Goal: Task Accomplishment & Management: Use online tool/utility

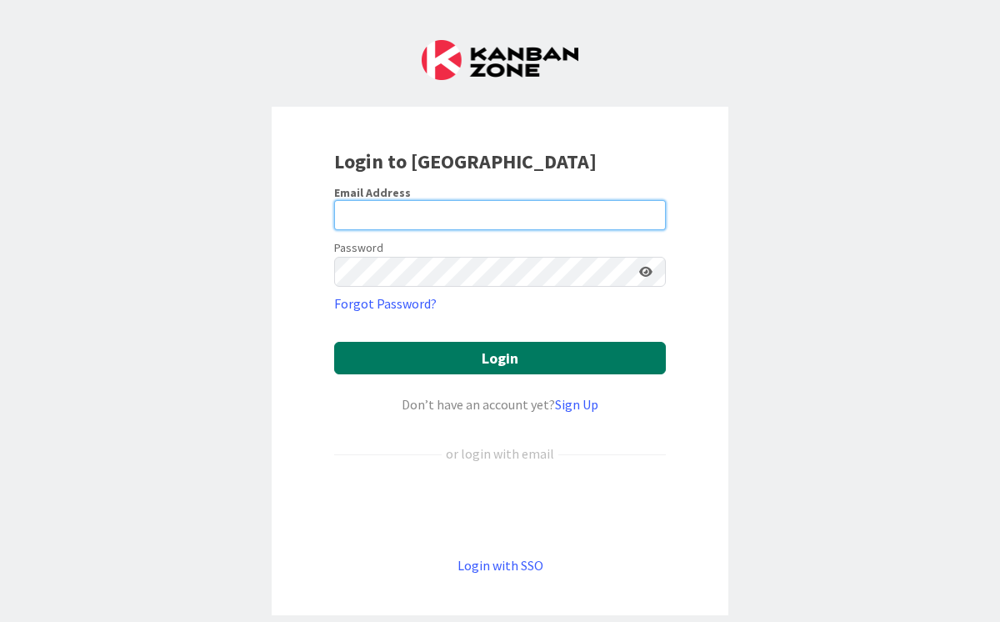
type input "[PERSON_NAME][EMAIL_ADDRESS][PERSON_NAME][DOMAIN_NAME]"
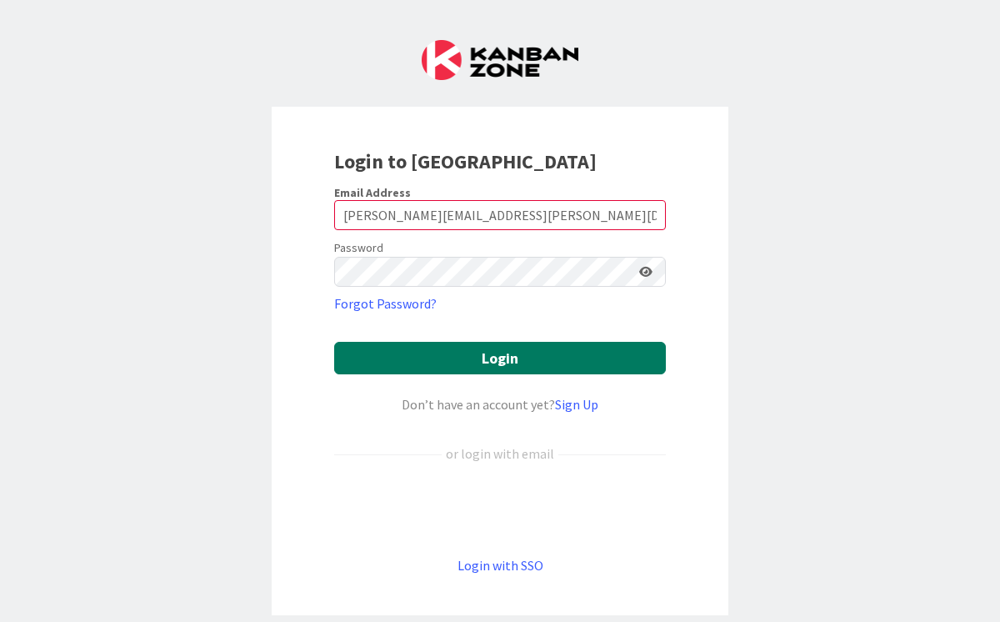
click at [513, 366] on button "Login" at bounding box center [500, 358] width 332 height 33
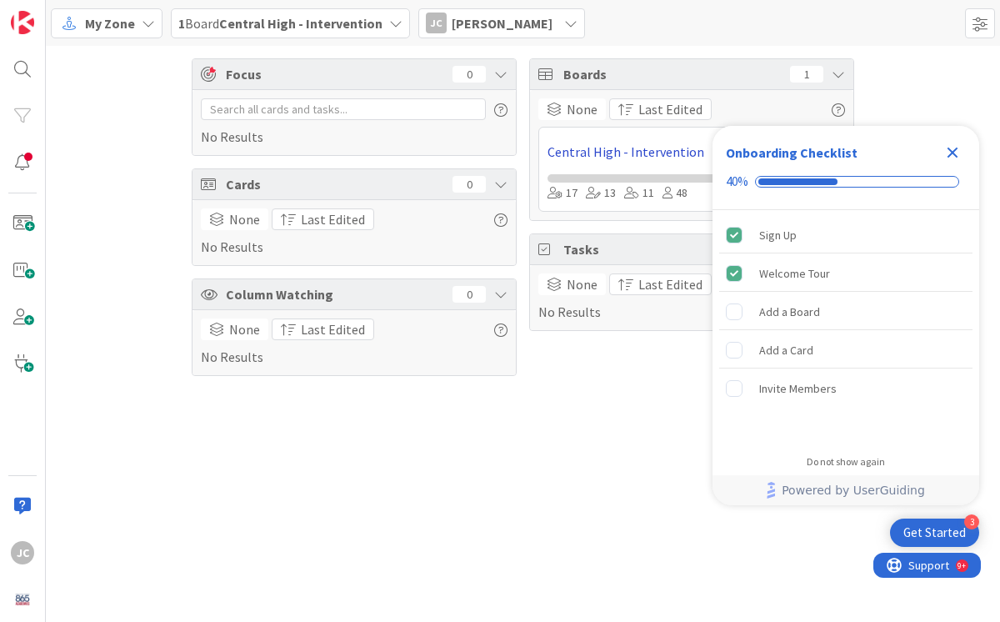
click at [613, 154] on link "Central High - Intervention" at bounding box center [674, 152] width 253 height 20
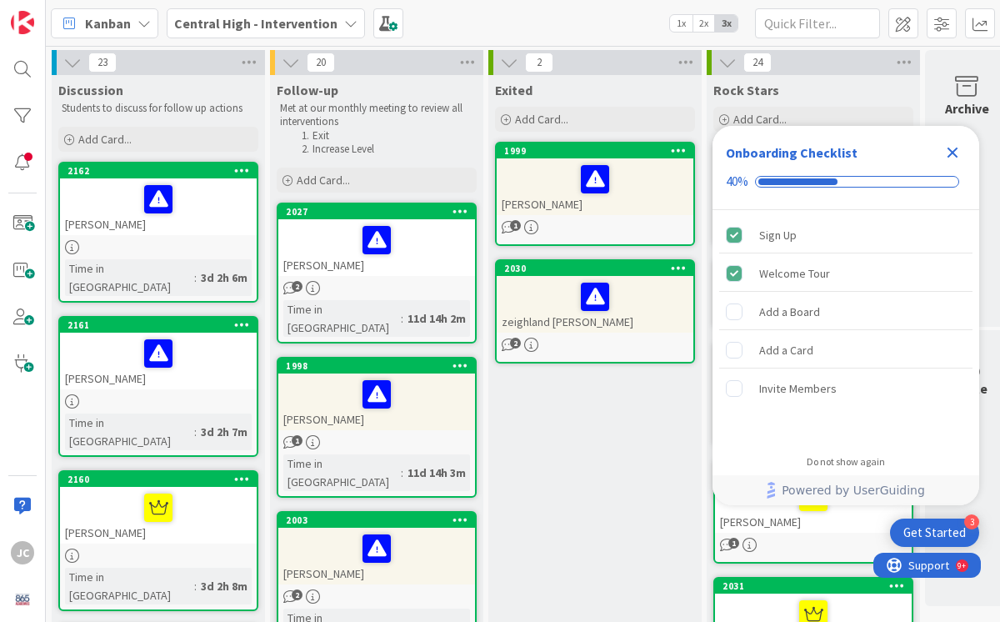
click at [951, 150] on icon "Close Checklist" at bounding box center [953, 153] width 11 height 11
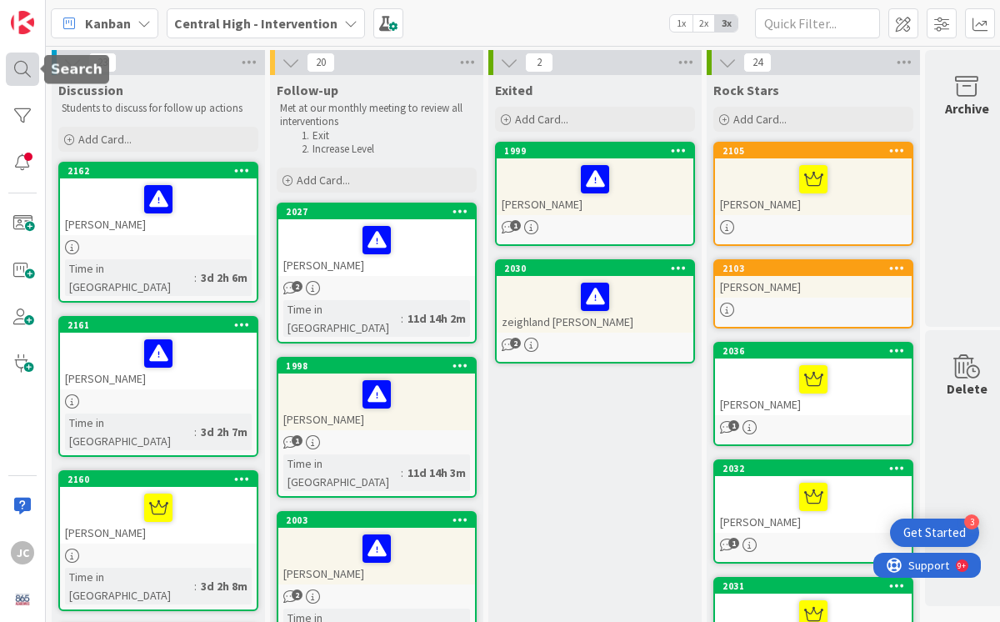
click at [23, 66] on div at bounding box center [22, 69] width 33 height 33
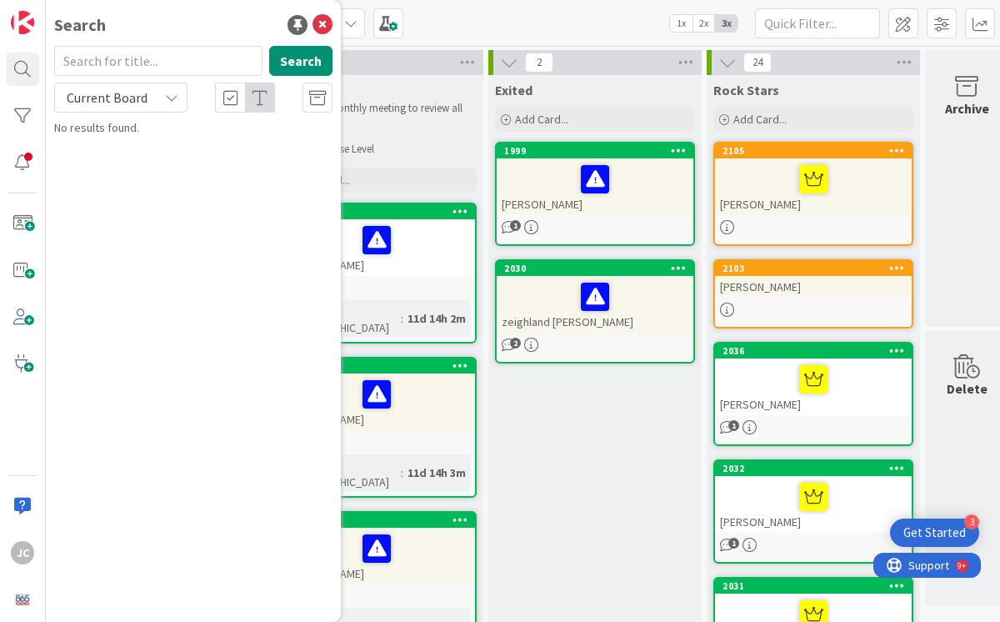
click at [193, 67] on input "text" at bounding box center [158, 61] width 208 height 30
type input "[PERSON_NAME]"
click at [27, 221] on span at bounding box center [22, 223] width 33 height 33
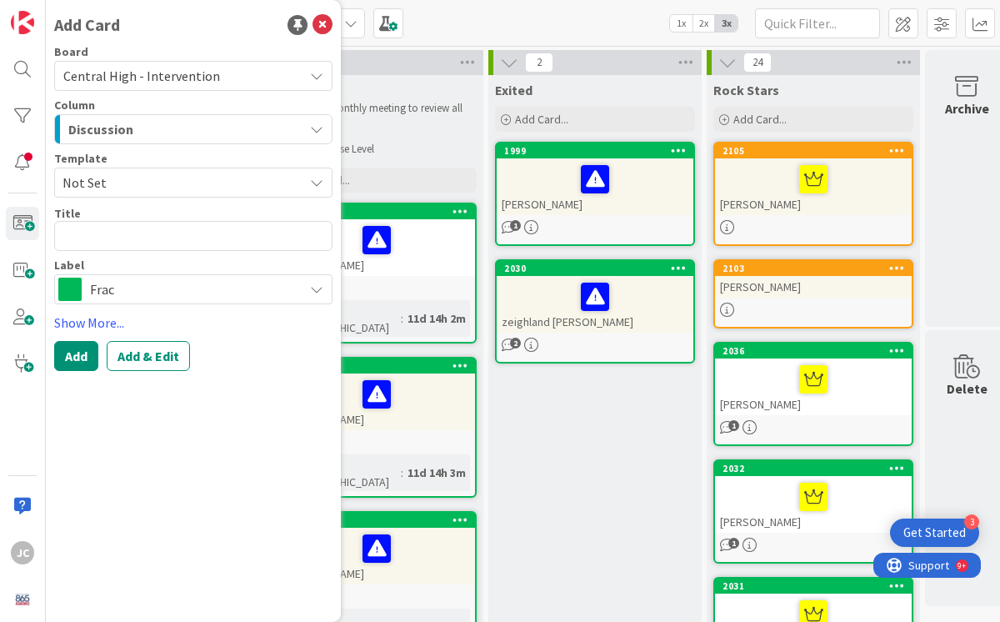
click at [148, 185] on span "Not Set" at bounding box center [177, 183] width 228 height 22
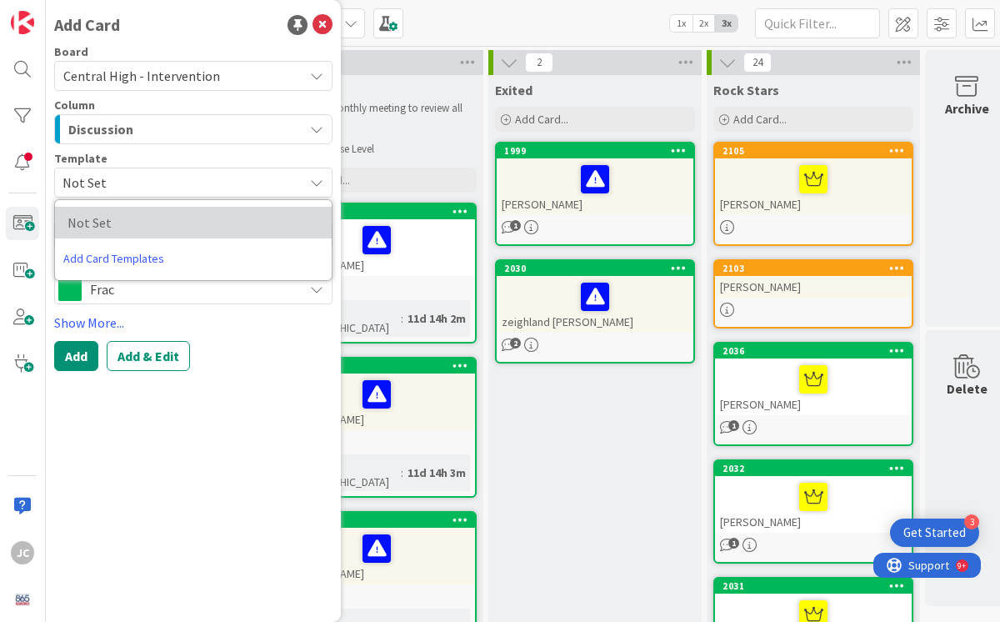
click at [93, 225] on span "Not Set" at bounding box center [189, 223] width 243 height 22
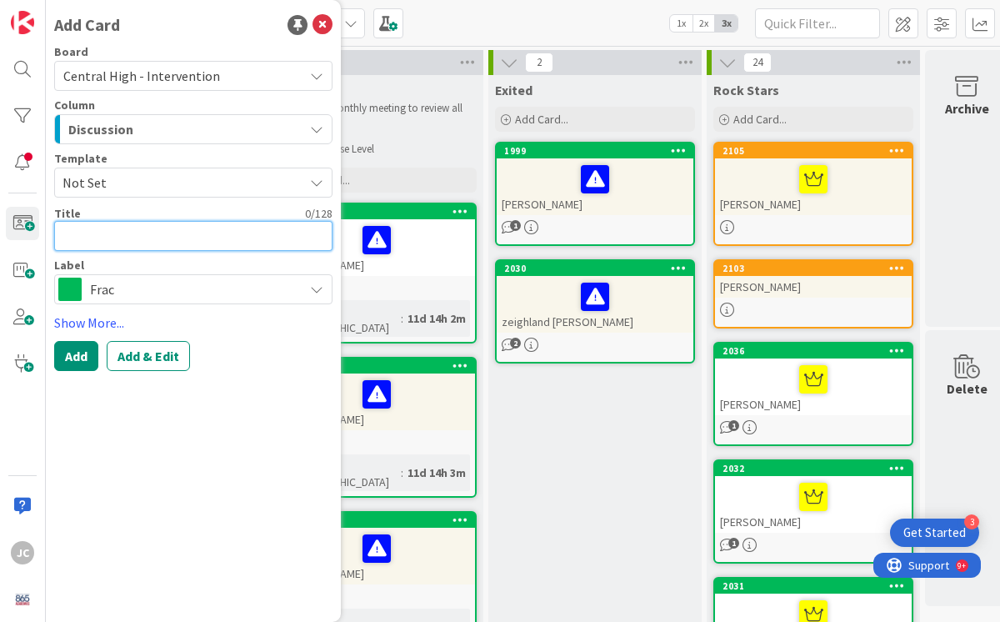
click at [91, 238] on textarea at bounding box center [193, 236] width 278 height 30
type textarea "x"
type textarea "A"
type textarea "x"
type textarea "Al"
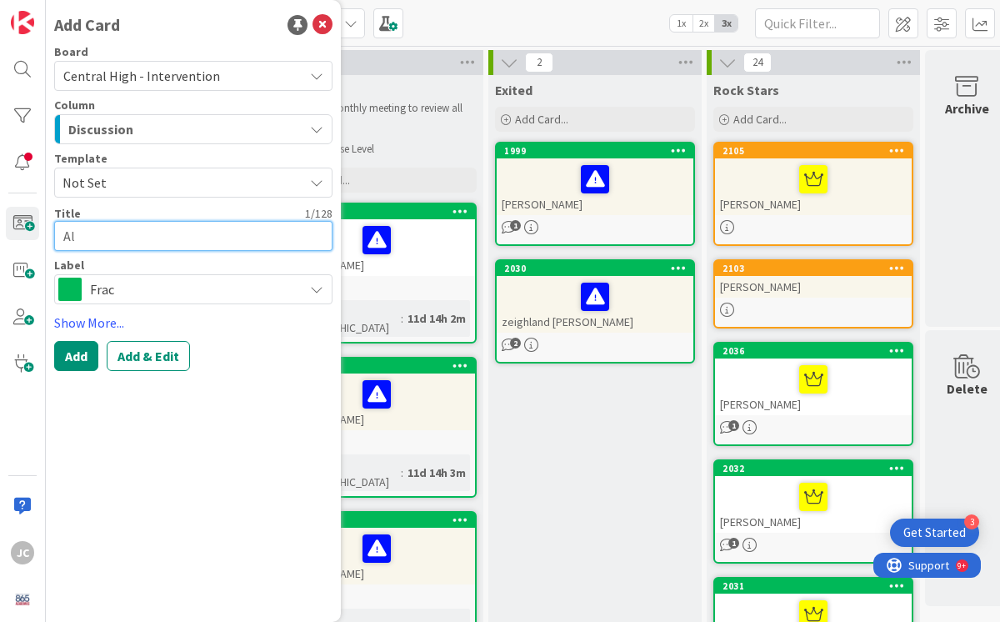
type textarea "x"
type textarea "Ale"
type textarea "x"
type textarea "[PERSON_NAME]"
type textarea "x"
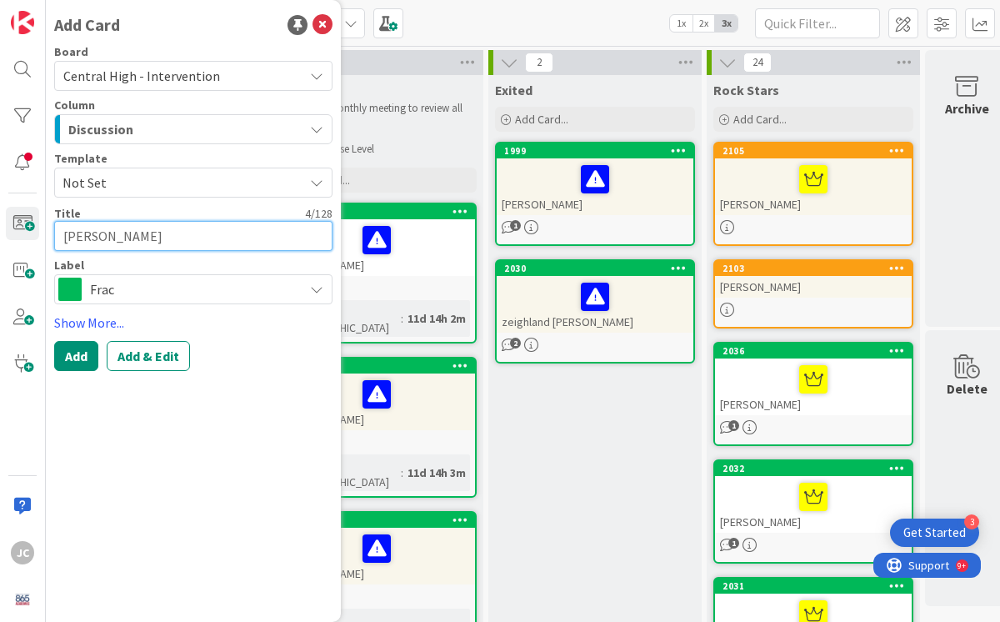
type textarea "Alexa"
type textarea "x"
type textarea "Alexan"
type textarea "x"
type textarea "Alexand"
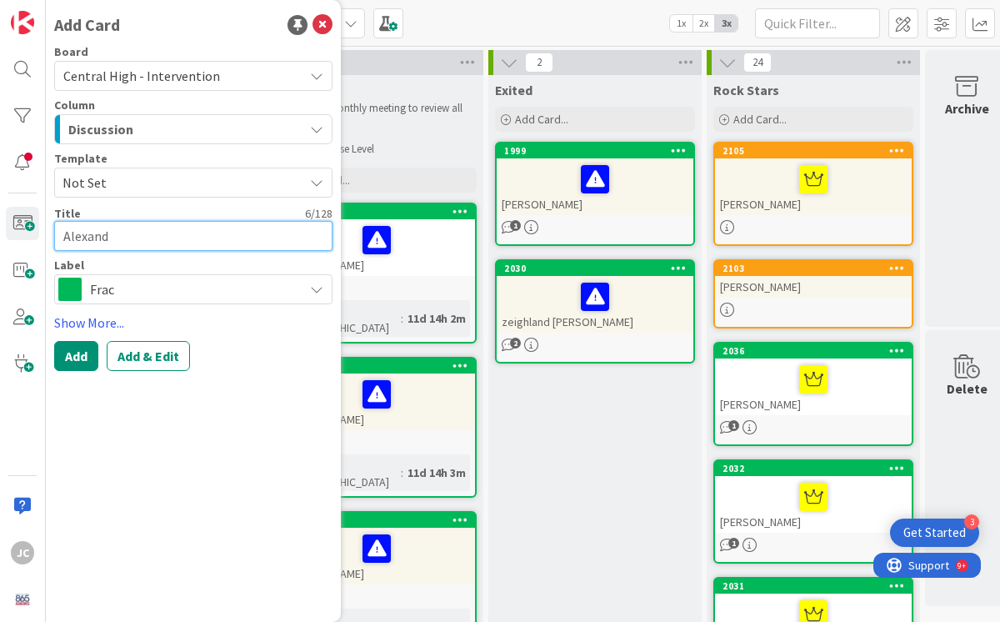
type textarea "x"
type textarea "[PERSON_NAME]"
type textarea "x"
type textarea "[PERSON_NAME]"
type textarea "x"
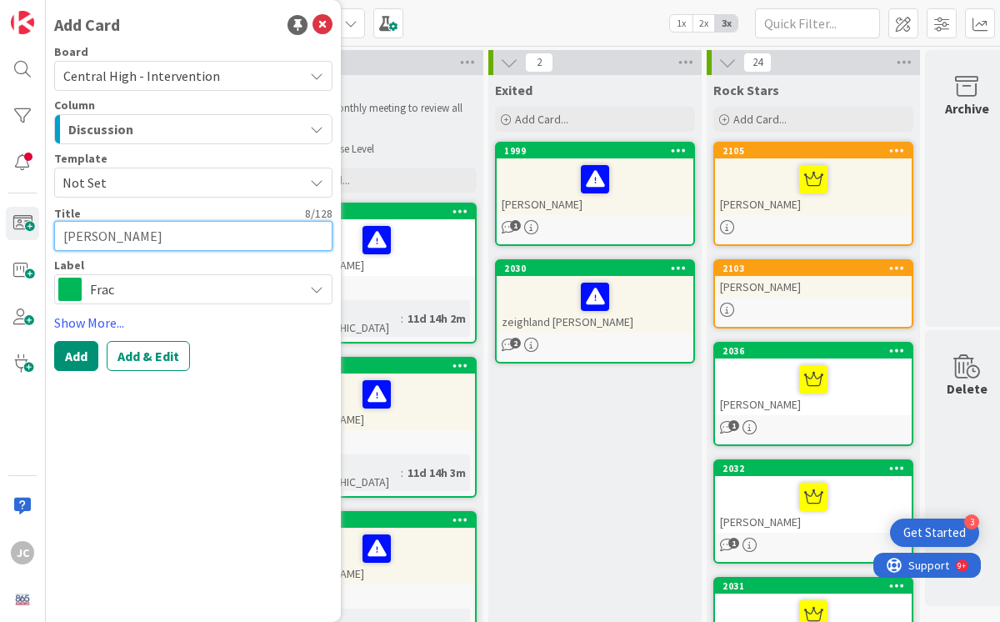
type textarea "[PERSON_NAME]"
type textarea "x"
type textarea "[PERSON_NAME]"
type textarea "x"
type textarea "[PERSON_NAME]"
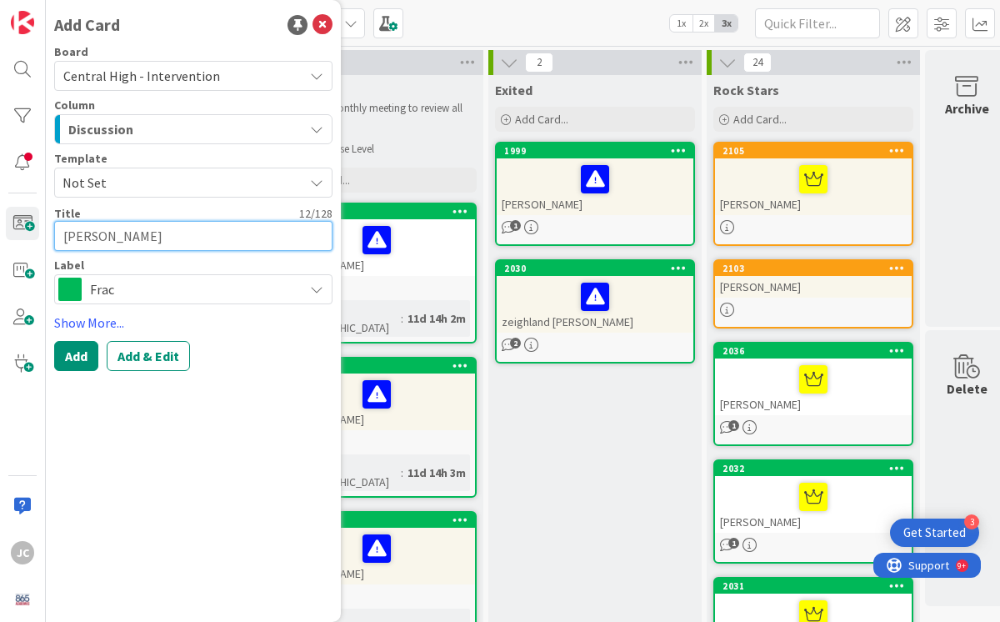
type textarea "x"
type textarea "[PERSON_NAME]"
type textarea "x"
type textarea "[PERSON_NAME]"
type textarea "x"
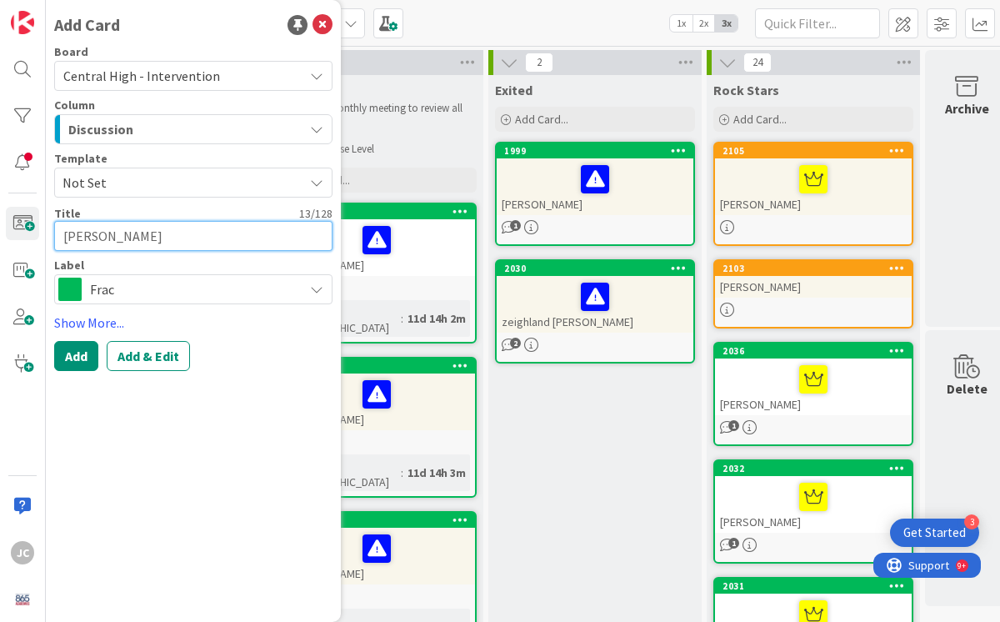
type textarea "[PERSON_NAME]"
type textarea "x"
type textarea "[PERSON_NAME]"
click at [145, 289] on span "Frac" at bounding box center [192, 289] width 205 height 23
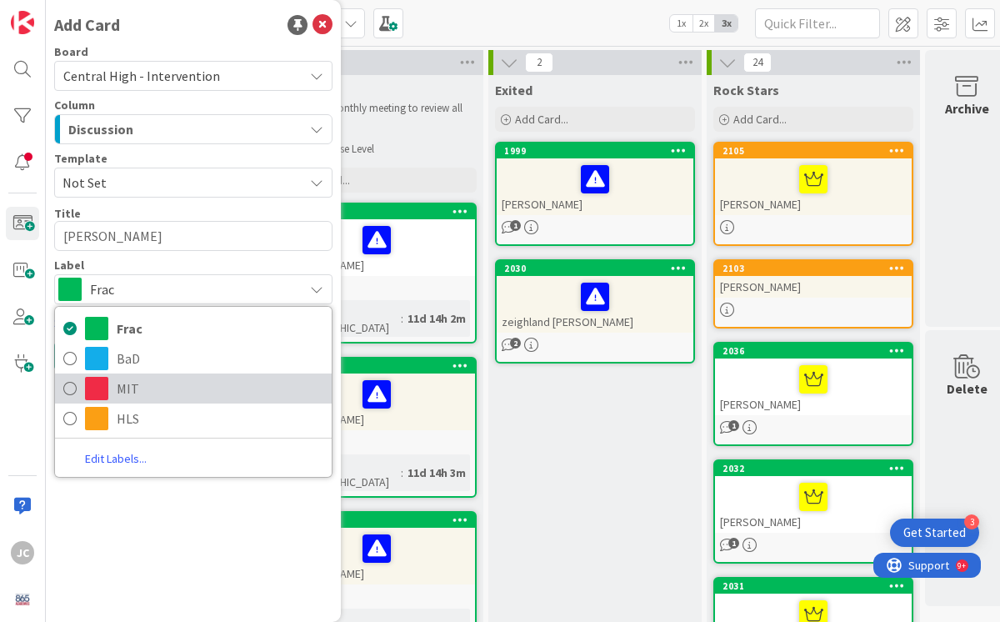
click at [64, 387] on icon at bounding box center [69, 388] width 13 height 25
type textarea "x"
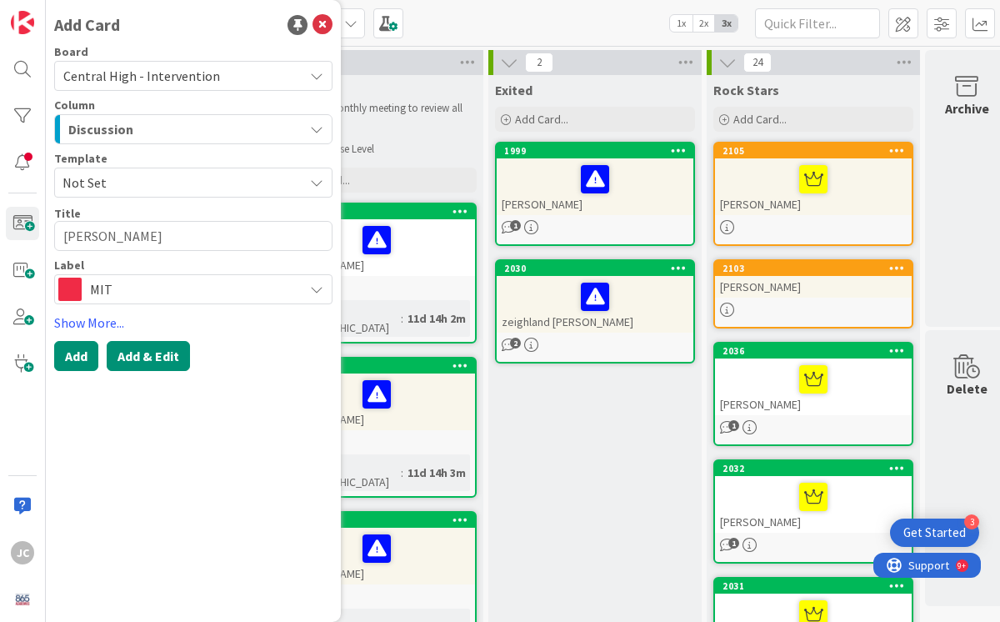
click at [143, 361] on button "Add & Edit" at bounding box center [148, 356] width 83 height 30
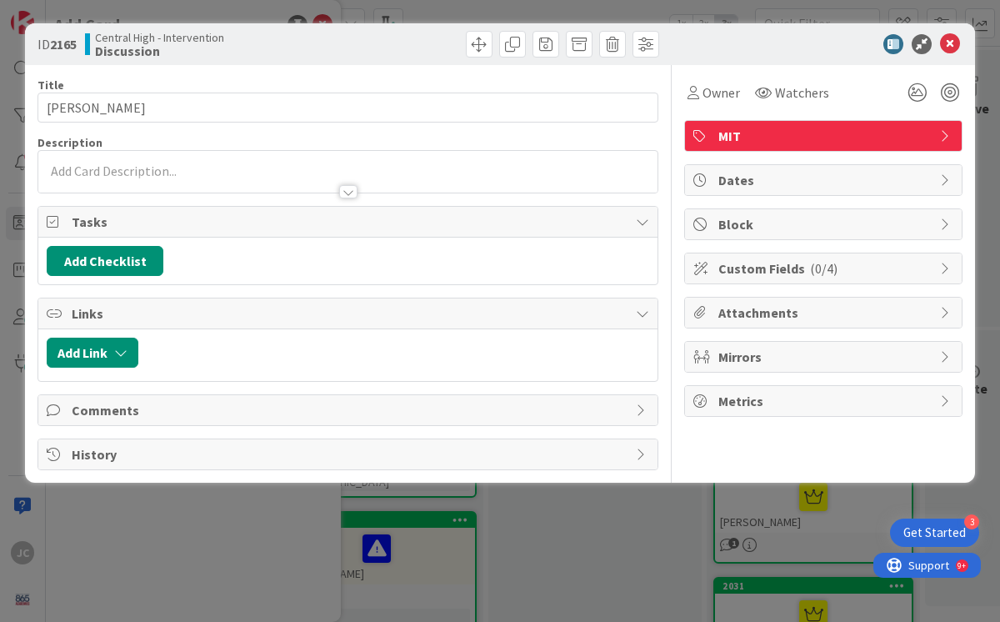
click at [91, 169] on div at bounding box center [347, 172] width 619 height 42
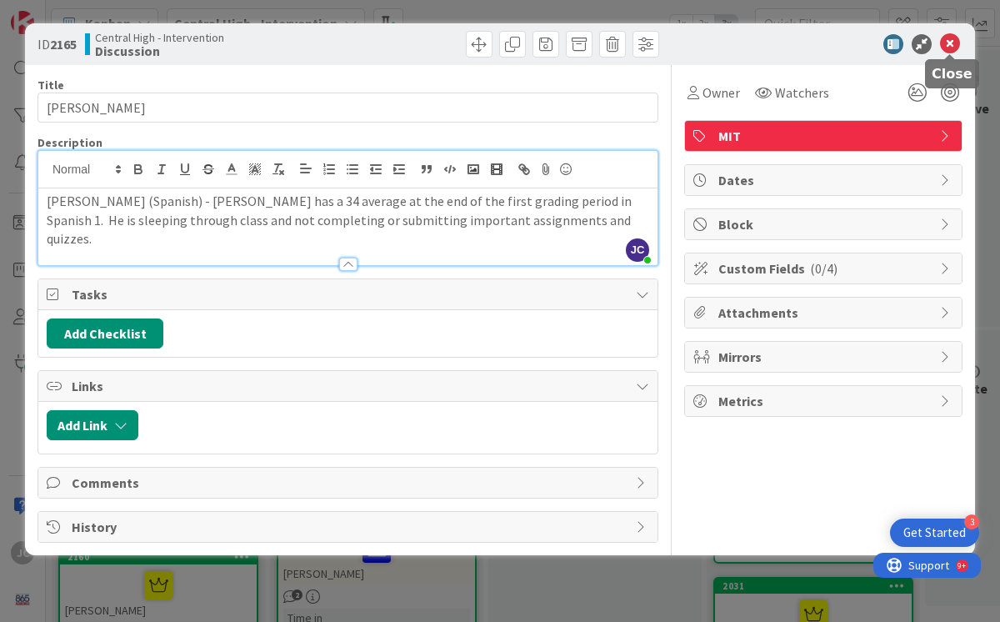
click at [947, 45] on icon at bounding box center [950, 44] width 20 height 20
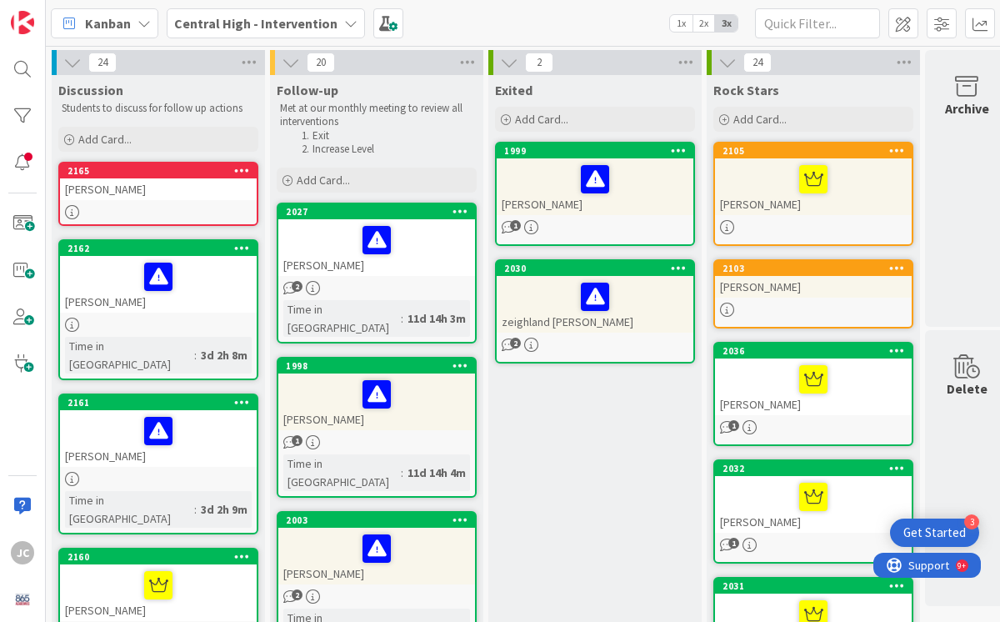
click at [113, 191] on div "[PERSON_NAME]" at bounding box center [158, 189] width 197 height 22
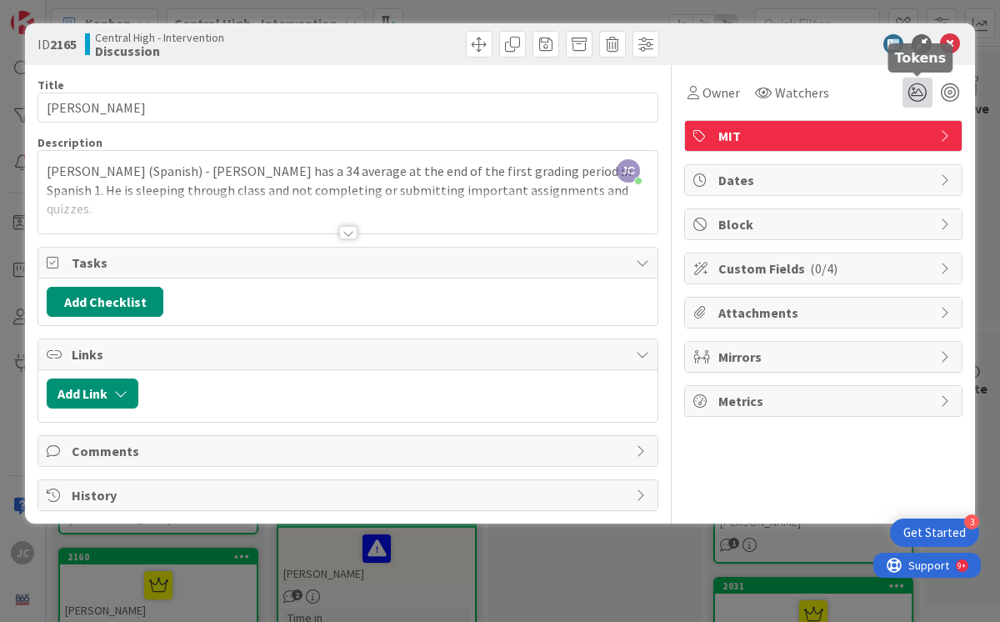
click at [917, 90] on icon at bounding box center [918, 93] width 30 height 30
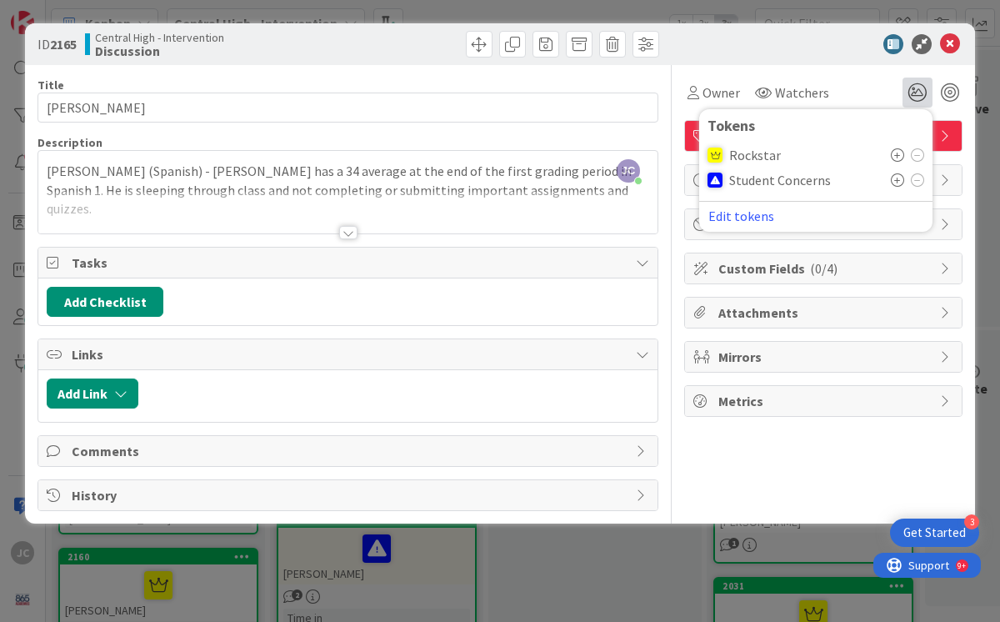
click at [895, 179] on icon at bounding box center [897, 179] width 13 height 13
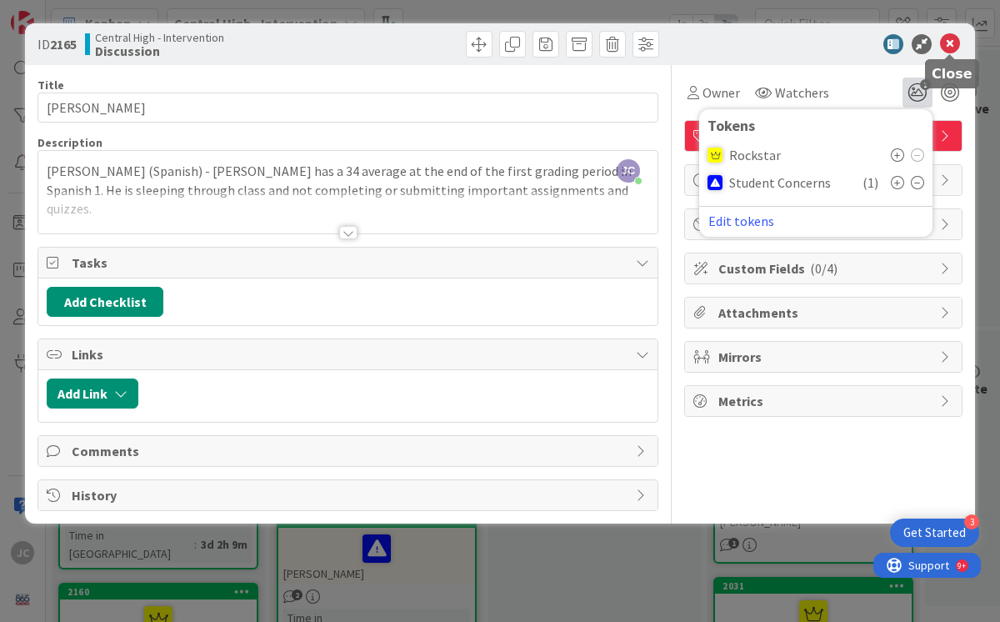
click at [950, 44] on icon at bounding box center [950, 44] width 20 height 20
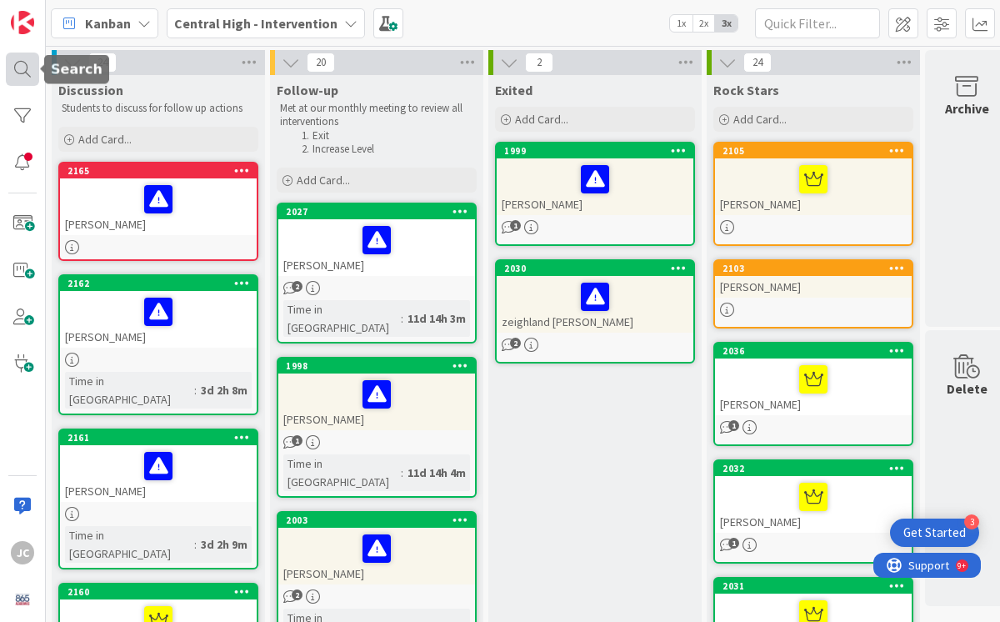
click at [20, 70] on div at bounding box center [22, 69] width 33 height 33
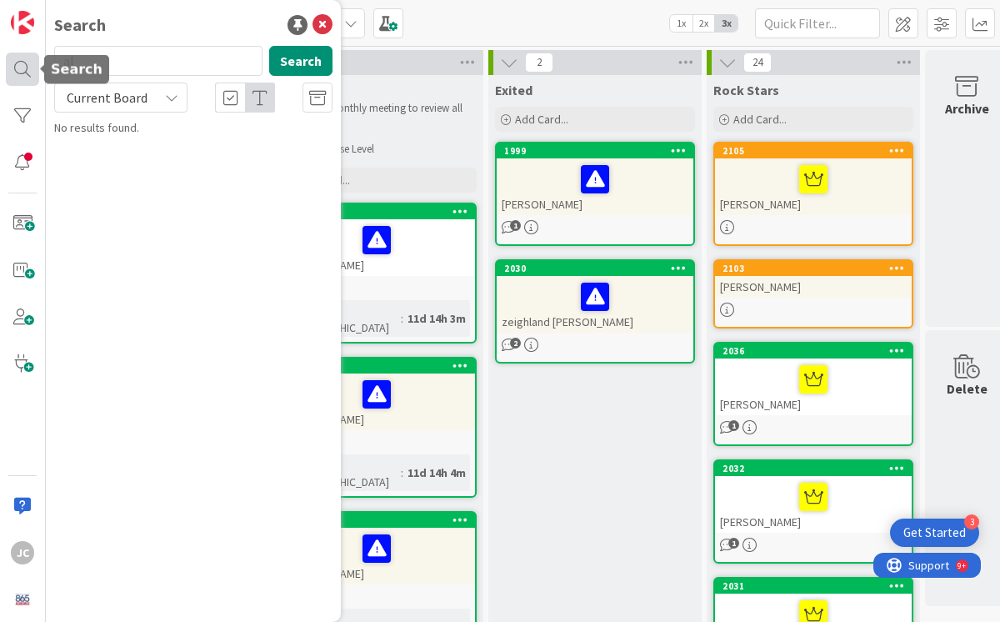
type input "a"
type input "ayauna"
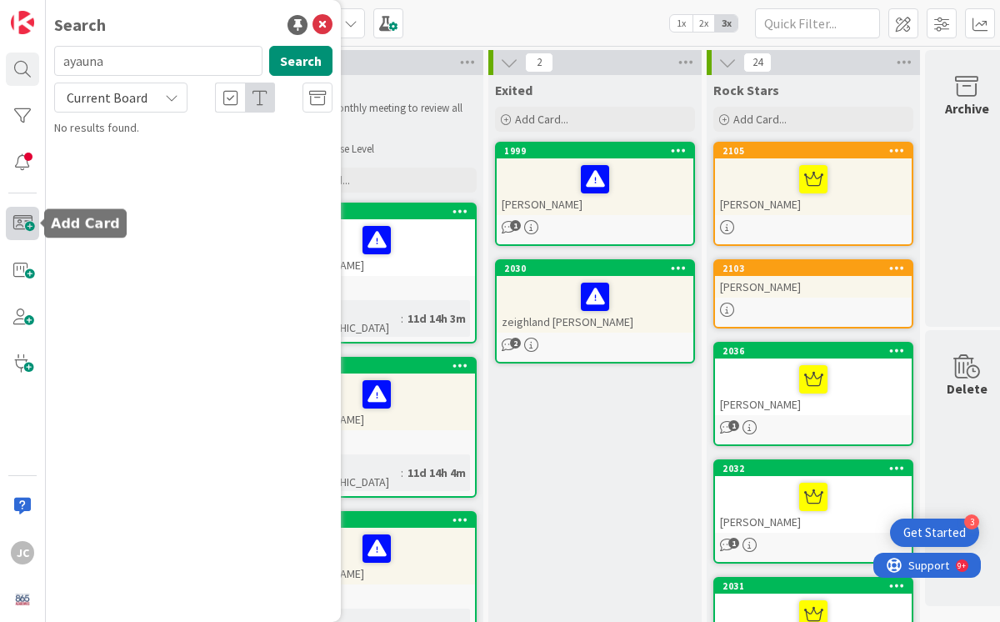
click at [23, 224] on span at bounding box center [22, 223] width 33 height 33
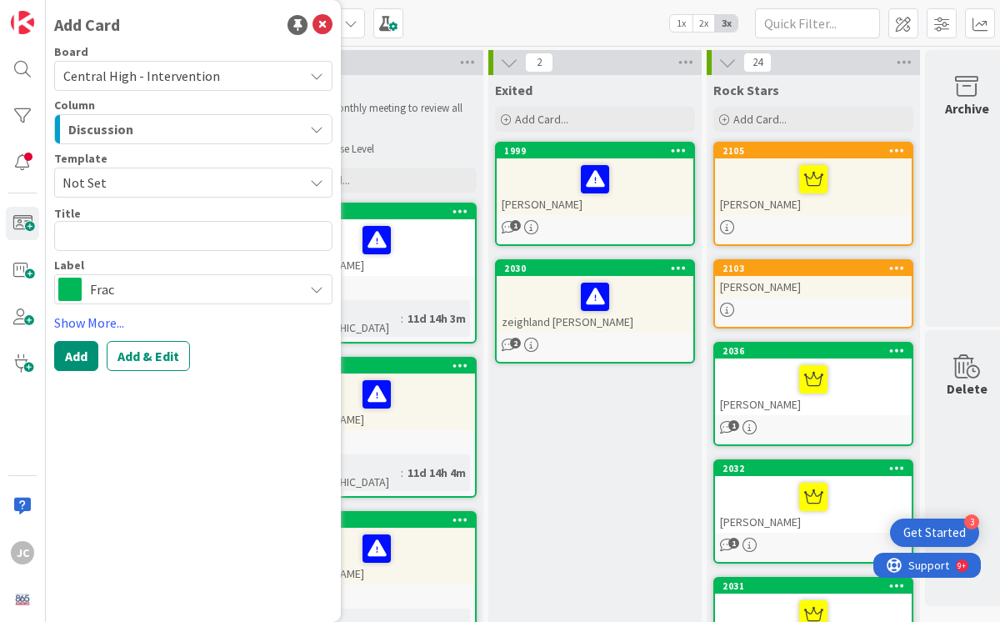
type textarea "x"
type textarea "A"
type textarea "x"
type textarea "Ay"
type textarea "x"
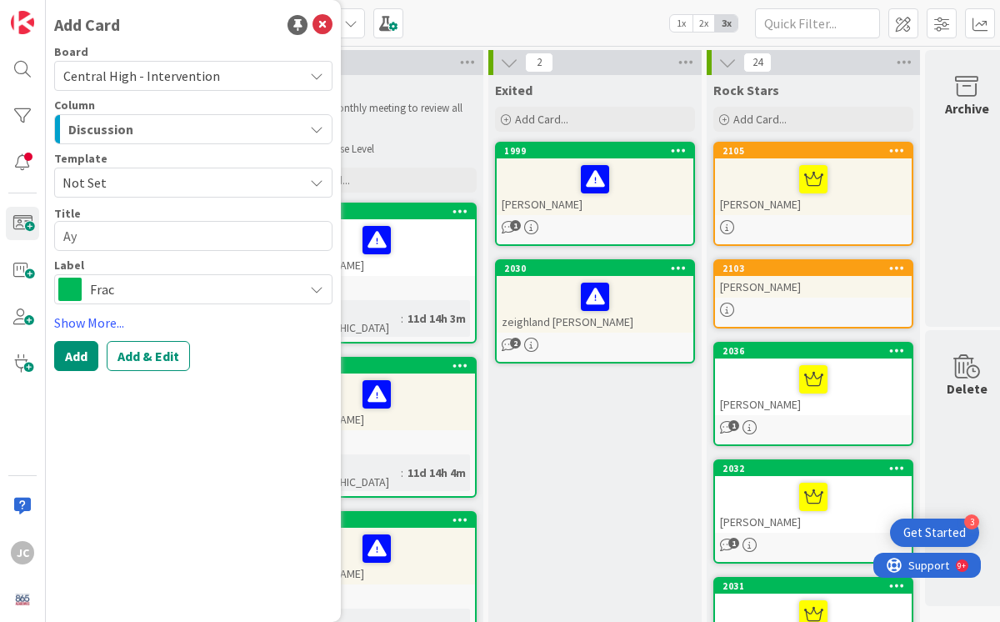
type textarea "[PERSON_NAME]"
type textarea "x"
type textarea "[PERSON_NAME]"
type textarea "x"
type textarea "Ayaun"
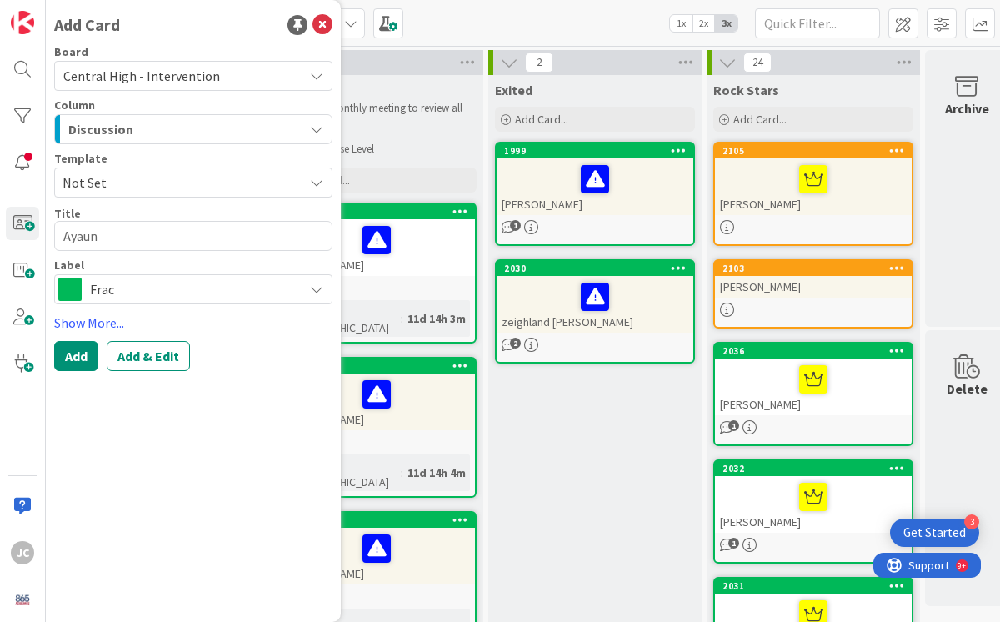
type textarea "x"
type textarea "Ayauna"
type textarea "x"
type textarea "Ayauna"
type textarea "x"
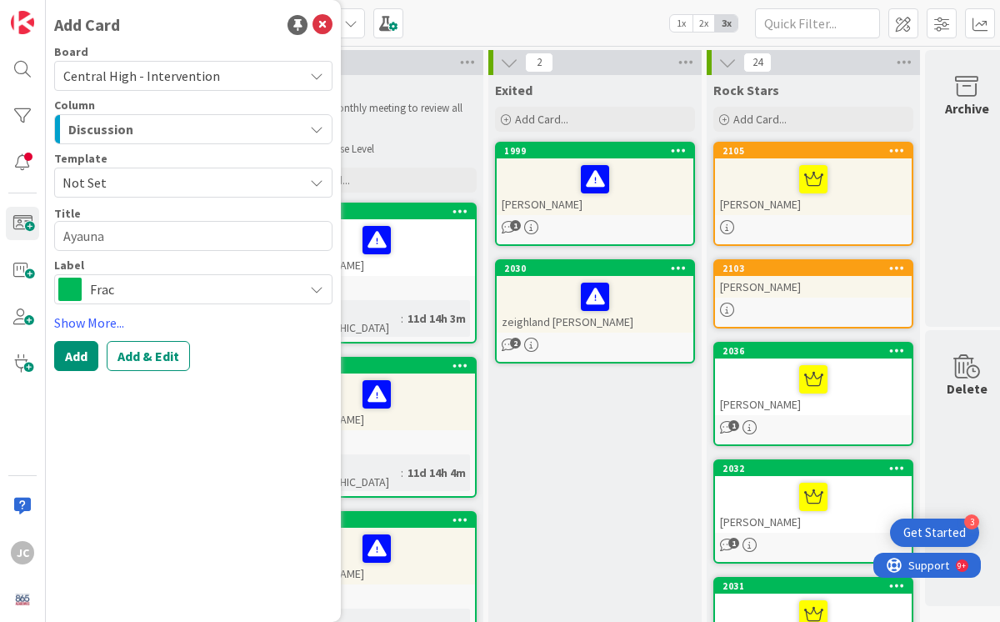
type textarea "Ayauna R"
type textarea "x"
type textarea "[PERSON_NAME] [PERSON_NAME]"
type textarea "x"
type textarea "[PERSON_NAME]"
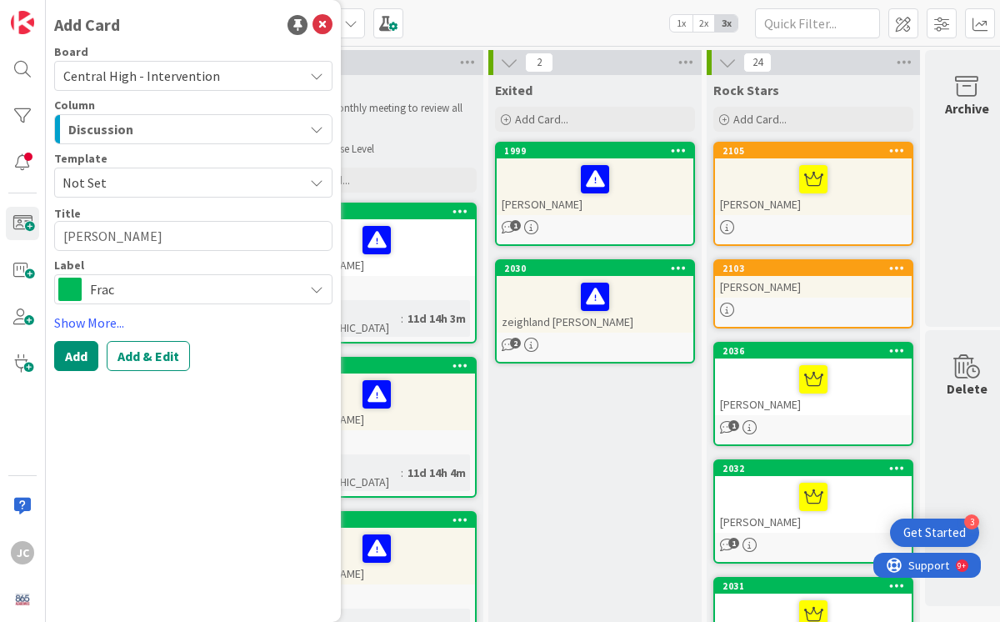
type textarea "x"
type textarea "[PERSON_NAME]"
type textarea "x"
type textarea "[PERSON_NAME]"
type textarea "x"
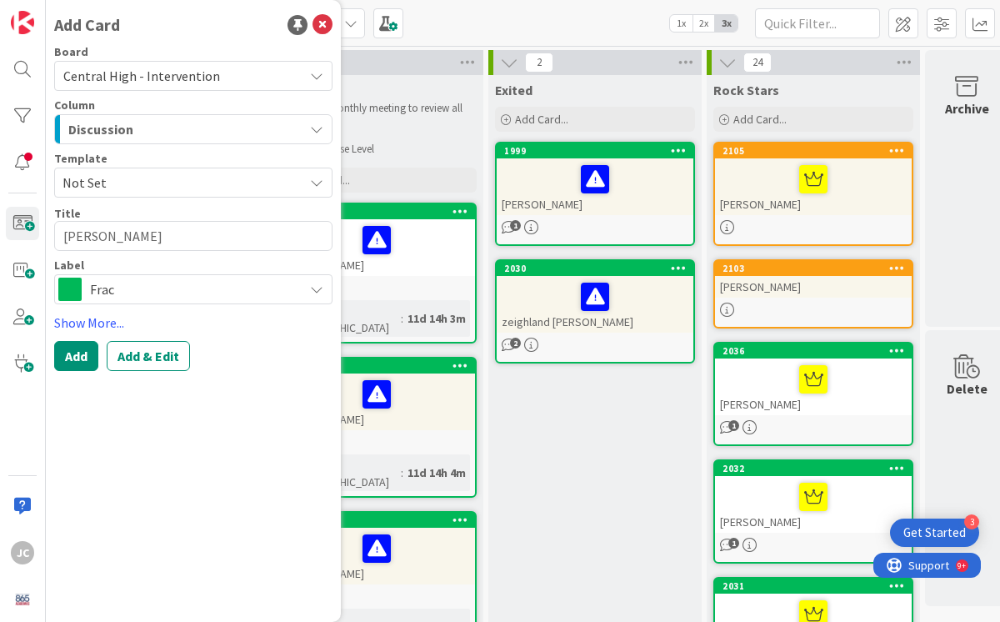
type textarea "[PERSON_NAME]"
click at [140, 296] on span "Frac" at bounding box center [192, 289] width 205 height 23
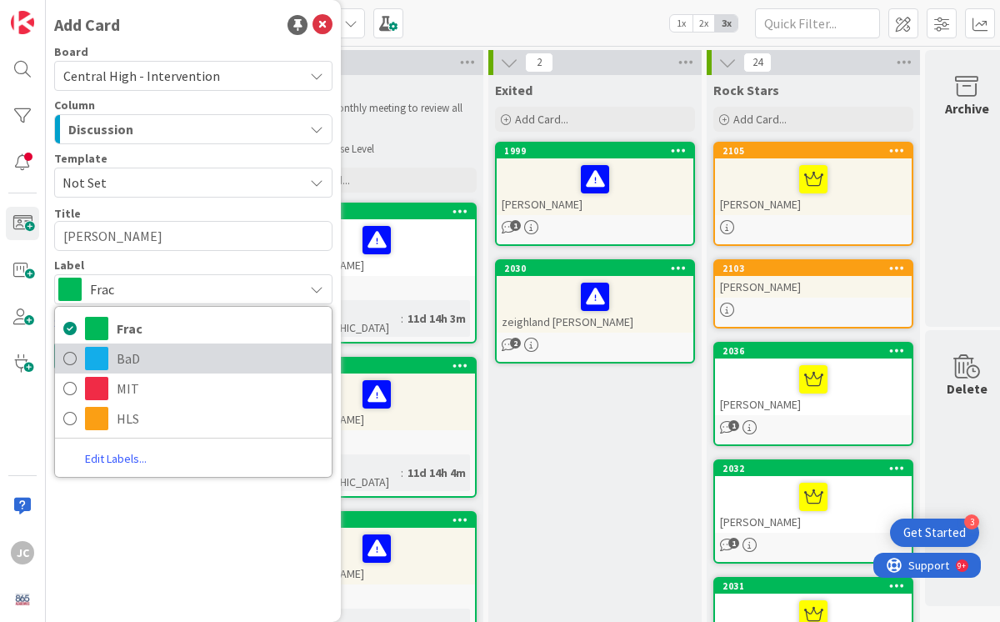
click at [80, 359] on link "BaD" at bounding box center [193, 358] width 277 height 30
type textarea "x"
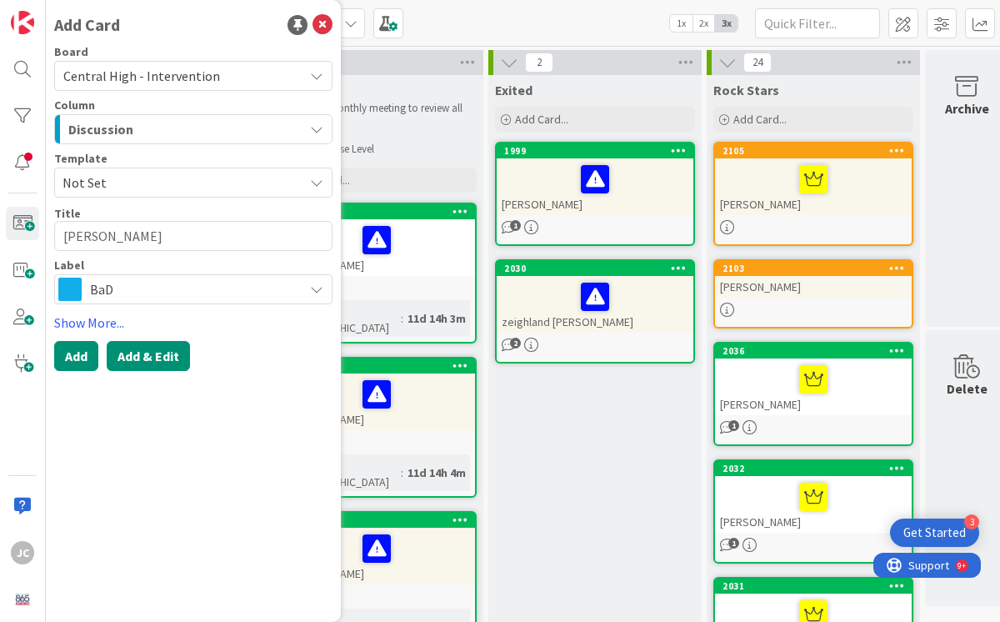
click at [134, 359] on button "Add & Edit" at bounding box center [148, 356] width 83 height 30
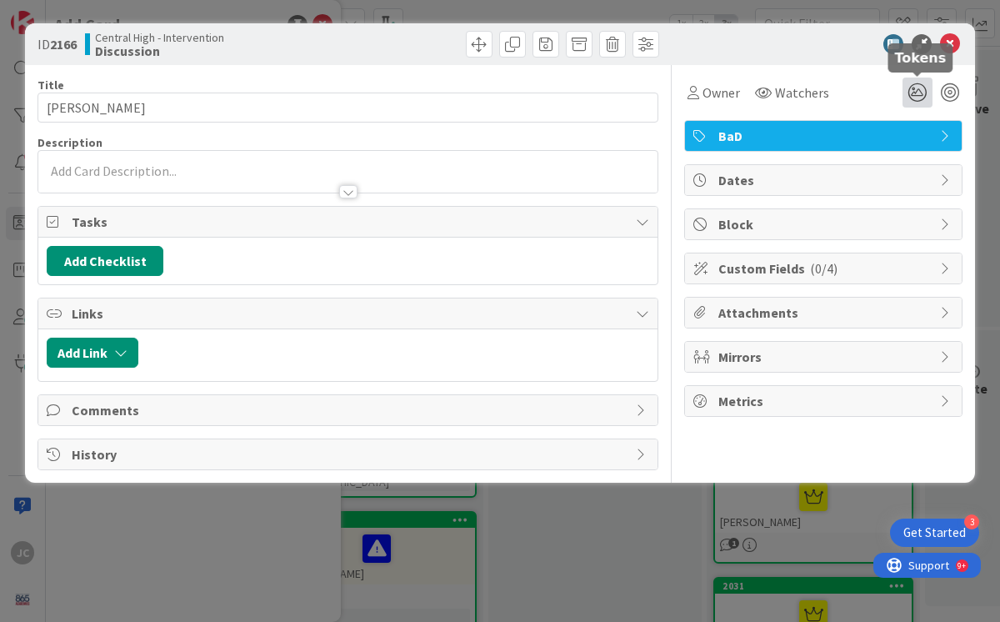
click at [919, 90] on icon at bounding box center [918, 93] width 30 height 30
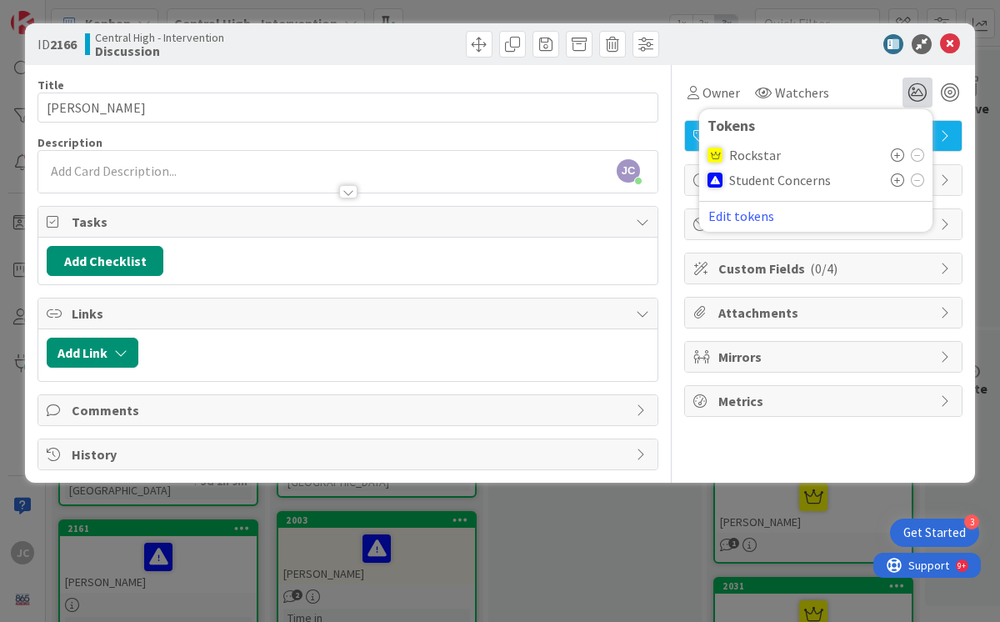
click at [894, 153] on icon at bounding box center [897, 154] width 13 height 13
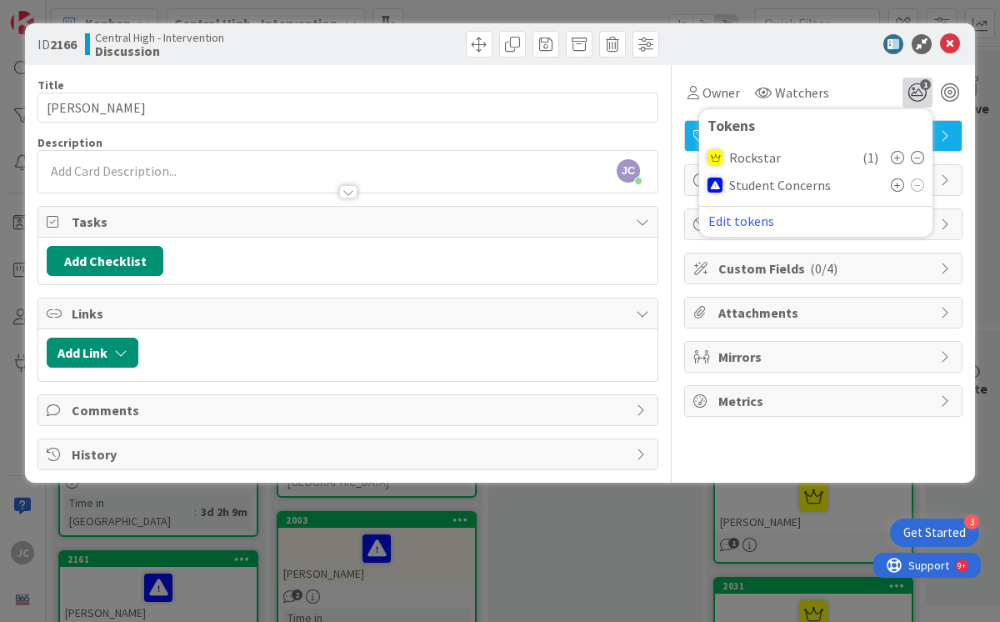
click at [772, 55] on div "ID 2166 Central High - Intervention Discussion" at bounding box center [500, 44] width 950 height 42
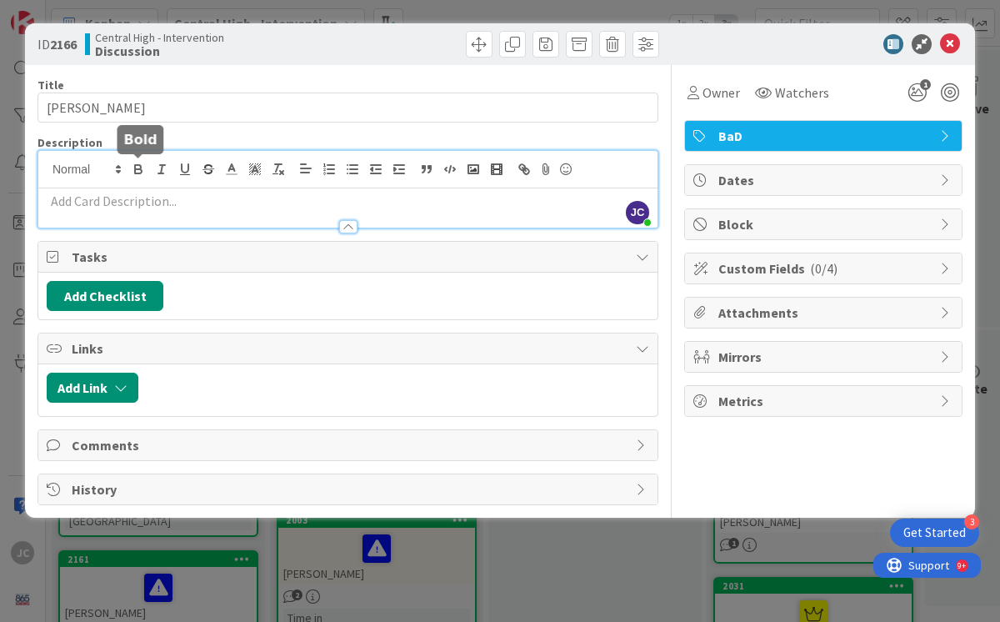
click at [136, 167] on div "[PERSON_NAME] [PERSON_NAME] just joined" at bounding box center [347, 189] width 619 height 77
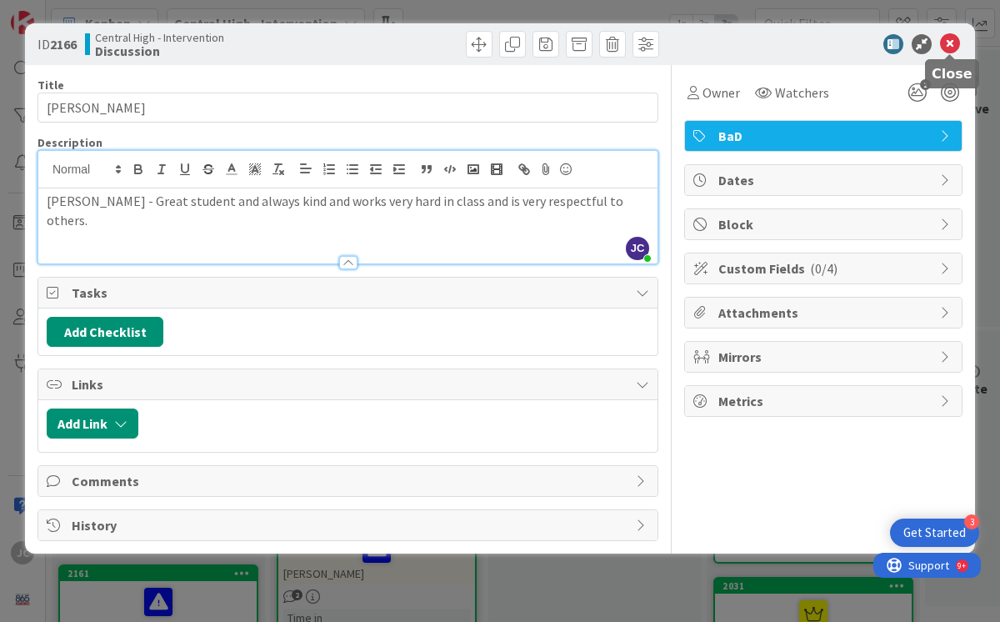
click at [955, 48] on icon at bounding box center [950, 44] width 20 height 20
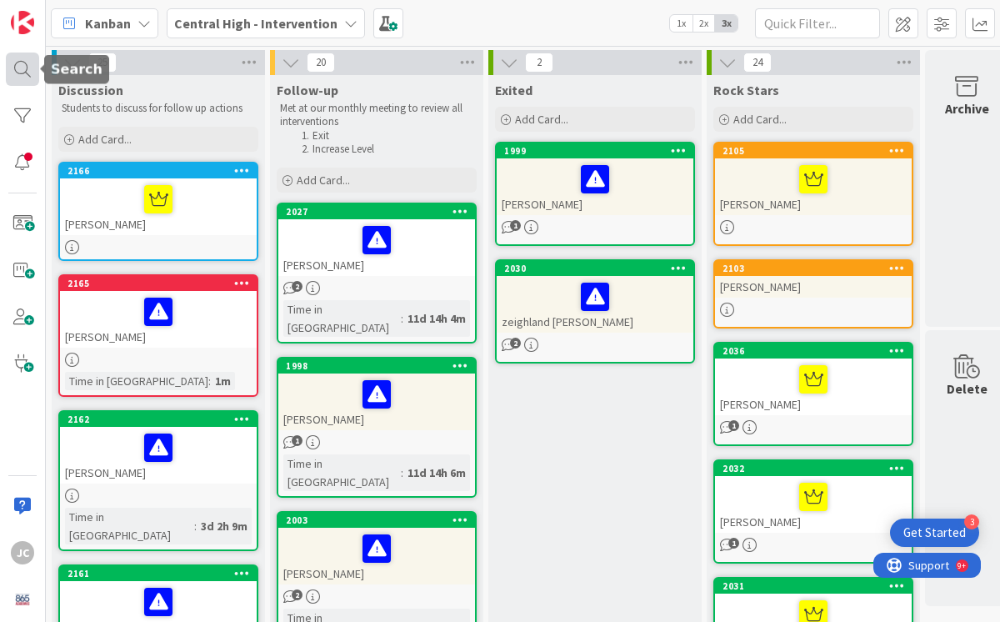
click at [27, 68] on div at bounding box center [22, 69] width 33 height 33
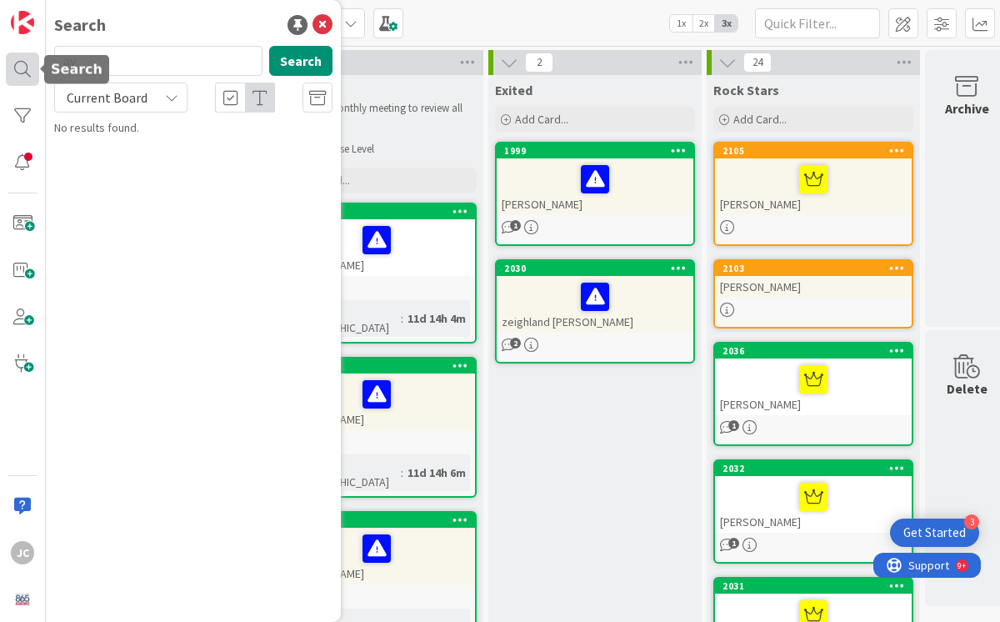
type input "a"
type input "[PERSON_NAME]"
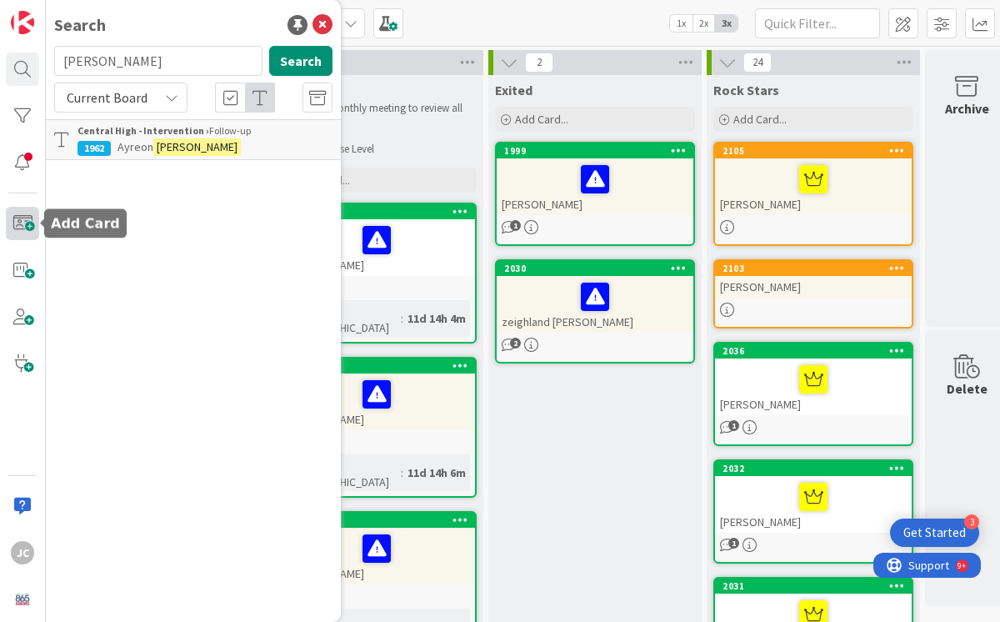
click at [14, 226] on span at bounding box center [22, 223] width 33 height 33
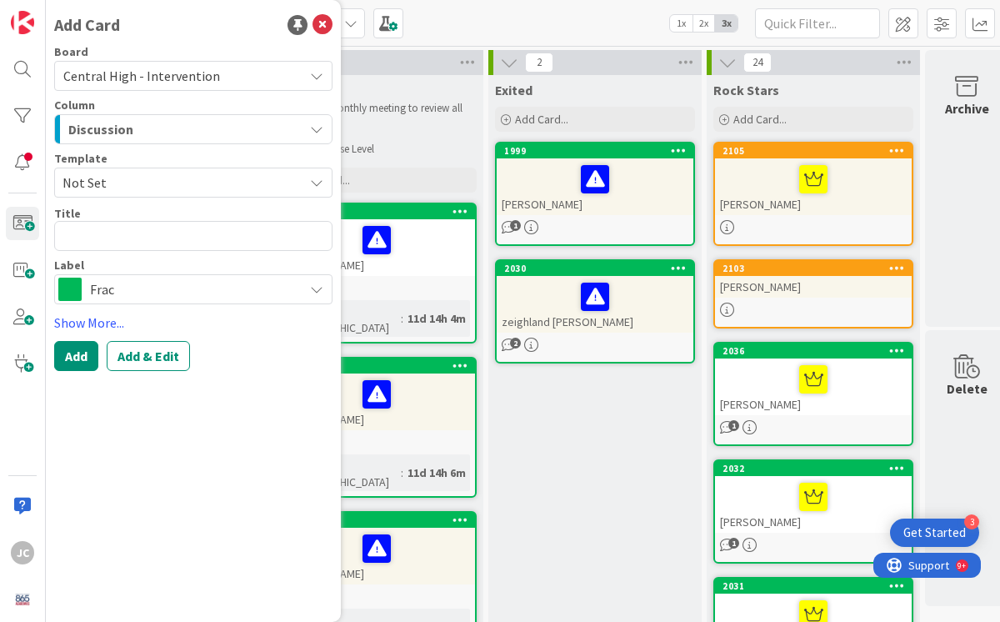
type textarea "x"
type textarea "D"
type textarea "x"
type textarea "Do"
type textarea "x"
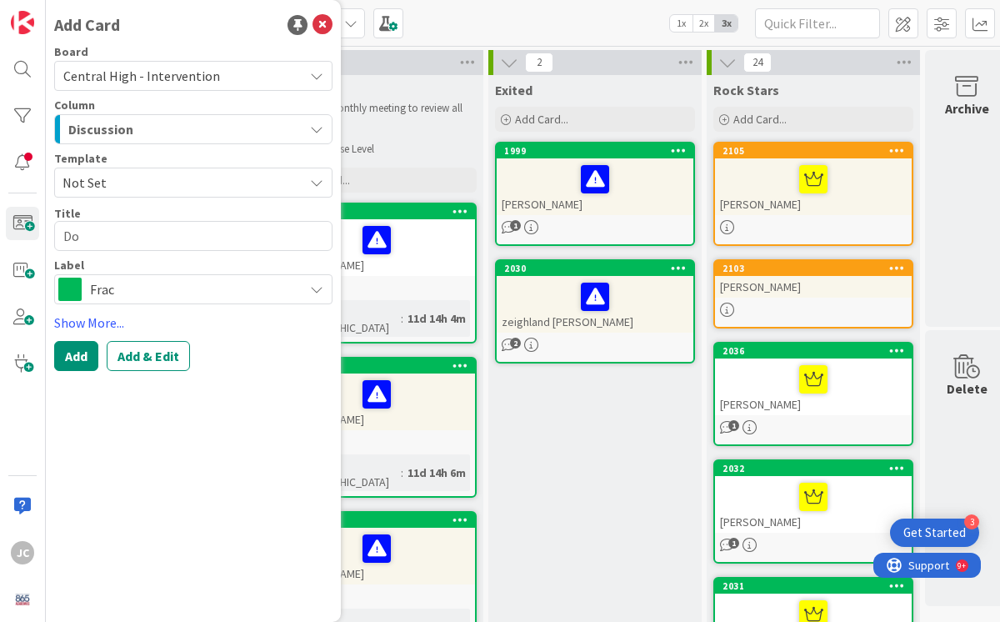
type textarea "Don"
type textarea "x"
type textarea "[PERSON_NAME]"
type textarea "x"
type textarea "[PERSON_NAME]"
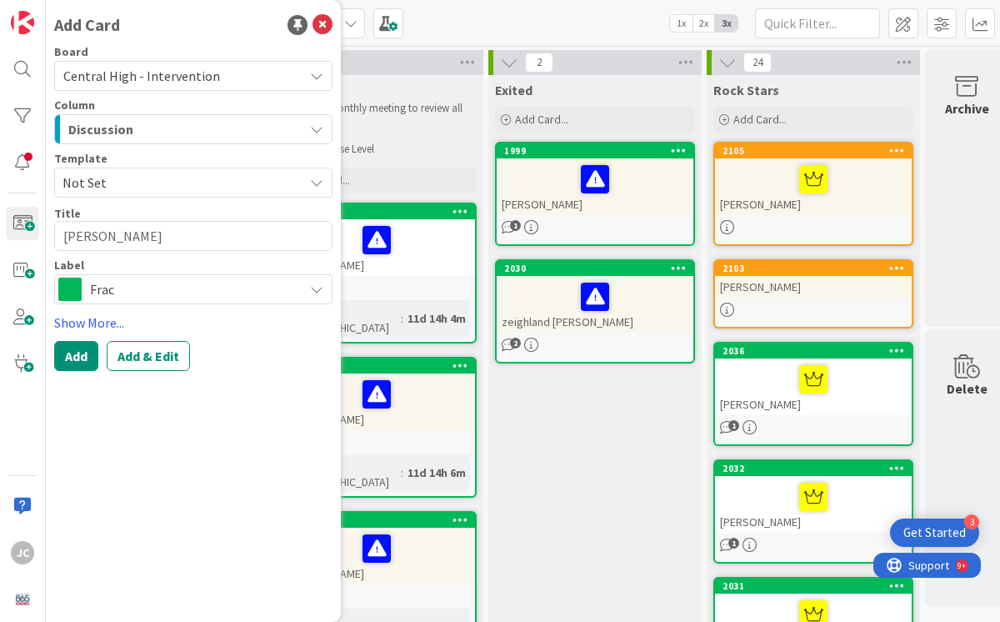
type textarea "x"
type textarea "[PERSON_NAME]"
type textarea "x"
type textarea "[PERSON_NAME] ("
type textarea "x"
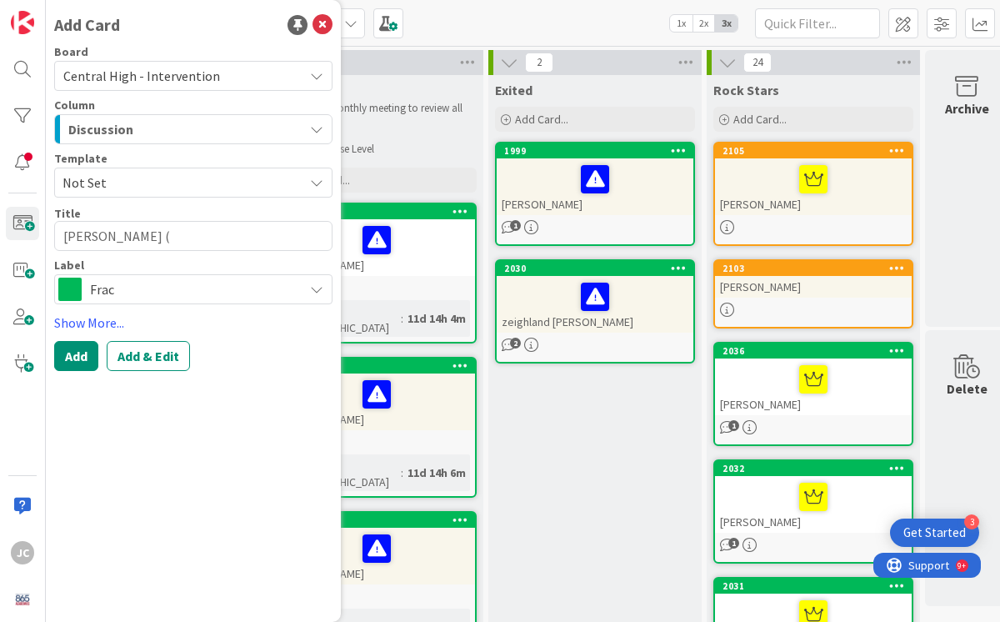
type textarea "[PERSON_NAME] (D"
type textarea "x"
type textarea "[PERSON_NAME] (D."
type textarea "x"
type textarea "[PERSON_NAME] (D.J"
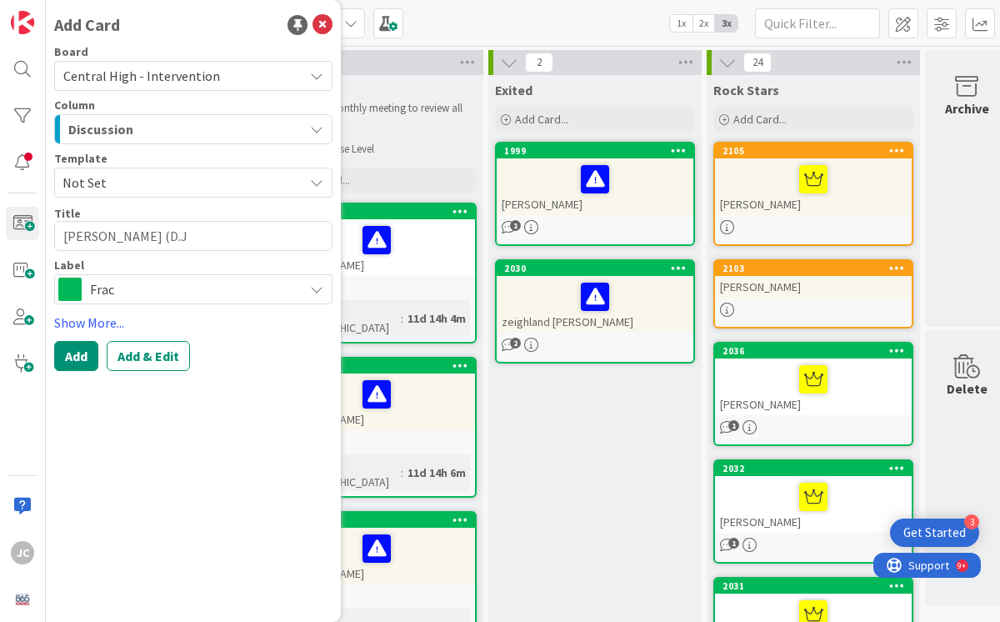
type textarea "x"
type textarea "[PERSON_NAME] (D.J."
type textarea "x"
type textarea "[PERSON_NAME] (D.J.)"
type textarea "x"
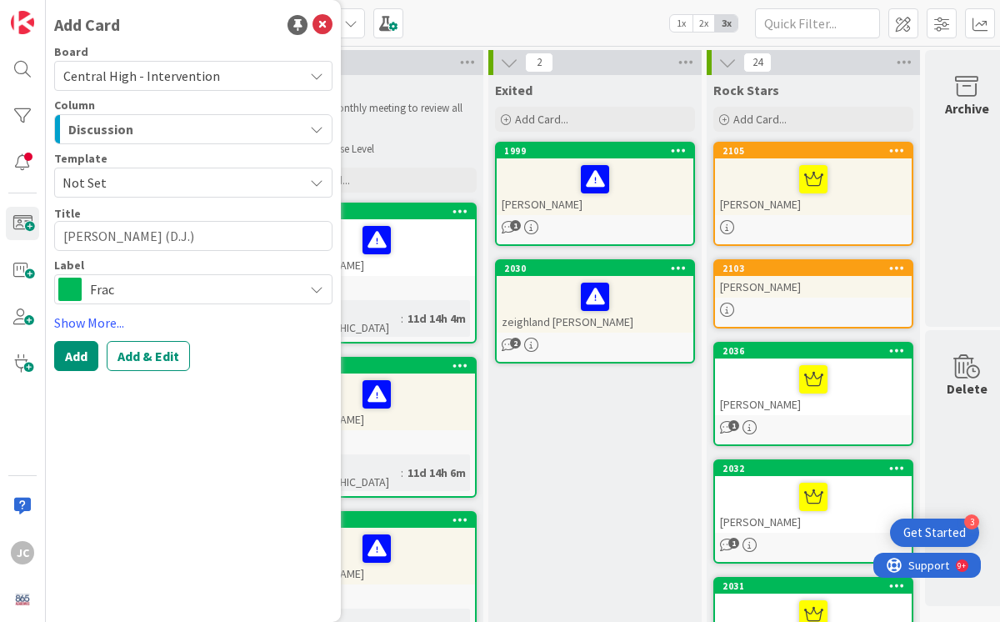
type textarea "[PERSON_NAME] (D.J.)"
type textarea "x"
type textarea "[PERSON_NAME] (D.J.) H"
type textarea "x"
type textarea "[PERSON_NAME] (D.J.) Hu"
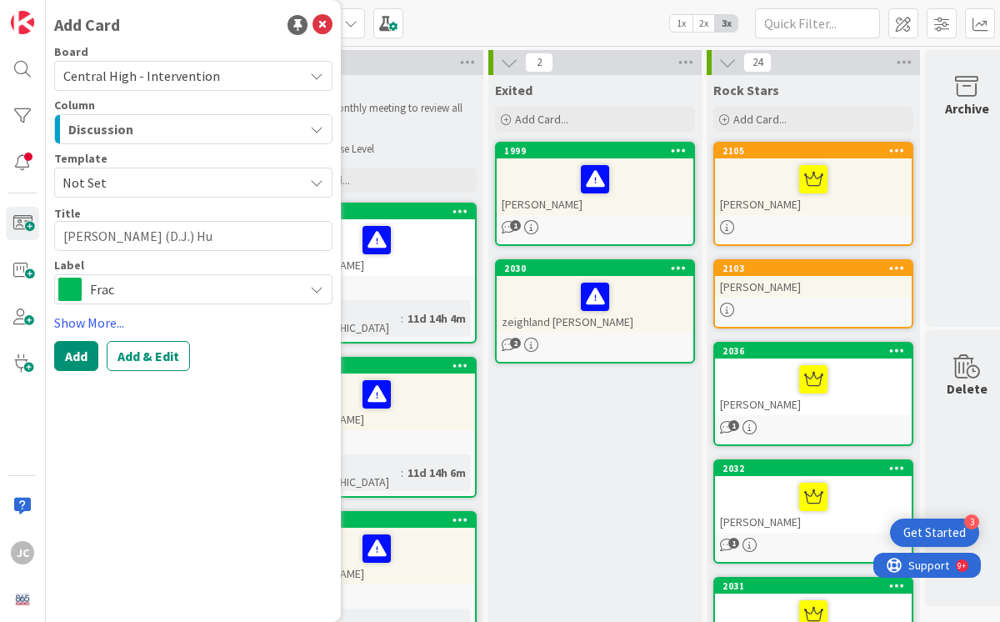
type textarea "x"
type textarea "[PERSON_NAME] (D.J.) Hun"
type textarea "x"
type textarea "[PERSON_NAME] (D.J.) [PERSON_NAME]"
click at [153, 293] on span "Frac" at bounding box center [192, 289] width 205 height 23
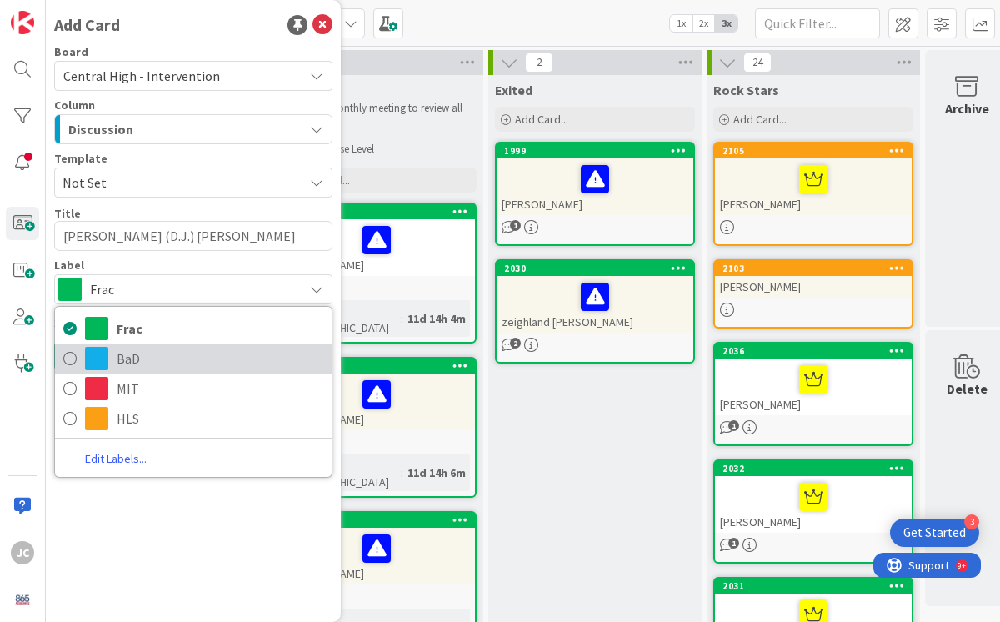
click at [69, 355] on icon at bounding box center [69, 358] width 13 height 25
type textarea "x"
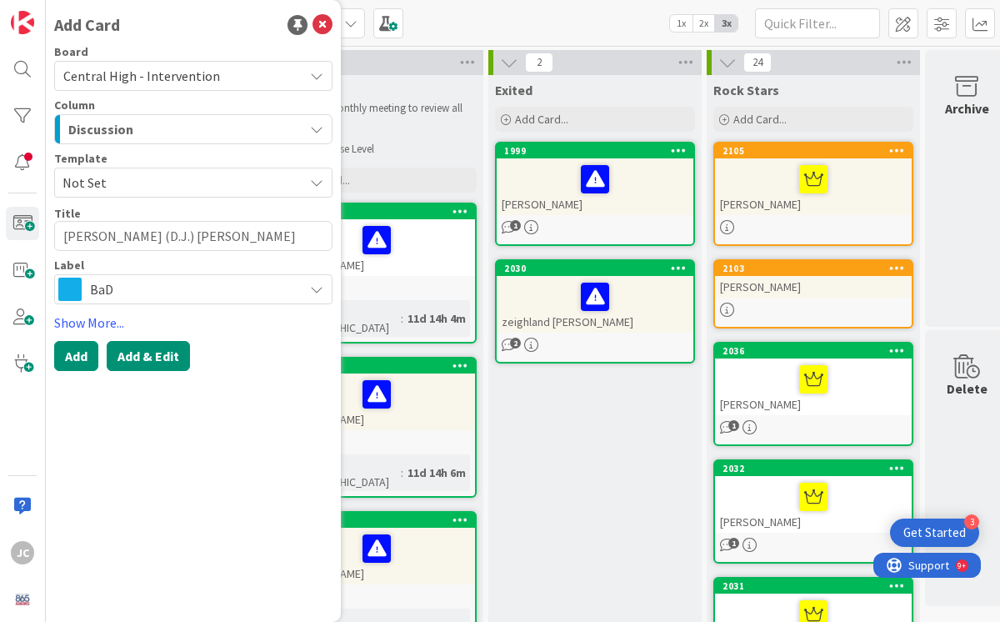
click at [144, 355] on button "Add & Edit" at bounding box center [148, 356] width 83 height 30
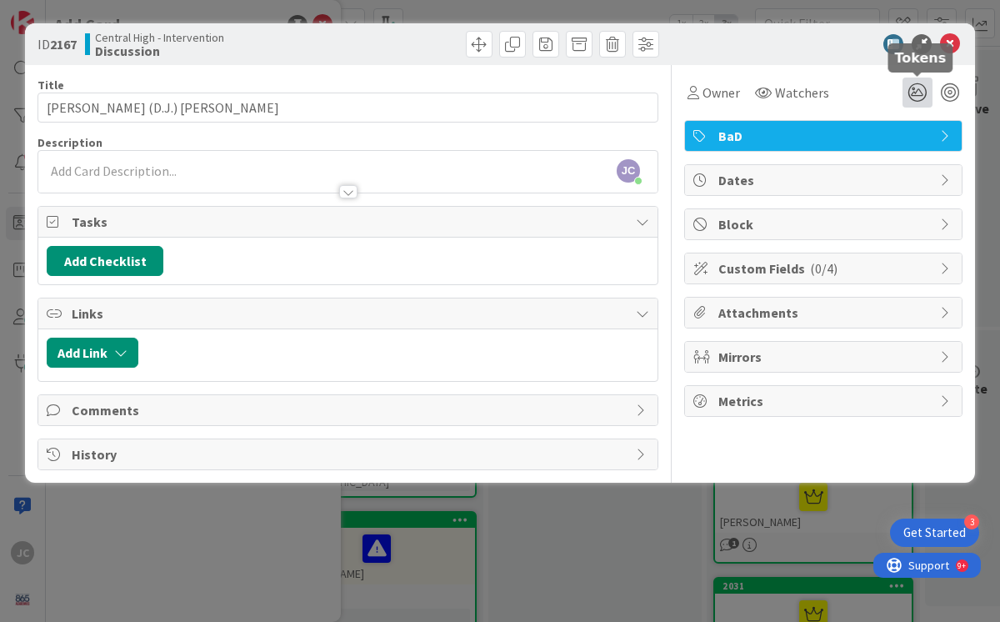
click at [917, 93] on icon at bounding box center [918, 93] width 30 height 30
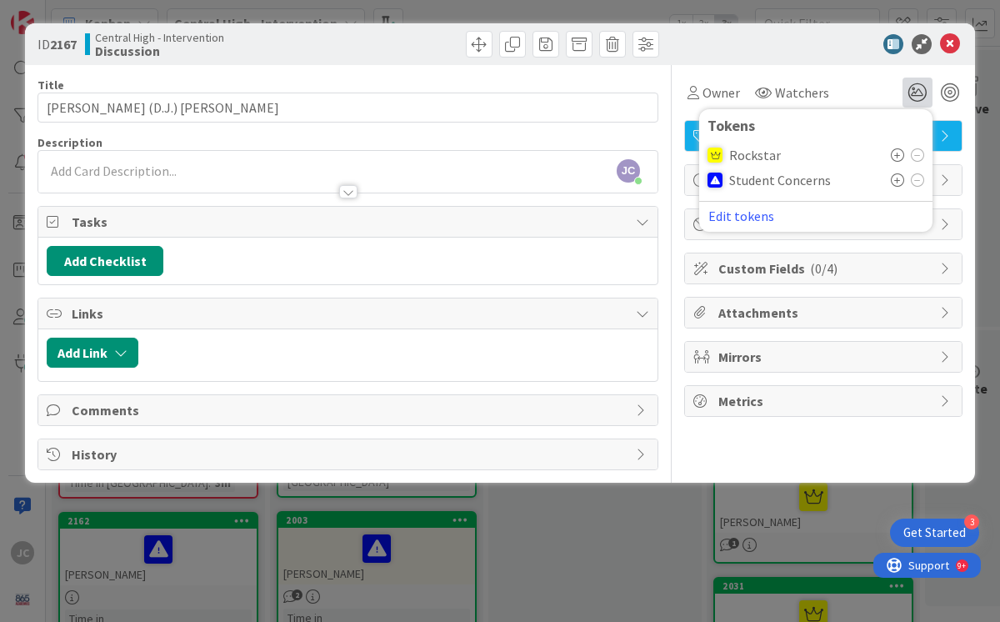
click at [899, 179] on icon at bounding box center [897, 179] width 13 height 13
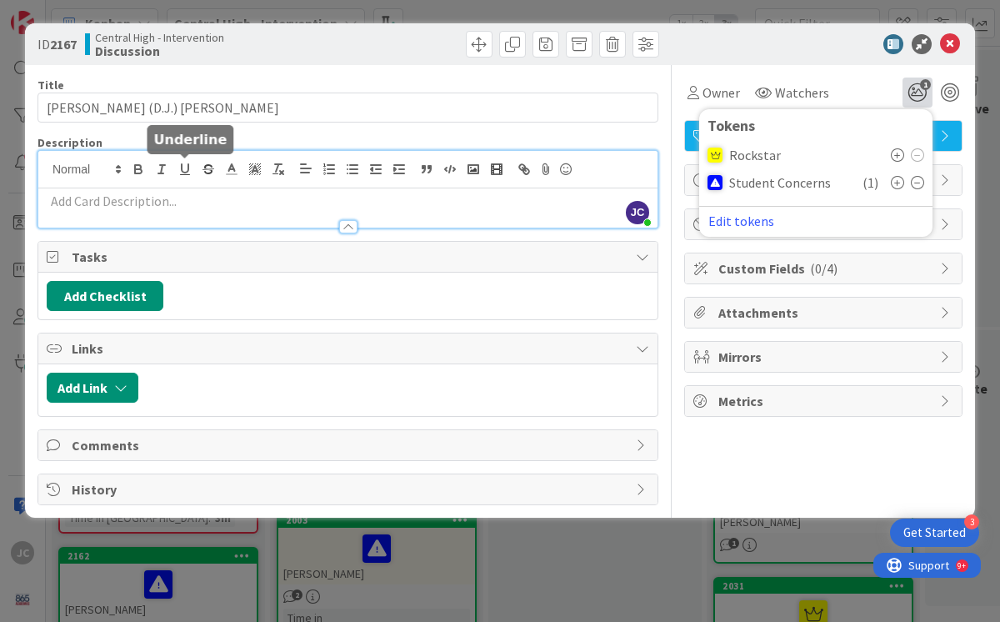
click at [183, 173] on div "[PERSON_NAME] [PERSON_NAME] just joined" at bounding box center [347, 189] width 619 height 77
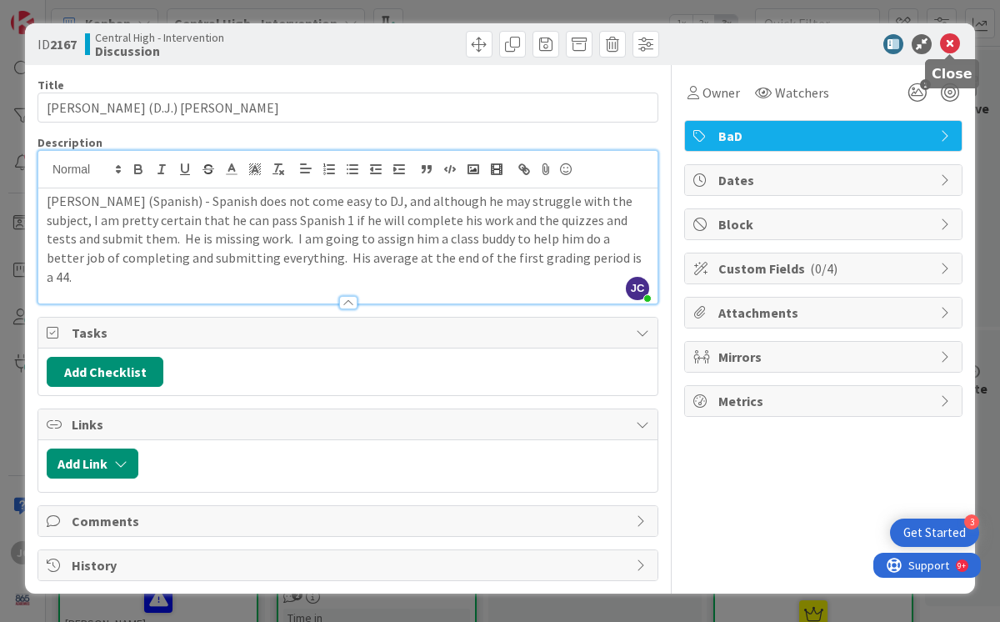
click at [951, 48] on icon at bounding box center [950, 44] width 20 height 20
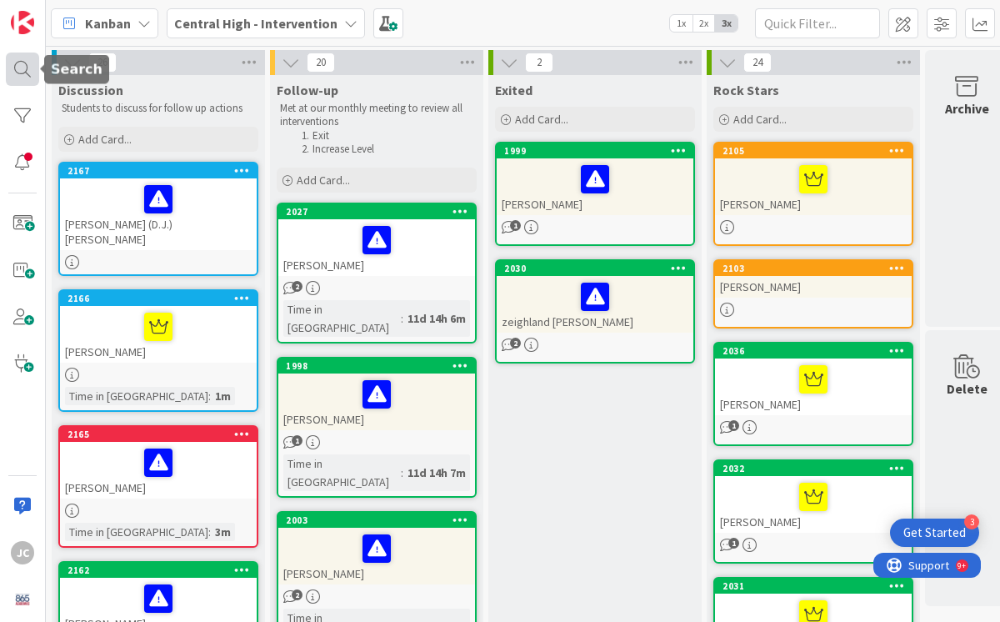
click at [23, 62] on div at bounding box center [22, 69] width 33 height 33
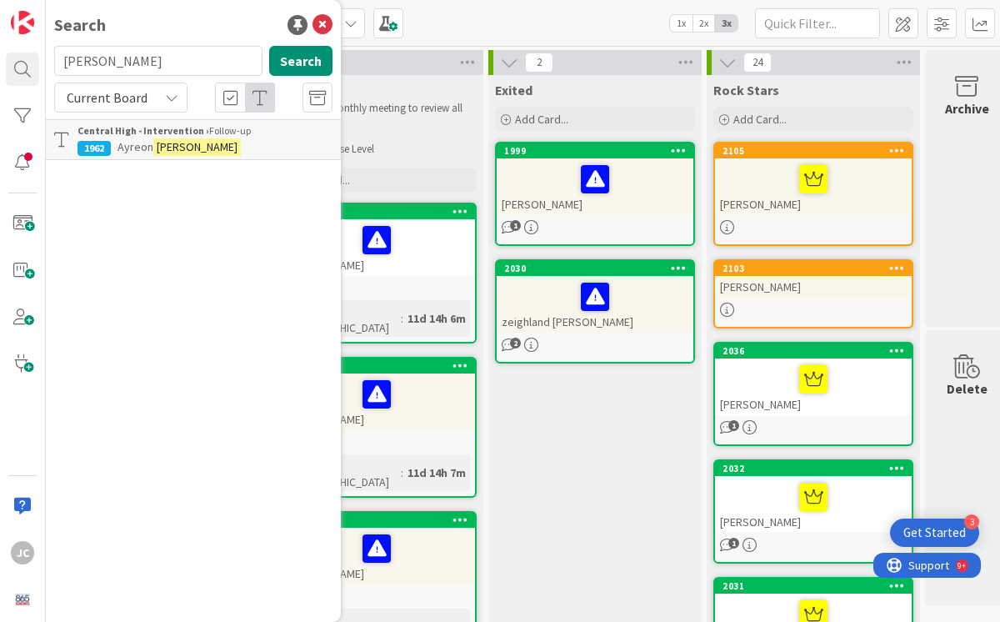
drag, startPoint x: 160, startPoint y: 64, endPoint x: -34, endPoint y: 66, distance: 194.2
click at [0, 66] on html "3 Get Started JC Search [PERSON_NAME] Search Current Board Central High - Inter…" at bounding box center [500, 311] width 1000 height 622
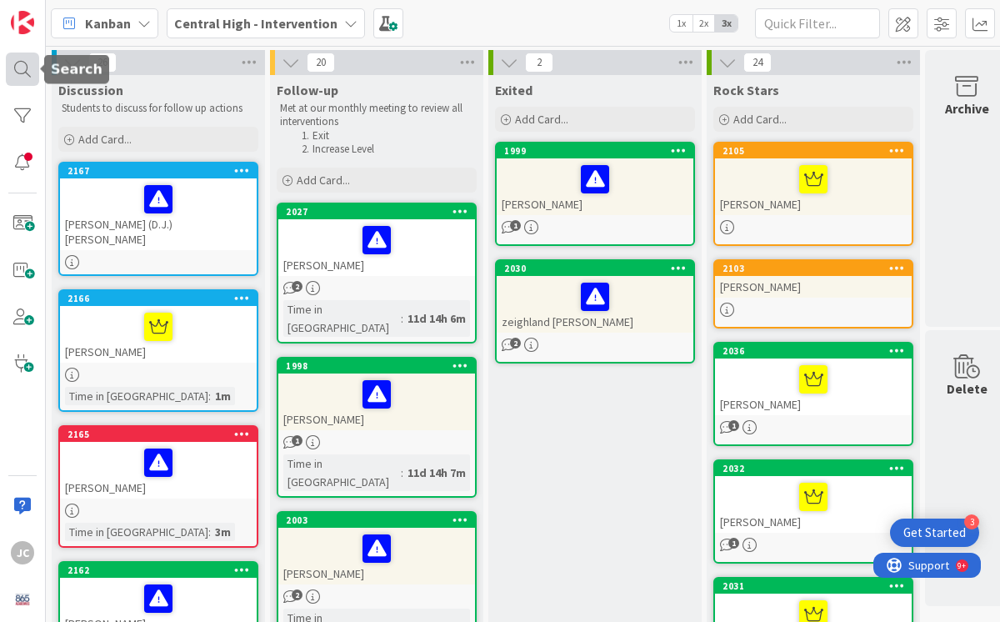
click at [18, 70] on div at bounding box center [22, 69] width 33 height 33
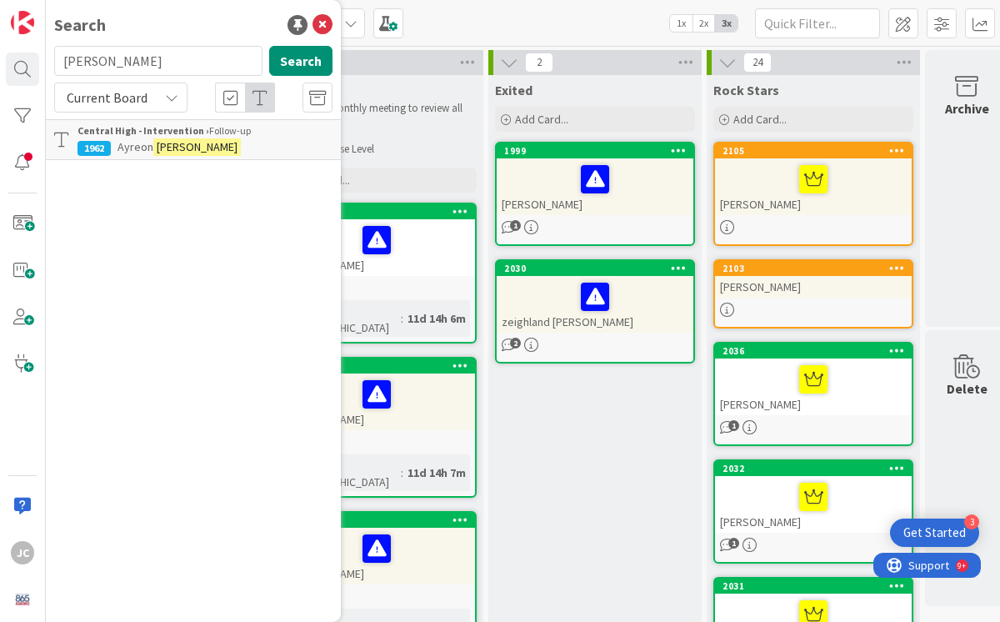
click at [151, 62] on input "[PERSON_NAME]" at bounding box center [158, 61] width 208 height 30
type input "hall"
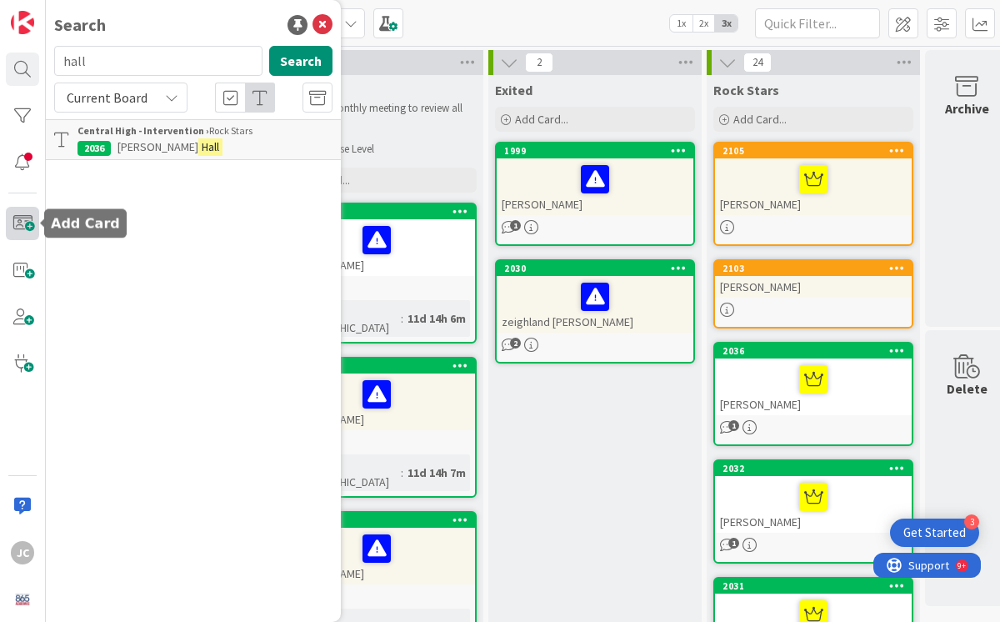
click at [26, 224] on span at bounding box center [22, 223] width 33 height 33
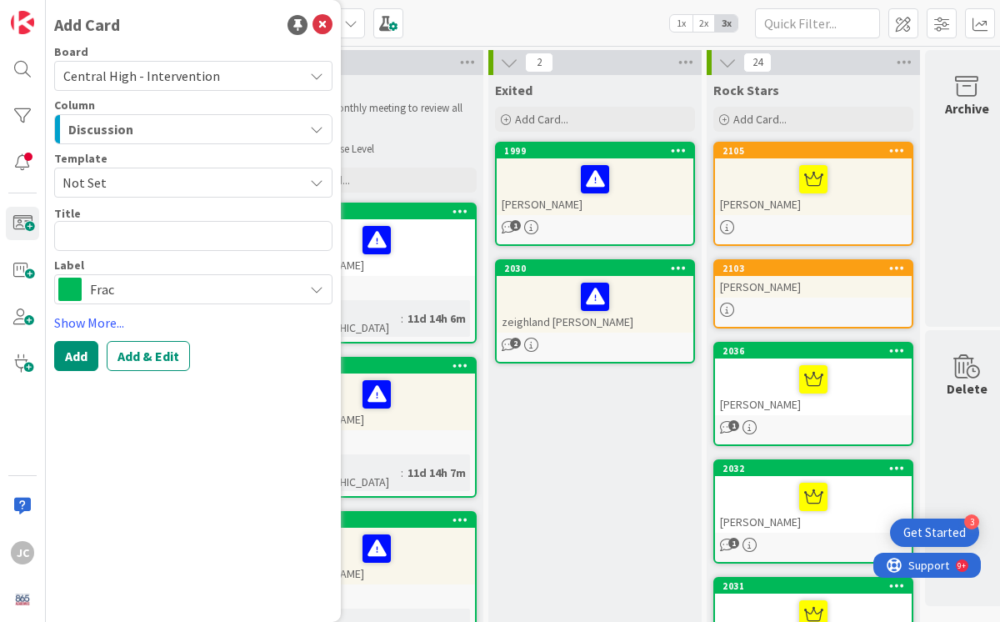
type textarea "x"
type textarea "I"
type textarea "x"
type textarea "Is"
type textarea "x"
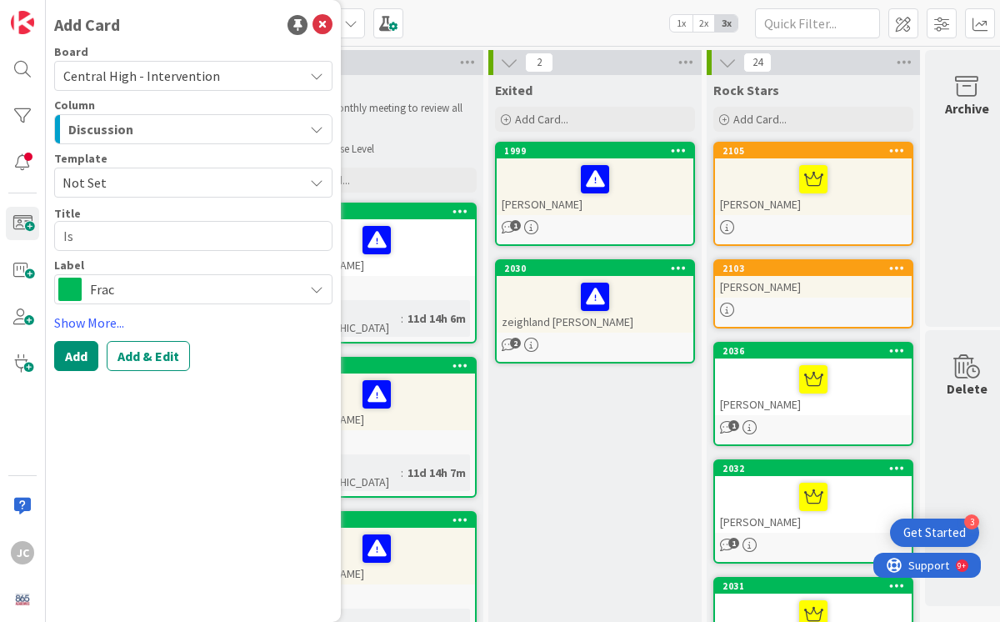
type textarea "Isa"
type textarea "x"
type textarea "[DEMOGRAPHIC_DATA]"
type textarea "x"
type textarea "[PERSON_NAME]"
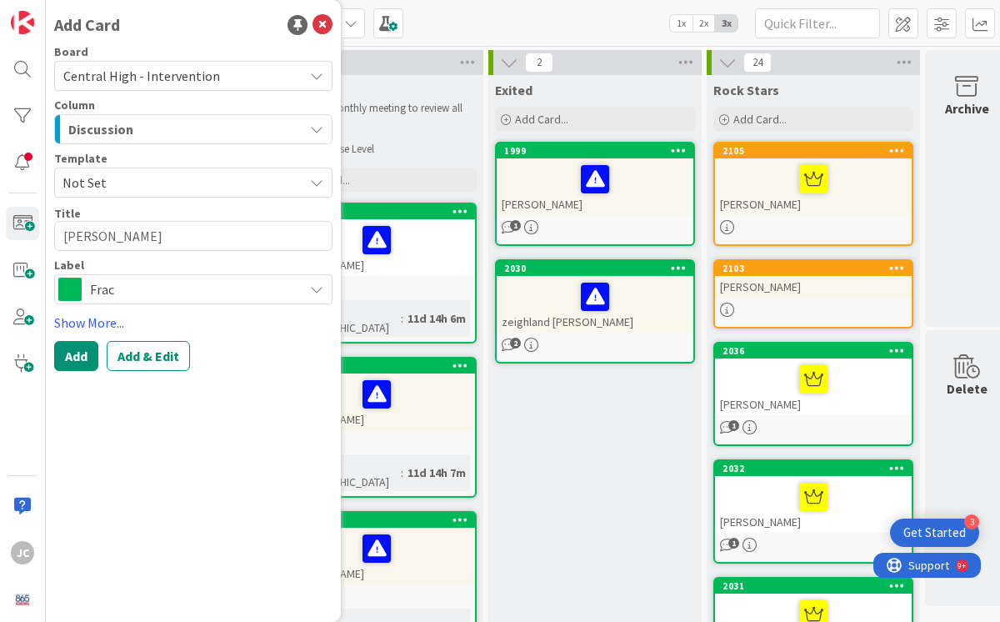
type textarea "x"
type textarea "[PERSON_NAME]"
type textarea "x"
type textarea "[PERSON_NAME]"
type textarea "x"
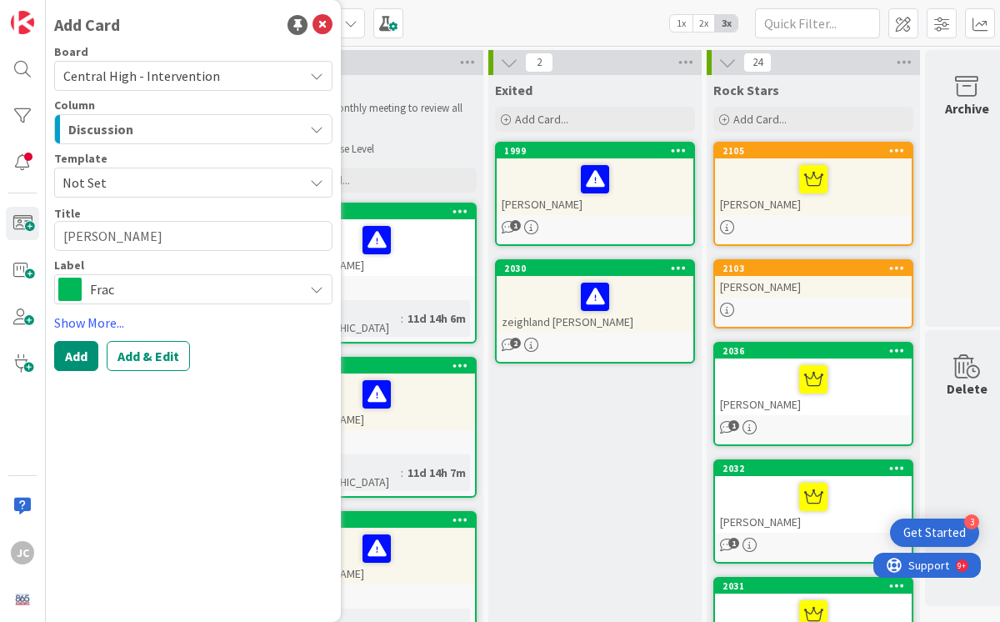
type textarea "[PERSON_NAME]"
type textarea "x"
type textarea "[PERSON_NAME]"
type textarea "x"
type textarea "[PERSON_NAME]"
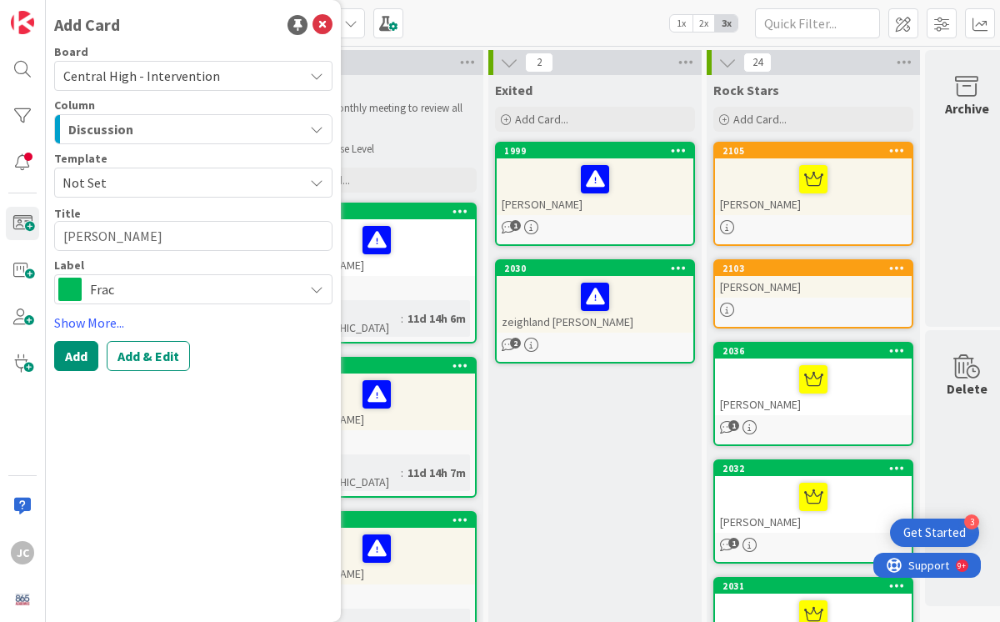
click at [282, 294] on span "Frac" at bounding box center [192, 289] width 205 height 23
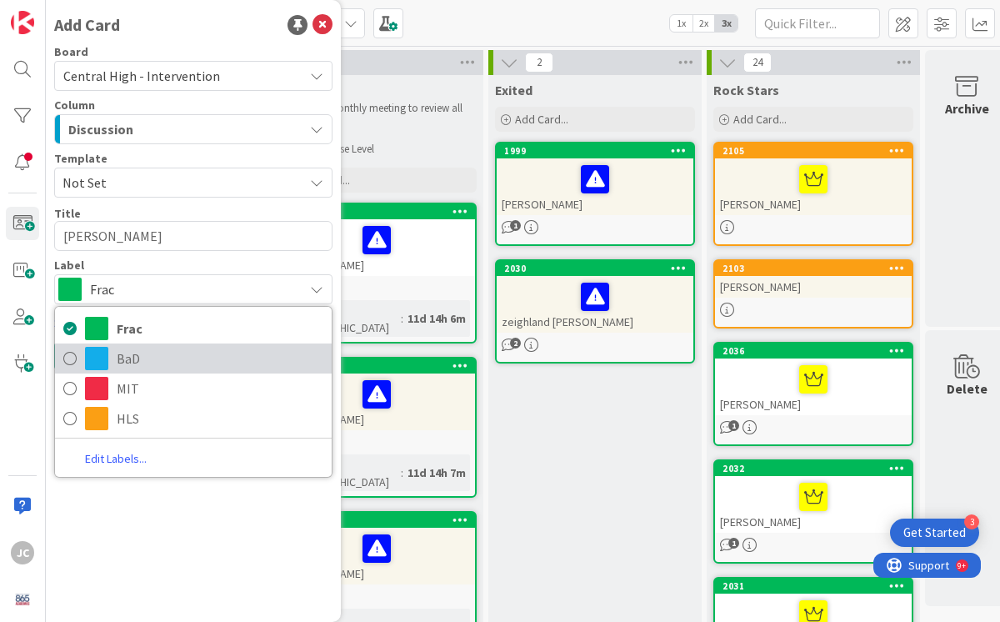
click at [73, 359] on icon at bounding box center [69, 358] width 13 height 25
type textarea "x"
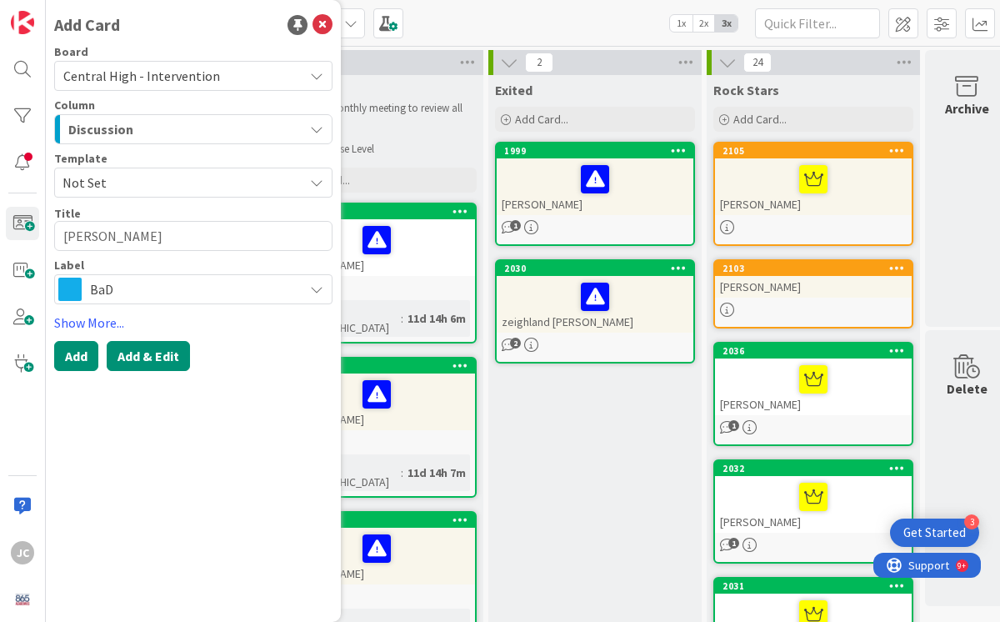
click at [164, 358] on button "Add & Edit" at bounding box center [148, 356] width 83 height 30
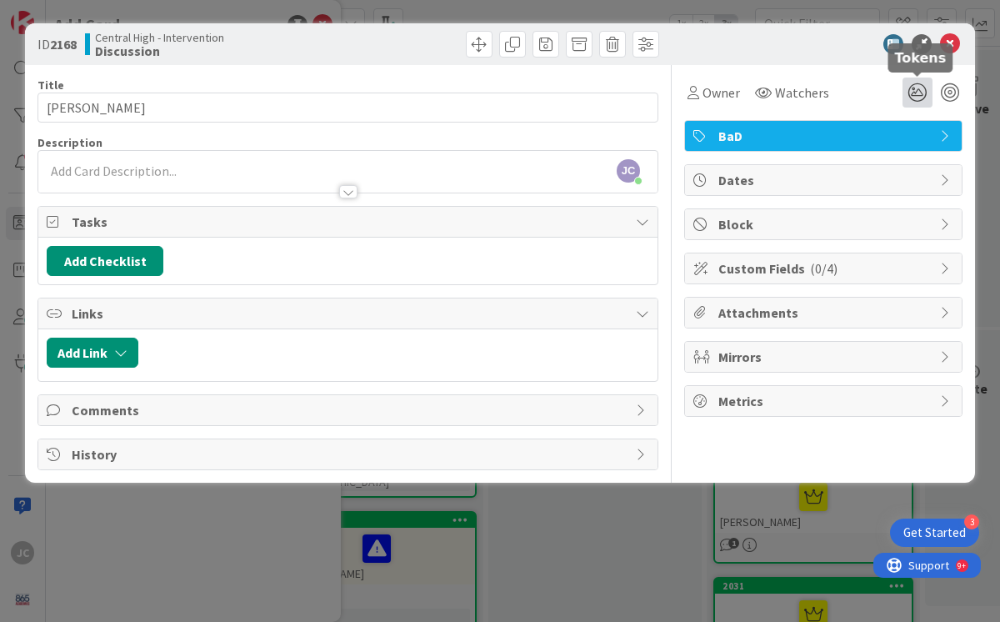
click at [916, 87] on icon at bounding box center [918, 93] width 30 height 30
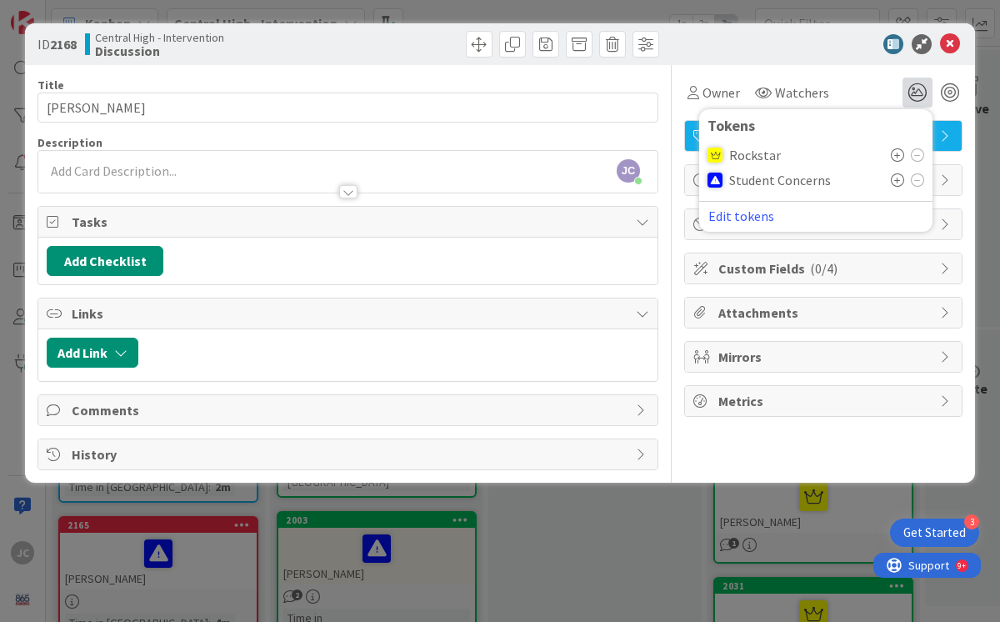
click at [896, 180] on icon at bounding box center [897, 179] width 13 height 13
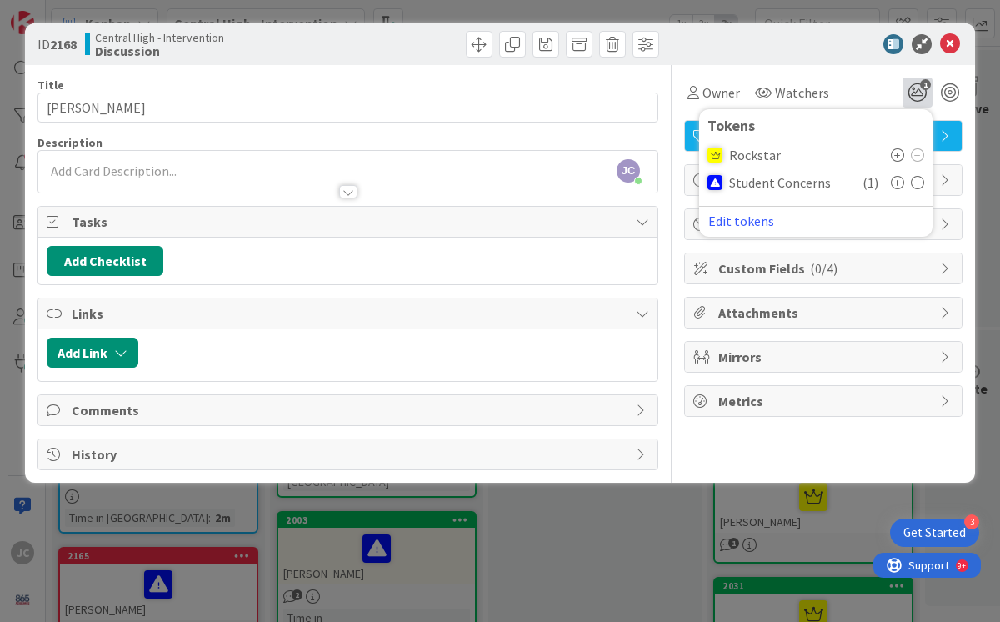
click at [224, 173] on div "[PERSON_NAME] [PERSON_NAME] just joined" at bounding box center [347, 172] width 619 height 42
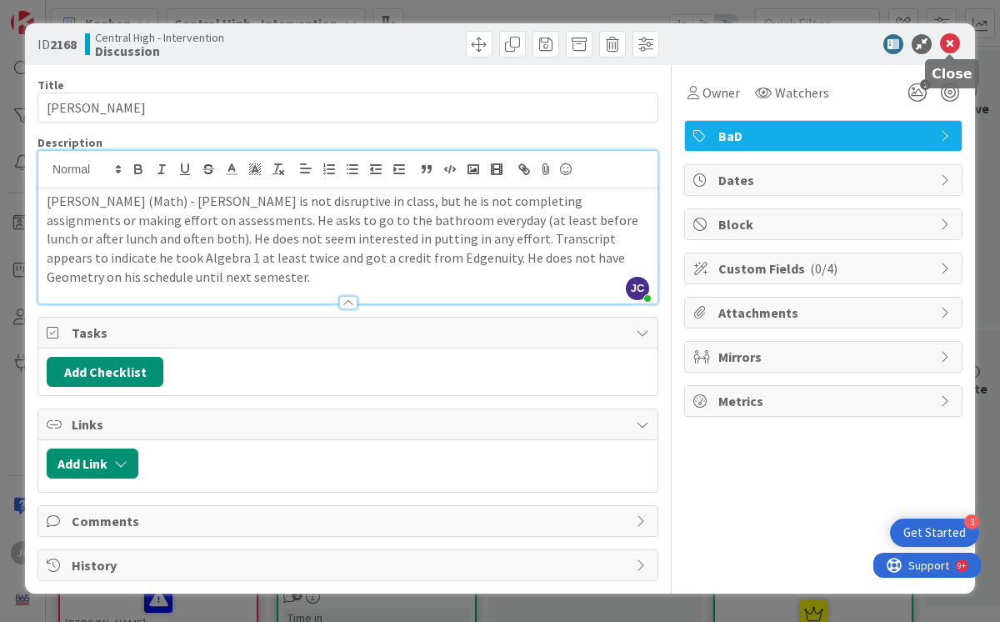
click at [949, 43] on icon at bounding box center [950, 44] width 20 height 20
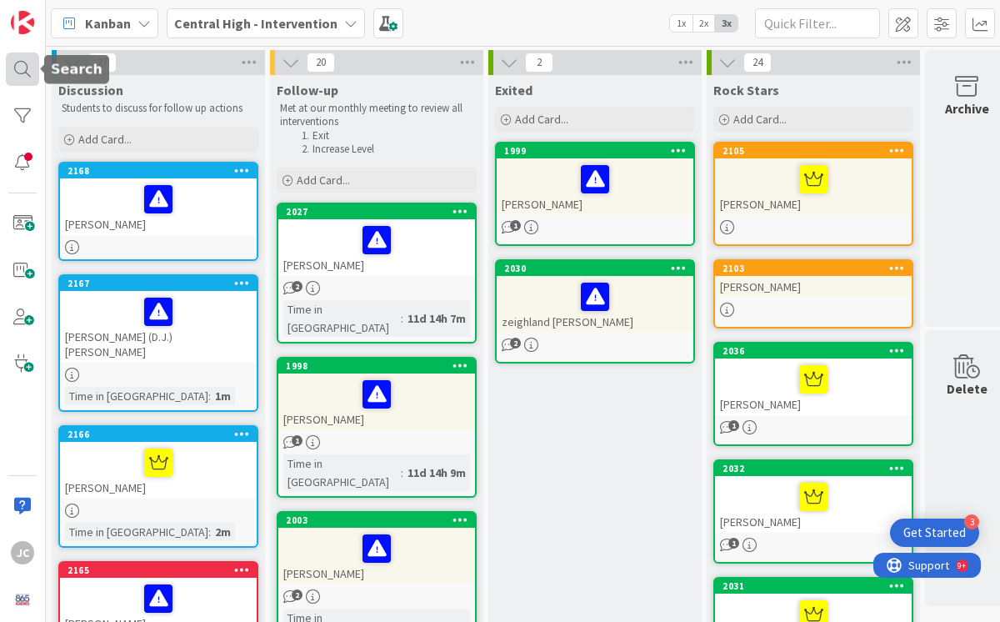
click at [28, 74] on div at bounding box center [22, 69] width 33 height 33
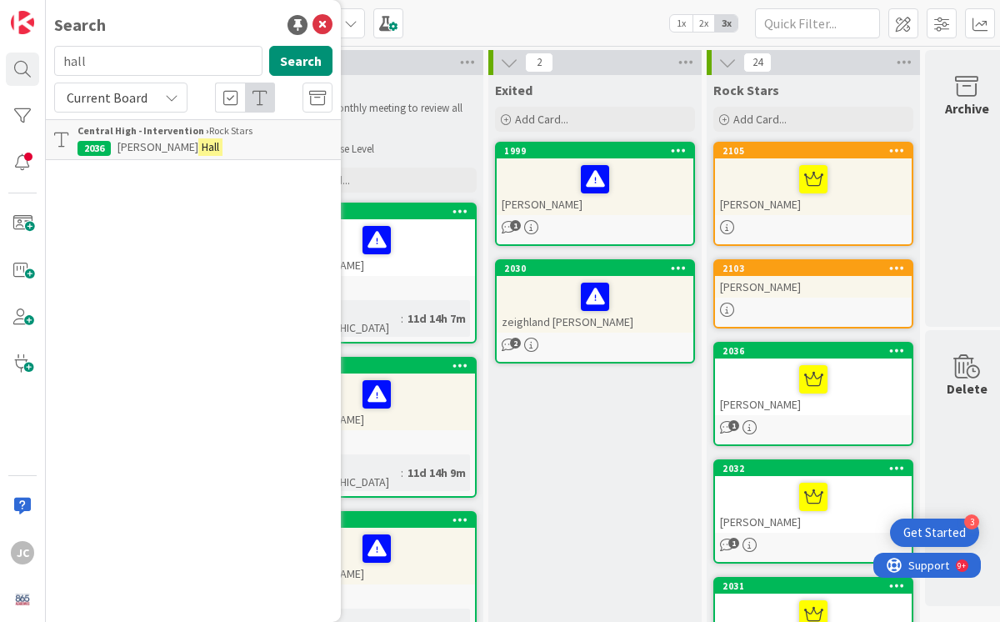
click at [139, 63] on input "hall" at bounding box center [158, 61] width 208 height 30
type input "h"
type input "[PERSON_NAME]"
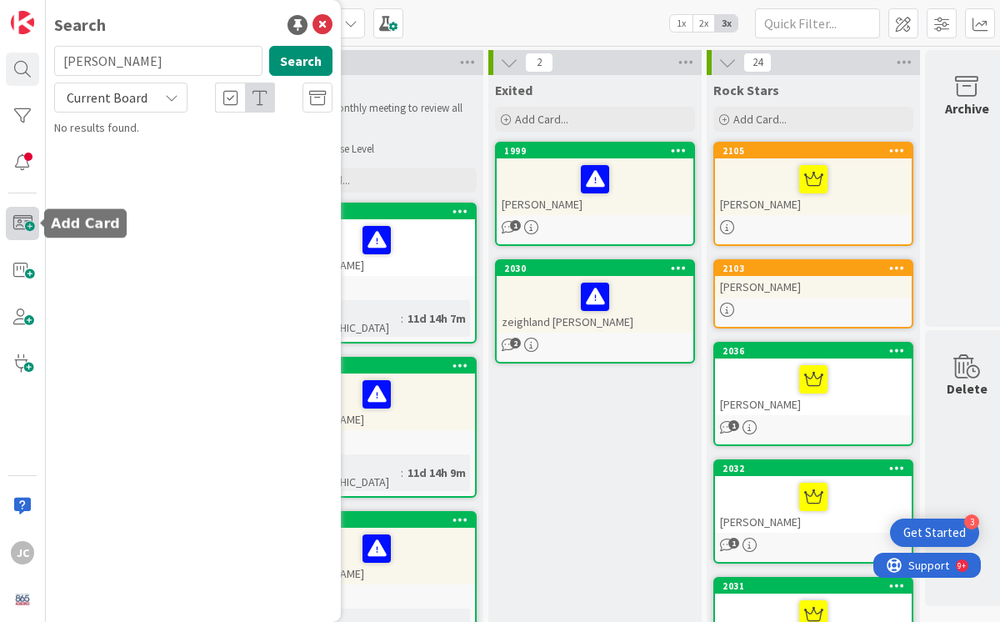
click at [20, 226] on span at bounding box center [22, 223] width 33 height 33
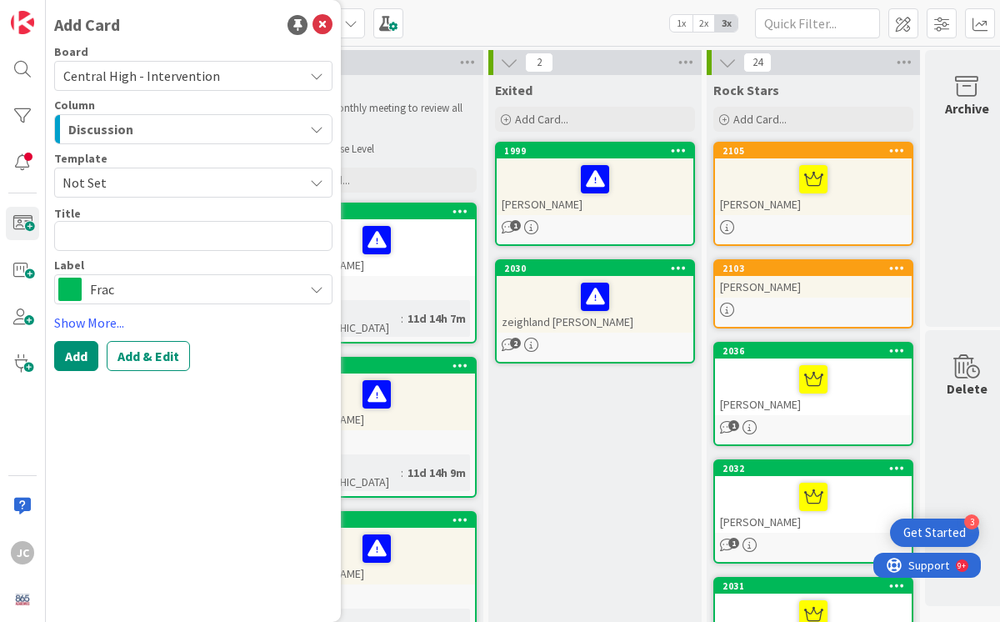
click at [101, 236] on textarea at bounding box center [193, 236] width 278 height 30
type textarea "x"
type textarea "C"
type textarea "x"
type textarea "Ch"
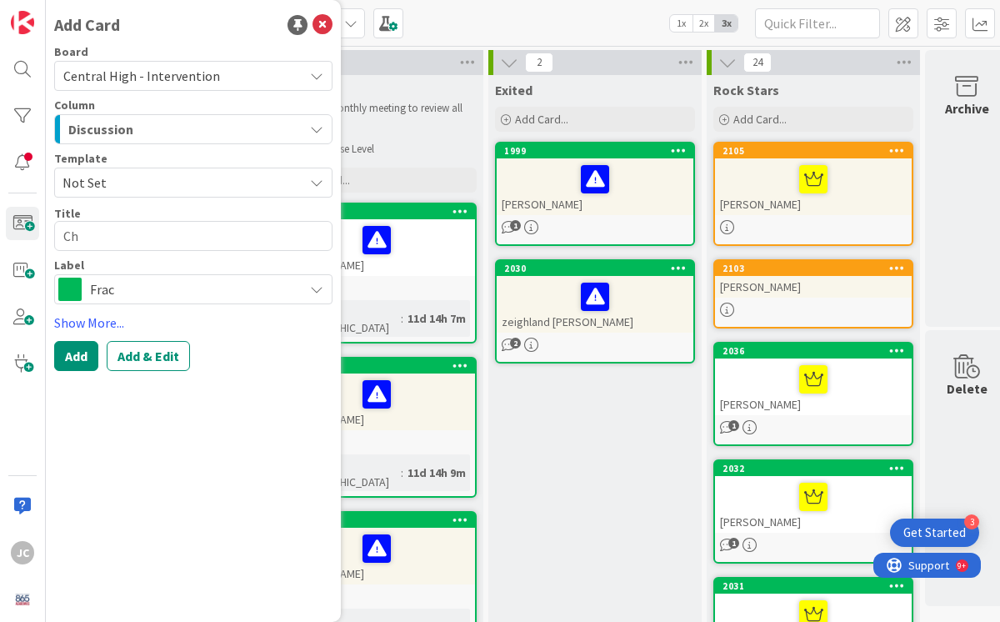
type textarea "x"
type textarea "Cha"
type textarea "x"
type textarea "[PERSON_NAME]"
type textarea "x"
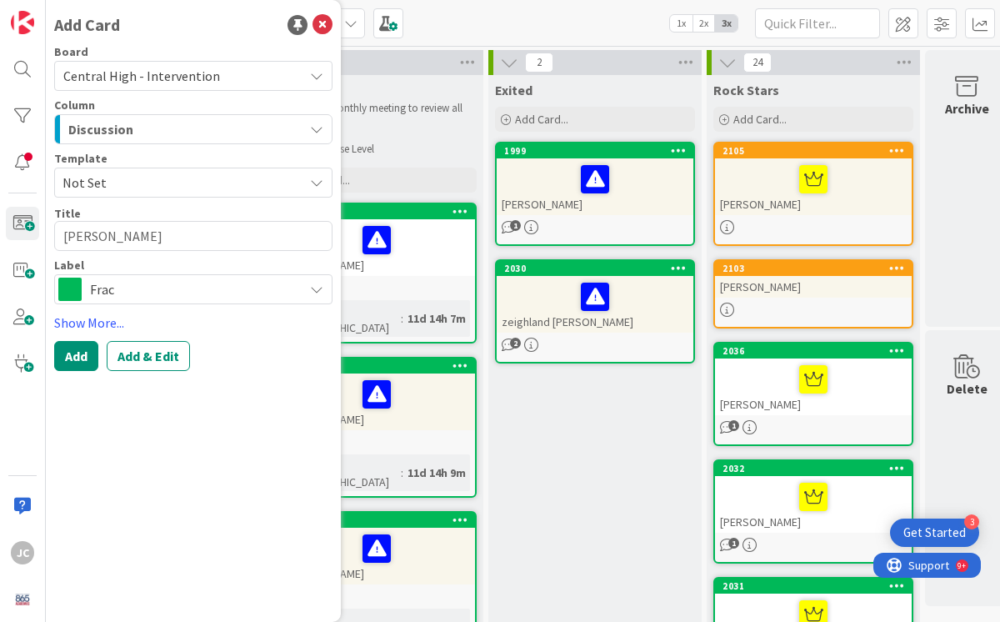
type textarea "Chand"
type textarea "x"
type textarea "Chandle"
type textarea "x"
type textarea "[PERSON_NAME]"
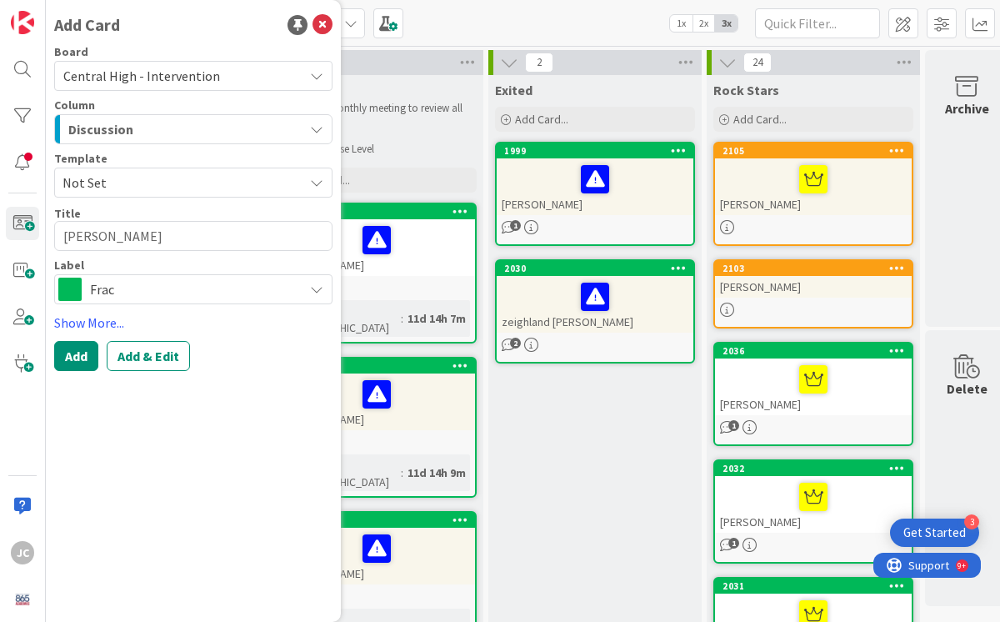
type textarea "x"
type textarea "[PERSON_NAME]"
type textarea "x"
type textarea "[PERSON_NAME]"
type textarea "x"
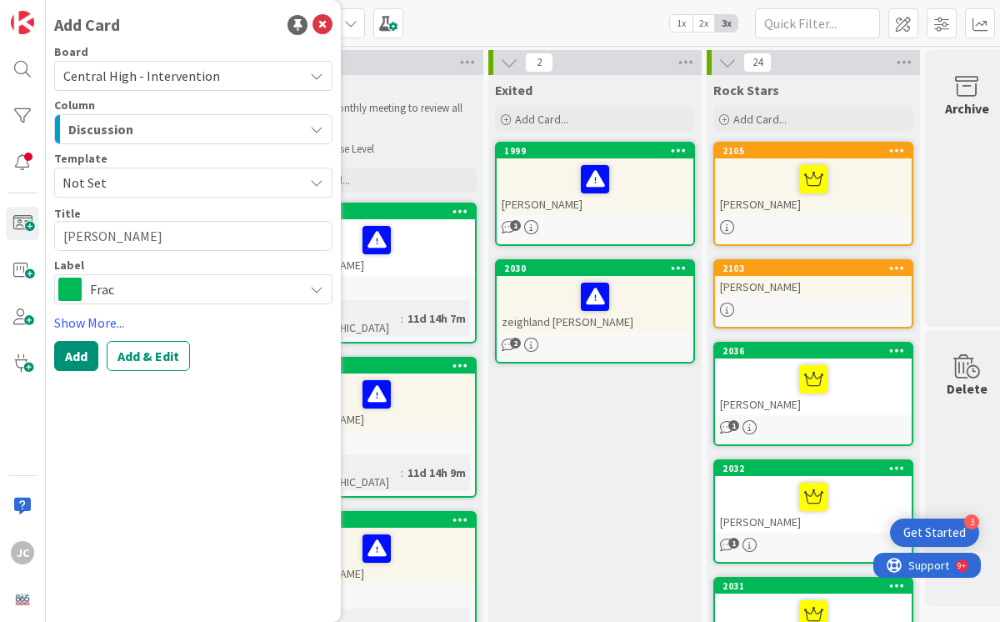
type textarea "[PERSON_NAME]"
type textarea "x"
type textarea "[PERSON_NAME]"
type textarea "x"
type textarea "[PERSON_NAME]"
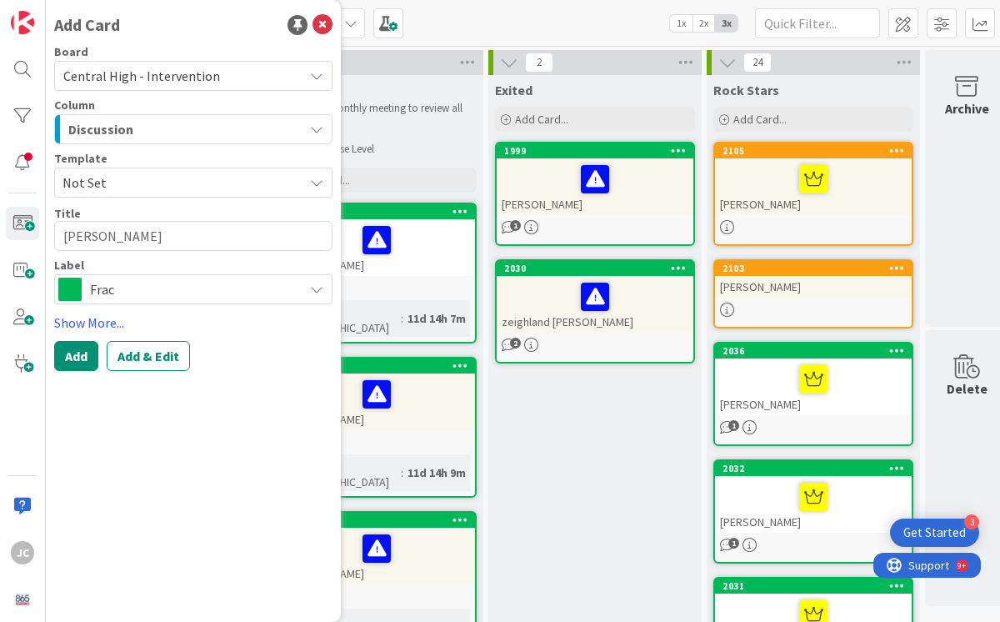
type textarea "x"
type textarea "[PERSON_NAME]"
type textarea "x"
type textarea "[PERSON_NAME]"
type textarea "x"
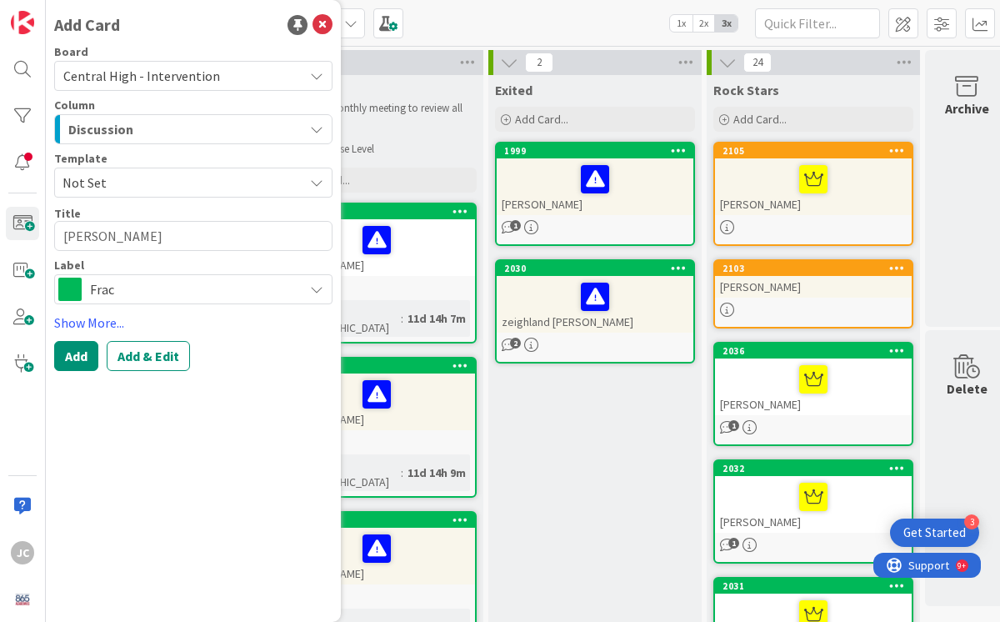
type textarea "[PERSON_NAME]"
click at [131, 287] on span "Frac" at bounding box center [192, 289] width 205 height 23
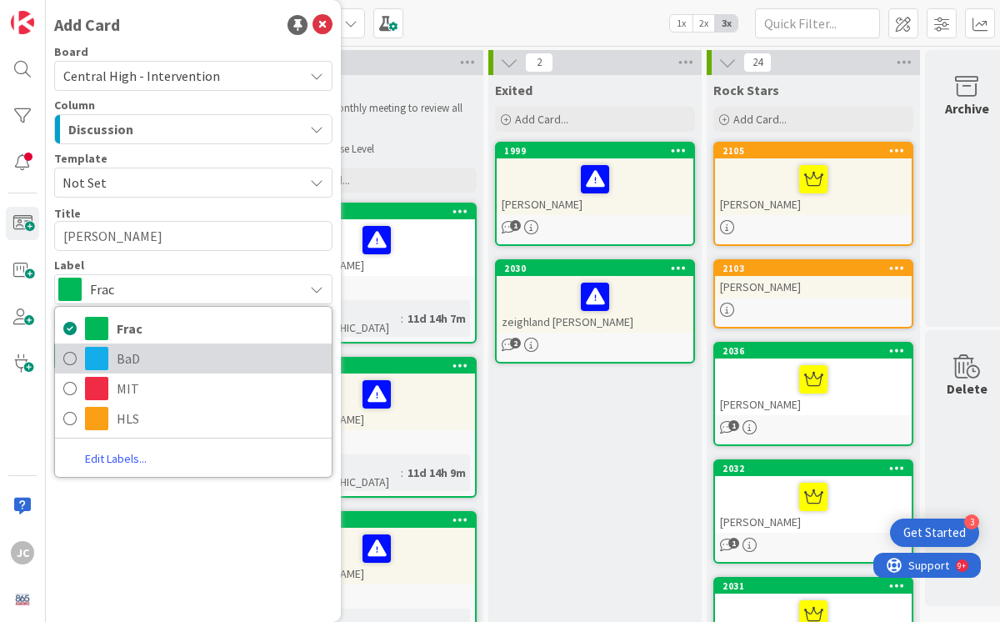
click at [73, 358] on icon at bounding box center [69, 358] width 13 height 25
type textarea "x"
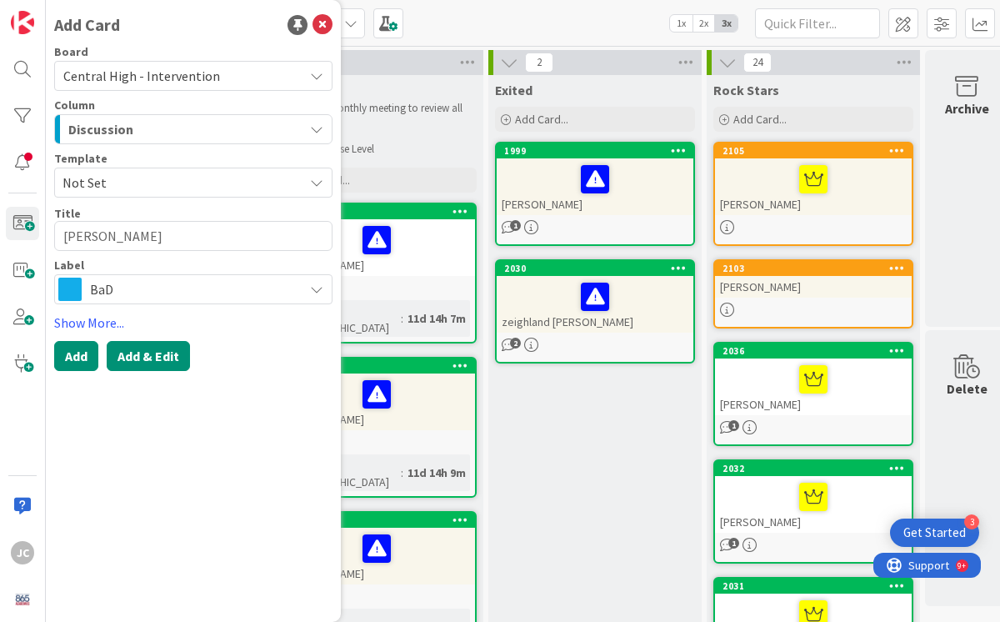
click at [162, 357] on button "Add & Edit" at bounding box center [148, 356] width 83 height 30
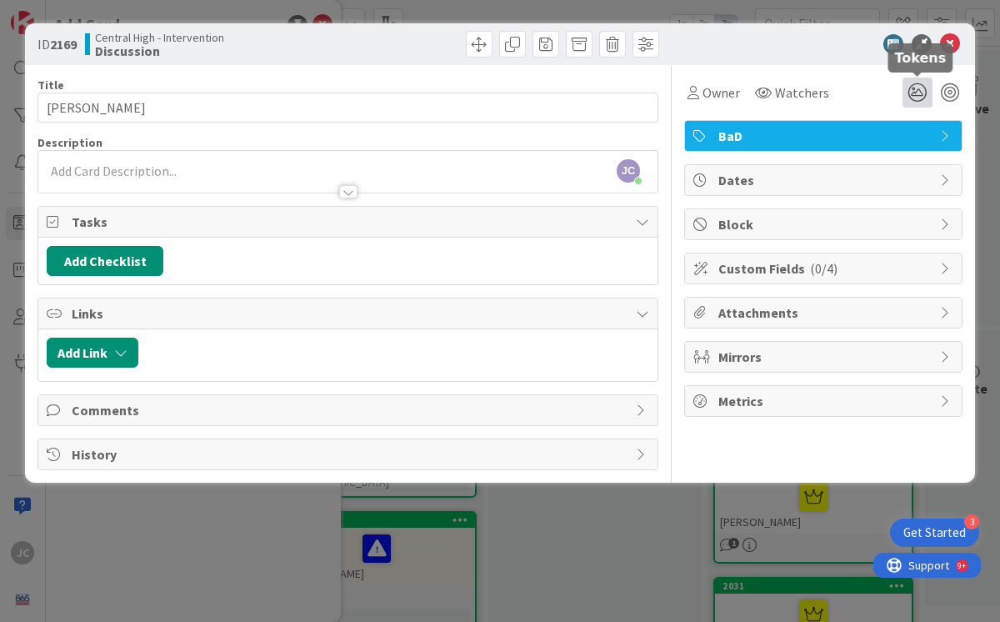
click at [918, 92] on icon at bounding box center [918, 93] width 30 height 30
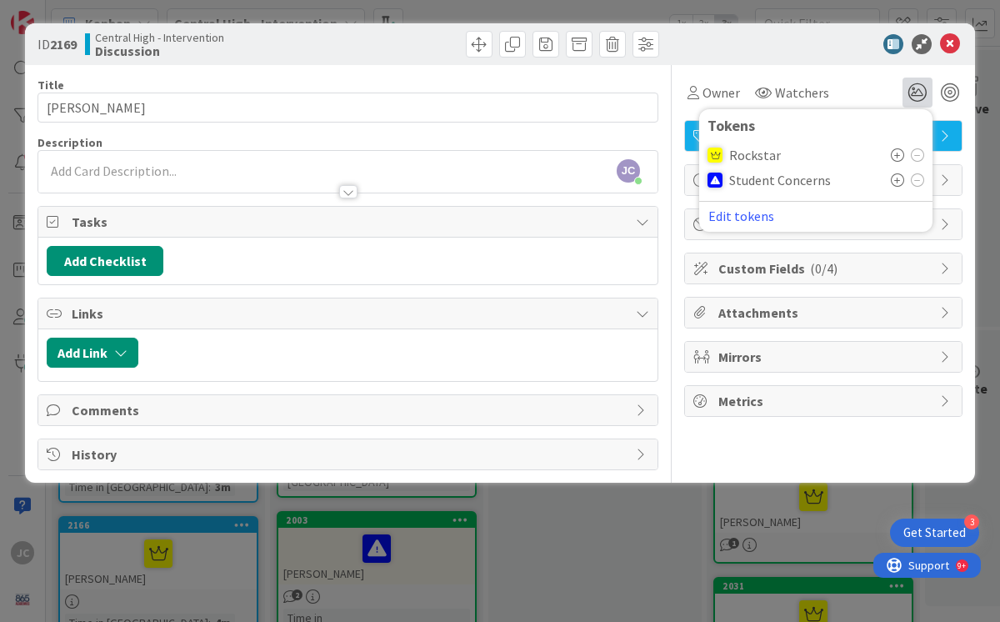
click at [902, 179] on icon at bounding box center [897, 179] width 13 height 13
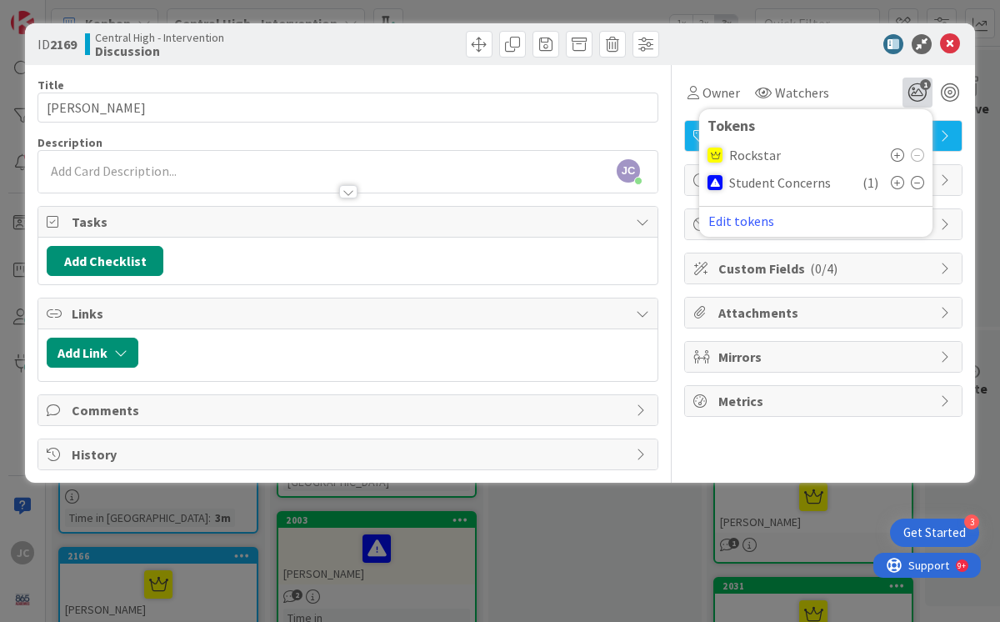
click at [93, 168] on div "[PERSON_NAME] [PERSON_NAME] just joined" at bounding box center [347, 172] width 619 height 42
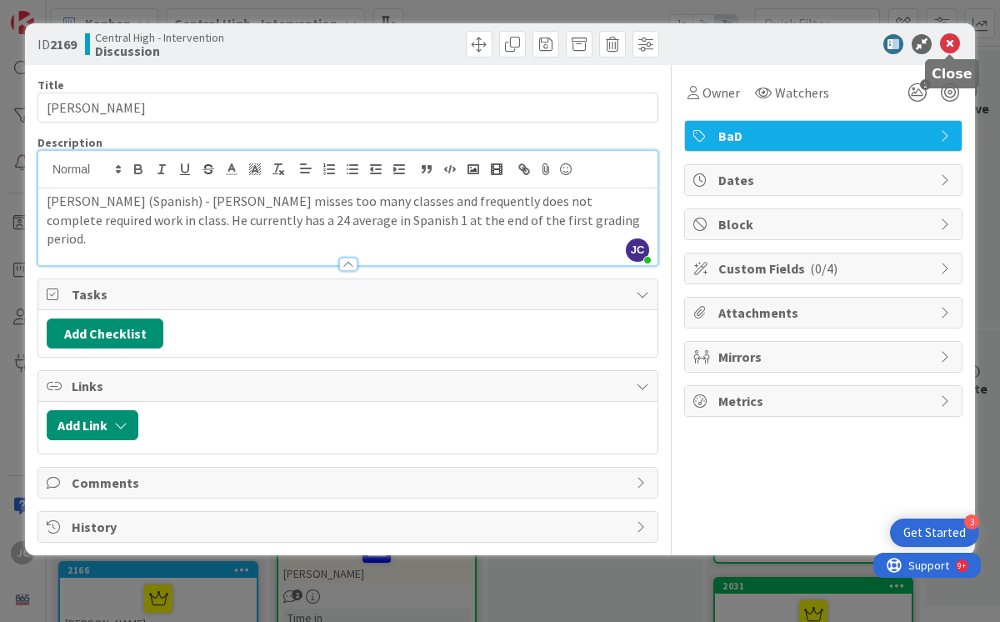
click at [953, 45] on icon at bounding box center [950, 44] width 20 height 20
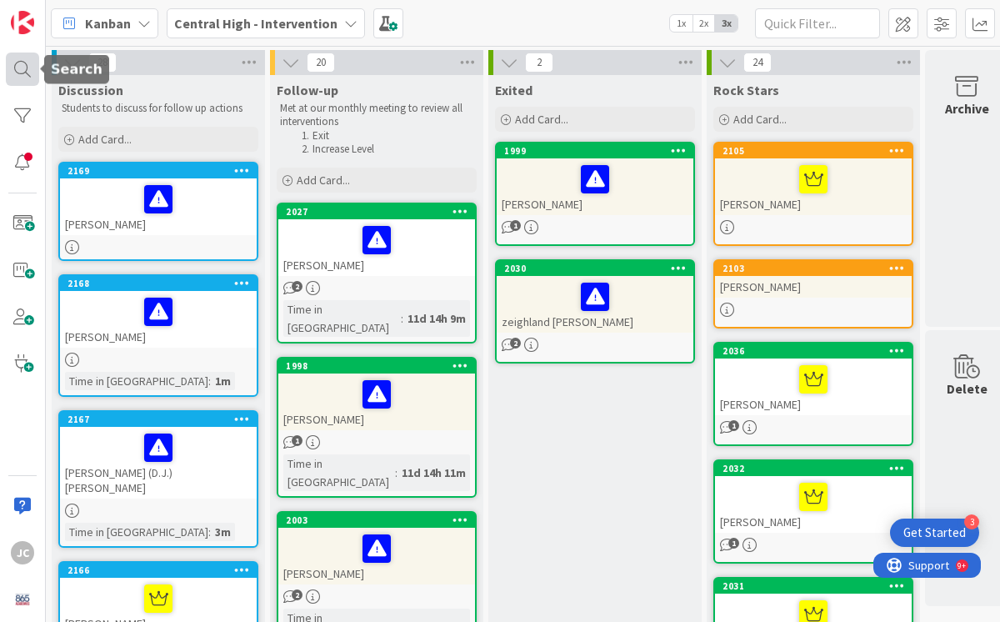
click at [27, 68] on div at bounding box center [22, 69] width 33 height 33
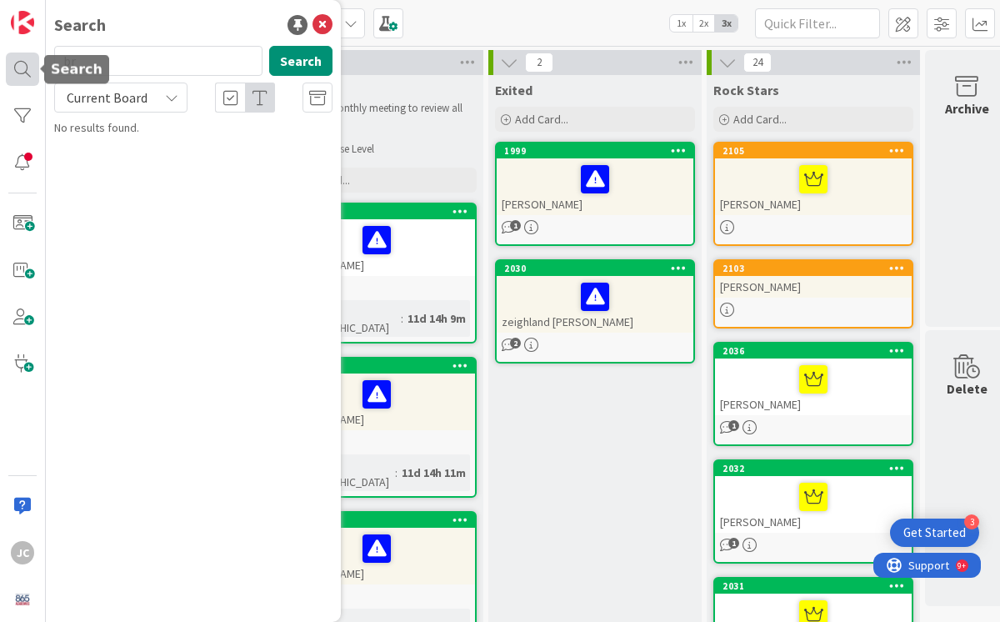
type input "b"
type input "pet"
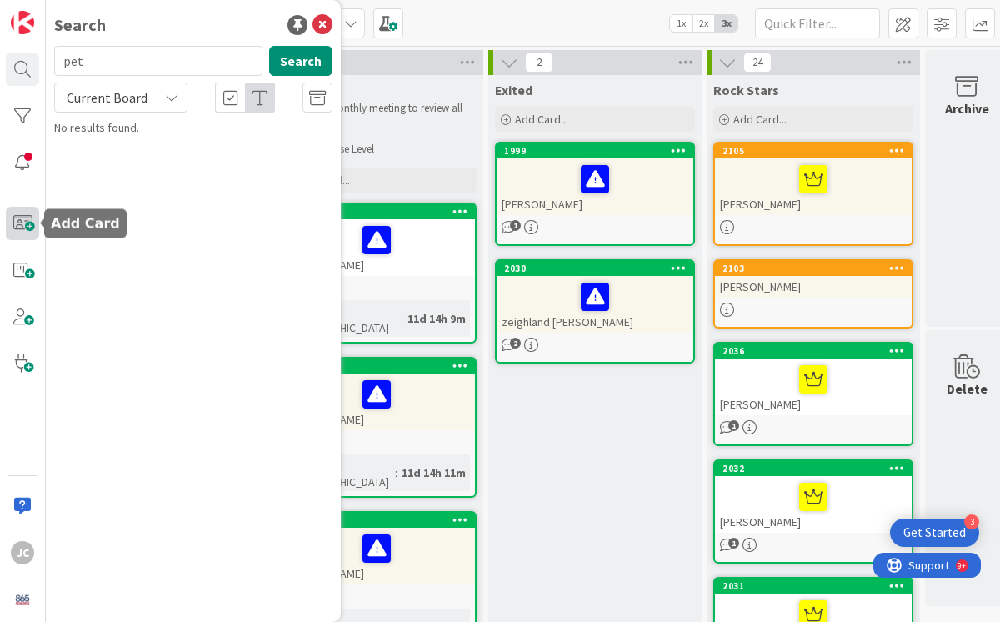
click at [26, 224] on span at bounding box center [22, 223] width 33 height 33
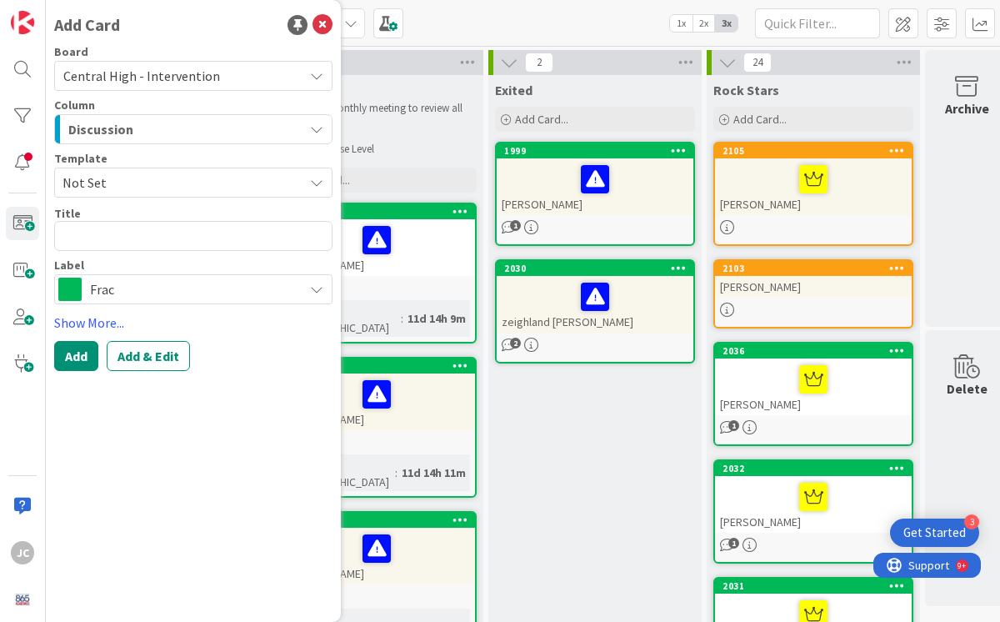
type textarea "x"
type textarea "B"
type textarea "x"
type textarea "Br"
type textarea "x"
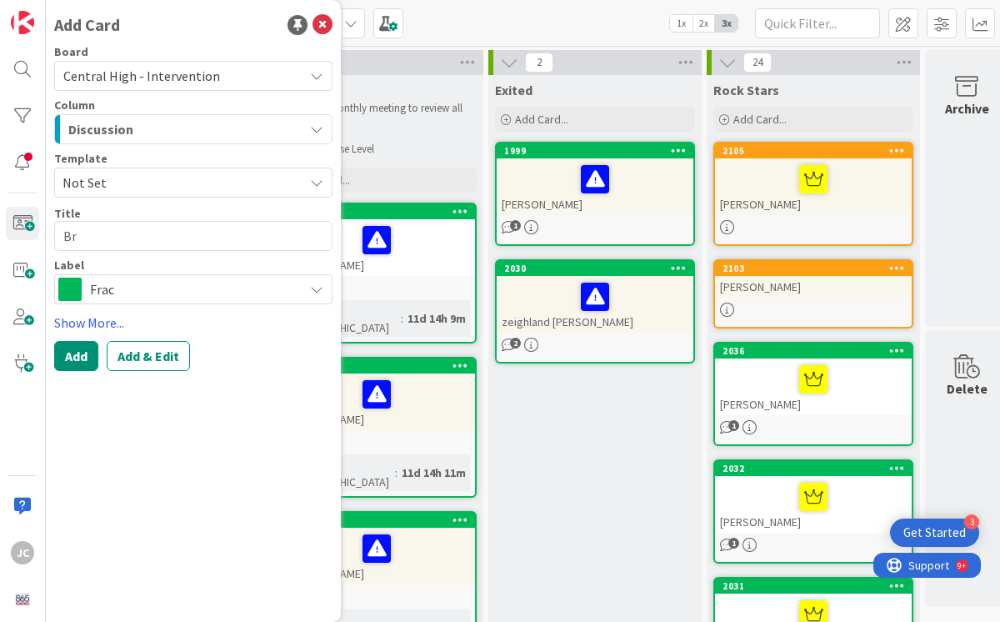
type textarea "Bry"
type textarea "x"
type textarea "[PERSON_NAME]"
type textarea "x"
type textarea "Bryso"
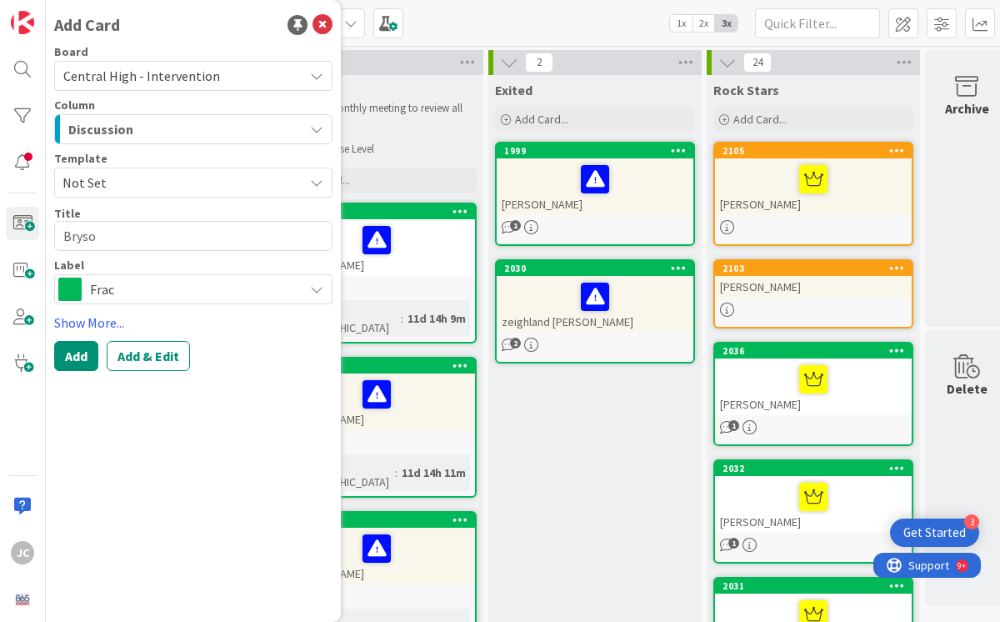
type textarea "x"
type textarea "[PERSON_NAME]"
type textarea "x"
type textarea "[PERSON_NAME]"
type textarea "x"
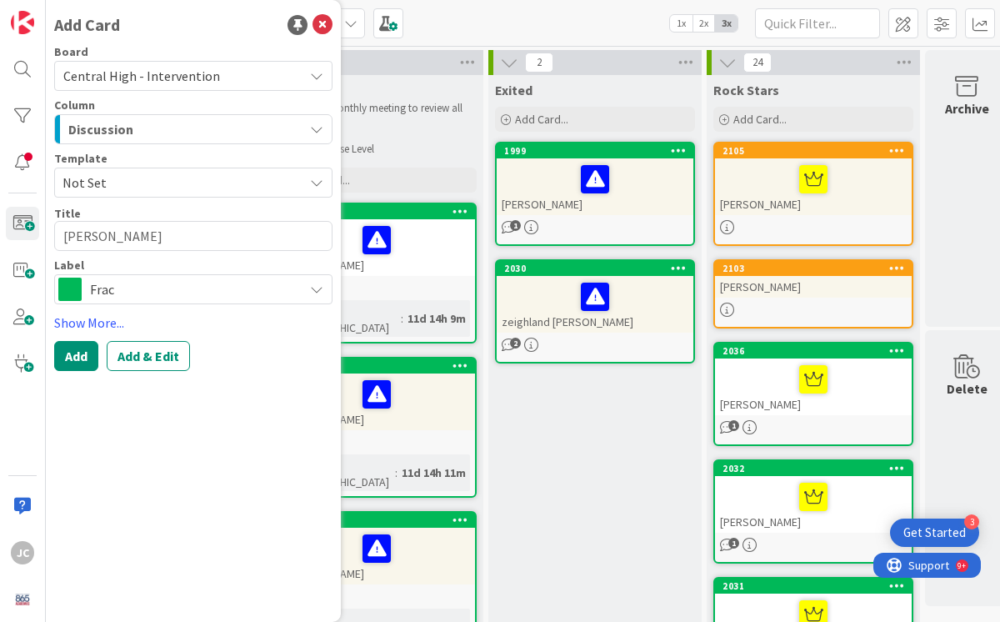
type textarea "[PERSON_NAME]"
type textarea "x"
type textarea "[PERSON_NAME]"
type textarea "x"
type textarea "[PERSON_NAME]"
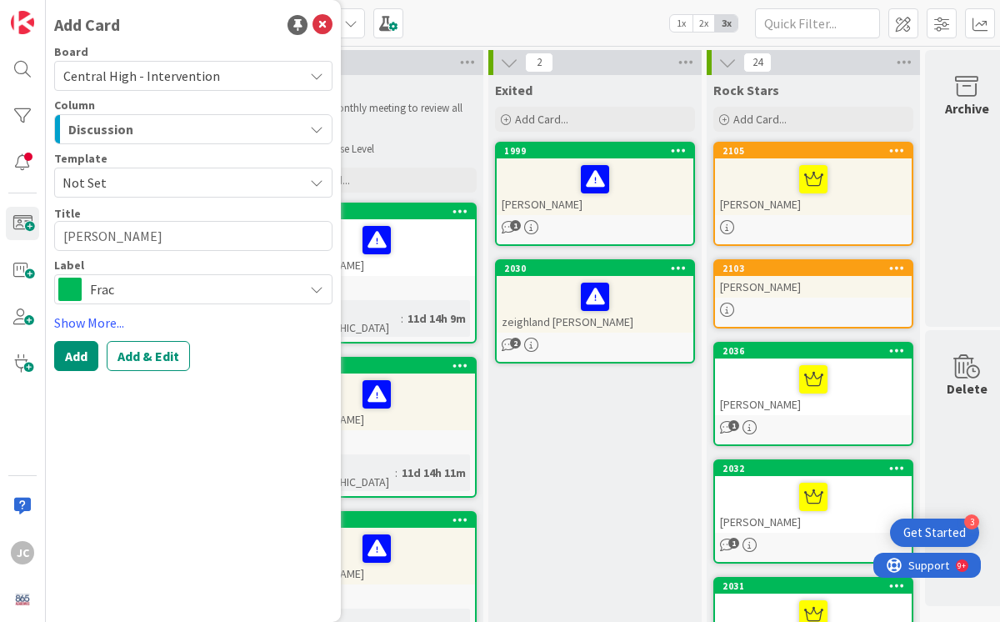
type textarea "x"
type textarea "[PERSON_NAME]"
type textarea "x"
type textarea "[PERSON_NAME]"
type textarea "x"
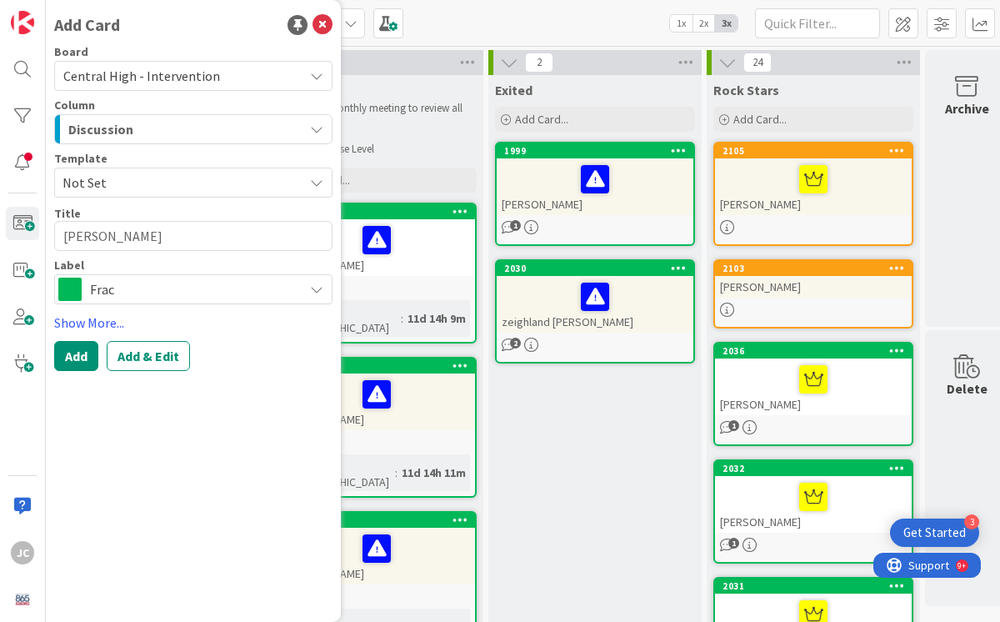
type textarea "[PERSON_NAME]"
type textarea "x"
type textarea "[PERSON_NAME]"
click at [148, 289] on span "Frac" at bounding box center [192, 289] width 205 height 23
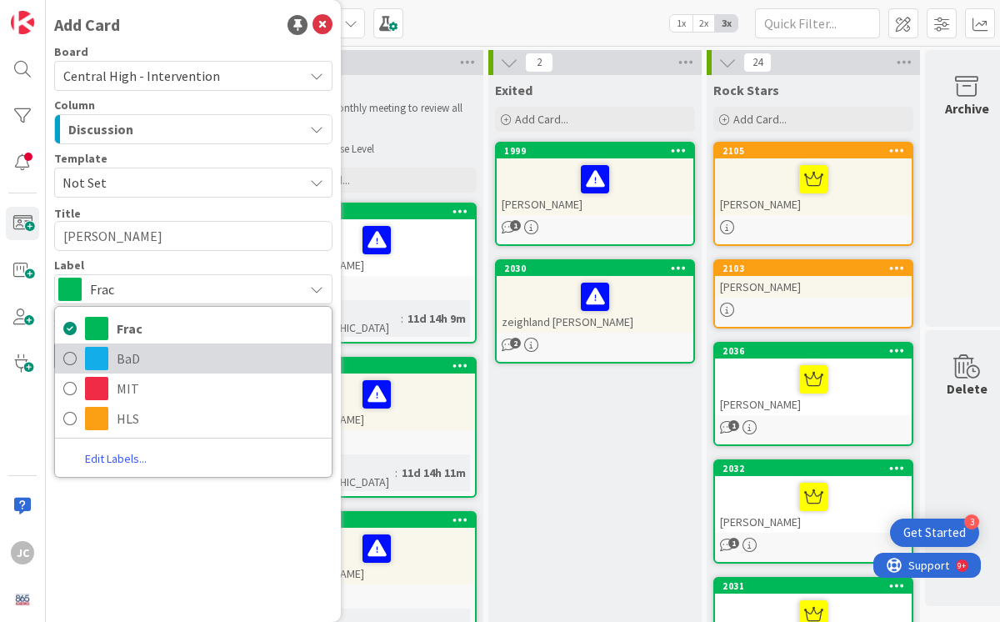
click at [75, 359] on icon at bounding box center [69, 358] width 13 height 25
type textarea "x"
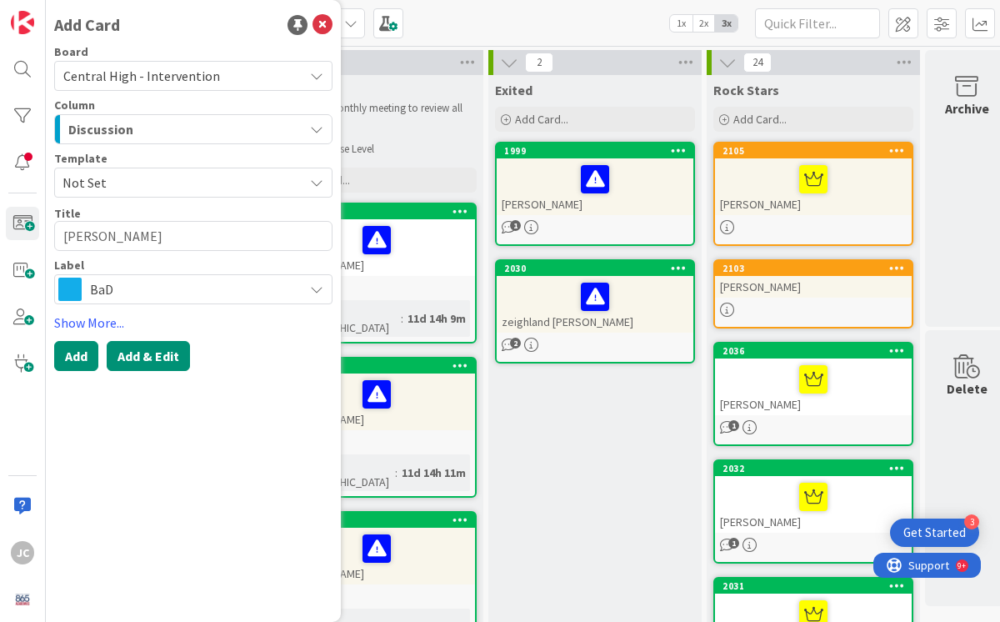
click at [163, 363] on button "Add & Edit" at bounding box center [148, 356] width 83 height 30
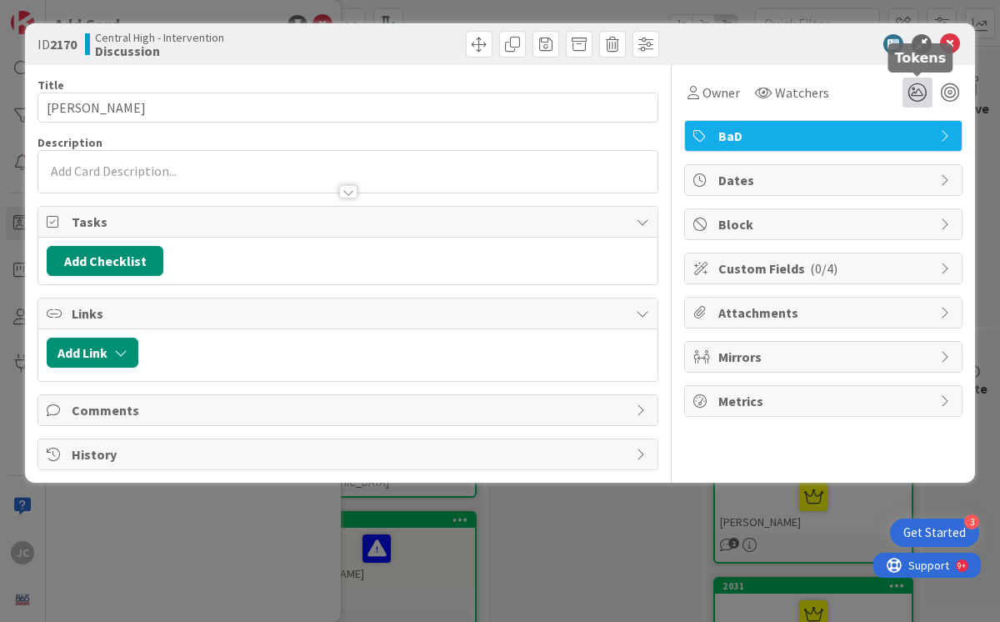
click at [917, 88] on icon at bounding box center [918, 93] width 30 height 30
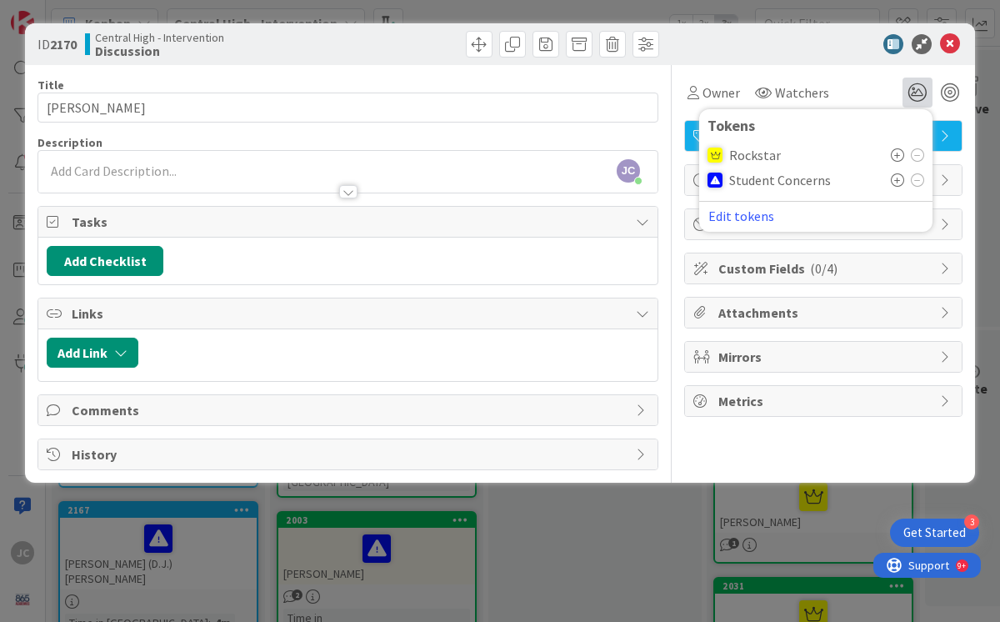
click at [899, 179] on icon at bounding box center [897, 179] width 13 height 13
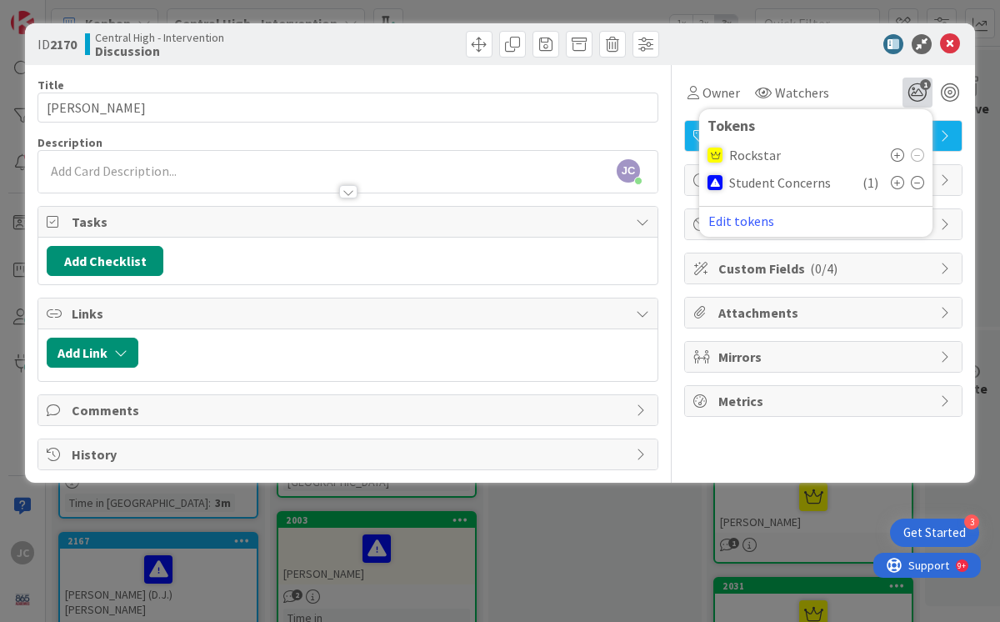
click at [861, 81] on div "Owner Watchers 1 Tokens Rockstar Student Concerns ( 1 ) Edit tokens" at bounding box center [823, 93] width 278 height 30
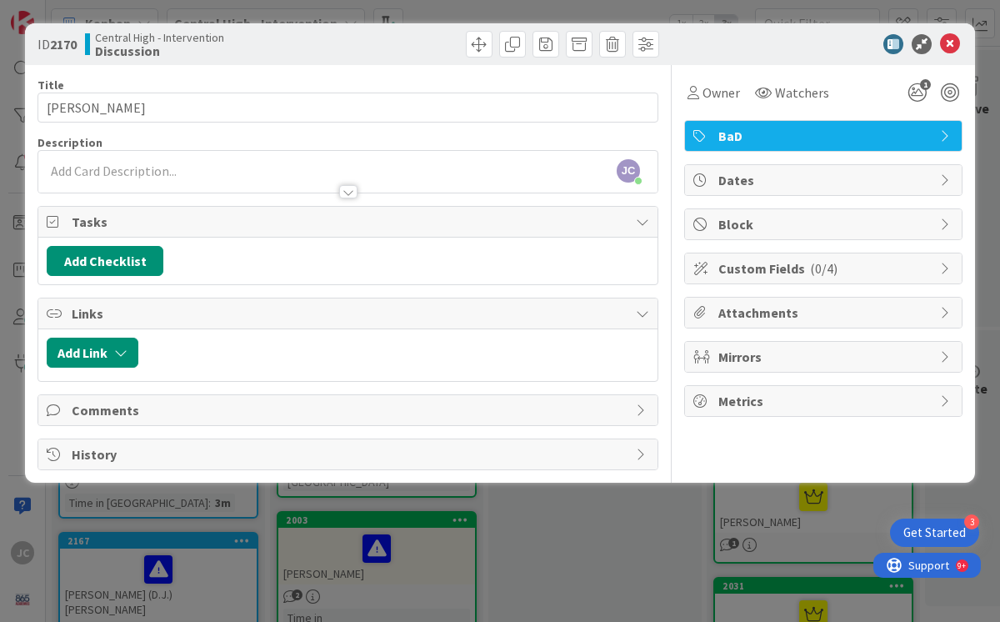
click at [142, 173] on div "[PERSON_NAME] [PERSON_NAME] just joined" at bounding box center [347, 172] width 619 height 42
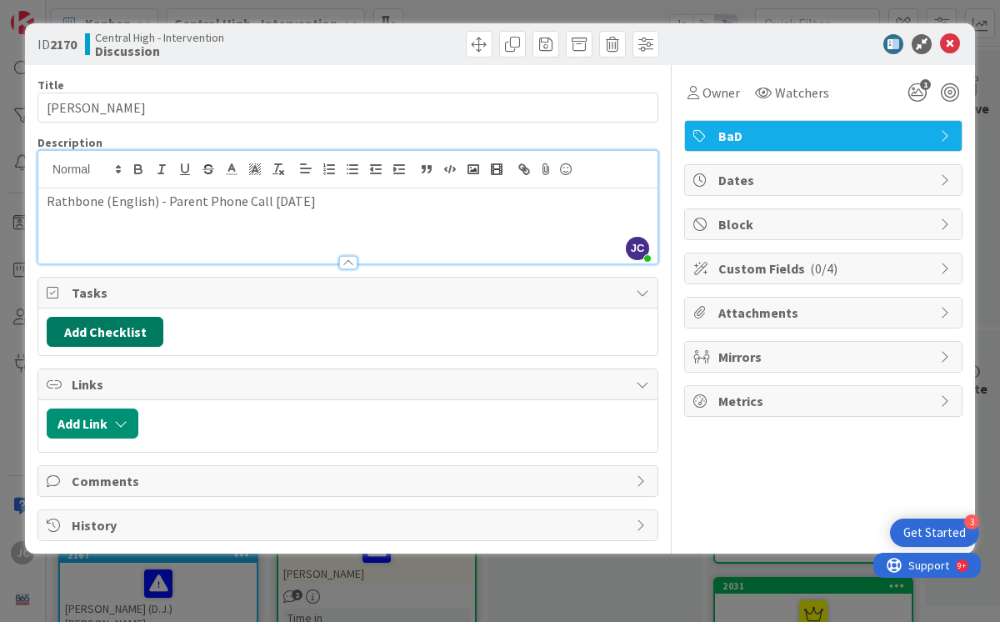
click at [108, 331] on button "Add Checklist" at bounding box center [105, 332] width 117 height 30
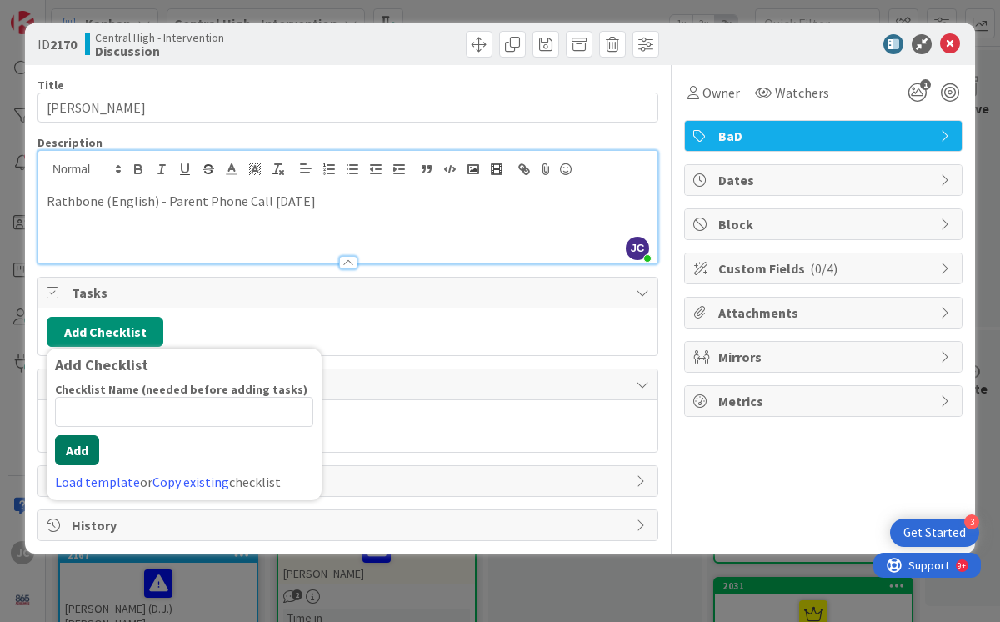
click at [69, 450] on button "Add" at bounding box center [77, 450] width 44 height 30
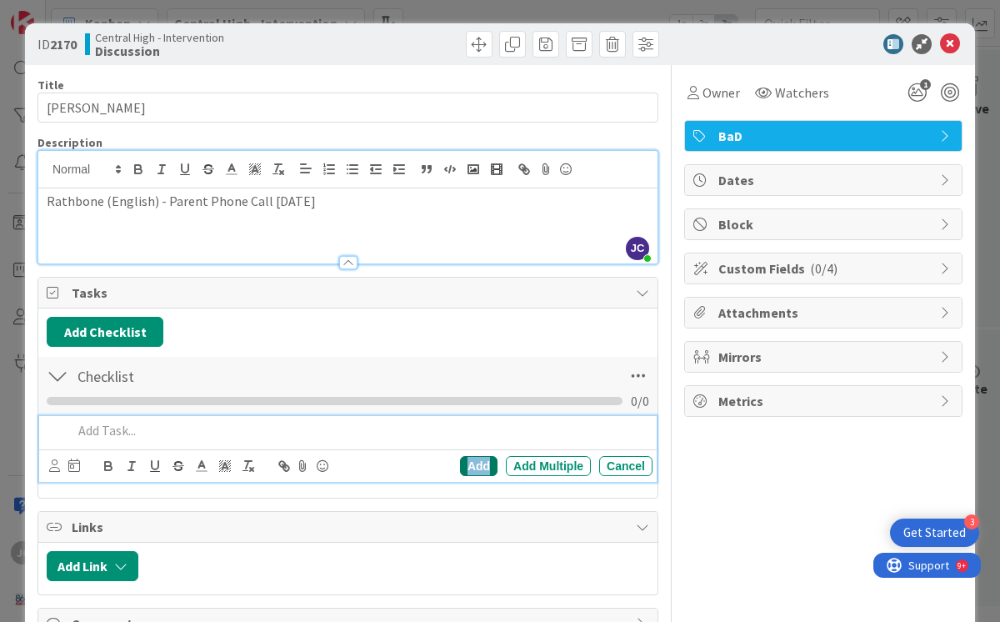
click at [463, 466] on div "Add" at bounding box center [479, 466] width 38 height 20
click at [111, 428] on p at bounding box center [360, 430] width 574 height 19
click at [463, 470] on div "Add" at bounding box center [479, 466] width 38 height 20
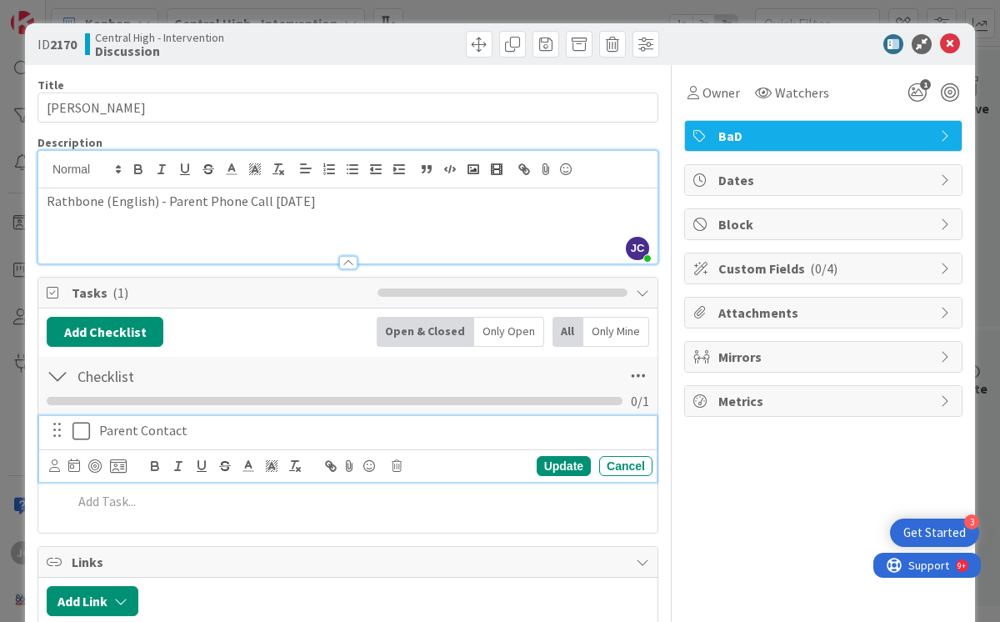
click at [80, 432] on icon at bounding box center [82, 431] width 18 height 20
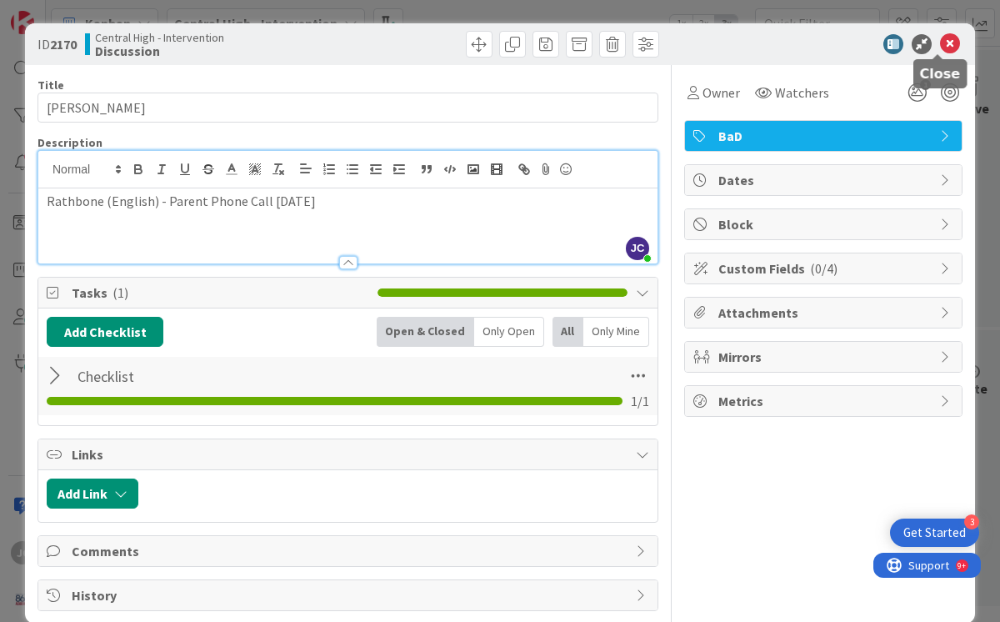
click at [940, 44] on icon at bounding box center [950, 44] width 20 height 20
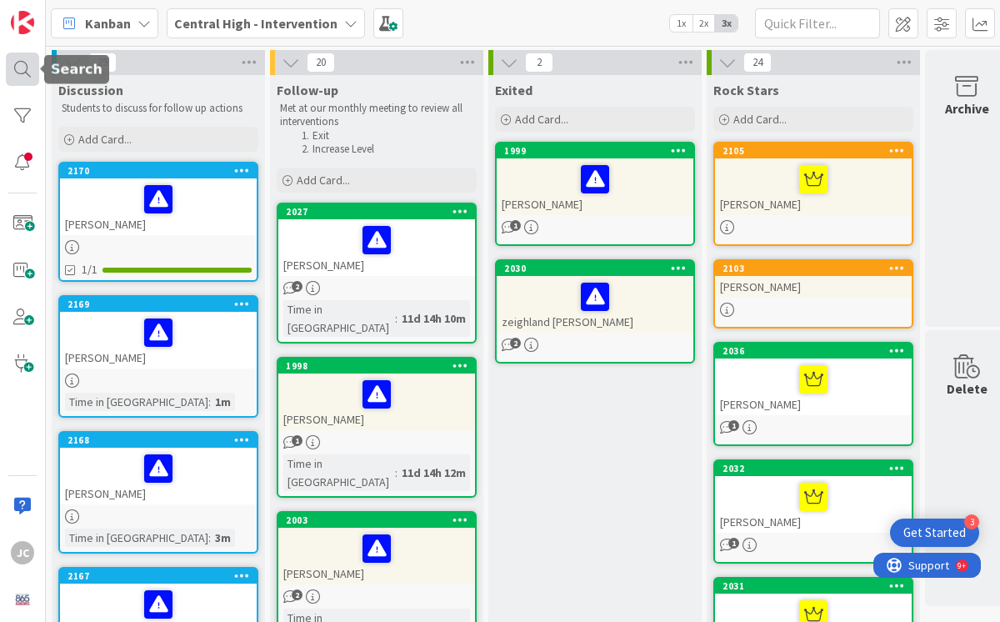
click at [28, 71] on div at bounding box center [22, 69] width 33 height 33
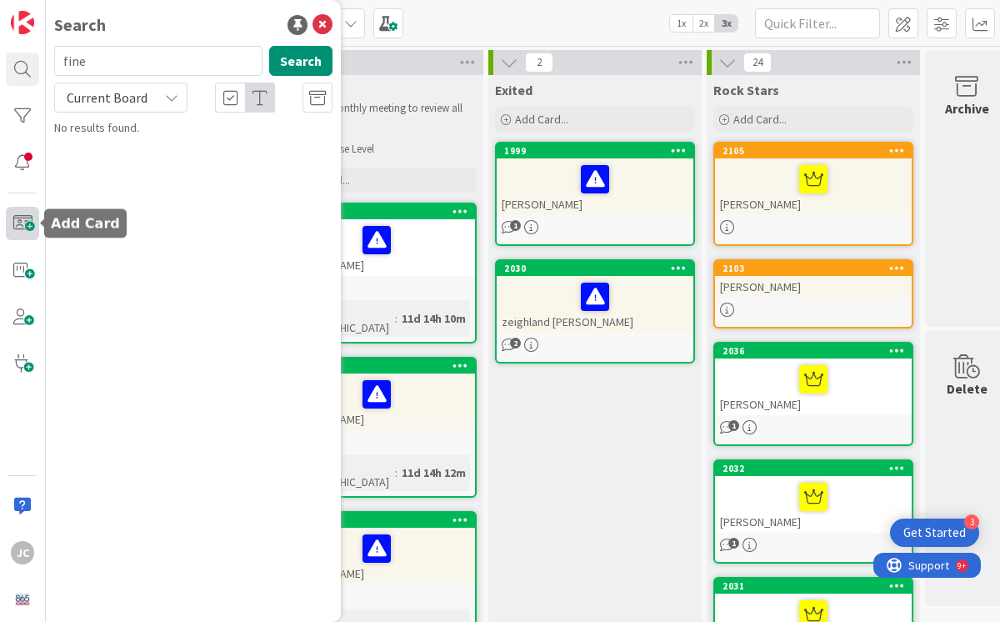
click at [15, 222] on span at bounding box center [22, 223] width 33 height 33
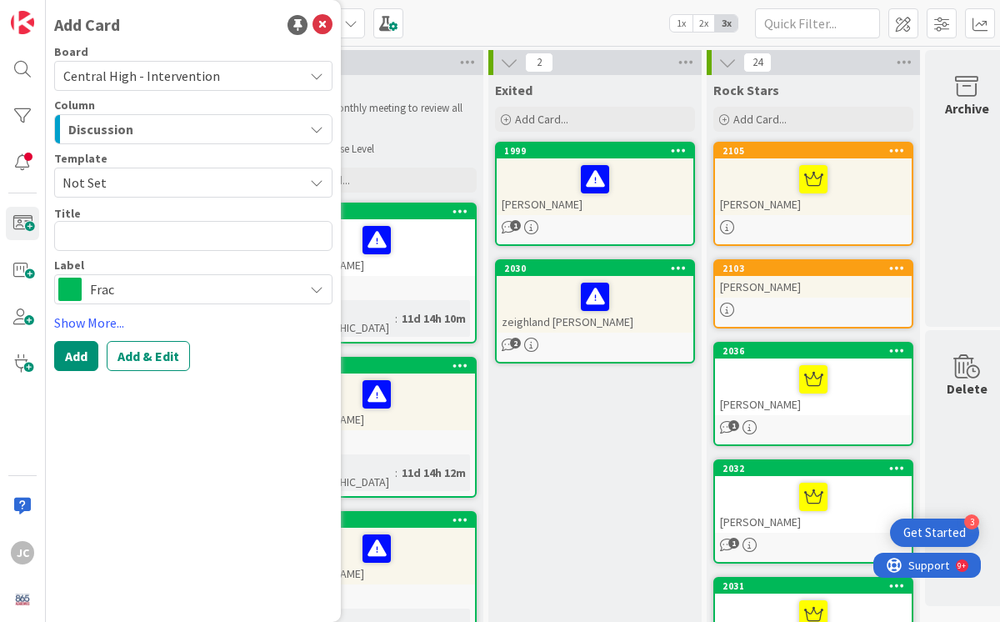
click at [105, 228] on textarea at bounding box center [193, 236] width 278 height 30
click at [132, 292] on span "Frac" at bounding box center [192, 289] width 205 height 23
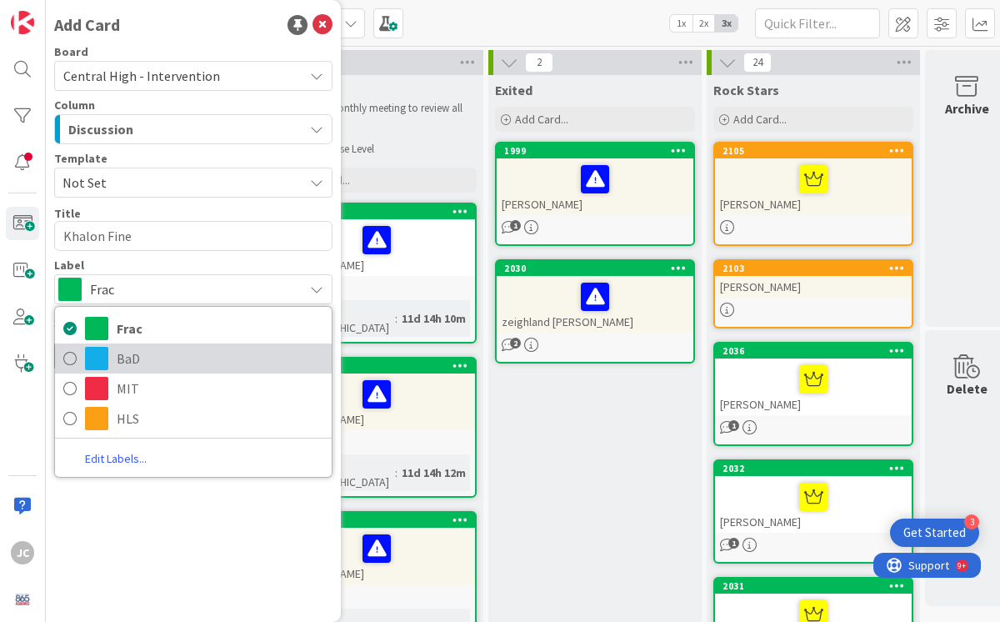
click at [68, 358] on icon at bounding box center [69, 358] width 13 height 25
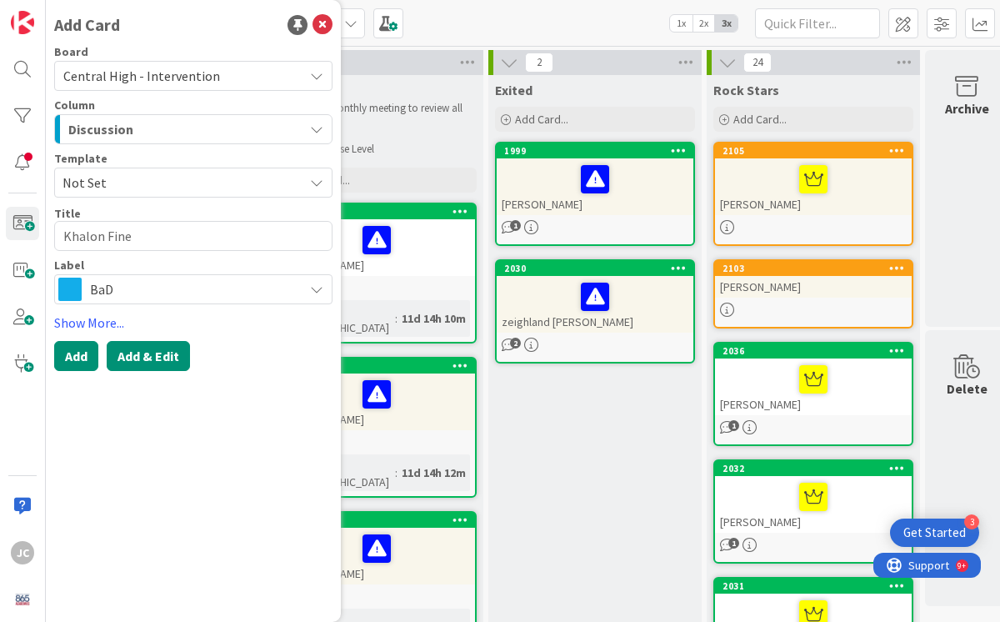
click at [149, 357] on button "Add & Edit" at bounding box center [148, 356] width 83 height 30
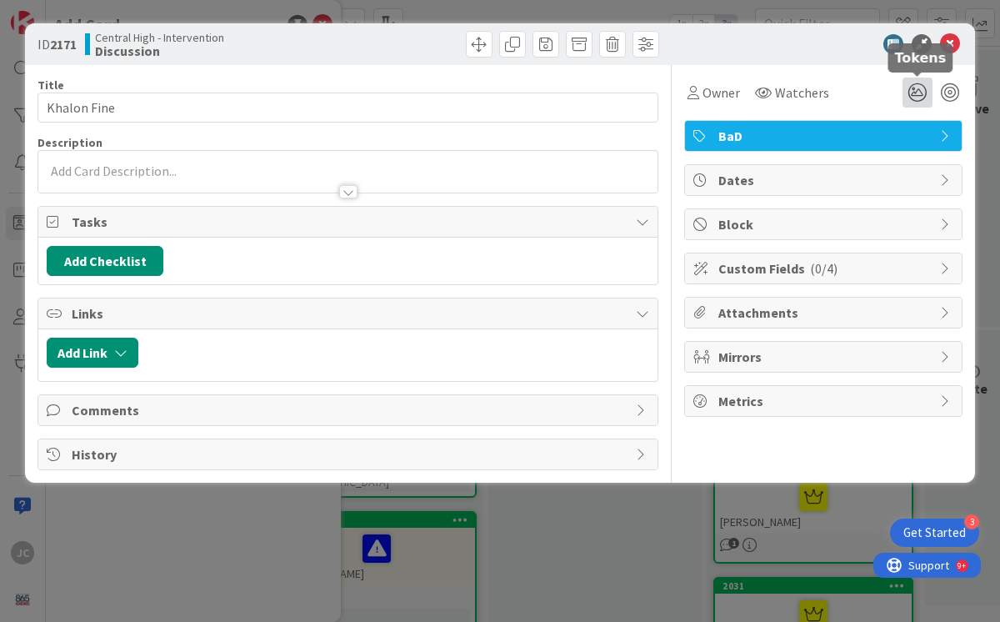
click at [917, 92] on icon at bounding box center [918, 93] width 30 height 30
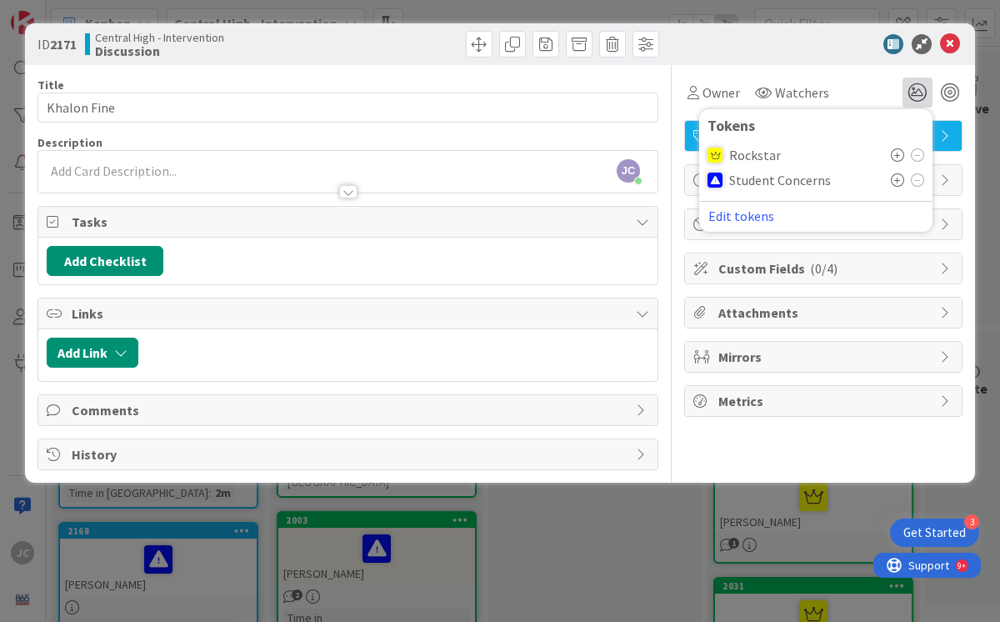
click at [895, 181] on icon at bounding box center [897, 179] width 13 height 13
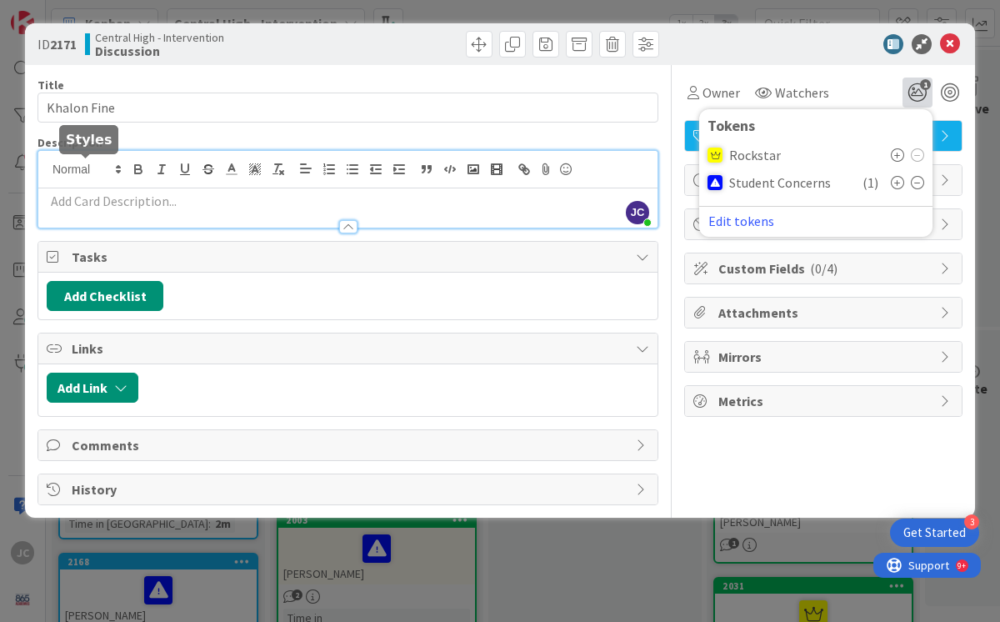
click at [71, 171] on div "[PERSON_NAME] [PERSON_NAME] just joined" at bounding box center [347, 189] width 619 height 77
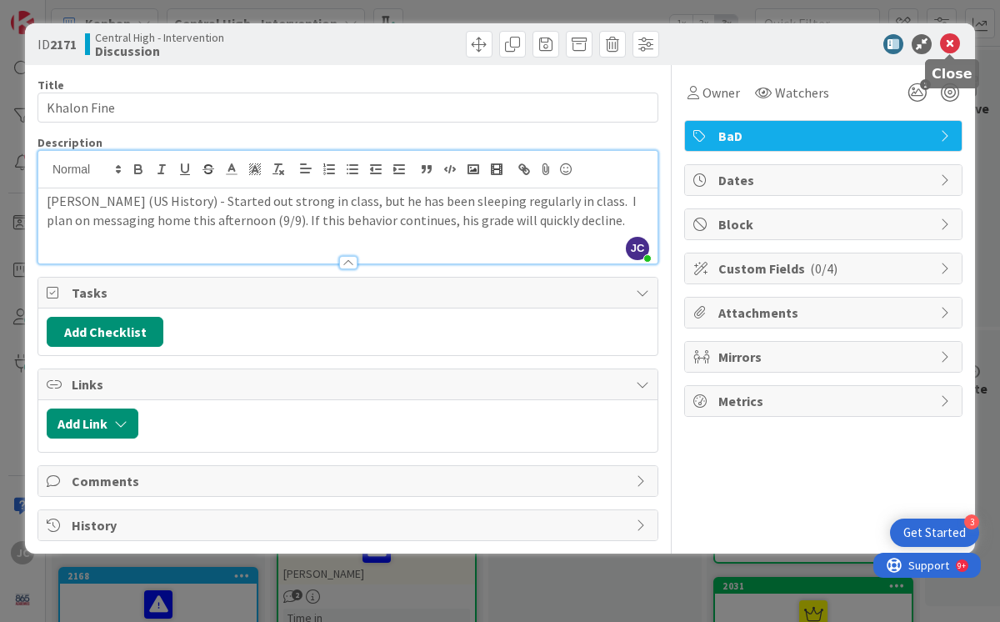
click at [949, 48] on icon at bounding box center [950, 44] width 20 height 20
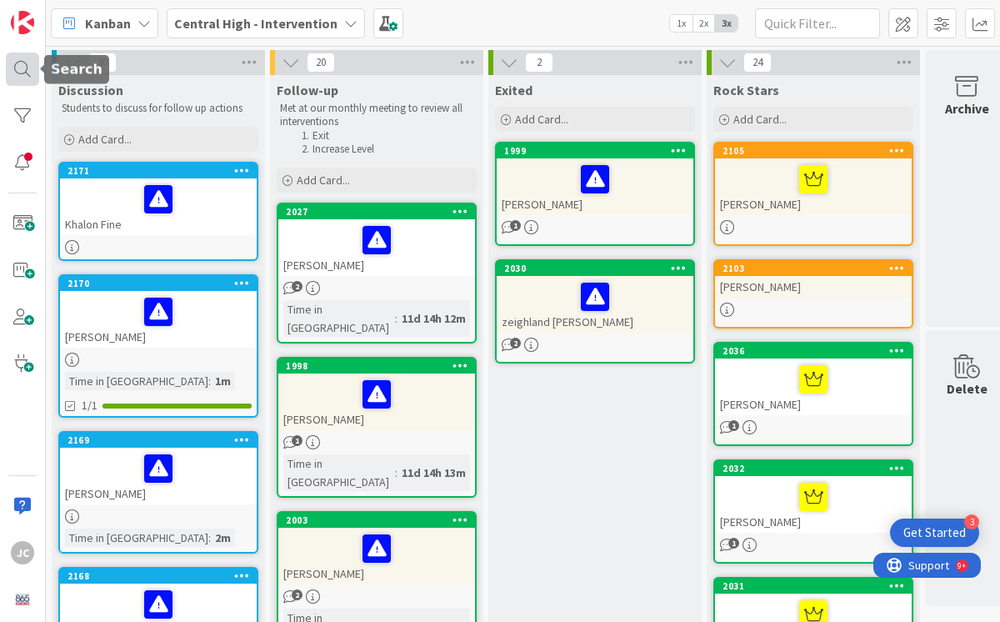
click at [18, 68] on div at bounding box center [22, 69] width 33 height 33
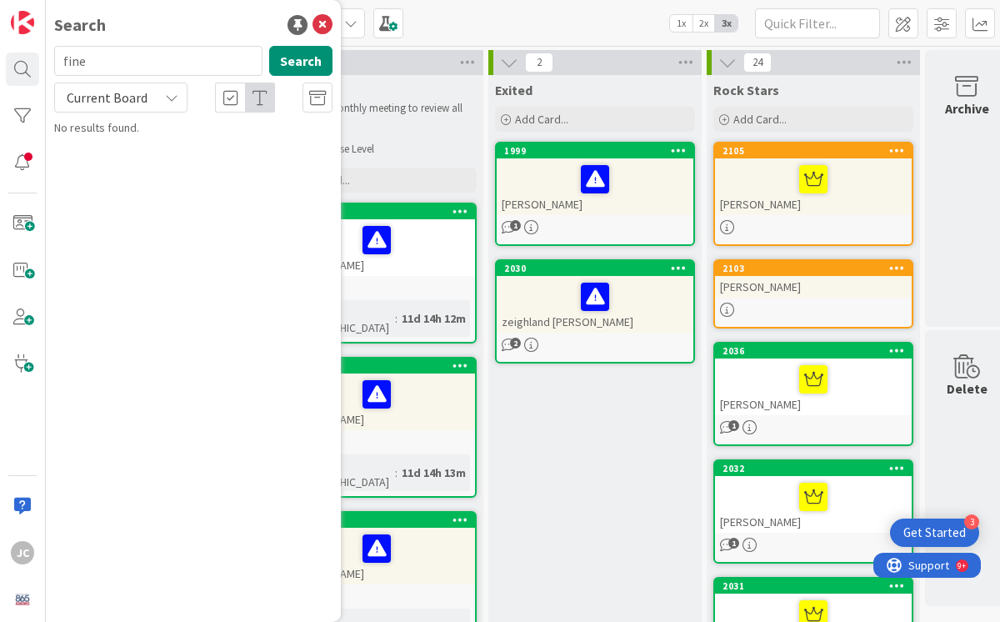
click at [143, 63] on input "fine" at bounding box center [158, 61] width 208 height 30
click at [24, 223] on span at bounding box center [22, 223] width 33 height 33
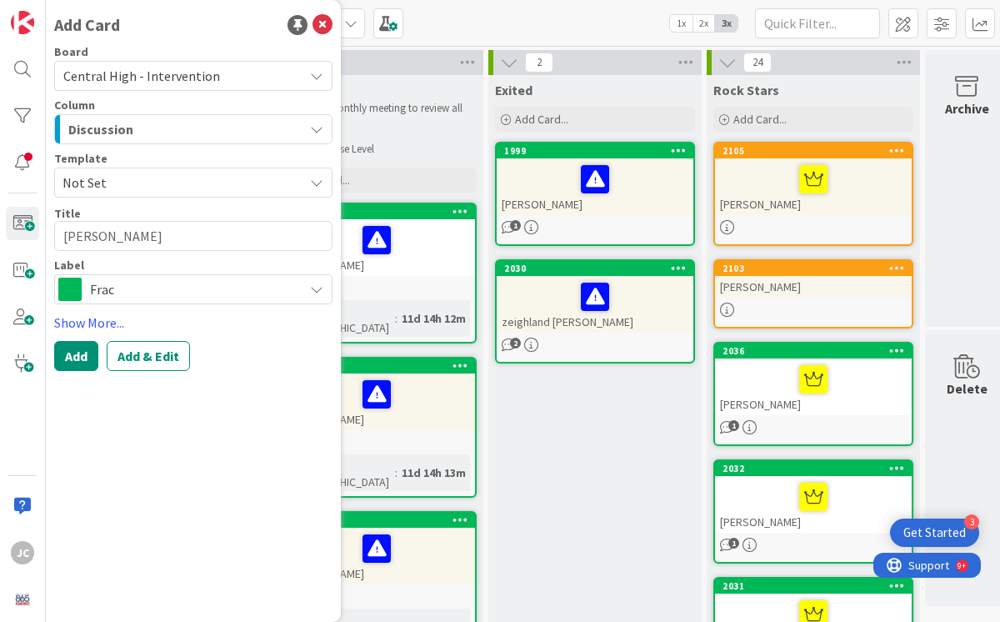
click at [163, 292] on span "Frac" at bounding box center [192, 289] width 205 height 23
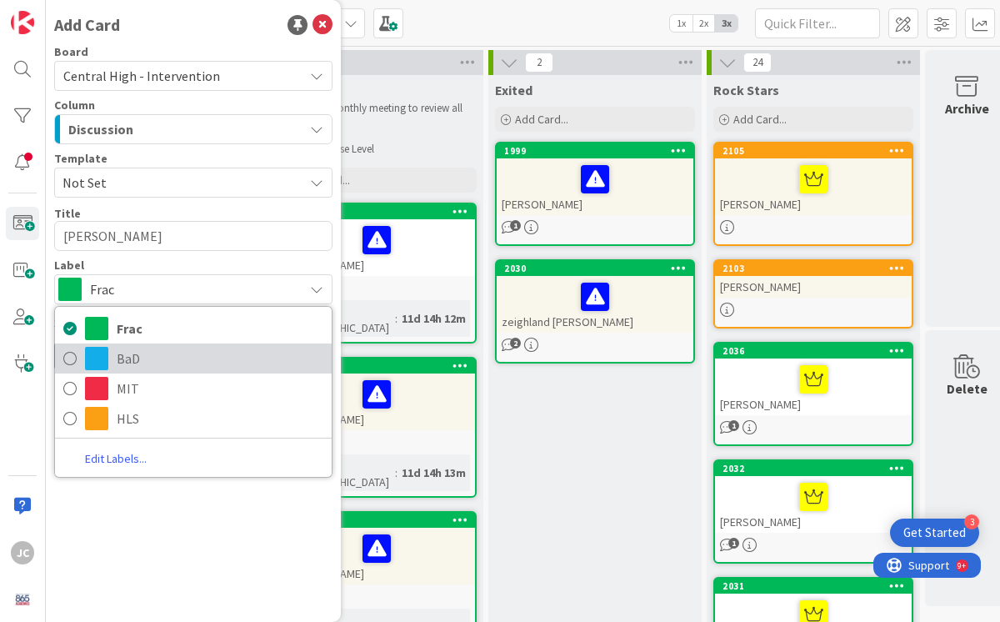
click at [70, 358] on icon at bounding box center [69, 358] width 13 height 25
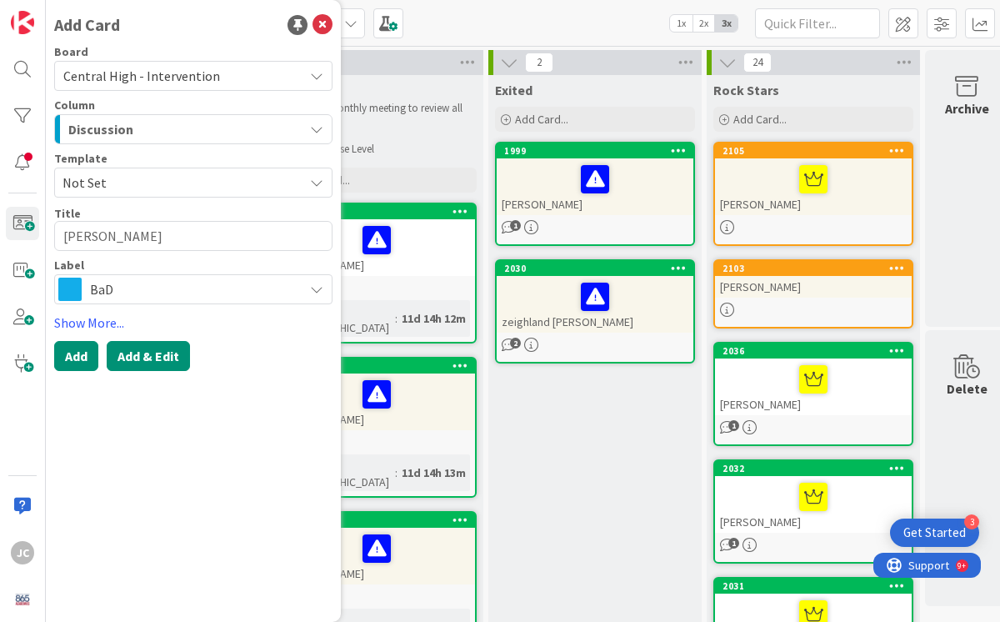
click at [157, 363] on button "Add & Edit" at bounding box center [148, 356] width 83 height 30
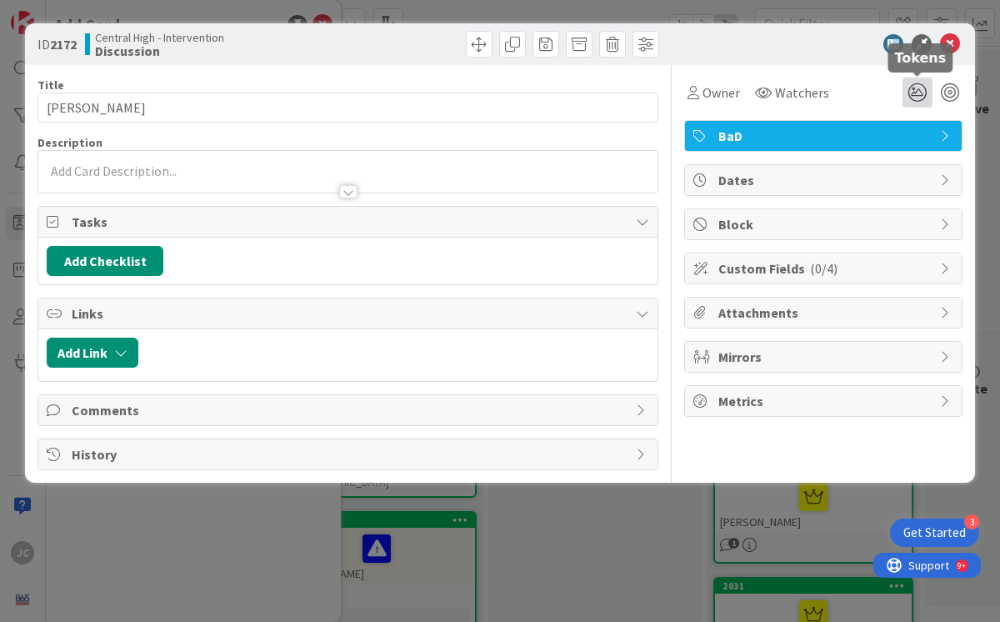
click at [920, 90] on icon at bounding box center [918, 93] width 30 height 30
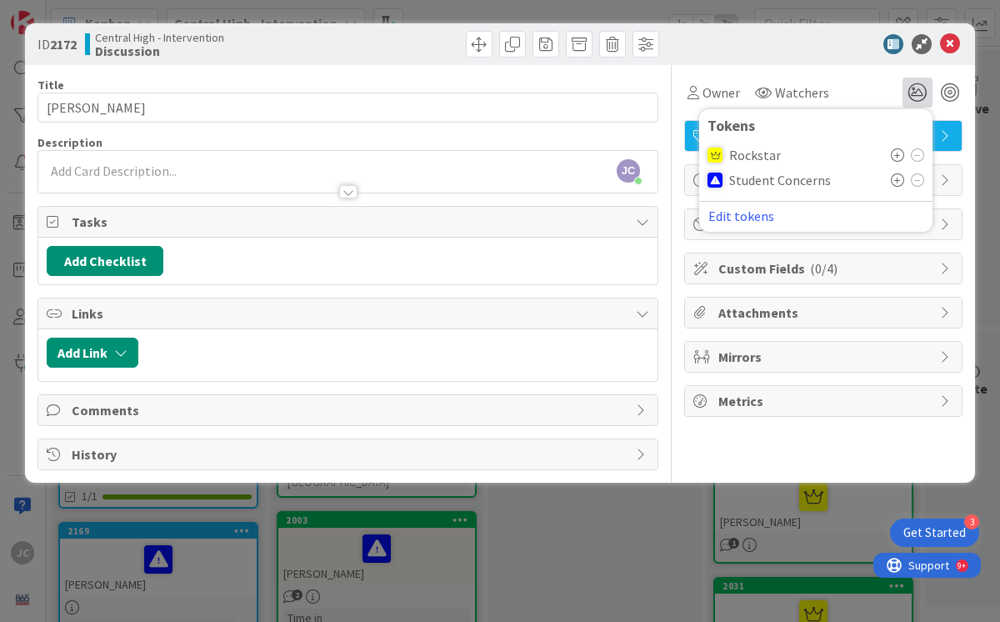
click at [895, 155] on icon at bounding box center [897, 154] width 13 height 13
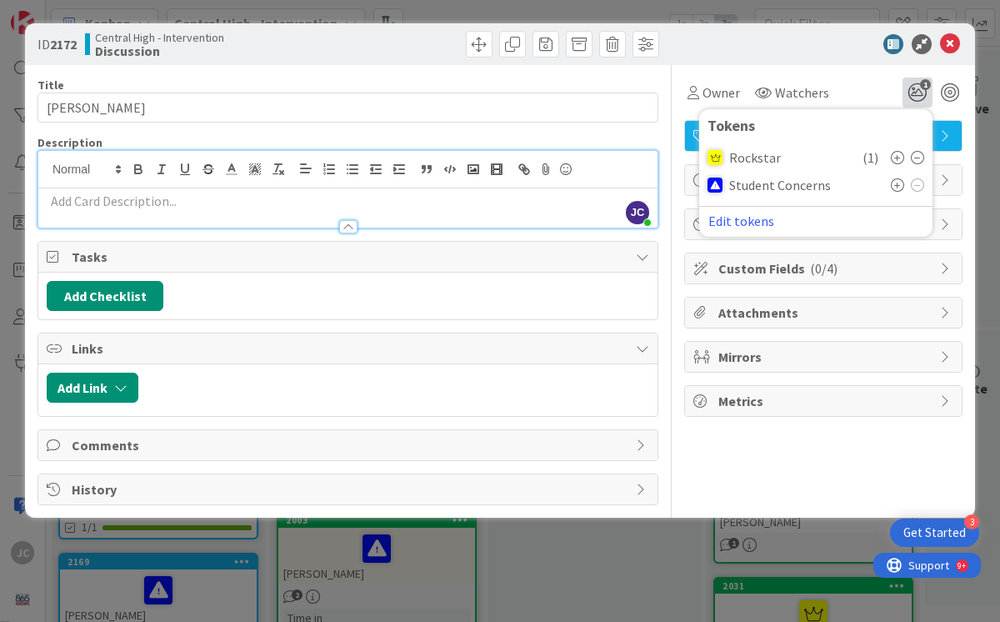
click at [151, 169] on div "[PERSON_NAME] [PERSON_NAME] just joined" at bounding box center [347, 189] width 619 height 77
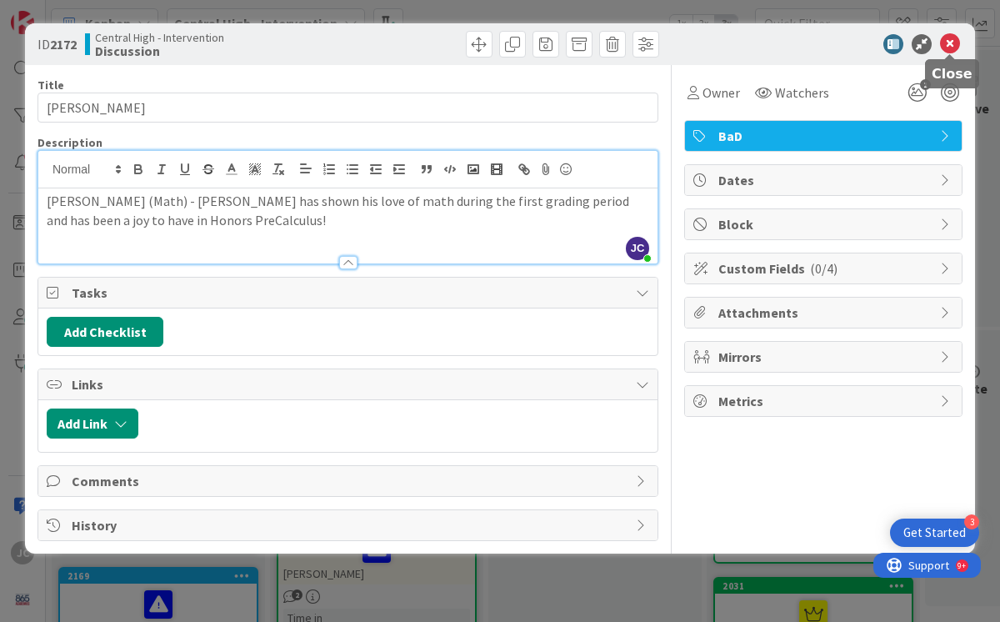
click at [946, 44] on icon at bounding box center [950, 44] width 20 height 20
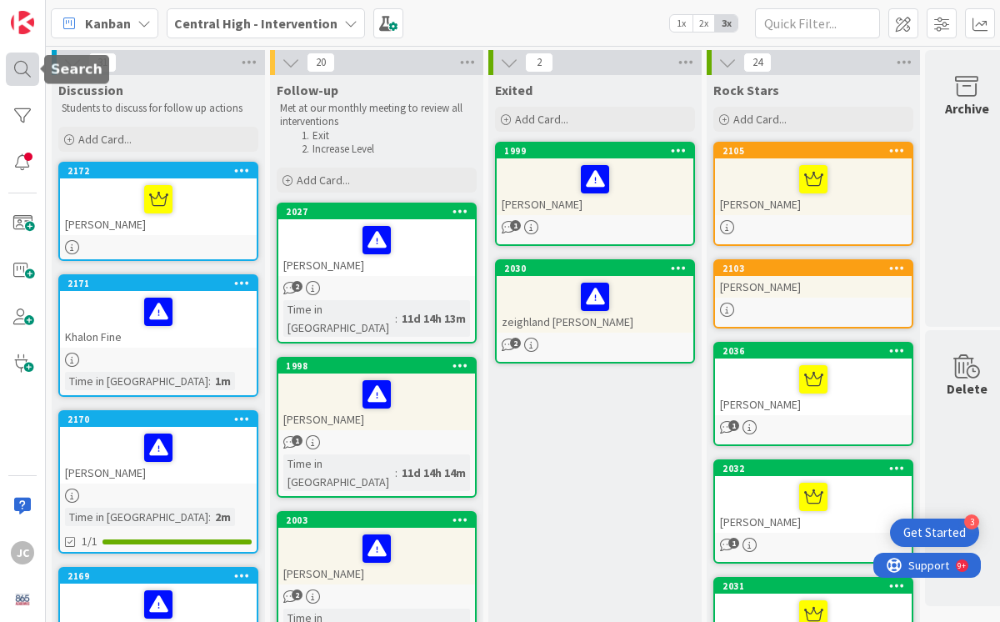
click at [23, 77] on div at bounding box center [22, 69] width 33 height 33
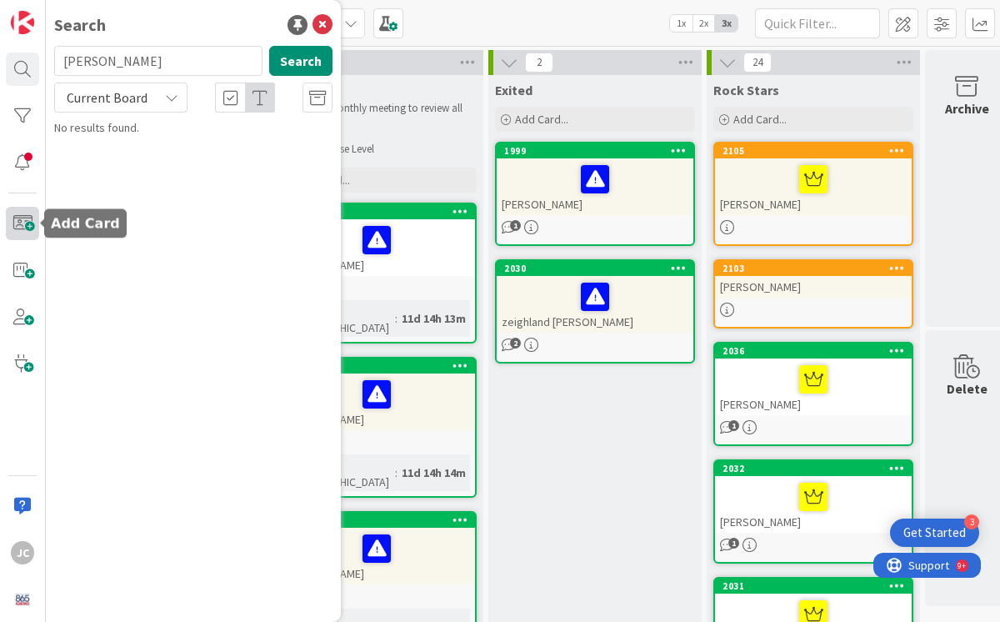
click at [23, 228] on span at bounding box center [22, 223] width 33 height 33
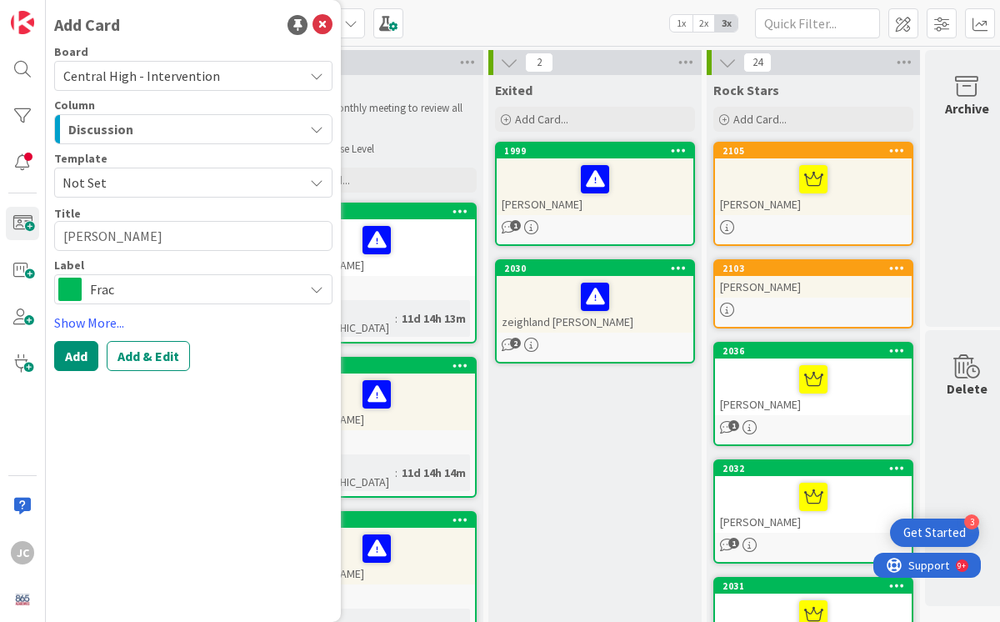
click at [165, 287] on span "Frac" at bounding box center [192, 289] width 205 height 23
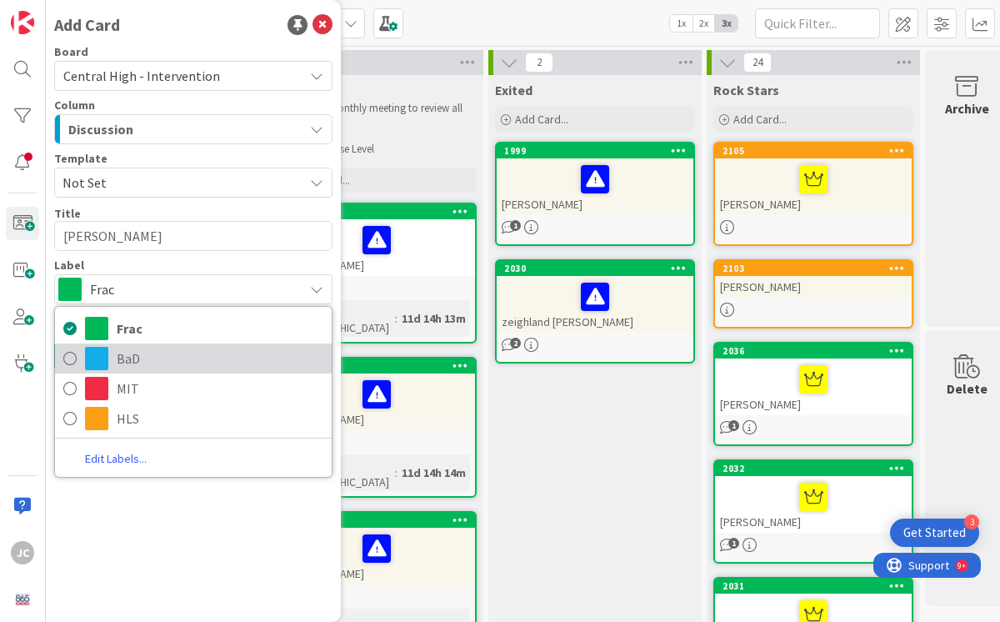
click at [74, 363] on icon at bounding box center [69, 358] width 13 height 25
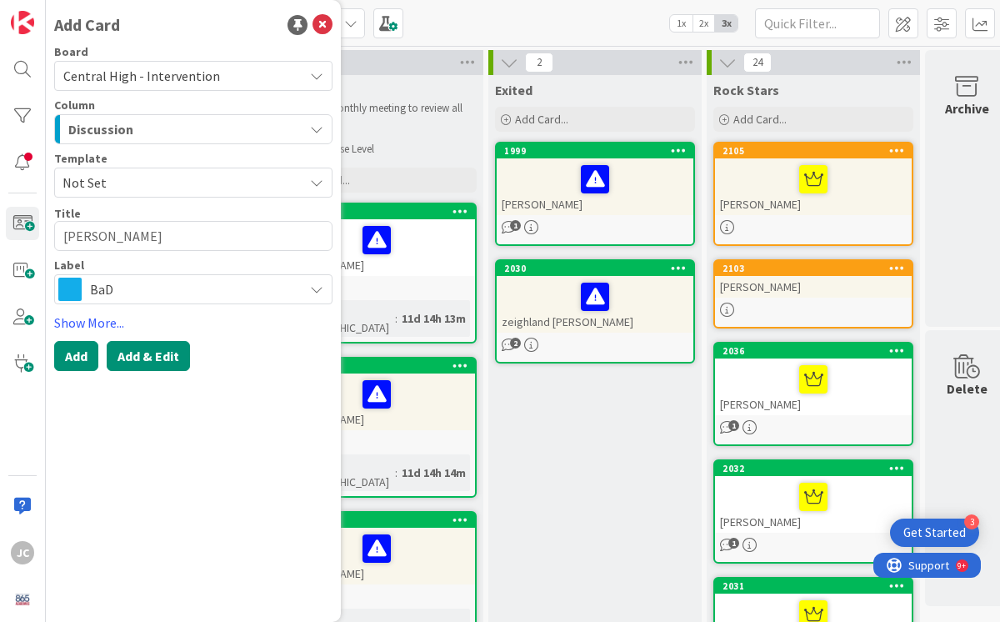
click at [151, 361] on button "Add & Edit" at bounding box center [148, 356] width 83 height 30
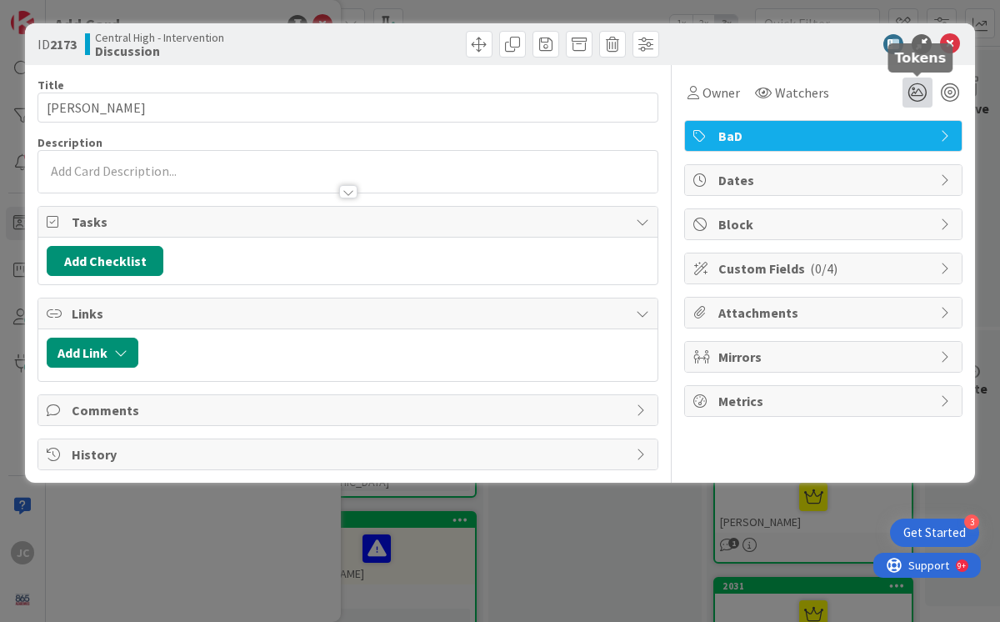
click at [914, 88] on icon at bounding box center [918, 93] width 30 height 30
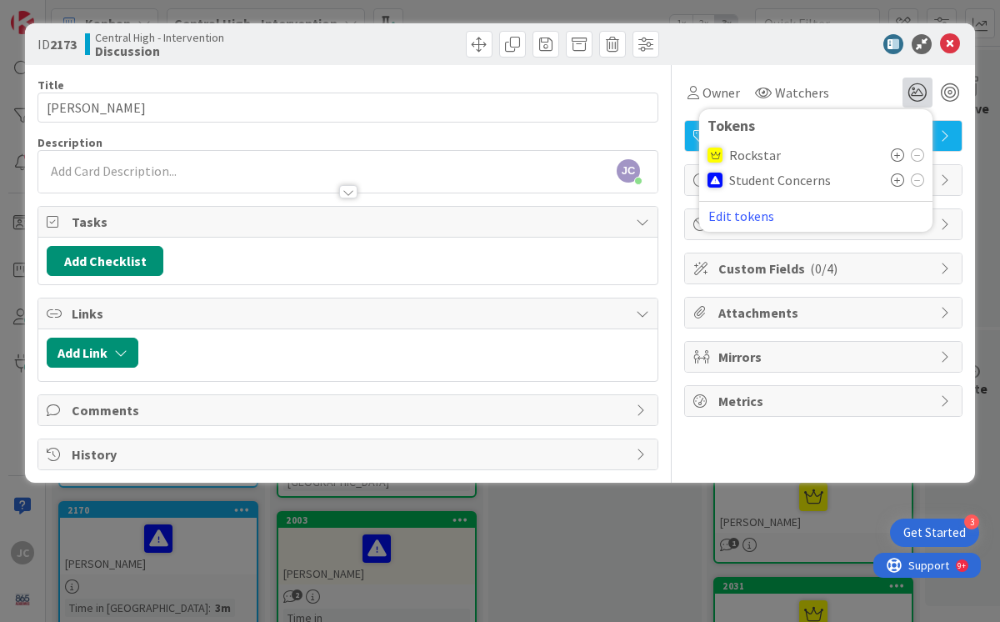
click at [899, 178] on icon at bounding box center [897, 179] width 13 height 13
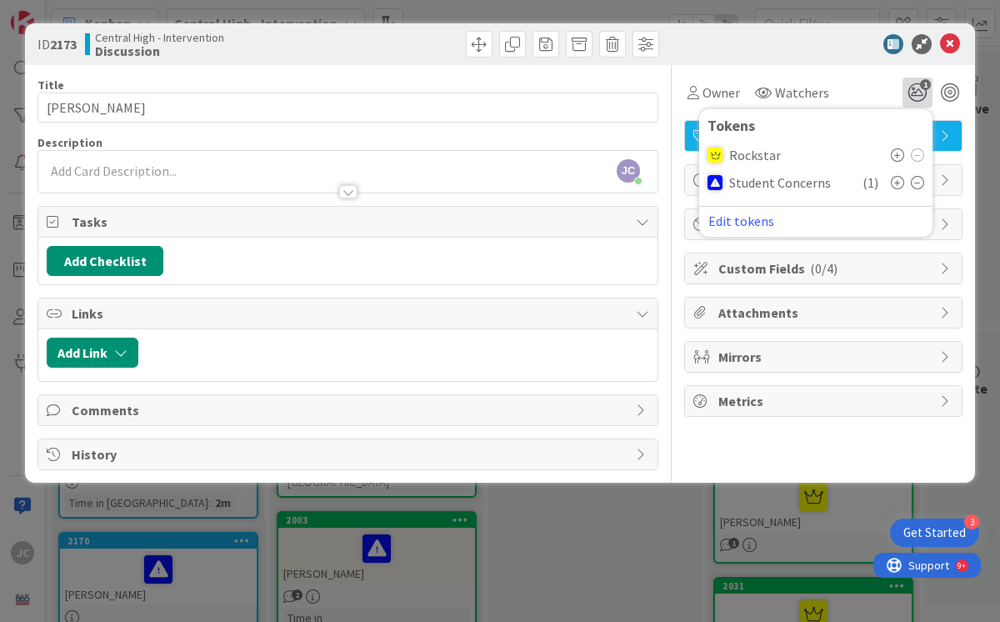
click at [852, 72] on div "Owner Watchers 1 Tokens Rockstar Student Concerns ( 1 ) Edit tokens" at bounding box center [823, 86] width 278 height 43
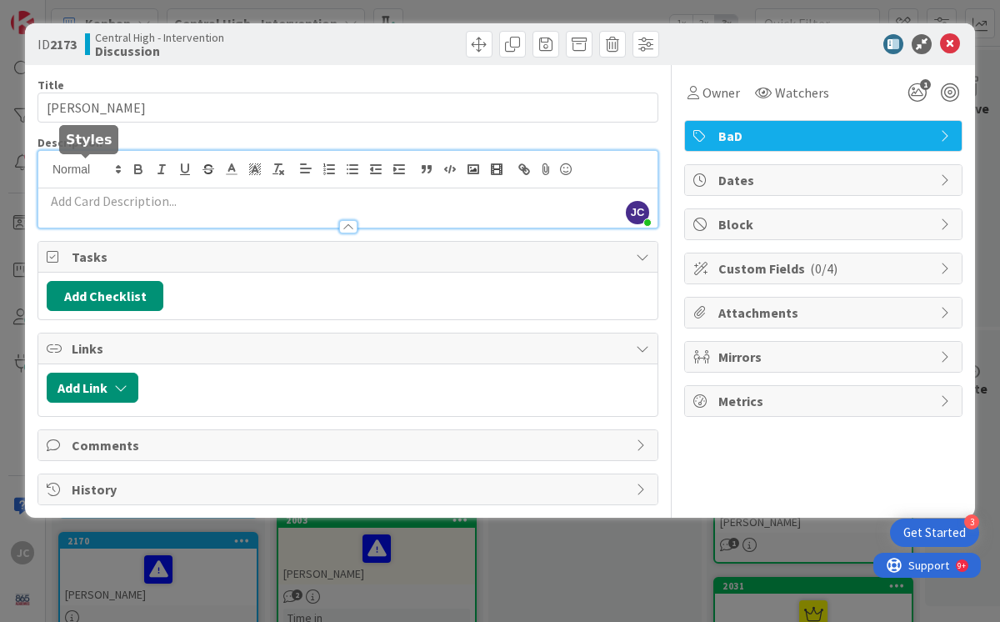
click at [93, 172] on div "[PERSON_NAME] [PERSON_NAME] just joined" at bounding box center [347, 189] width 619 height 77
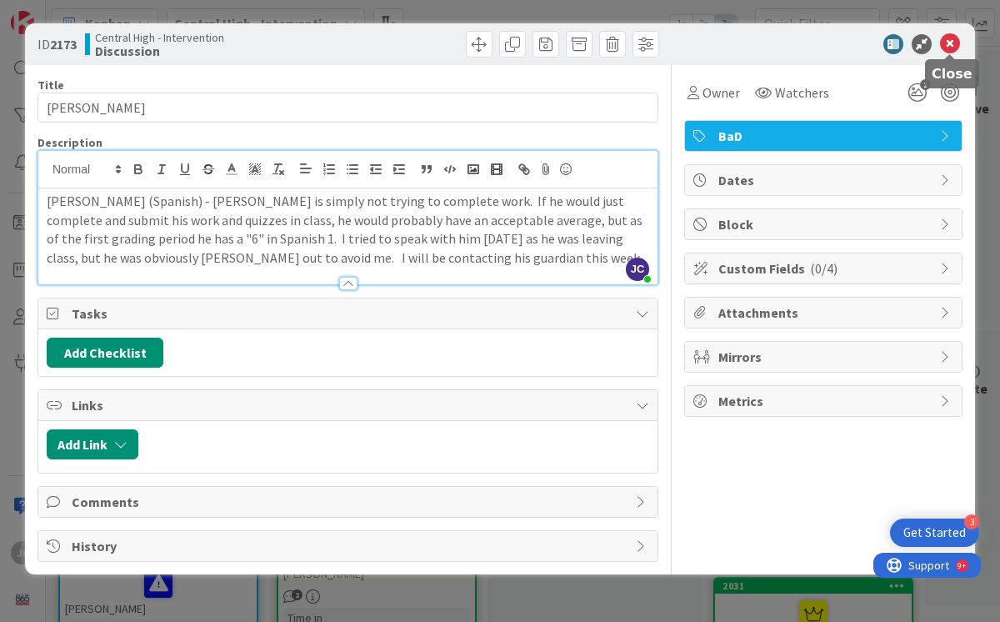
click at [950, 43] on icon at bounding box center [950, 44] width 20 height 20
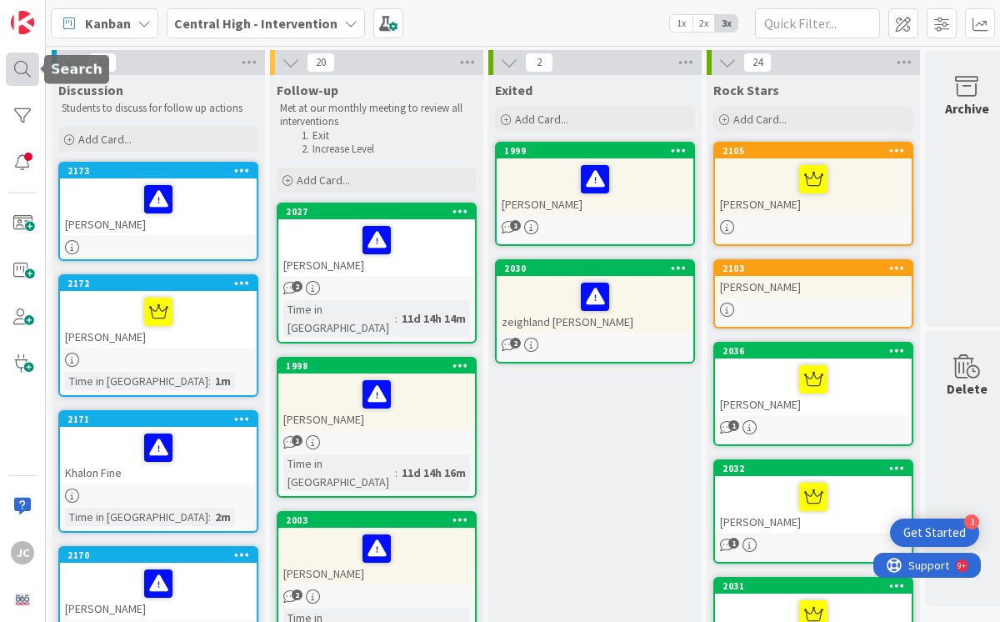
click at [22, 65] on div at bounding box center [22, 69] width 33 height 33
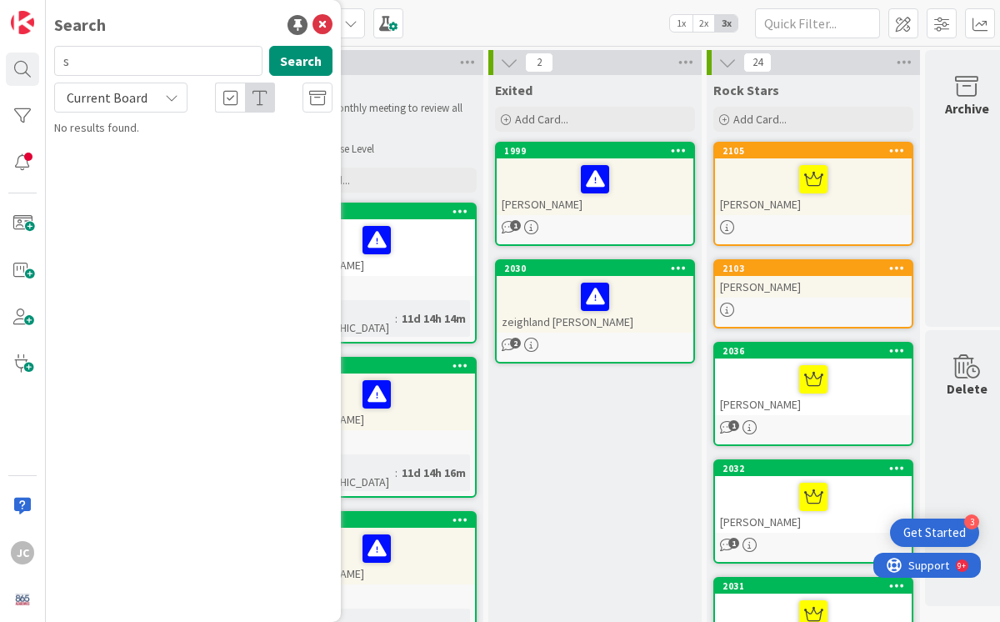
click at [122, 215] on div "Search s Search Current Board No results found." at bounding box center [193, 311] width 295 height 622
click at [93, 60] on input "s" at bounding box center [158, 61] width 208 height 30
click at [23, 224] on span at bounding box center [22, 223] width 33 height 33
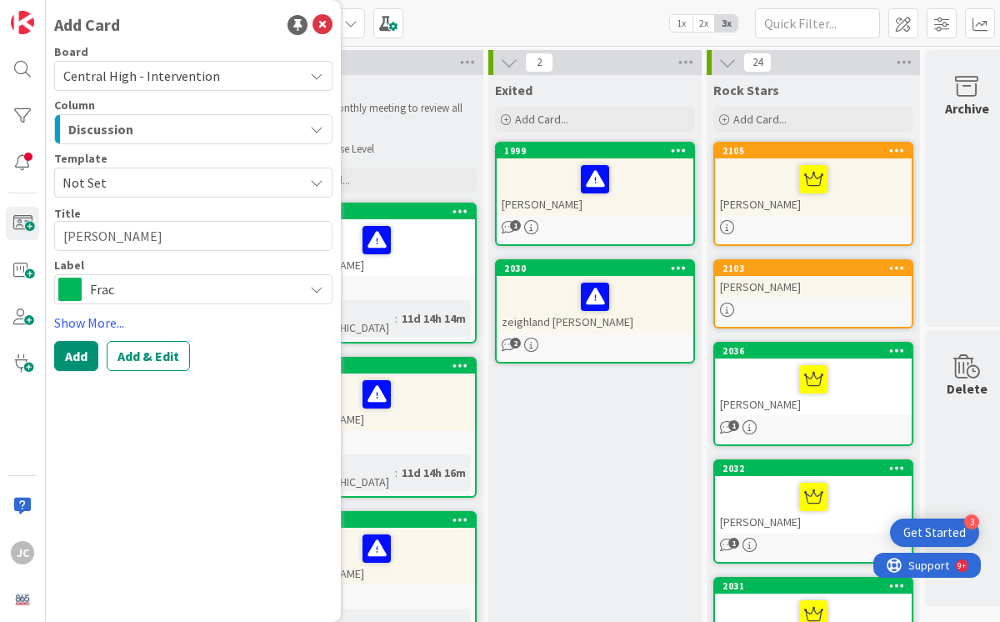
click at [193, 293] on span "Frac" at bounding box center [192, 289] width 205 height 23
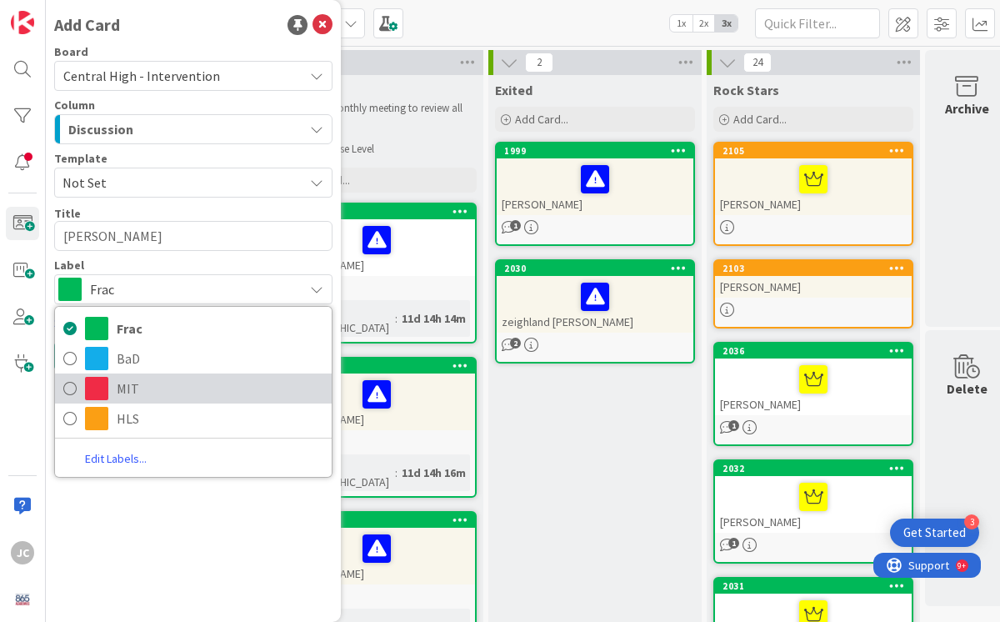
click at [78, 388] on link "MIT" at bounding box center [193, 388] width 277 height 30
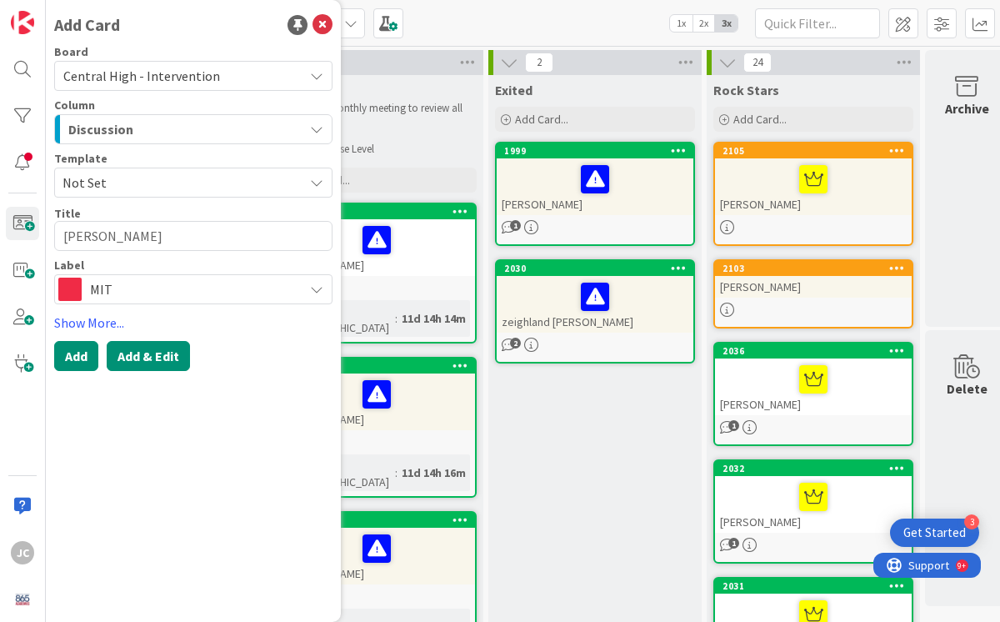
click at [137, 358] on button "Add & Edit" at bounding box center [148, 356] width 83 height 30
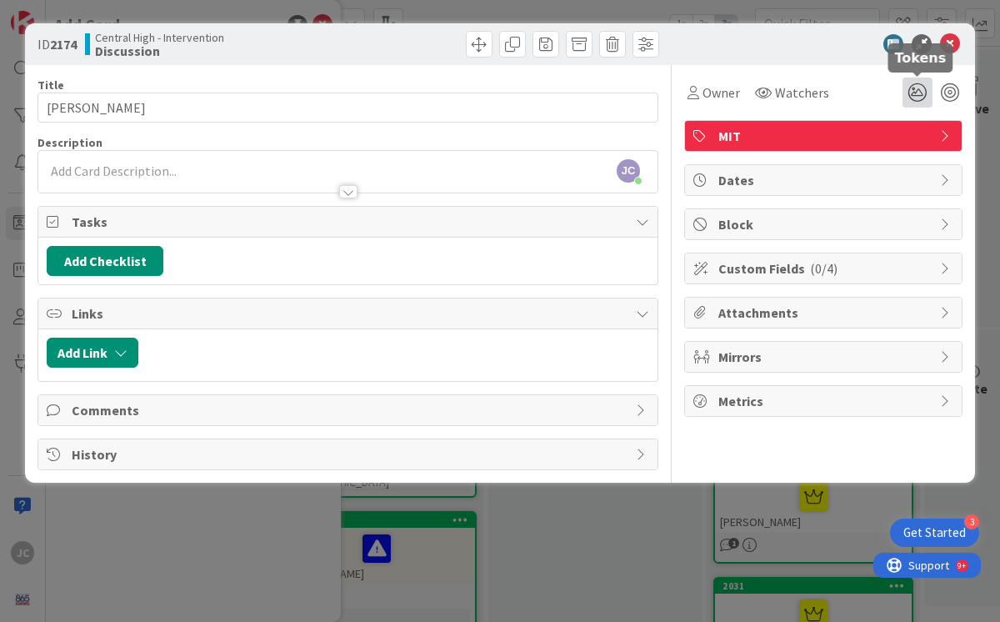
click at [914, 89] on icon at bounding box center [918, 93] width 30 height 30
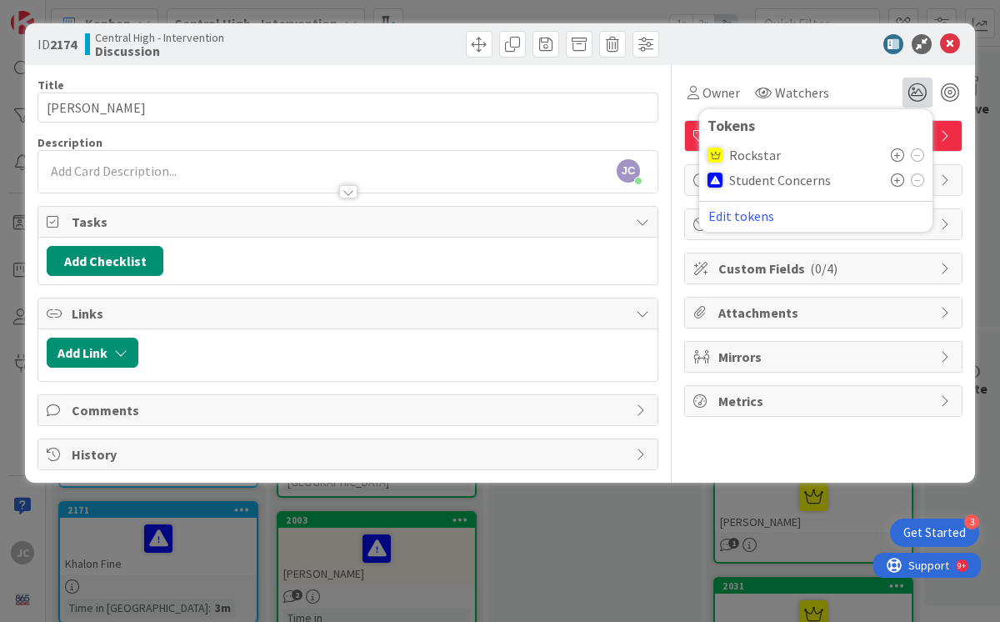
click at [899, 181] on icon at bounding box center [897, 179] width 13 height 13
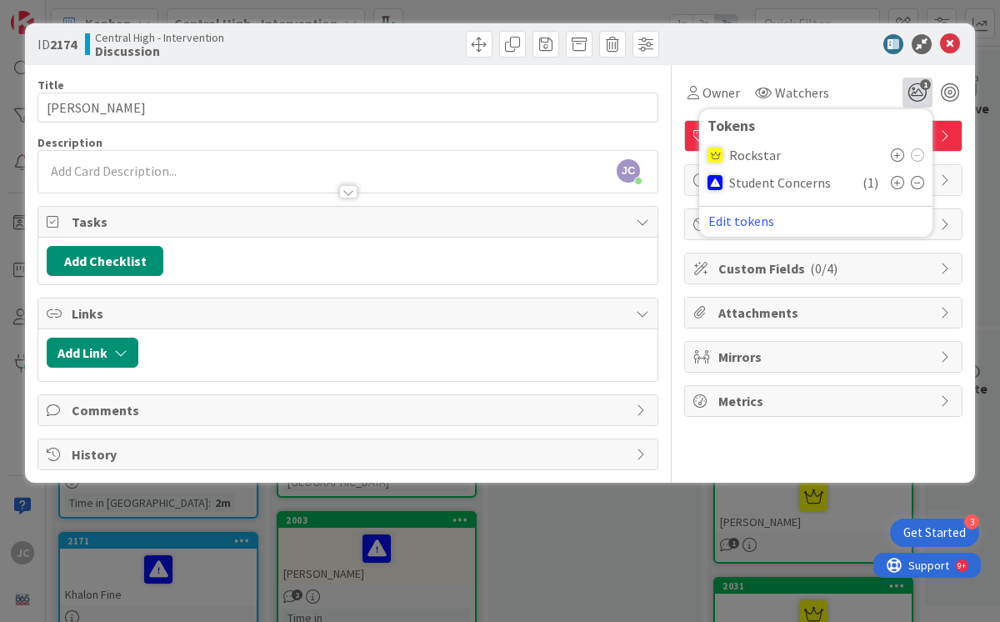
click at [196, 168] on div "[PERSON_NAME] [PERSON_NAME] just joined" at bounding box center [347, 172] width 619 height 42
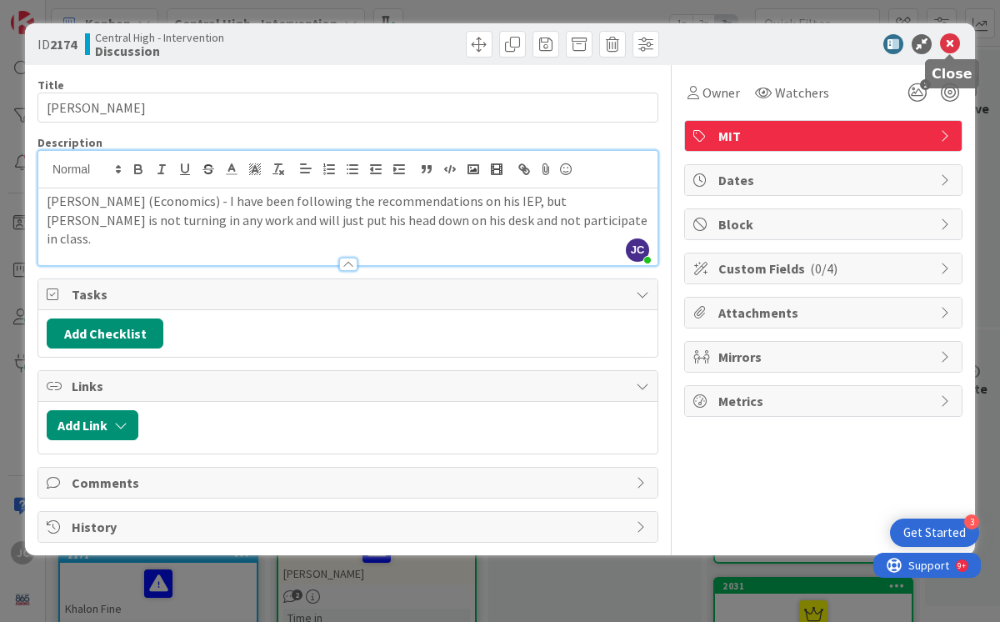
click at [952, 44] on icon at bounding box center [950, 44] width 20 height 20
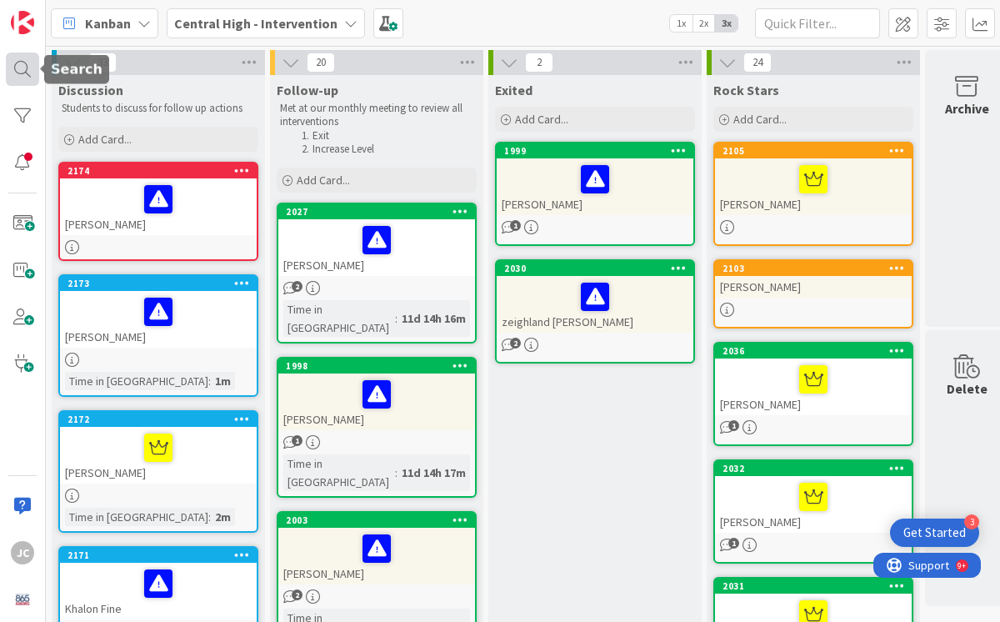
click at [23, 65] on div at bounding box center [22, 69] width 33 height 33
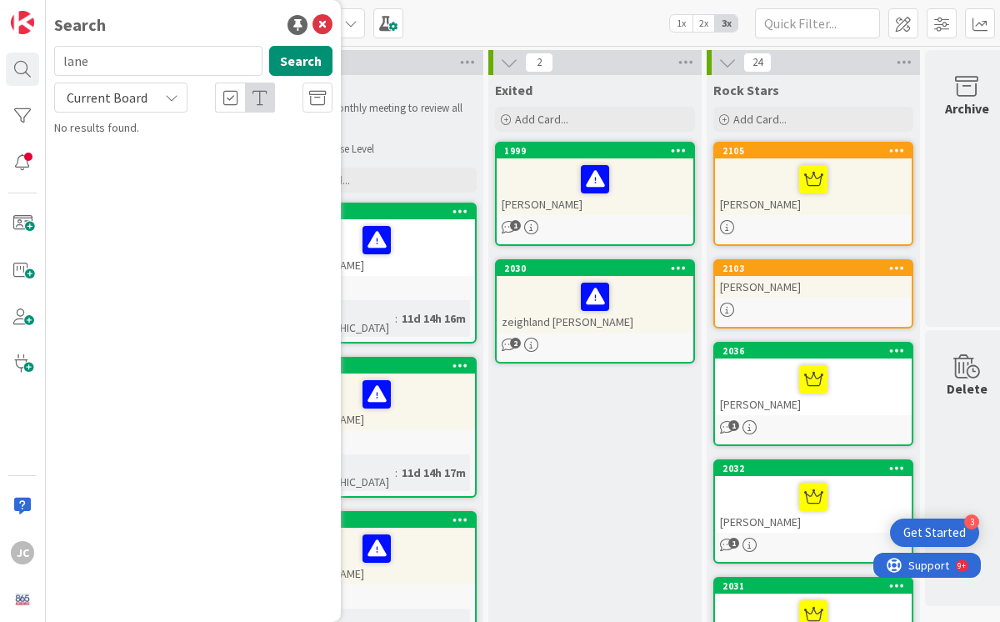
click at [140, 56] on input "lane" at bounding box center [158, 61] width 208 height 30
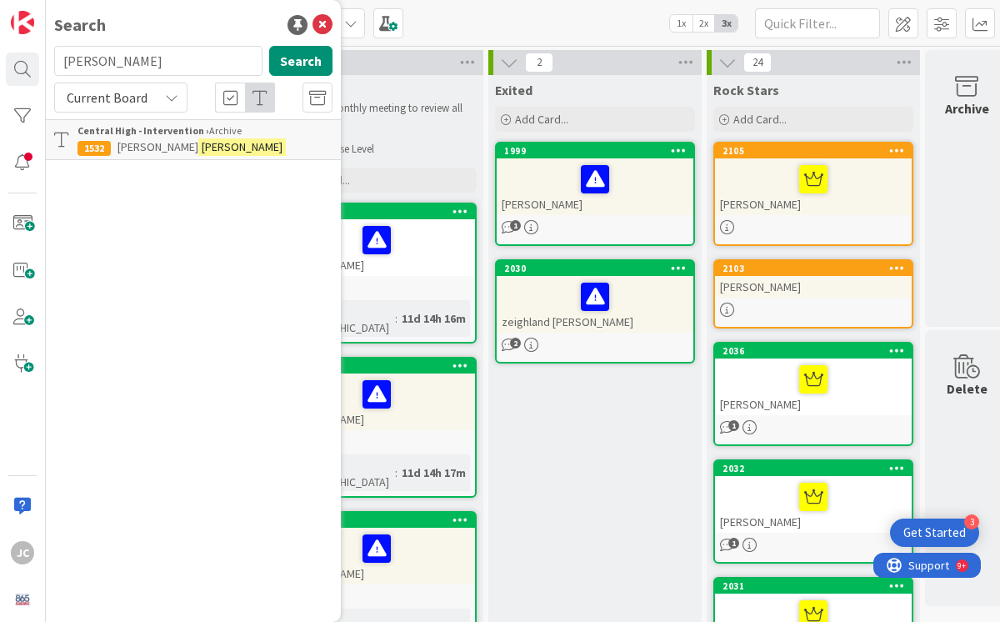
click at [158, 146] on span "[PERSON_NAME]" at bounding box center [158, 146] width 81 height 15
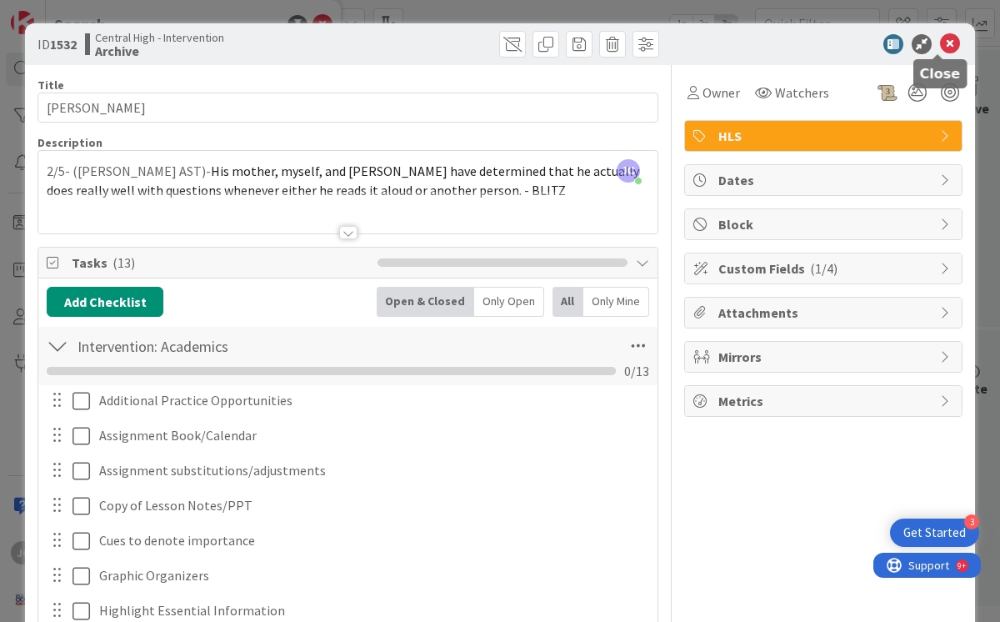
click at [940, 42] on icon at bounding box center [950, 44] width 20 height 20
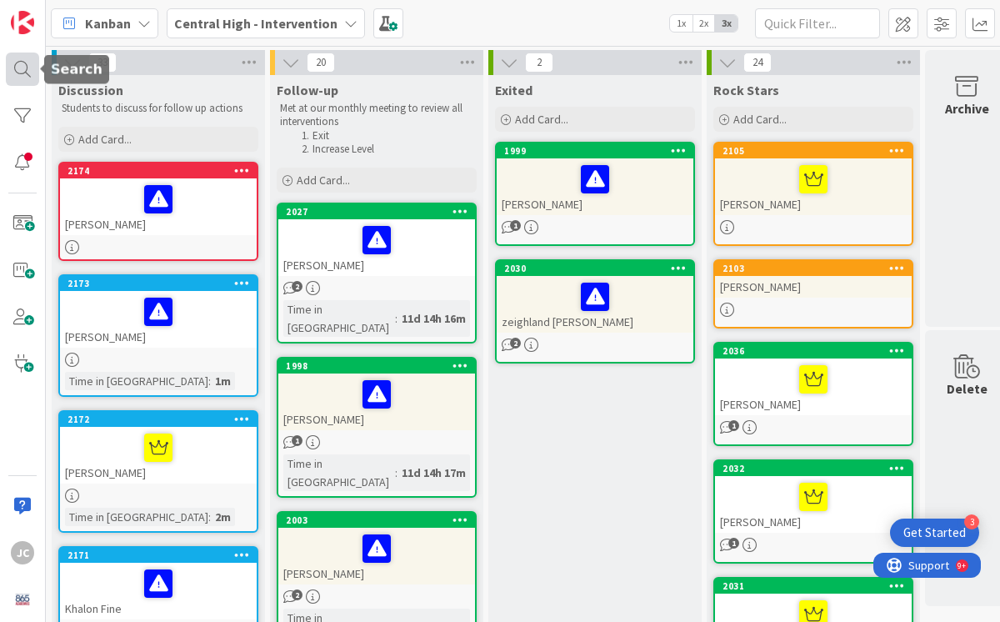
click at [21, 71] on div at bounding box center [22, 69] width 33 height 33
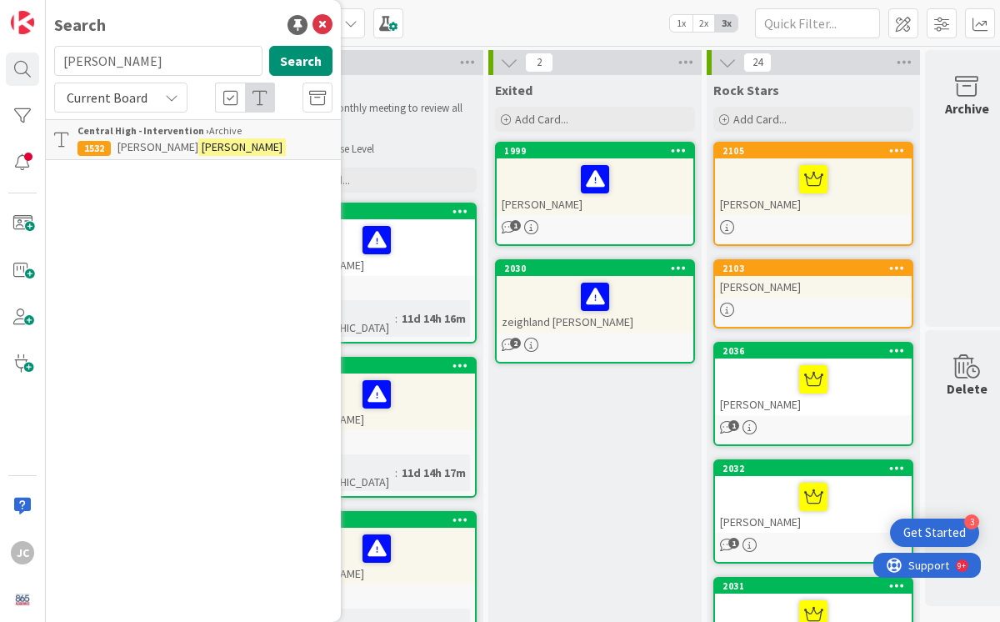
click at [122, 62] on input "[PERSON_NAME]" at bounding box center [158, 61] width 208 height 30
click at [134, 144] on mark "[PERSON_NAME]" at bounding box center [162, 147] width 88 height 18
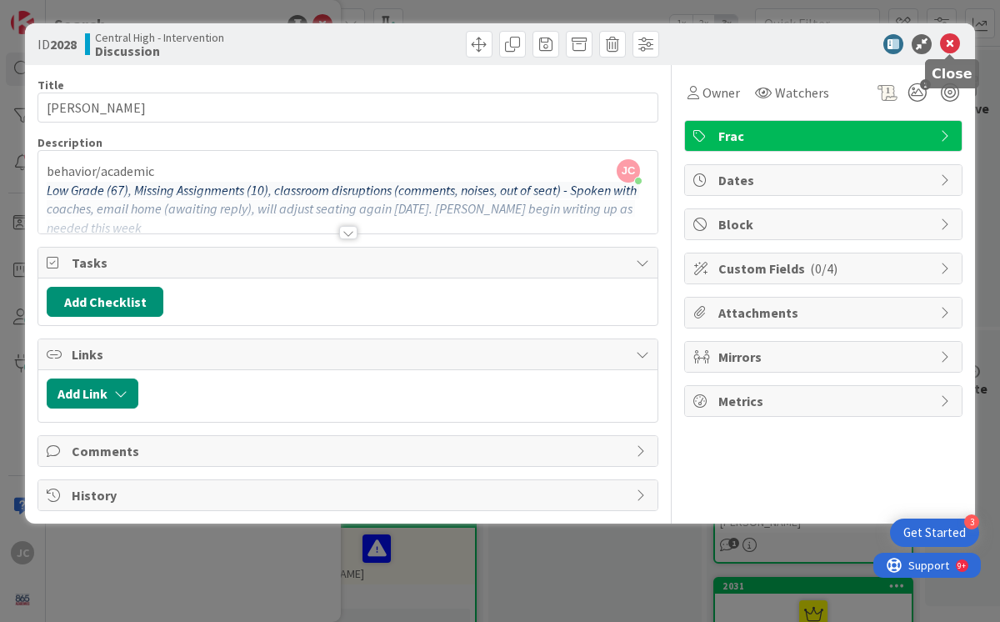
click at [944, 43] on icon at bounding box center [950, 44] width 20 height 20
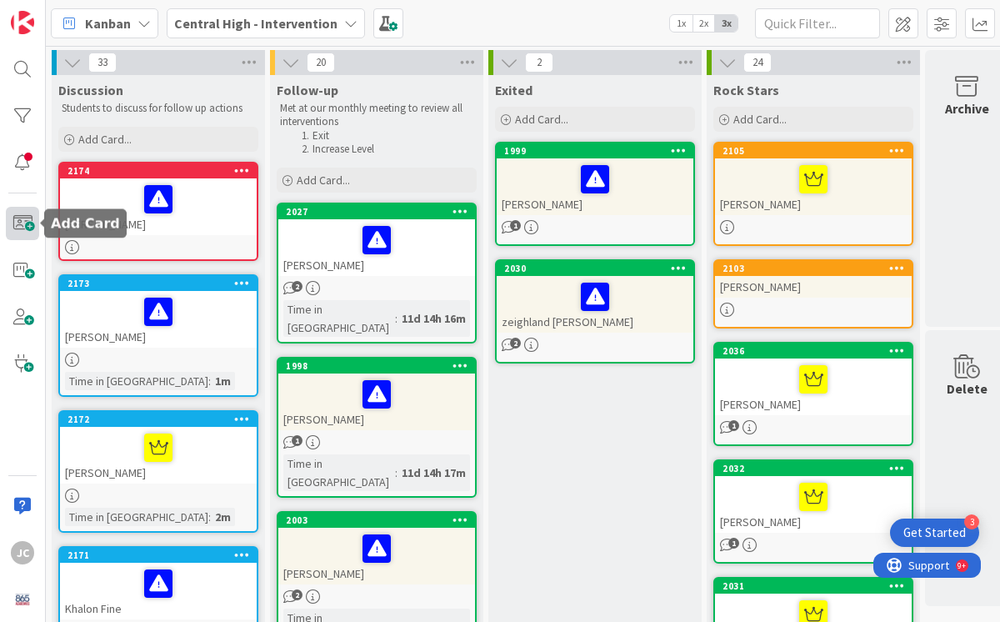
click at [25, 223] on span at bounding box center [22, 223] width 33 height 33
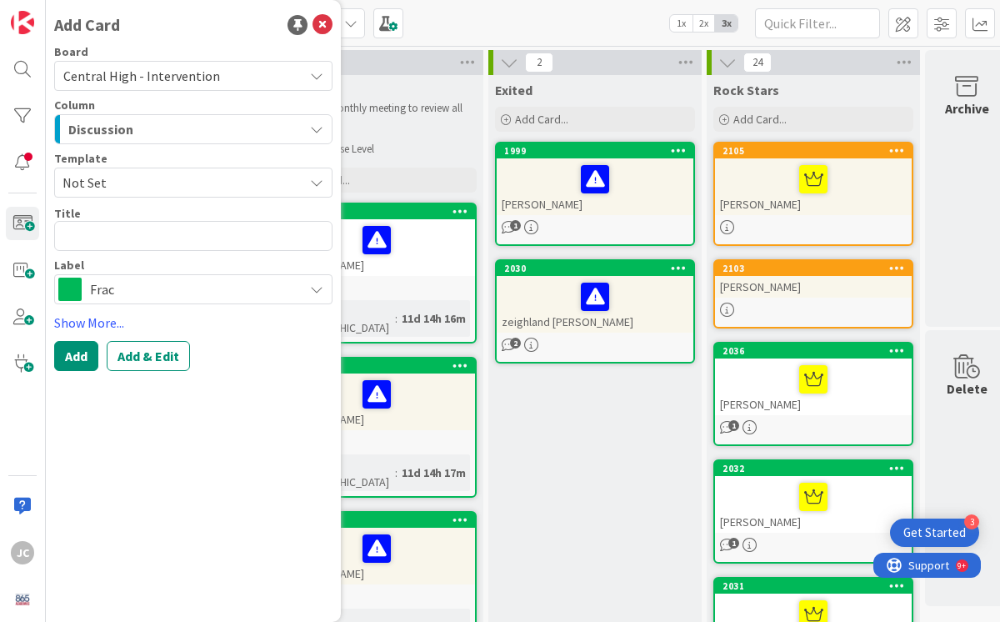
click at [103, 233] on textarea at bounding box center [193, 236] width 278 height 30
click at [120, 286] on span "Frac" at bounding box center [192, 289] width 205 height 23
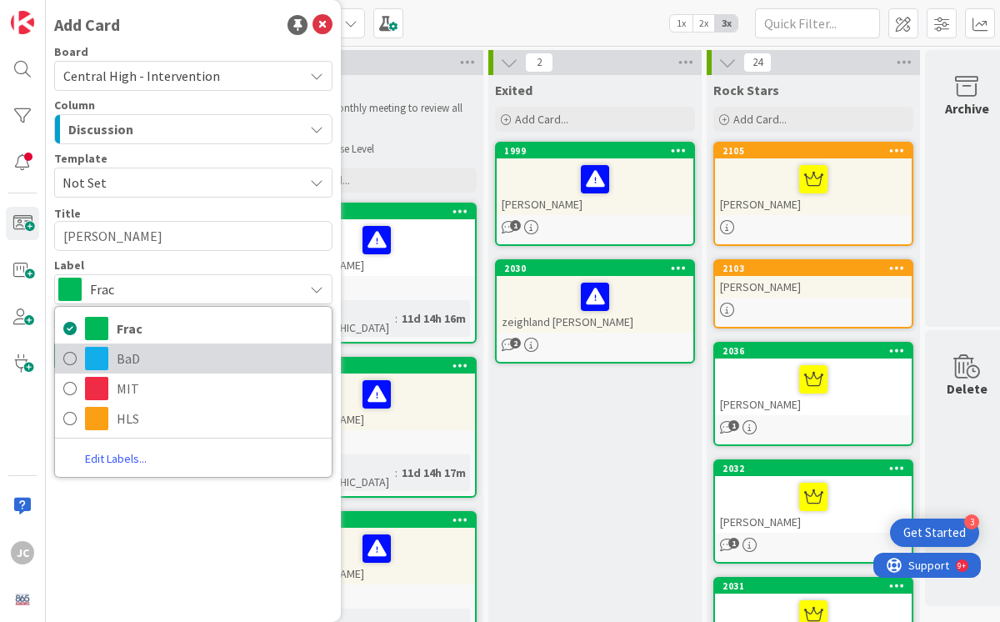
click at [103, 358] on span at bounding box center [96, 358] width 23 height 23
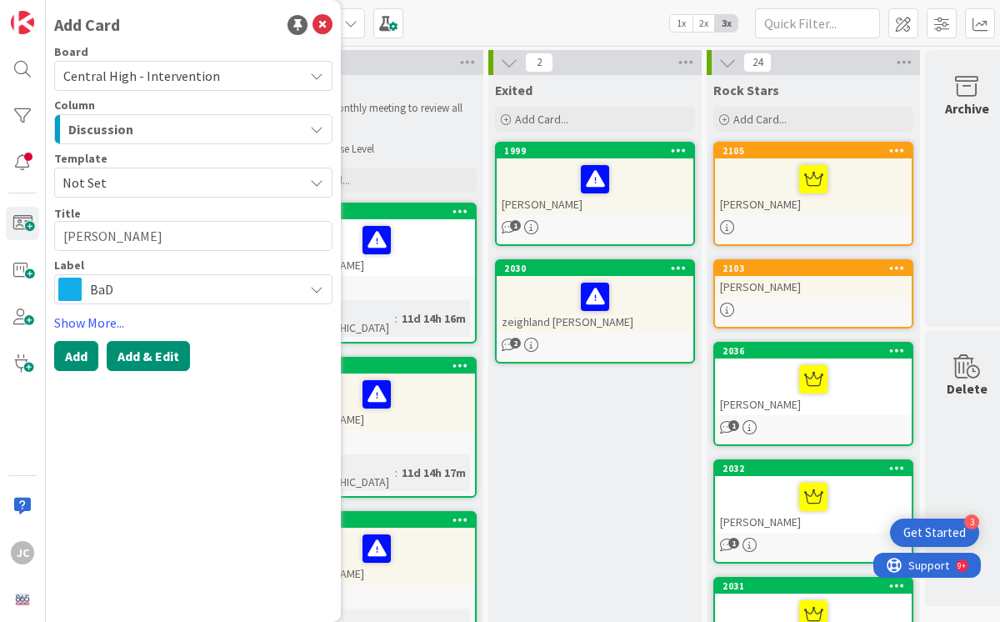
click at [149, 353] on button "Add & Edit" at bounding box center [148, 356] width 83 height 30
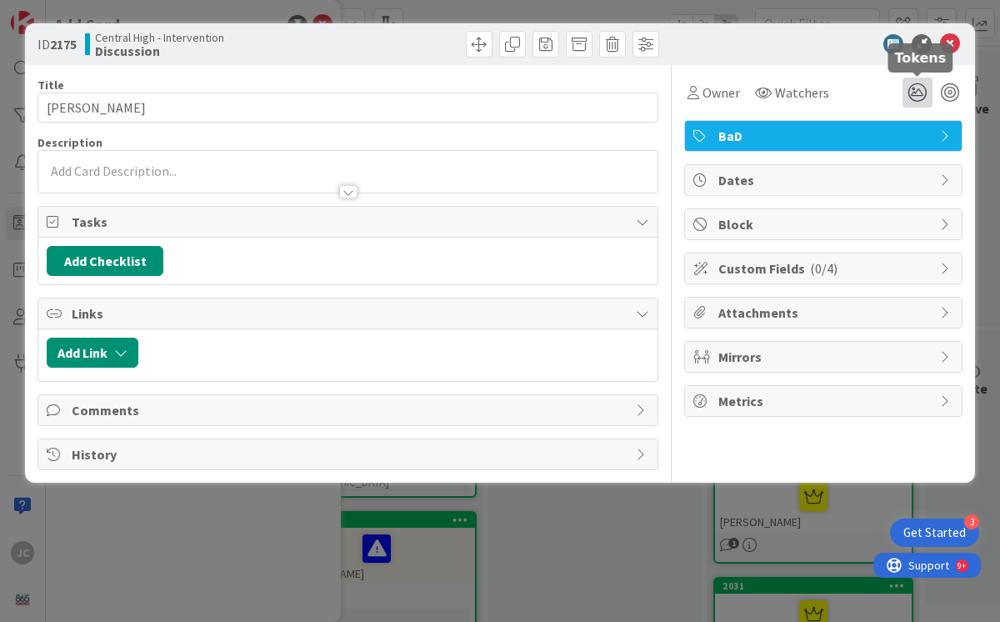
click at [917, 93] on icon at bounding box center [918, 93] width 30 height 30
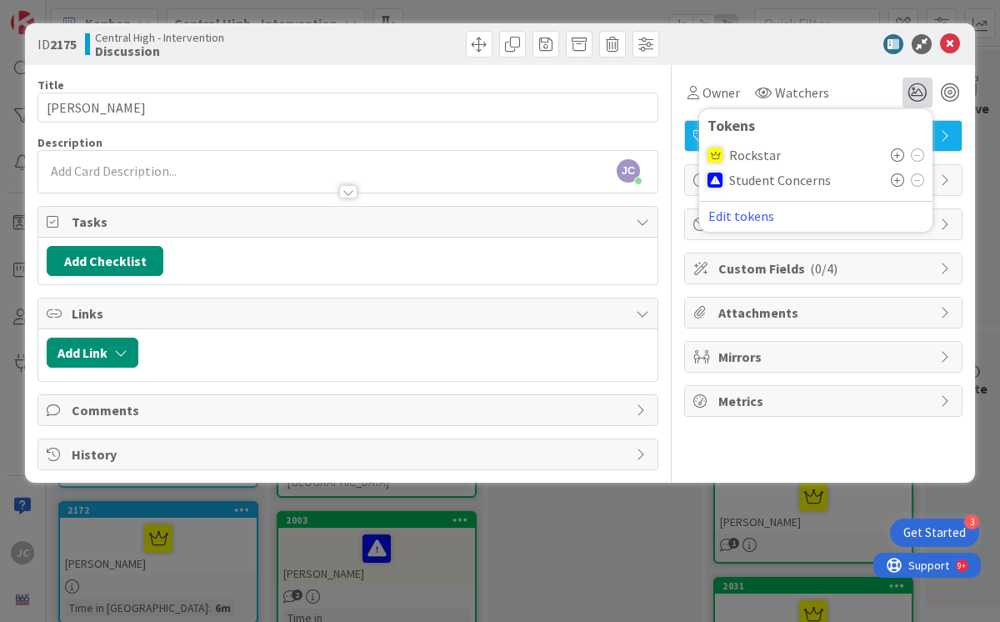
click at [900, 153] on icon at bounding box center [897, 154] width 13 height 13
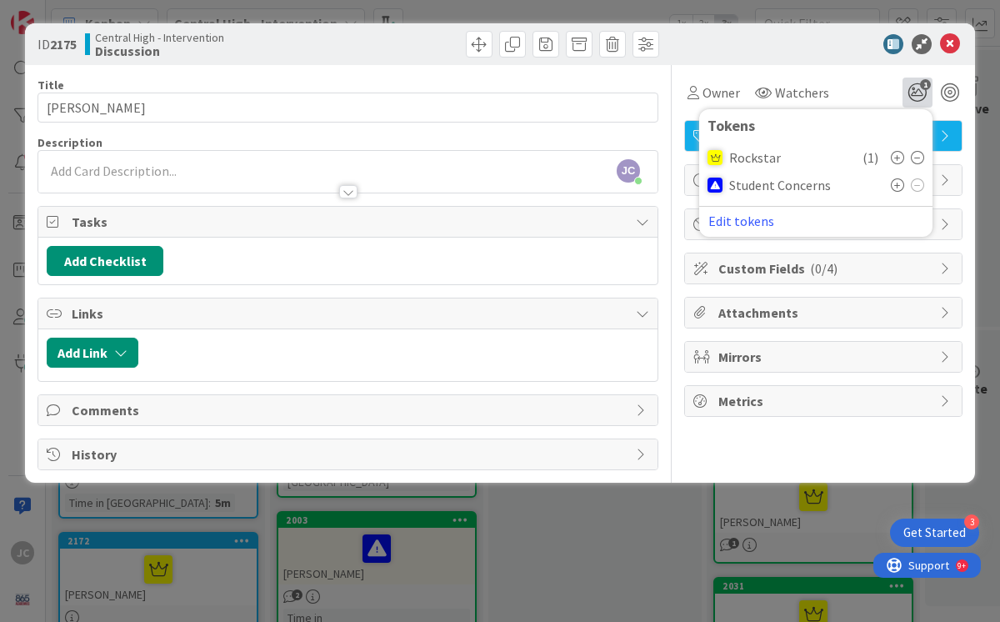
click at [133, 168] on div "[PERSON_NAME] [PERSON_NAME] just joined" at bounding box center [347, 172] width 619 height 42
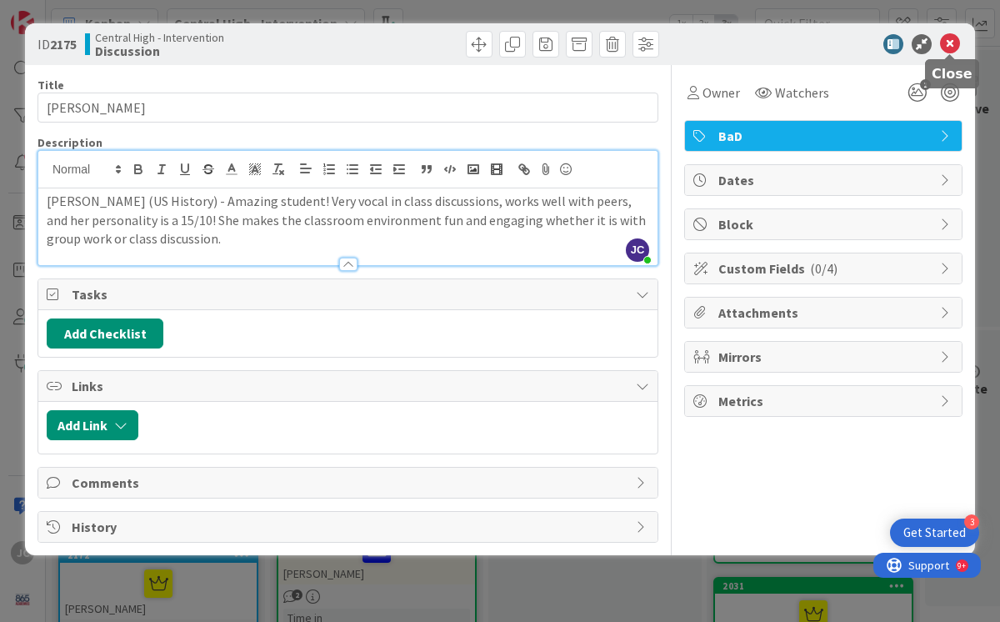
click at [952, 45] on icon at bounding box center [950, 44] width 20 height 20
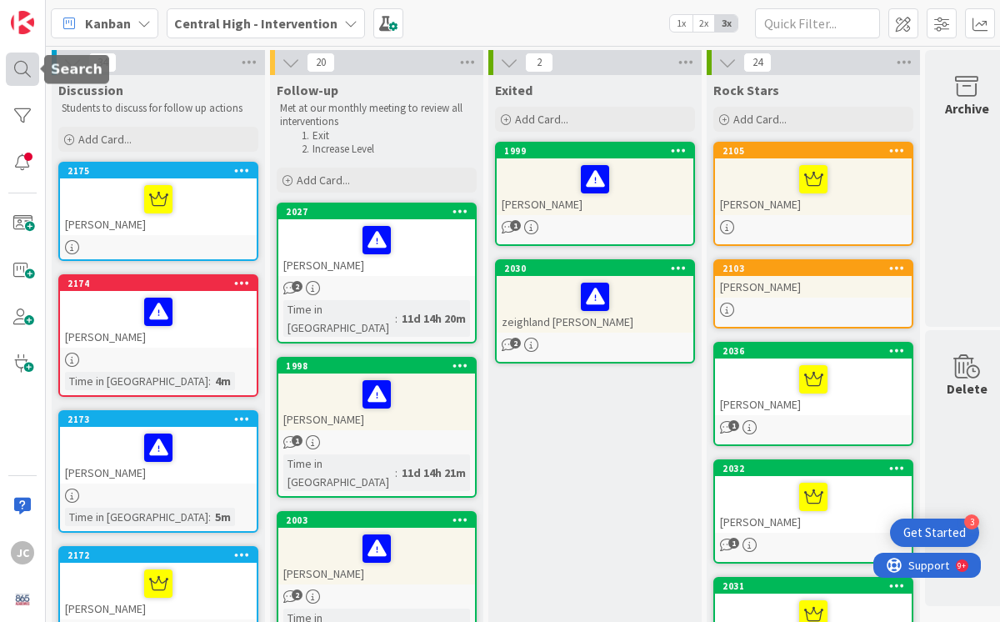
click at [18, 71] on div at bounding box center [22, 69] width 33 height 33
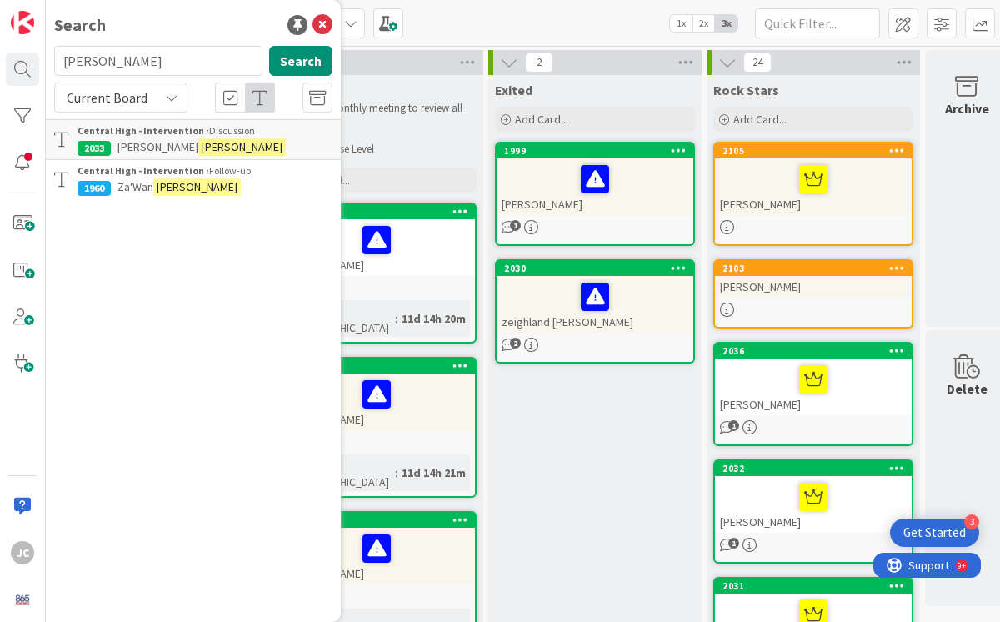
click at [133, 183] on span "Za'Wan" at bounding box center [136, 186] width 36 height 15
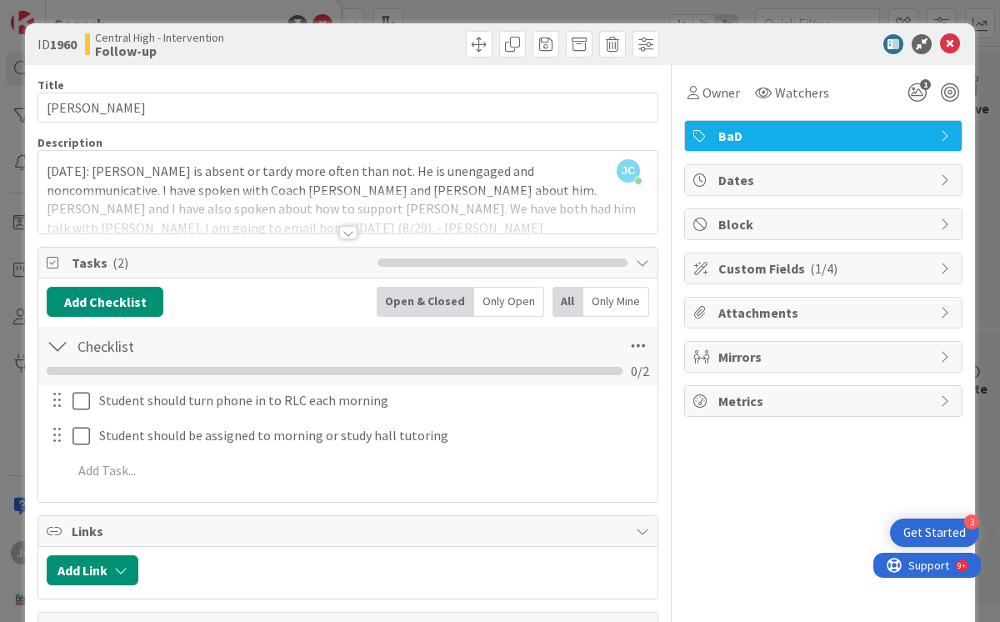
click at [308, 308] on div "Add Checklist Open & Closed Only Open All Only Mine" at bounding box center [348, 302] width 603 height 30
click at [344, 236] on div at bounding box center [348, 232] width 18 height 13
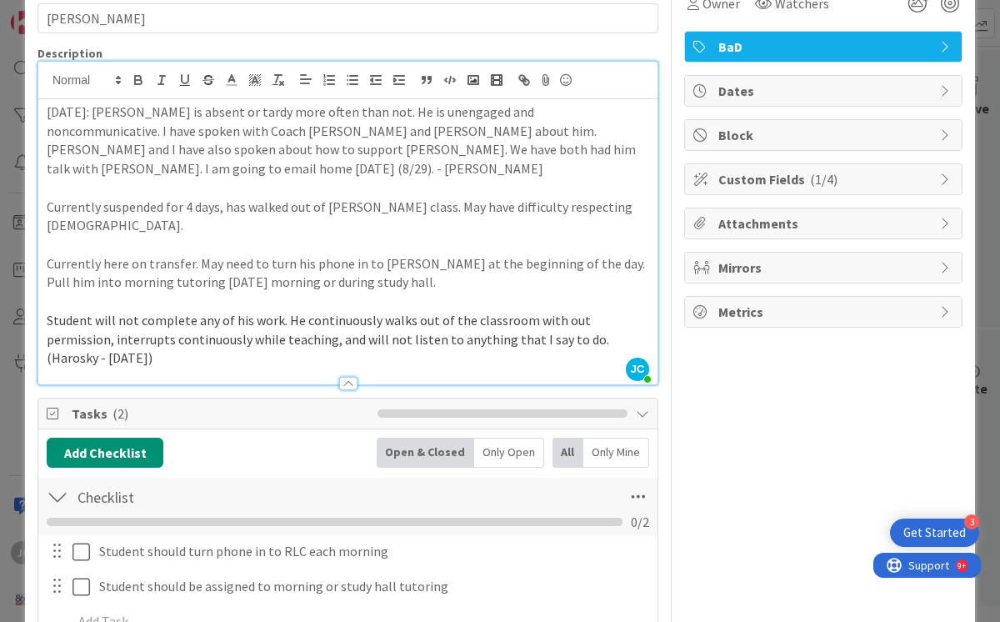
scroll to position [98, 0]
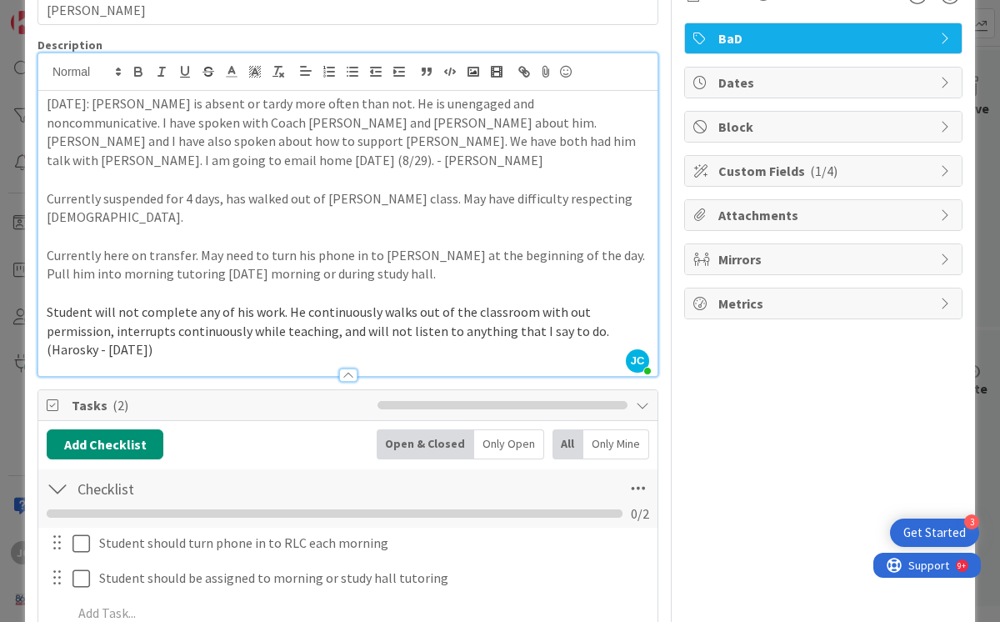
click at [169, 314] on p "Student will not complete any of his work. He continuously walks out of the cla…" at bounding box center [348, 331] width 603 height 57
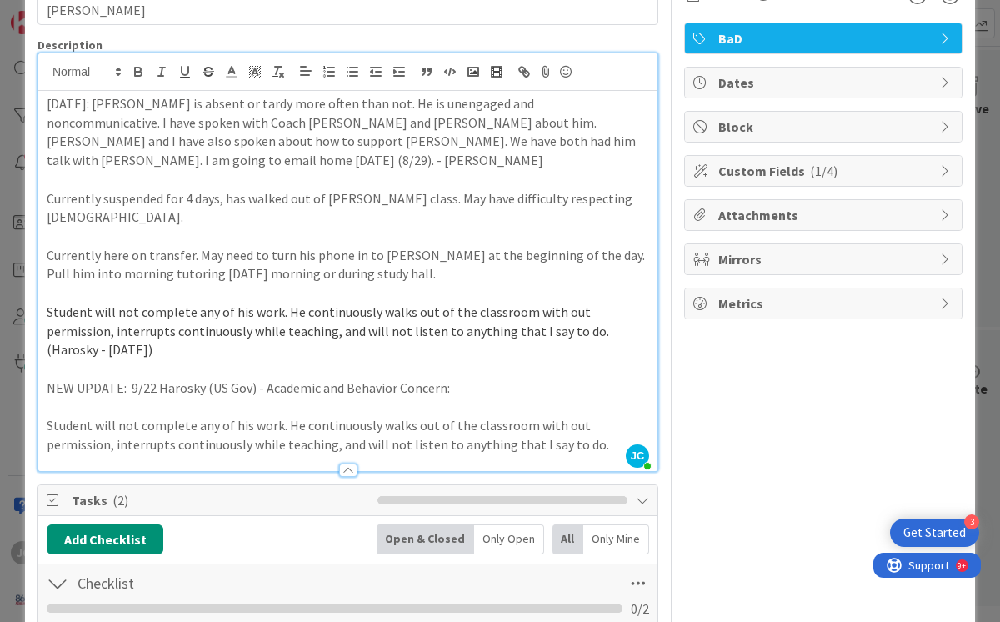
drag, startPoint x: 265, startPoint y: 349, endPoint x: 376, endPoint y: 348, distance: 110.9
click at [376, 378] on p "NEW UPDATE: 9/22 Harosky (US Gov) - Academic and Behavior Concern:" at bounding box center [348, 387] width 603 height 19
click at [454, 378] on p "NEW UPDATE: 9/22 Harosky (US Gov) - Academic and Behavior Concern:" at bounding box center [348, 387] width 603 height 19
click at [48, 416] on p "Student will not complete any of his work. He continuously walks out of the cla…" at bounding box center [348, 435] width 603 height 38
drag, startPoint x: 47, startPoint y: 352, endPoint x: 623, endPoint y: 413, distance: 579.3
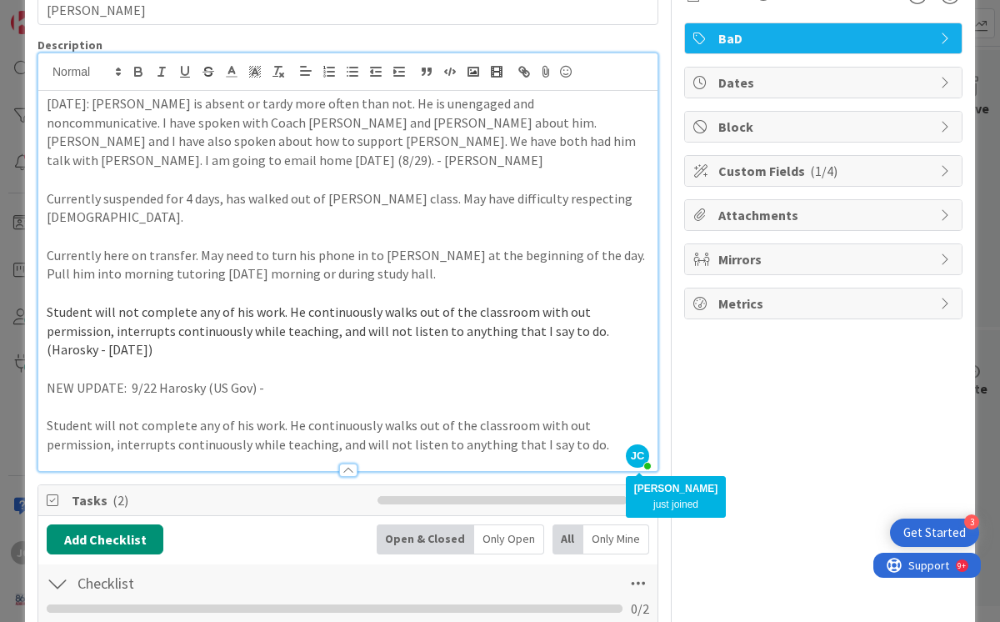
click at [623, 413] on div "[PERSON_NAME] [PERSON_NAME] just joined [DATE]: [PERSON_NAME] is absent or tard…" at bounding box center [347, 262] width 619 height 418
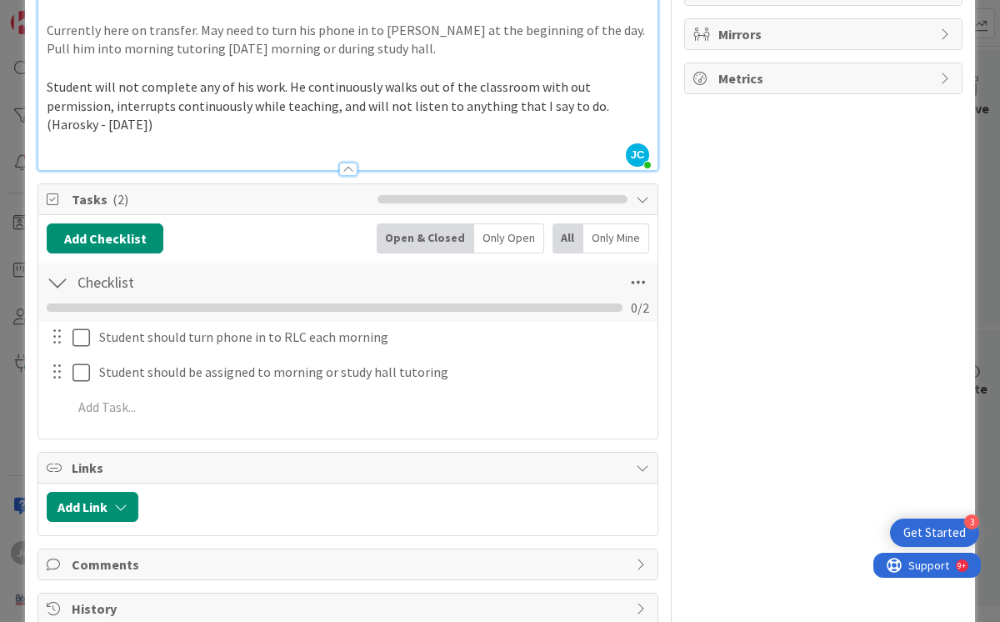
scroll to position [0, 0]
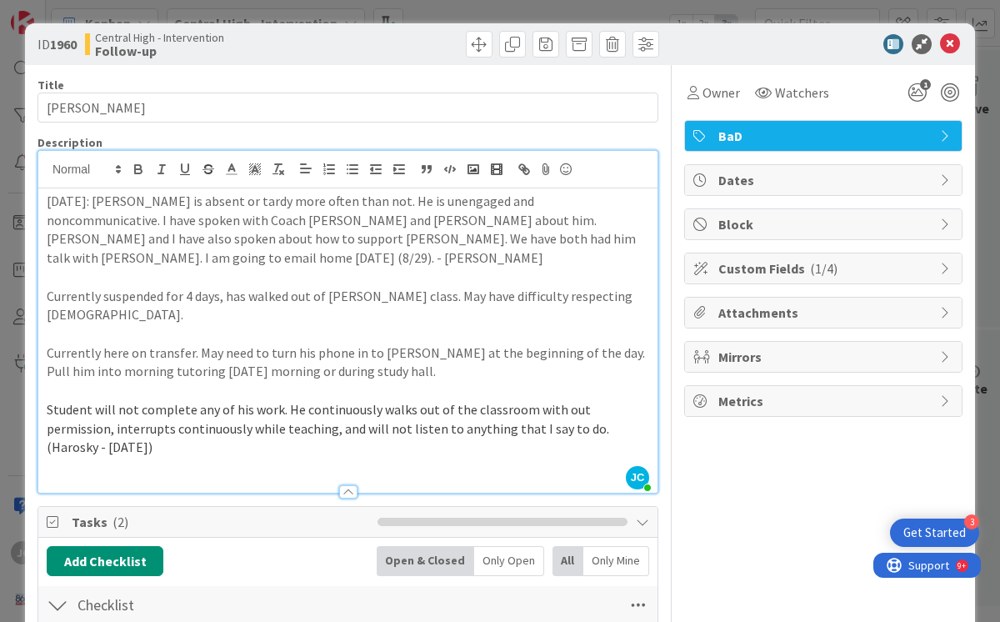
click at [143, 49] on b "Follow-up" at bounding box center [159, 50] width 129 height 13
click at [633, 47] on span at bounding box center [646, 44] width 27 height 27
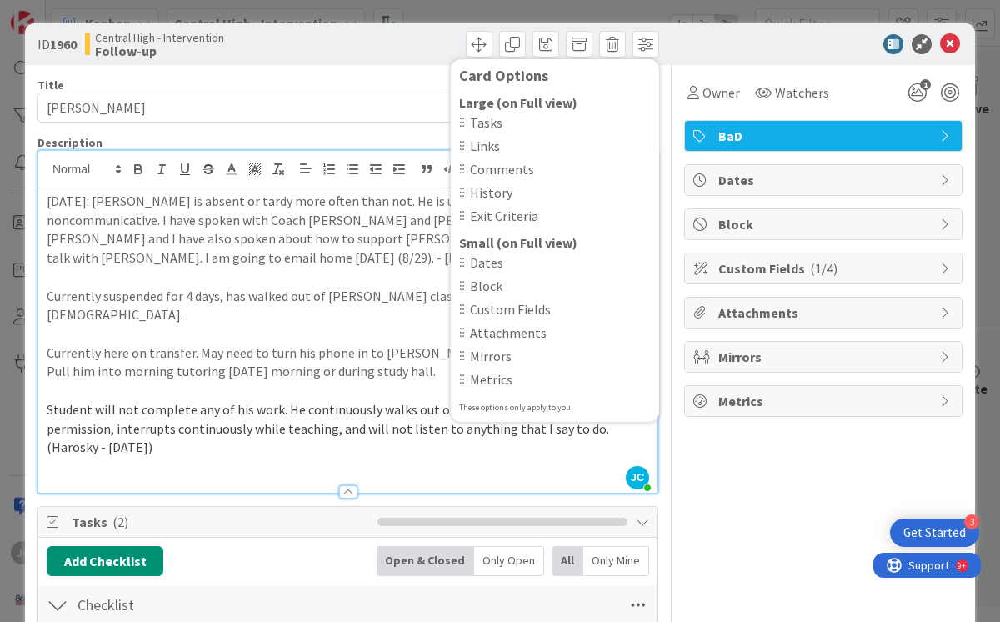
click at [718, 41] on div at bounding box center [815, 44] width 295 height 20
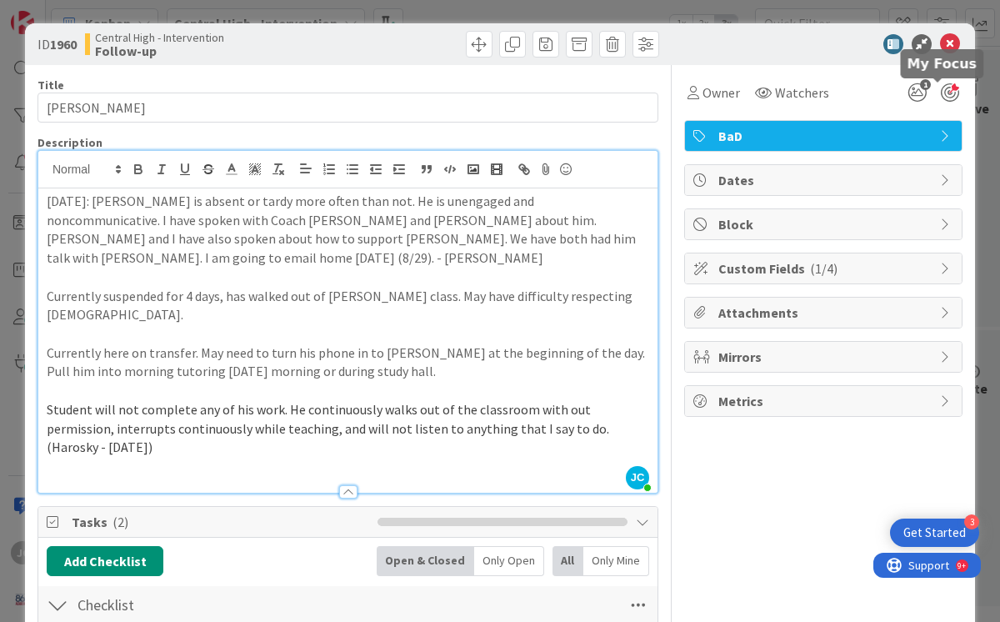
click at [941, 90] on div at bounding box center [950, 92] width 18 height 18
click at [941, 93] on div at bounding box center [950, 92] width 18 height 18
click at [940, 39] on icon at bounding box center [950, 44] width 20 height 20
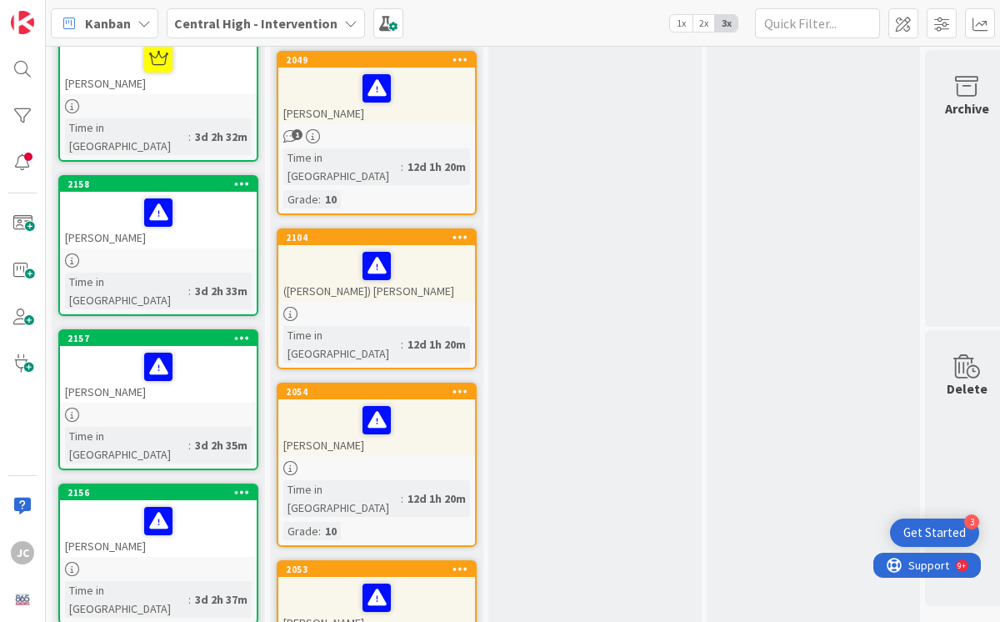
scroll to position [2182, 0]
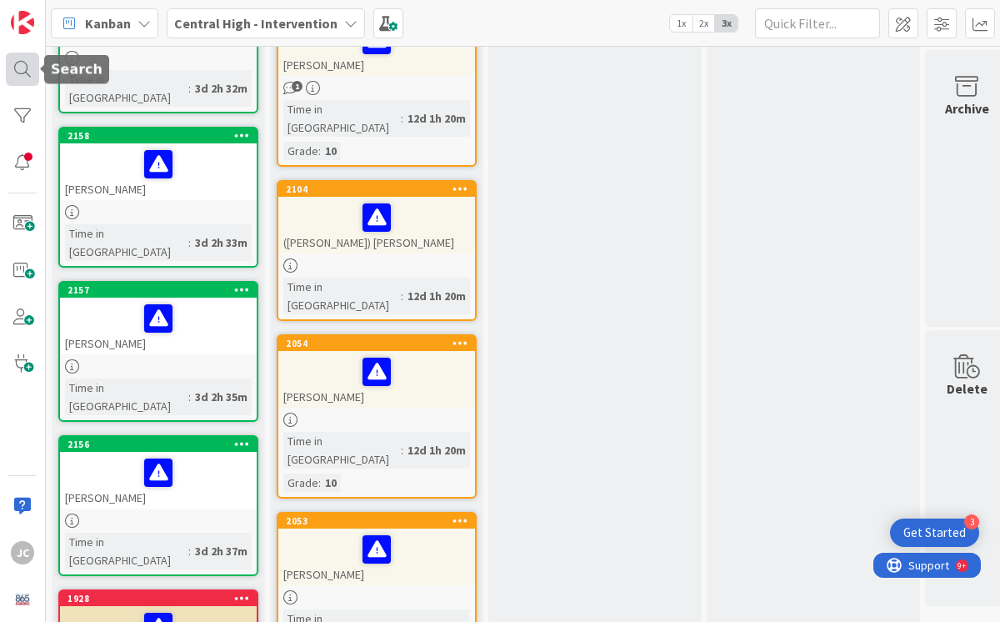
click at [28, 69] on div at bounding box center [22, 69] width 33 height 33
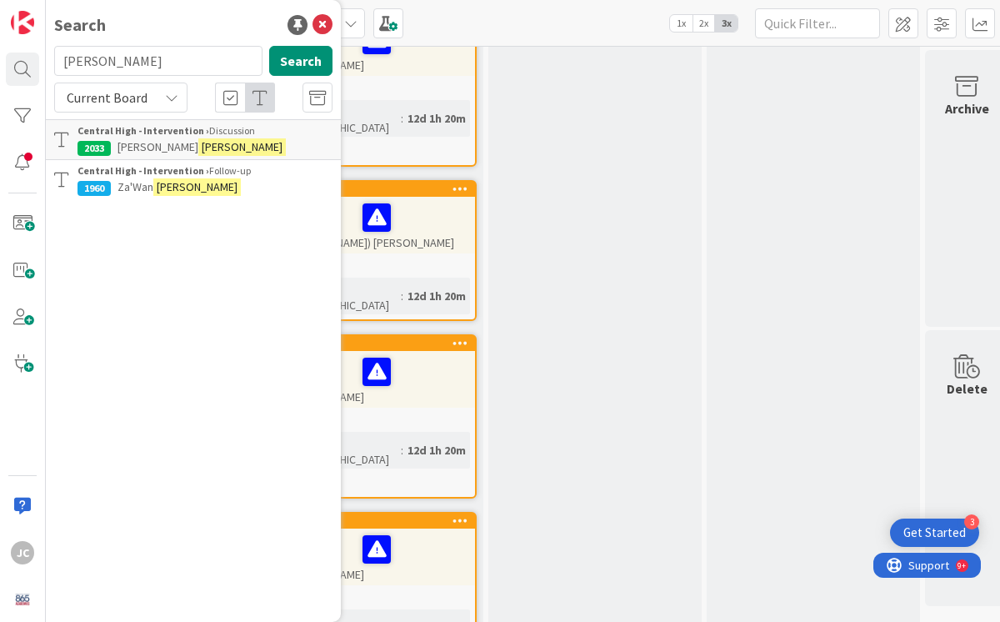
click at [122, 63] on input "[PERSON_NAME]" at bounding box center [158, 61] width 208 height 30
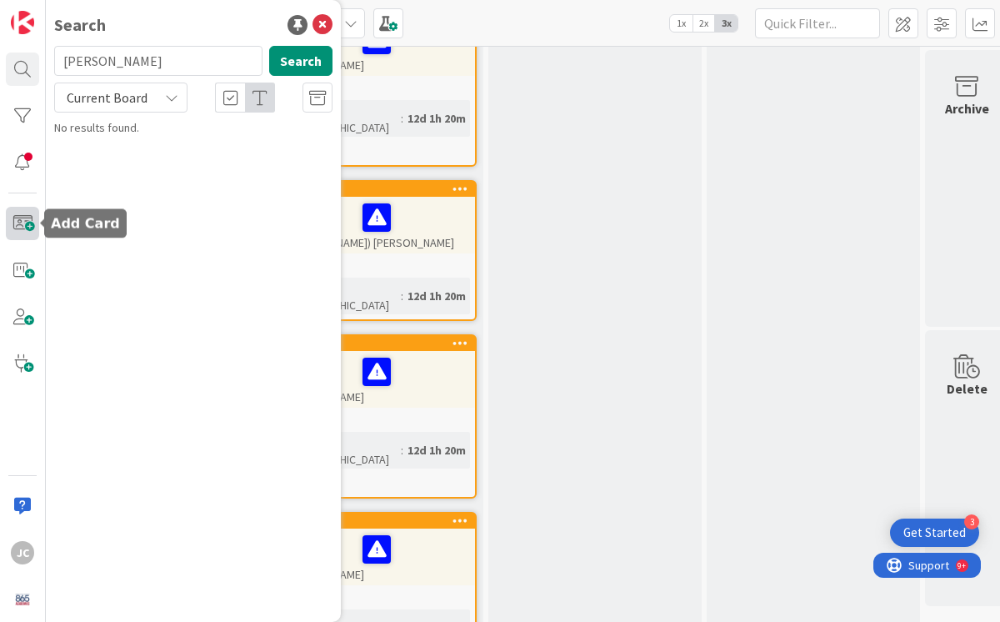
click at [22, 225] on span at bounding box center [22, 223] width 33 height 33
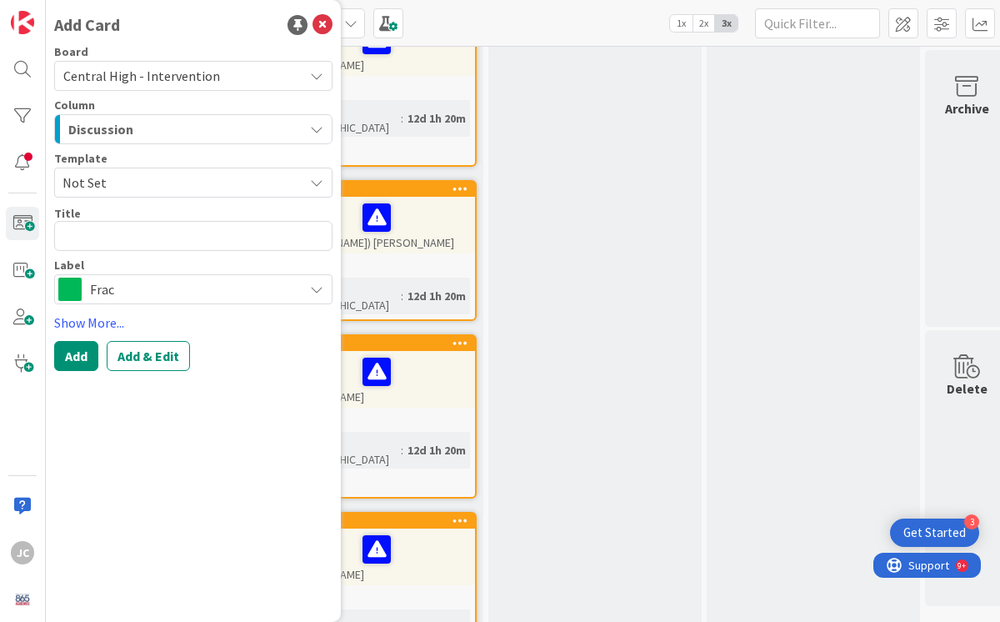
click at [127, 241] on textarea at bounding box center [193, 236] width 278 height 30
click at [151, 298] on span "Frac" at bounding box center [192, 289] width 205 height 23
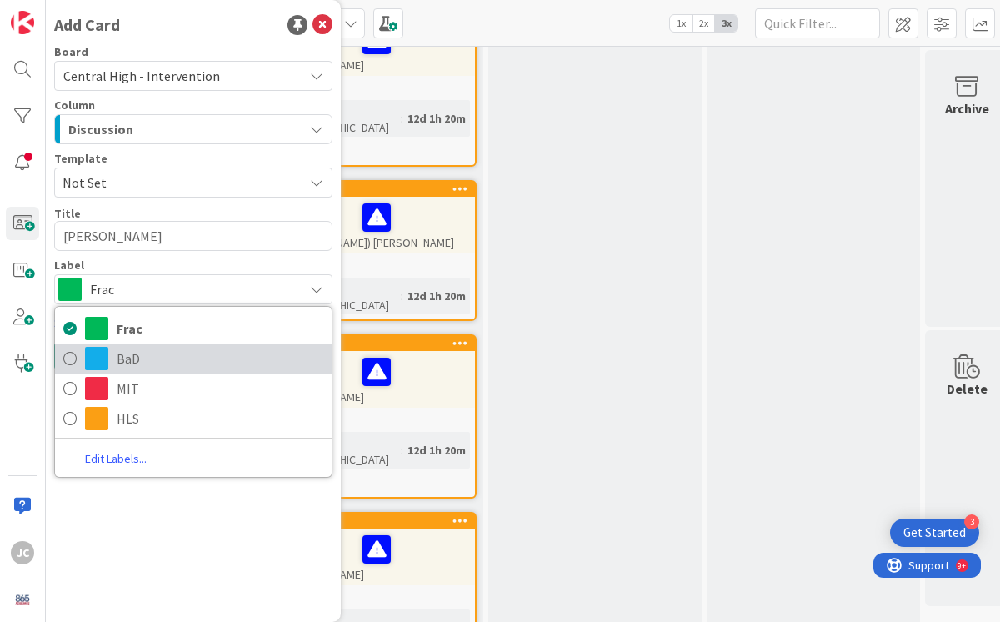
click at [74, 358] on icon at bounding box center [69, 358] width 13 height 25
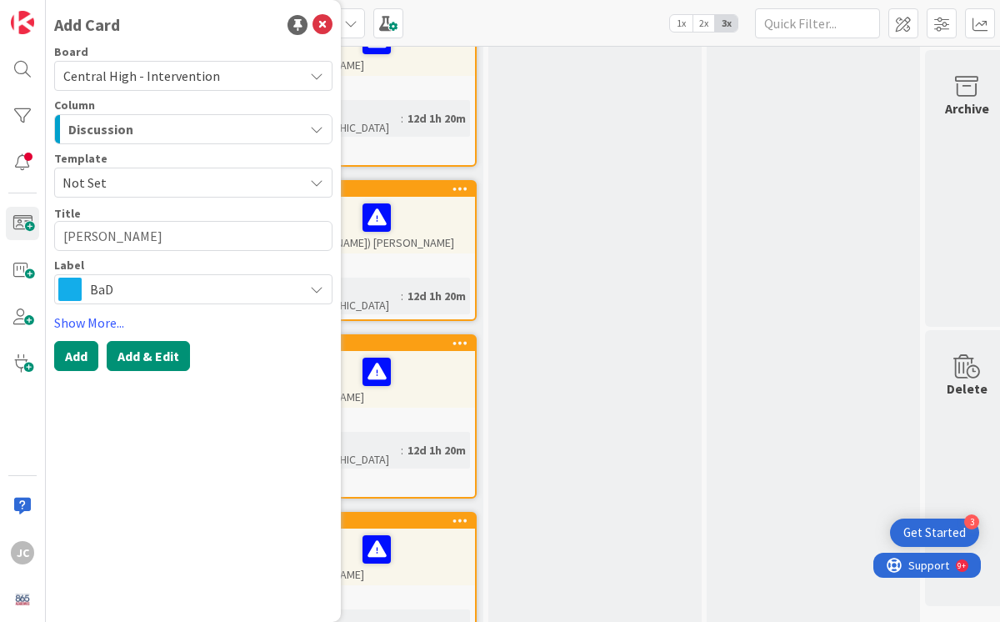
click at [142, 357] on button "Add & Edit" at bounding box center [148, 356] width 83 height 30
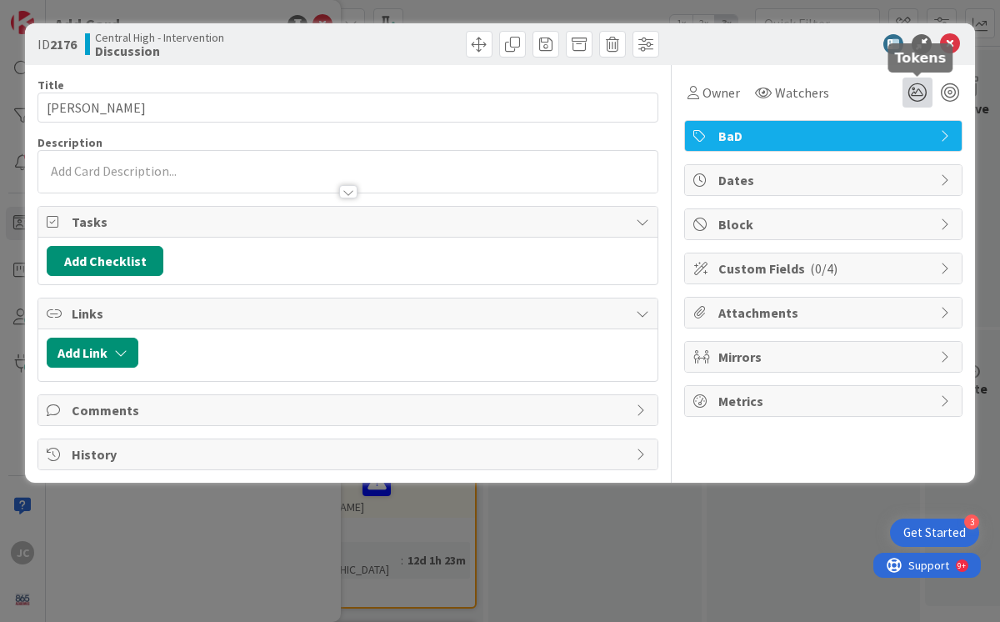
click at [914, 88] on icon at bounding box center [918, 93] width 30 height 30
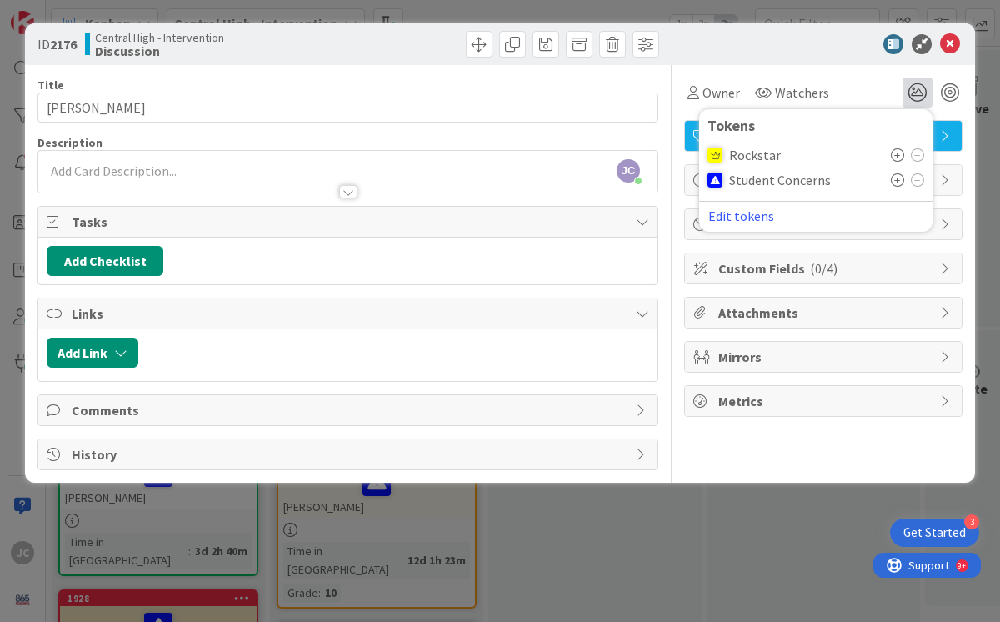
click at [899, 154] on icon at bounding box center [897, 154] width 13 height 13
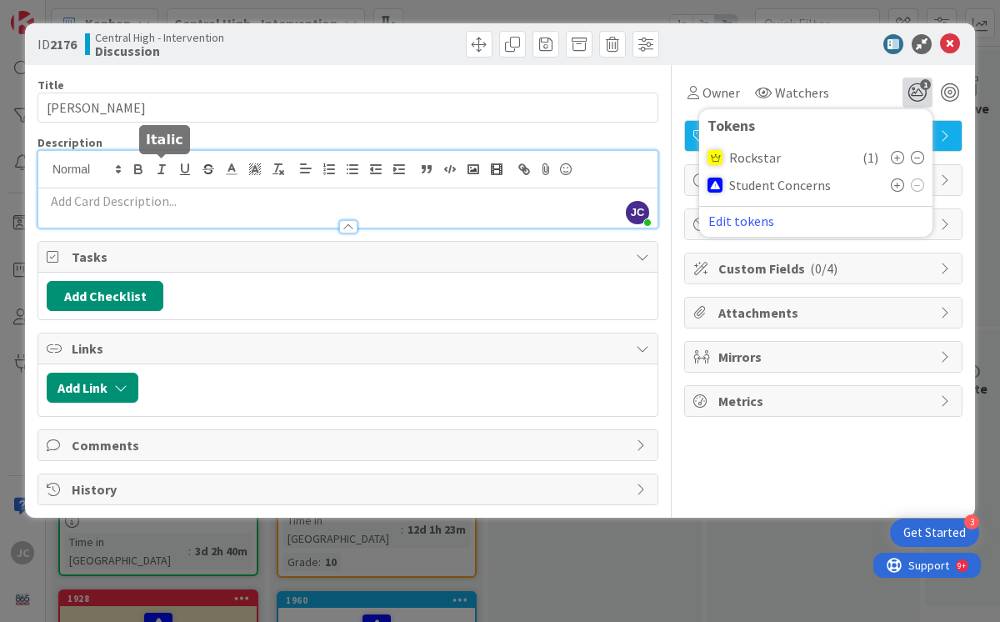
click at [171, 170] on div "[PERSON_NAME] [PERSON_NAME] just joined" at bounding box center [347, 189] width 619 height 77
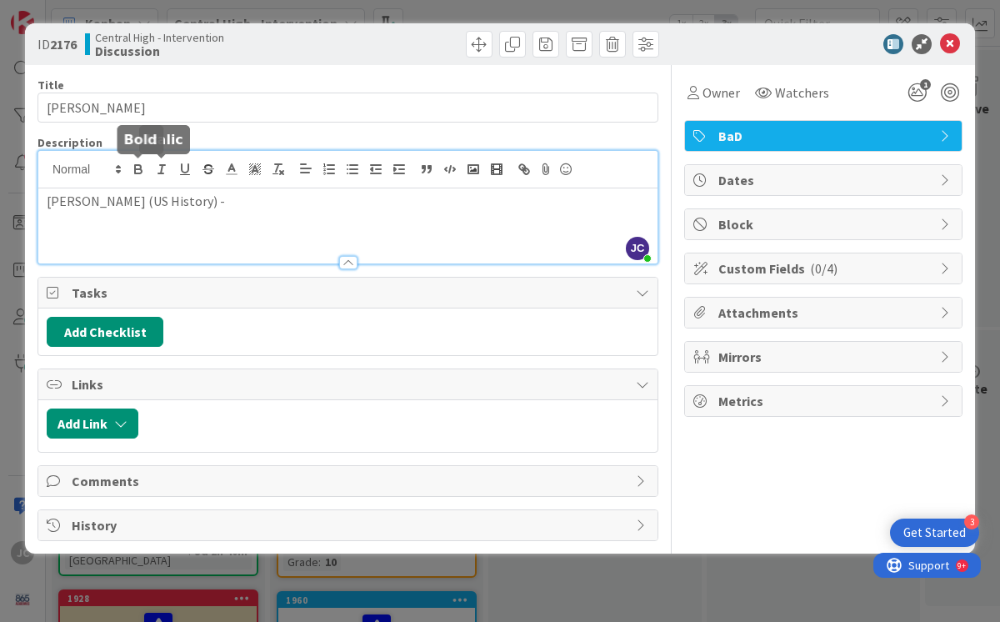
scroll to position [2295, 0]
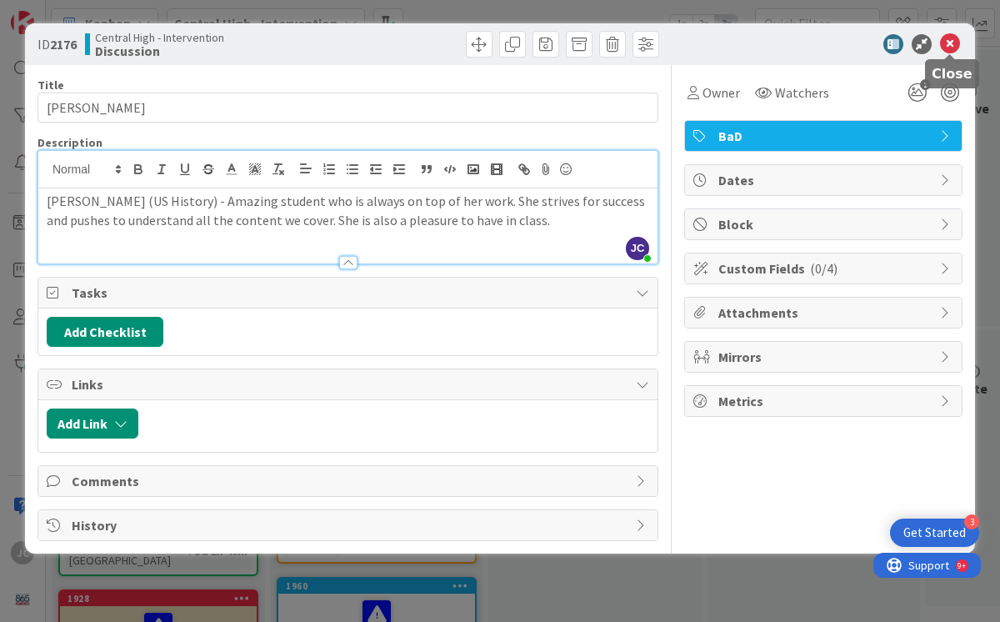
click at [951, 45] on icon at bounding box center [950, 44] width 20 height 20
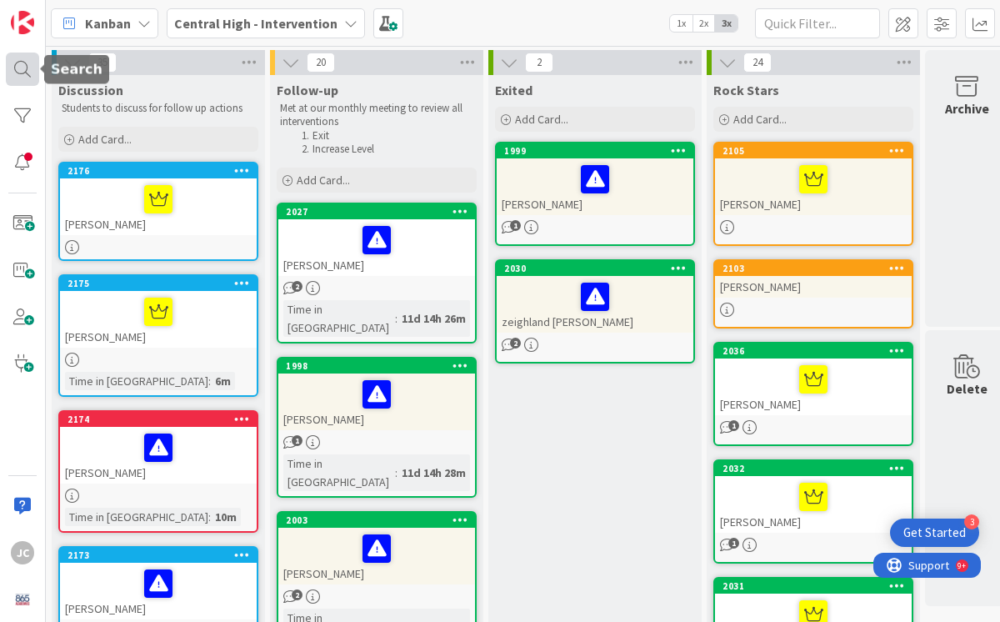
click at [23, 70] on div at bounding box center [22, 69] width 33 height 33
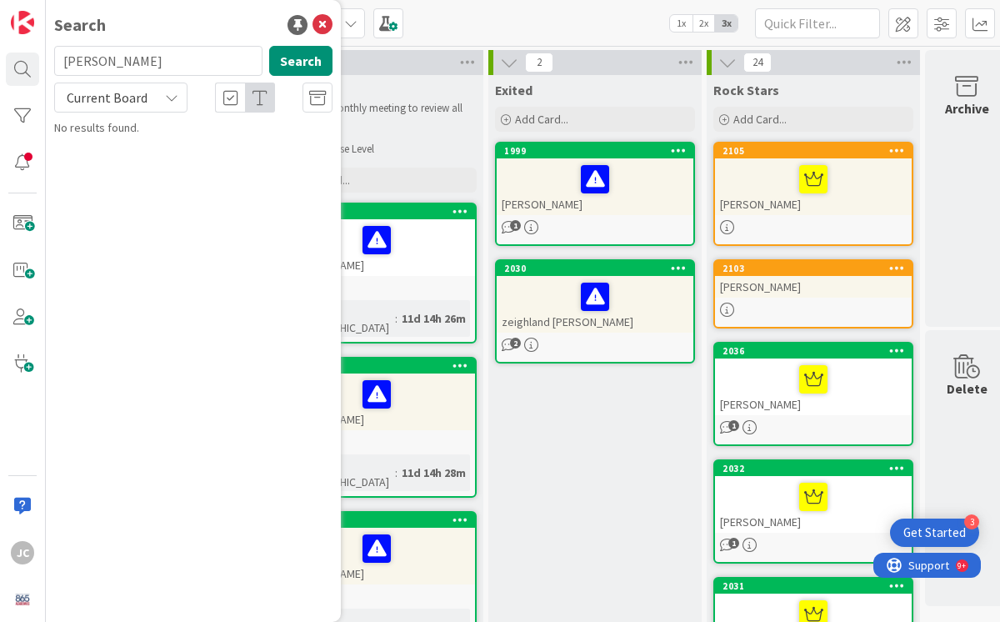
click at [124, 68] on input "[PERSON_NAME]" at bounding box center [158, 61] width 208 height 30
click at [150, 63] on input "[PERSON_NAME]" at bounding box center [158, 61] width 208 height 30
click at [18, 218] on span at bounding box center [22, 223] width 33 height 33
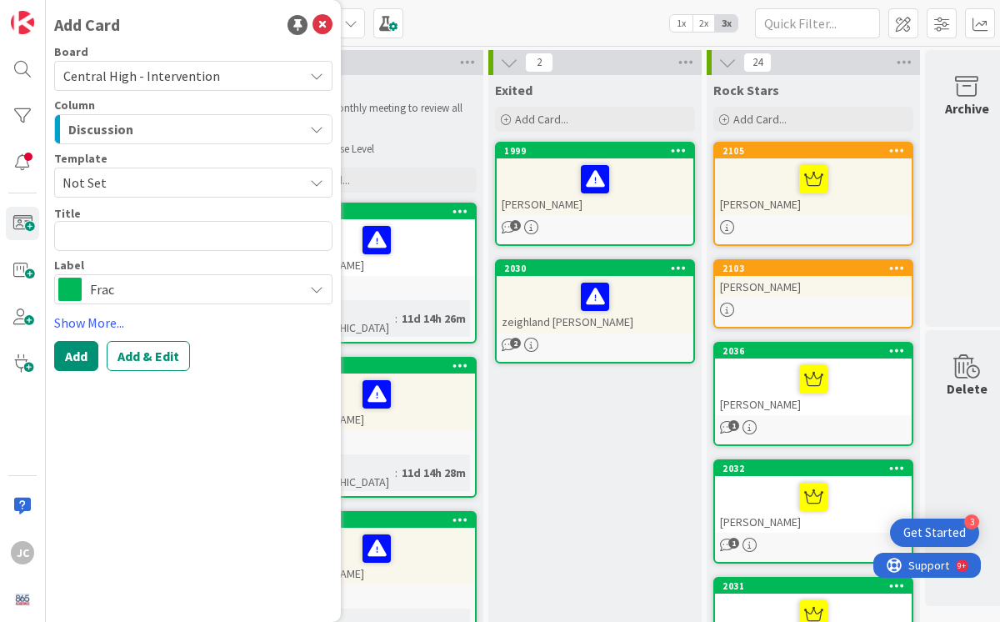
click at [114, 233] on textarea at bounding box center [193, 236] width 278 height 30
click at [136, 289] on span "Frac" at bounding box center [192, 289] width 205 height 23
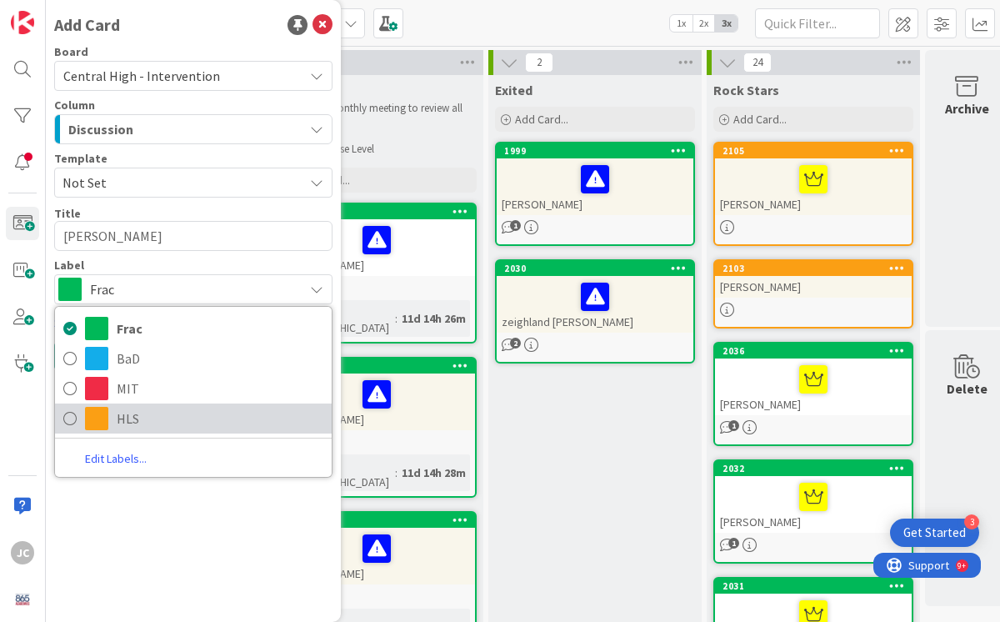
click at [76, 420] on icon at bounding box center [69, 418] width 13 height 25
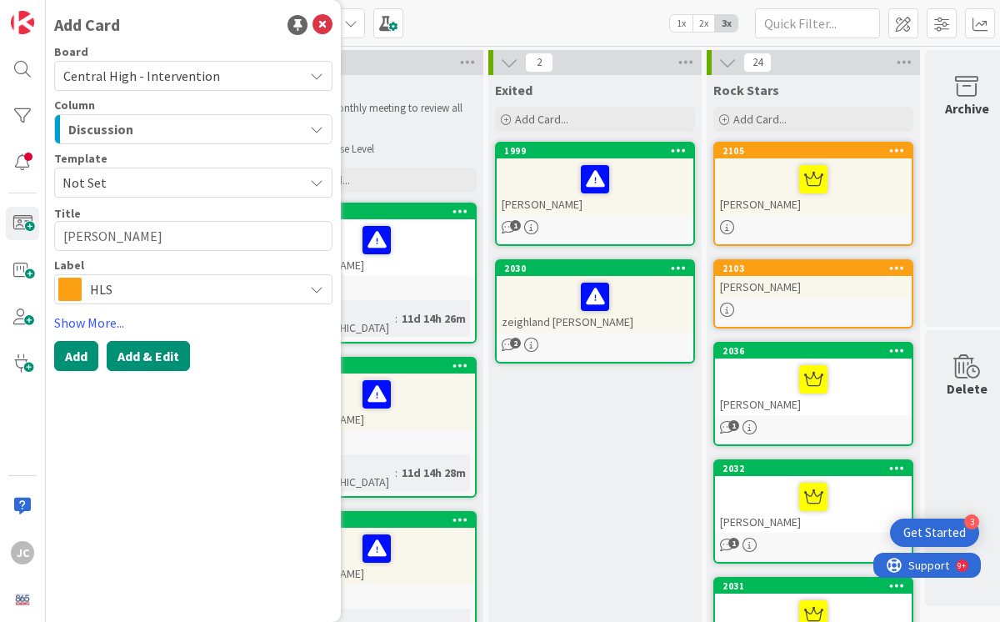
click at [160, 359] on button "Add & Edit" at bounding box center [148, 356] width 83 height 30
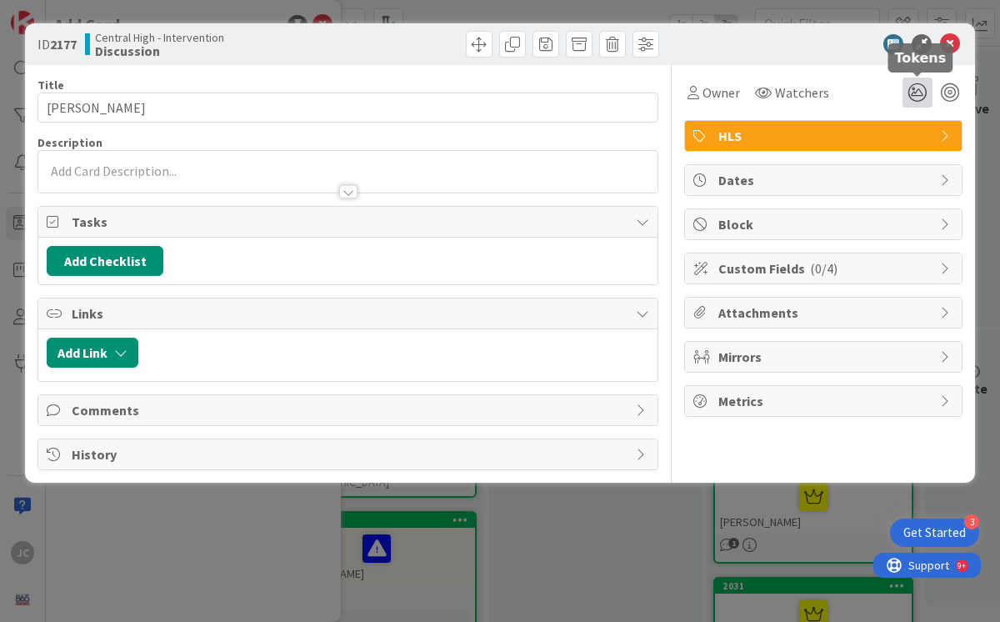
click at [912, 92] on icon at bounding box center [918, 93] width 30 height 30
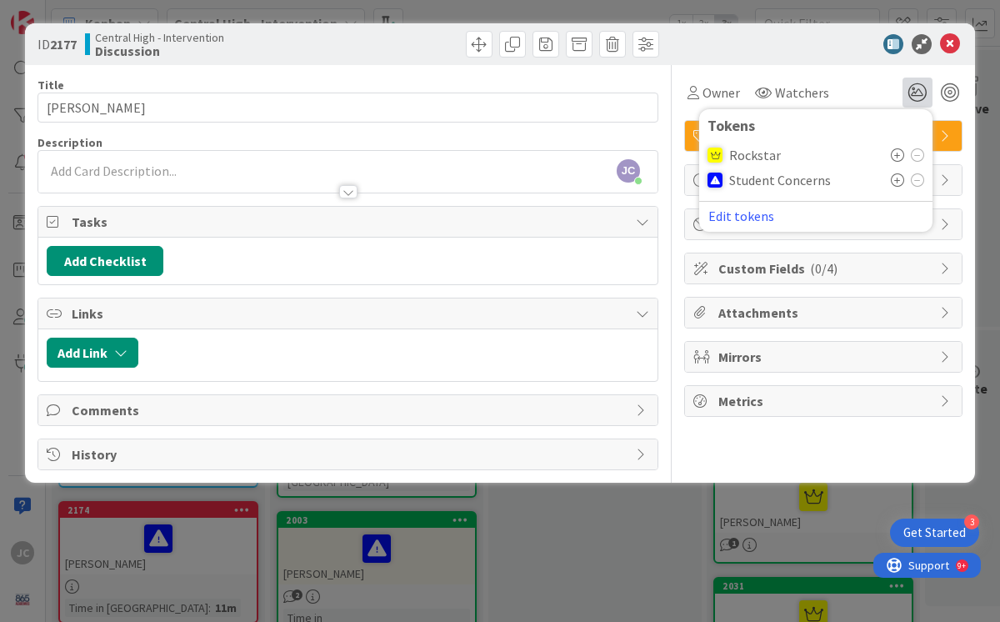
click at [899, 153] on icon at bounding box center [897, 154] width 13 height 13
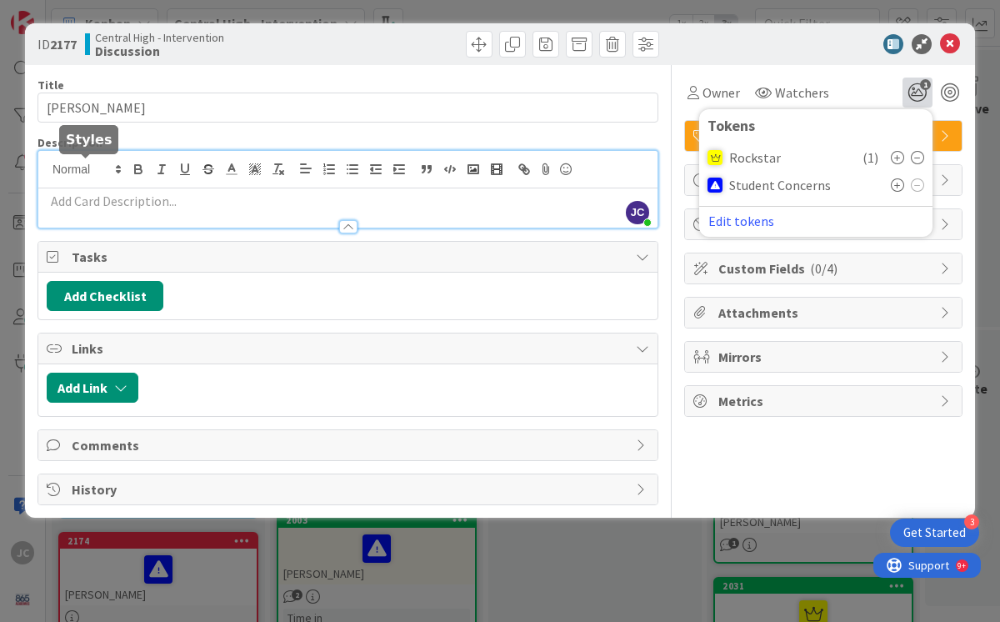
click at [84, 165] on div "[PERSON_NAME] [PERSON_NAME] just joined" at bounding box center [347, 189] width 619 height 77
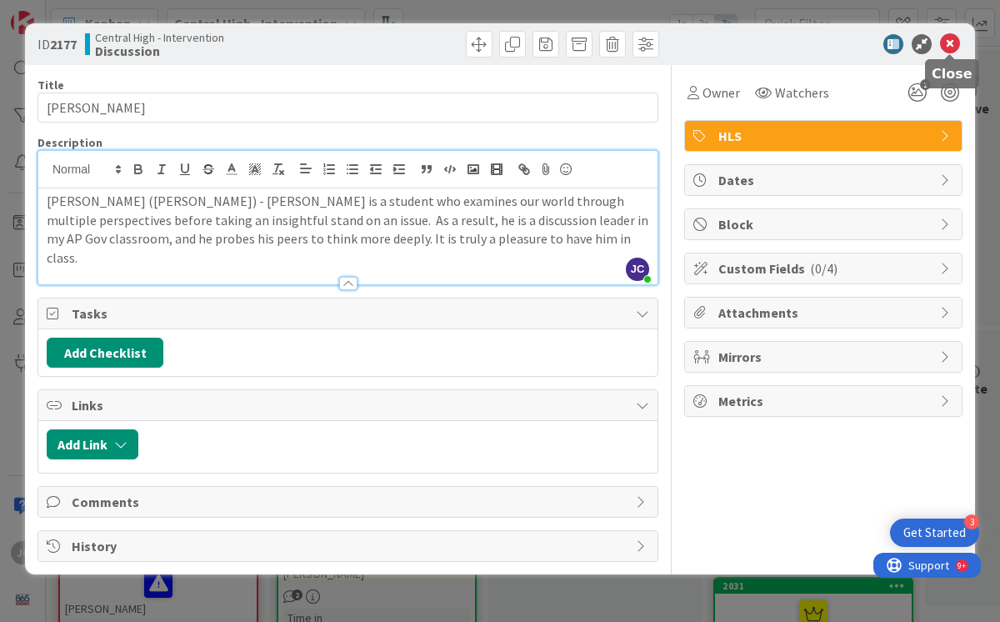
click at [948, 42] on icon at bounding box center [950, 44] width 20 height 20
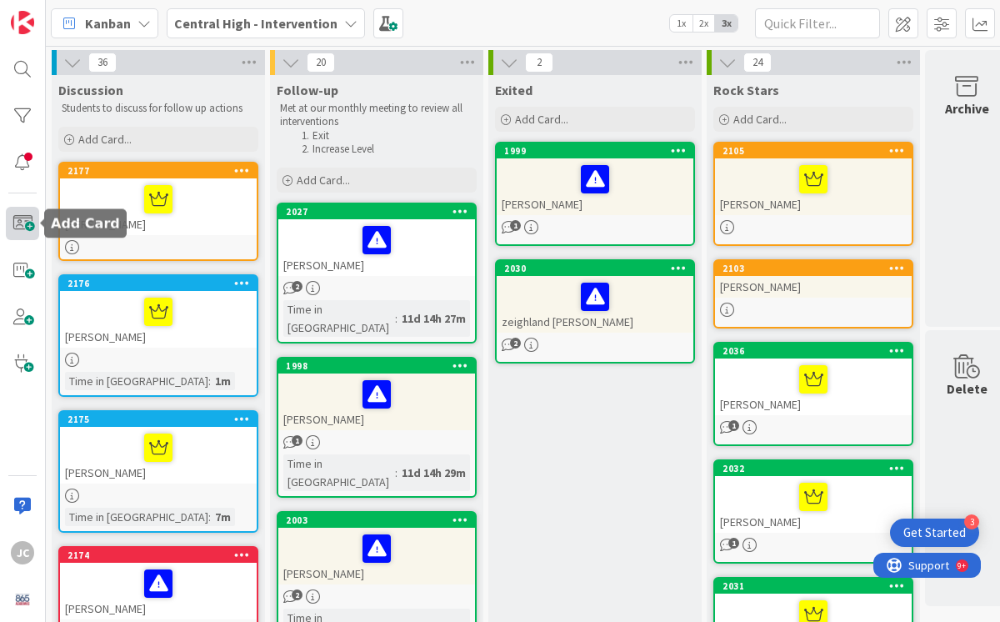
click at [28, 226] on span at bounding box center [22, 223] width 33 height 33
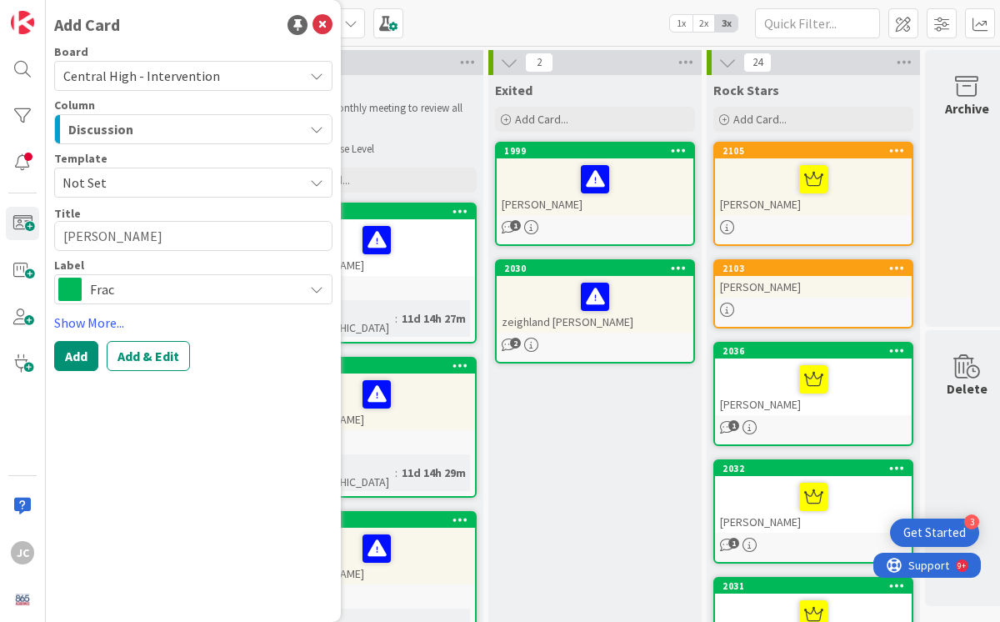
click at [197, 286] on span "Frac" at bounding box center [192, 289] width 205 height 23
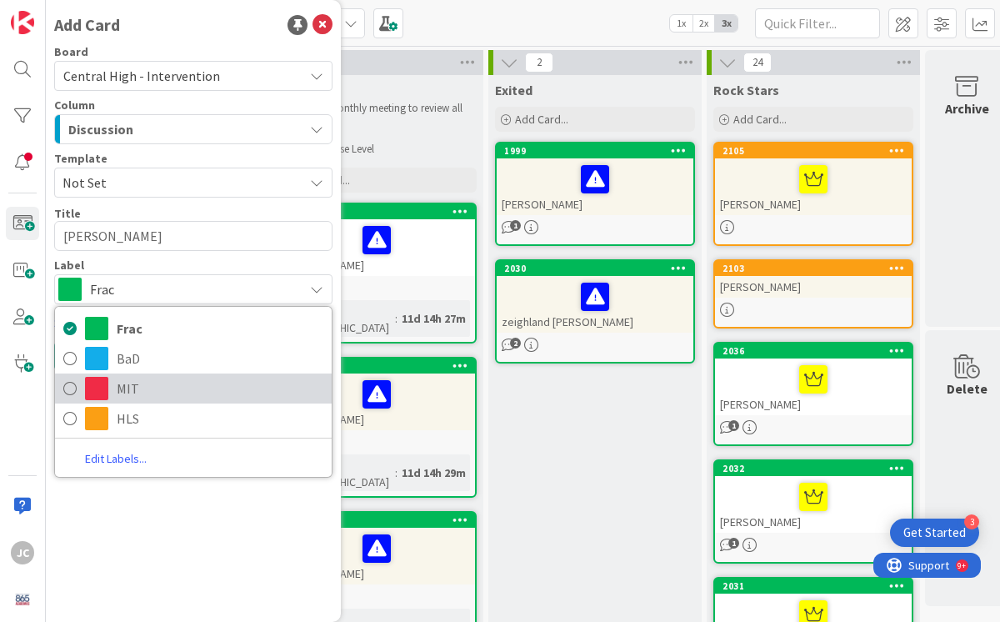
click at [71, 386] on icon at bounding box center [69, 388] width 13 height 25
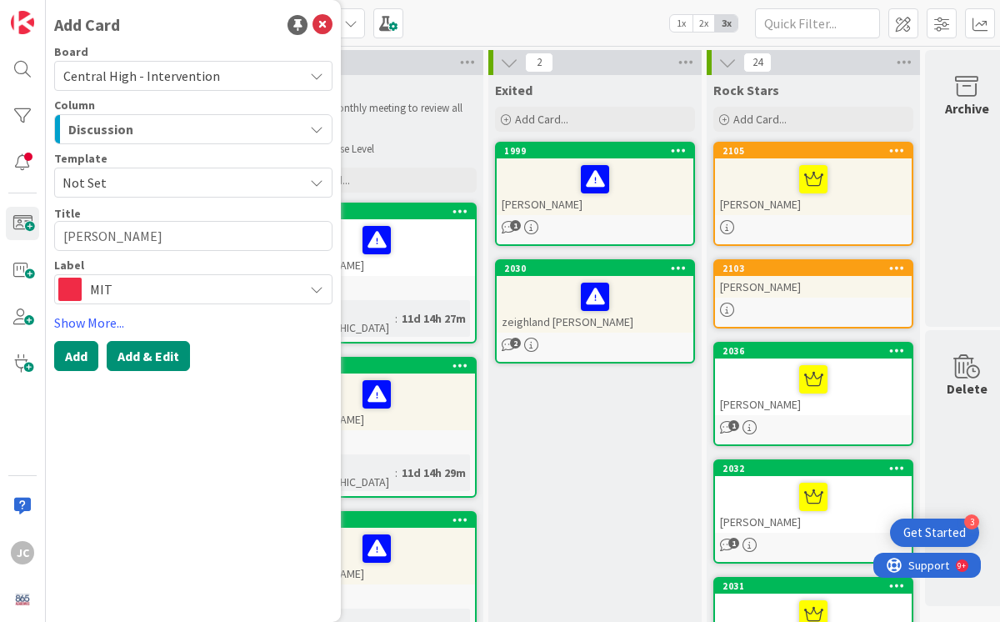
click at [142, 356] on button "Add & Edit" at bounding box center [148, 356] width 83 height 30
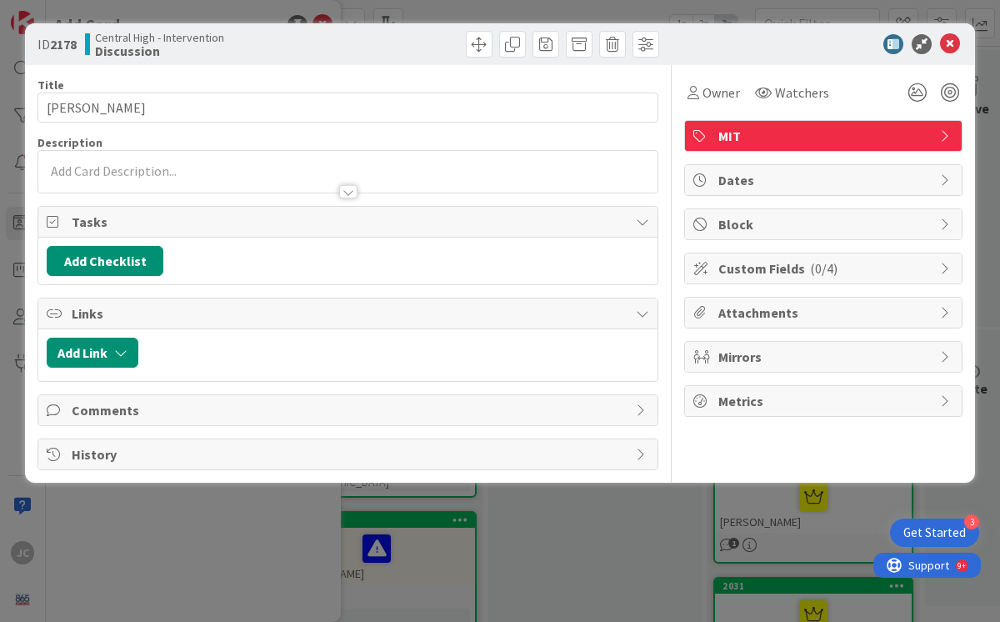
click at [117, 170] on div at bounding box center [347, 172] width 619 height 42
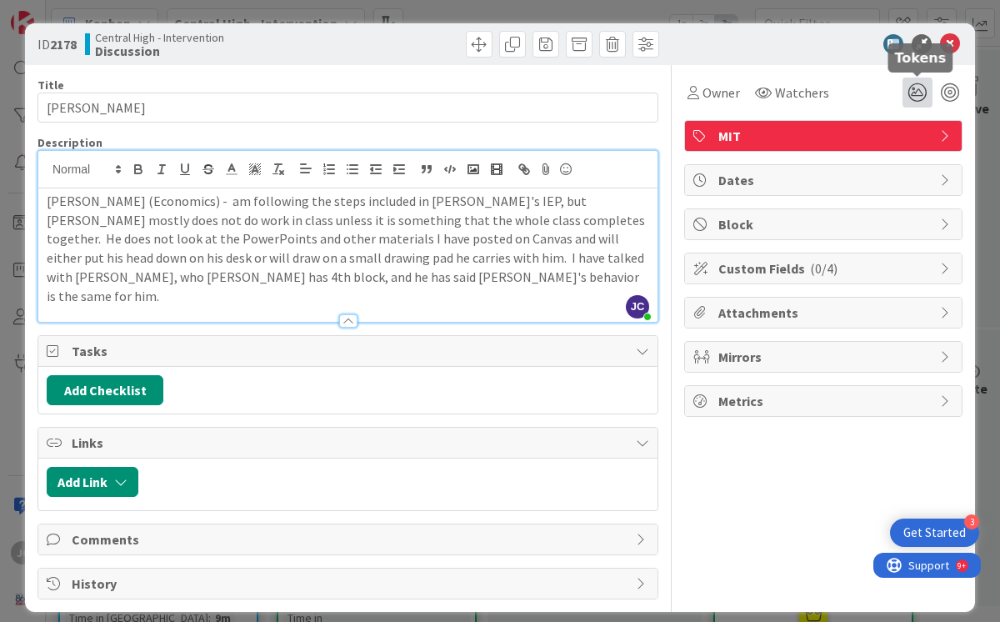
click at [921, 98] on icon at bounding box center [918, 93] width 30 height 30
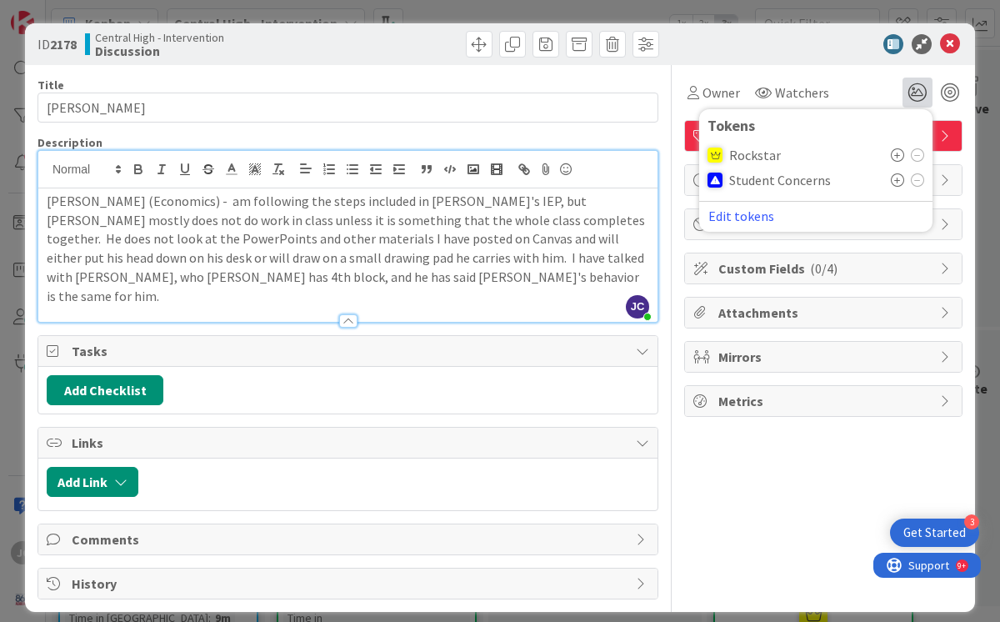
click at [900, 181] on icon at bounding box center [897, 179] width 13 height 13
click at [821, 57] on div "ID 2178 Central High - Intervention Discussion" at bounding box center [500, 44] width 950 height 42
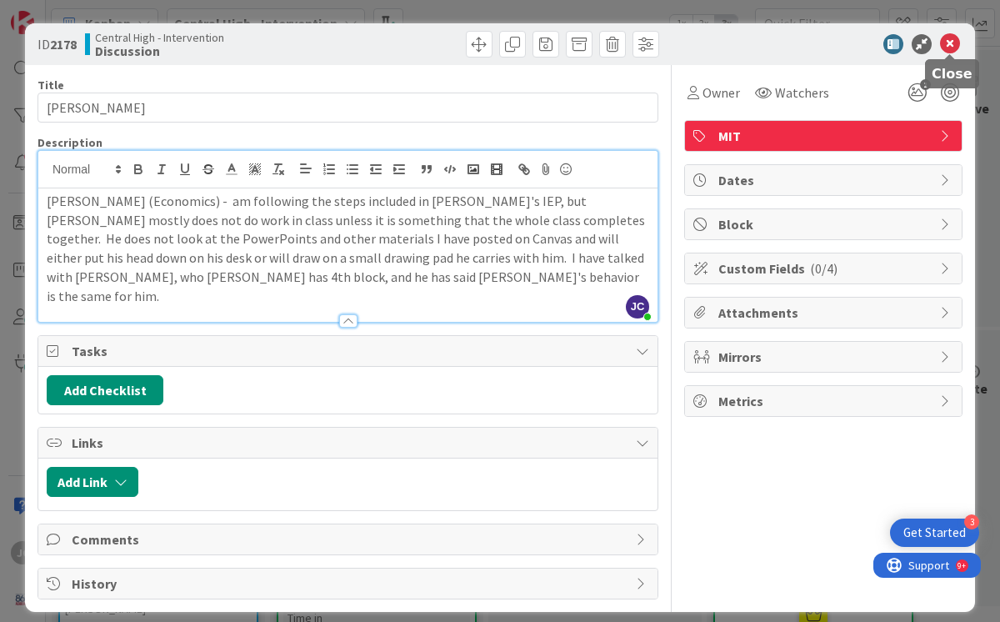
click at [949, 42] on icon at bounding box center [950, 44] width 20 height 20
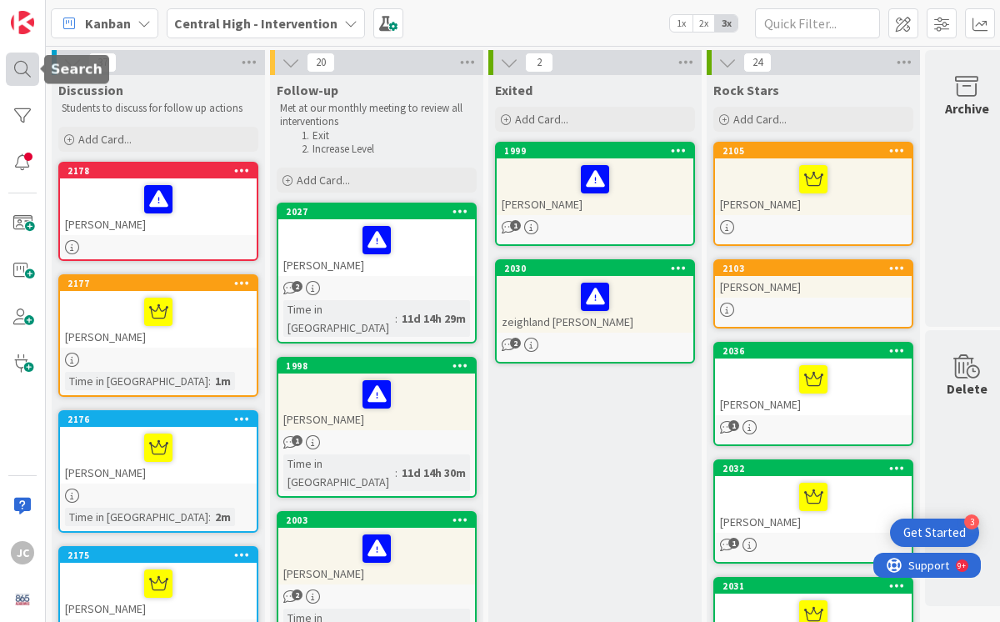
click at [25, 66] on div at bounding box center [22, 69] width 33 height 33
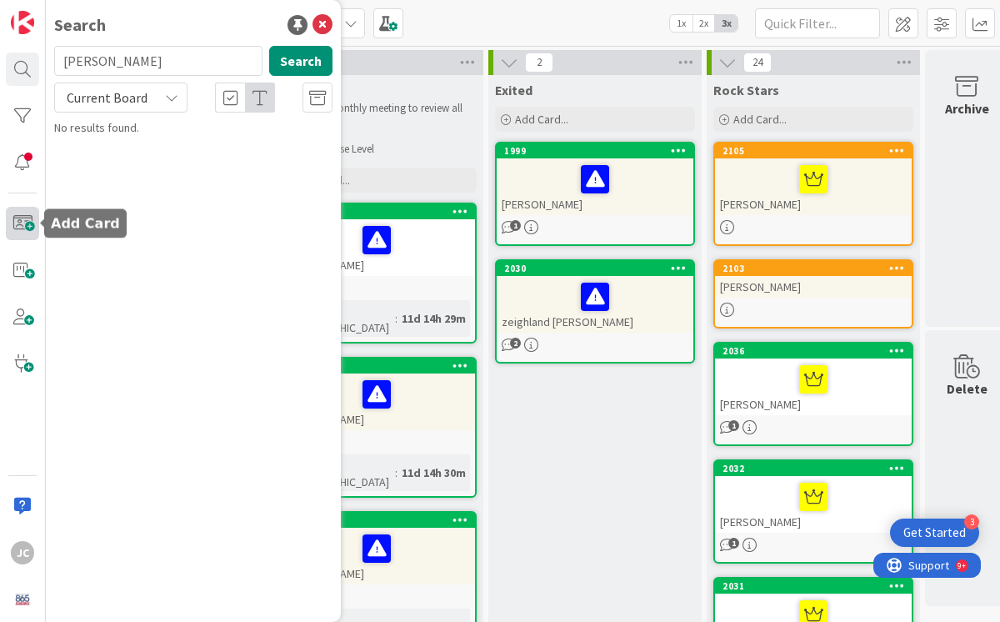
click at [22, 228] on span at bounding box center [22, 223] width 33 height 33
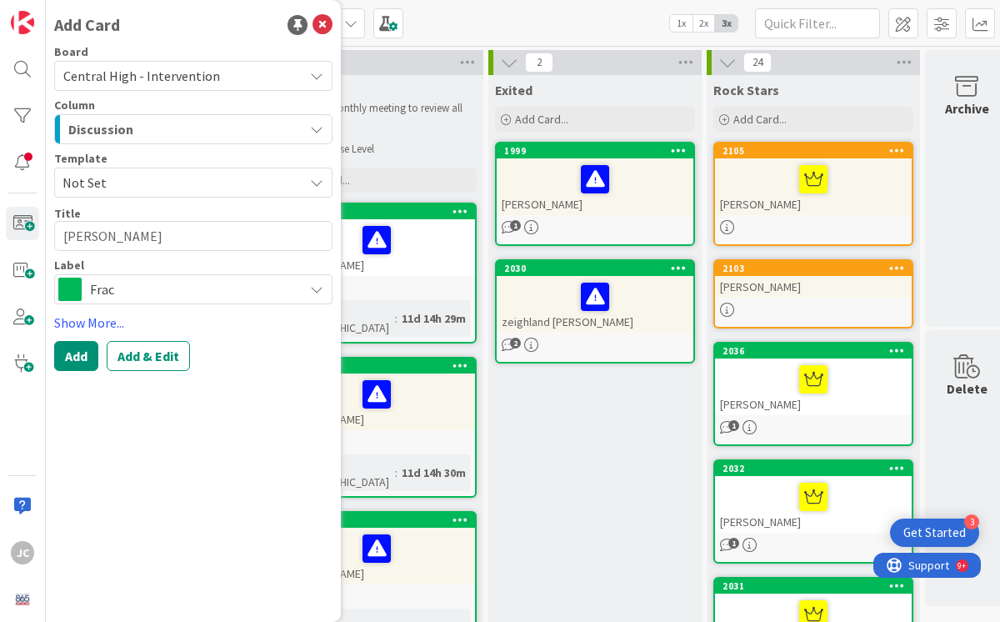
click at [145, 293] on span "Frac" at bounding box center [192, 289] width 205 height 23
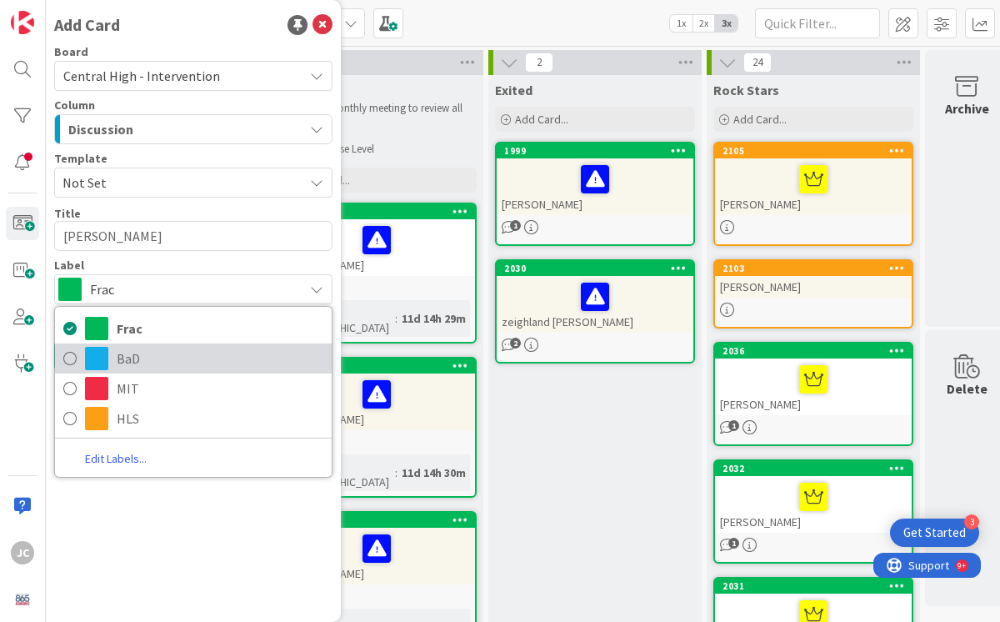
click at [73, 359] on icon at bounding box center [69, 358] width 13 height 25
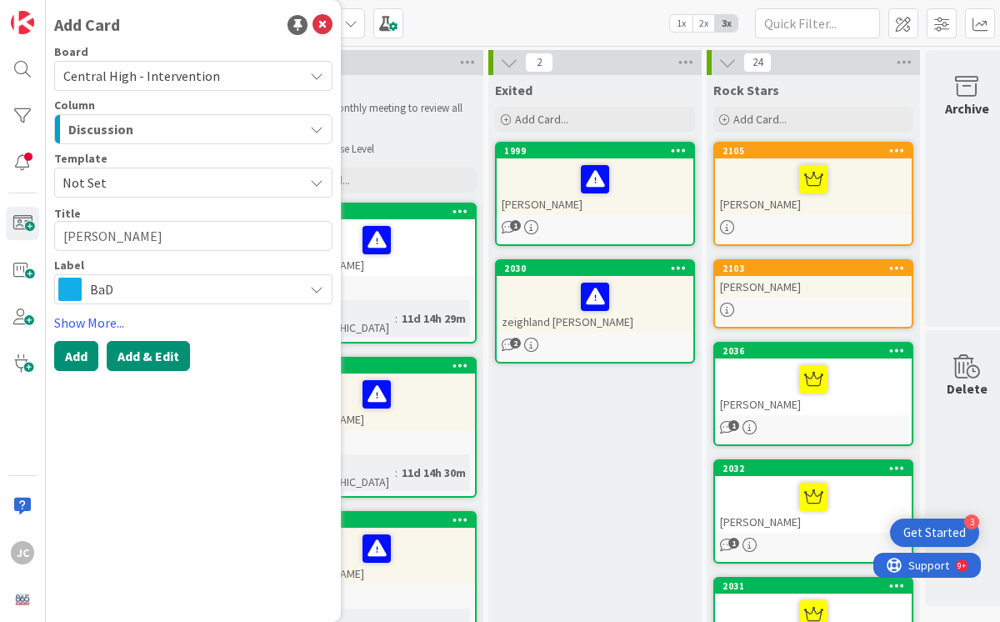
click at [132, 354] on button "Add & Edit" at bounding box center [148, 356] width 83 height 30
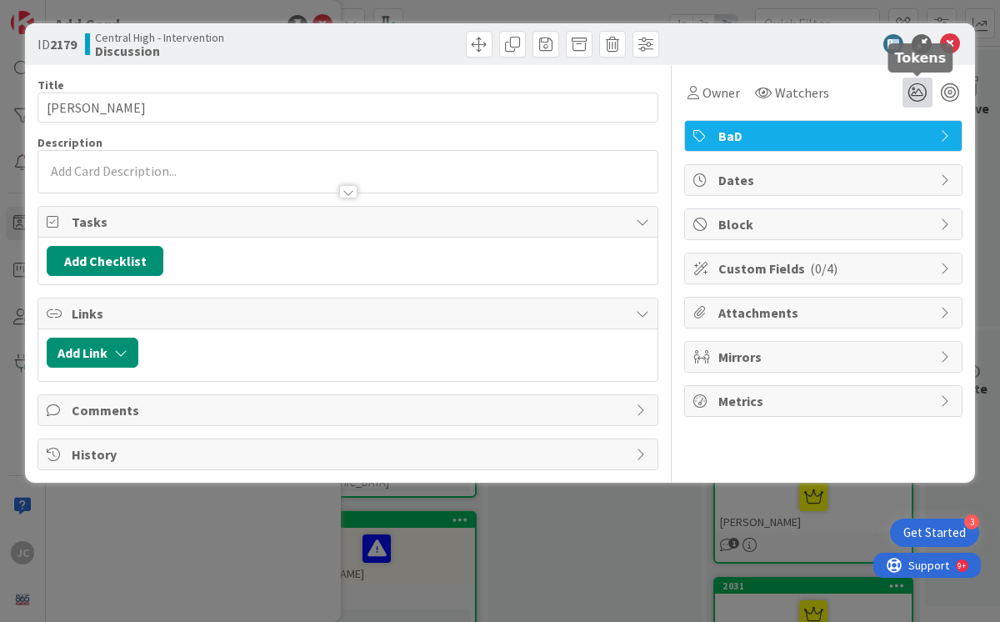
click at [914, 92] on icon at bounding box center [918, 93] width 30 height 30
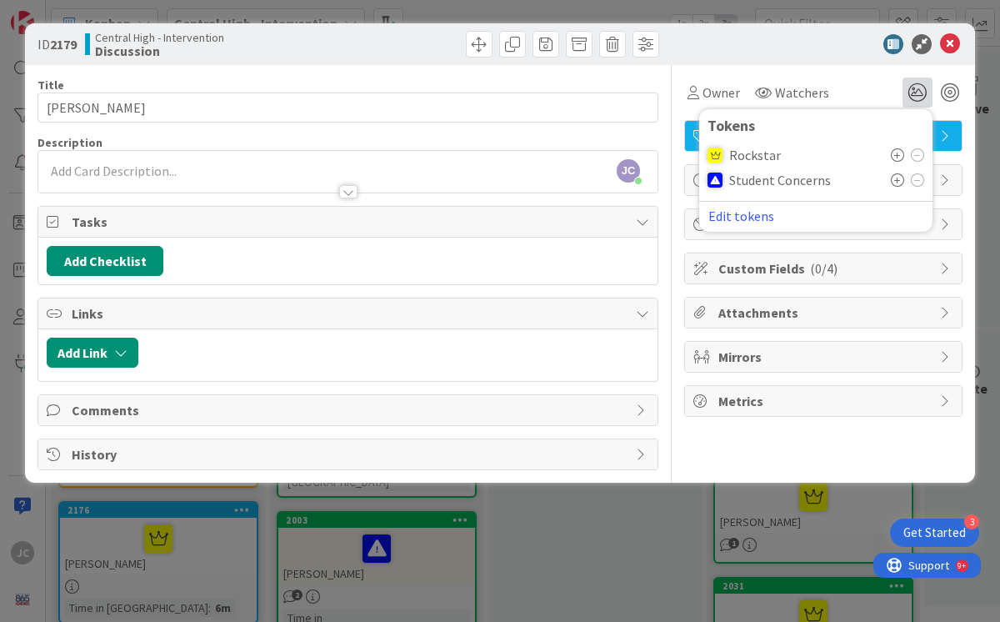
click at [900, 154] on icon at bounding box center [897, 154] width 13 height 13
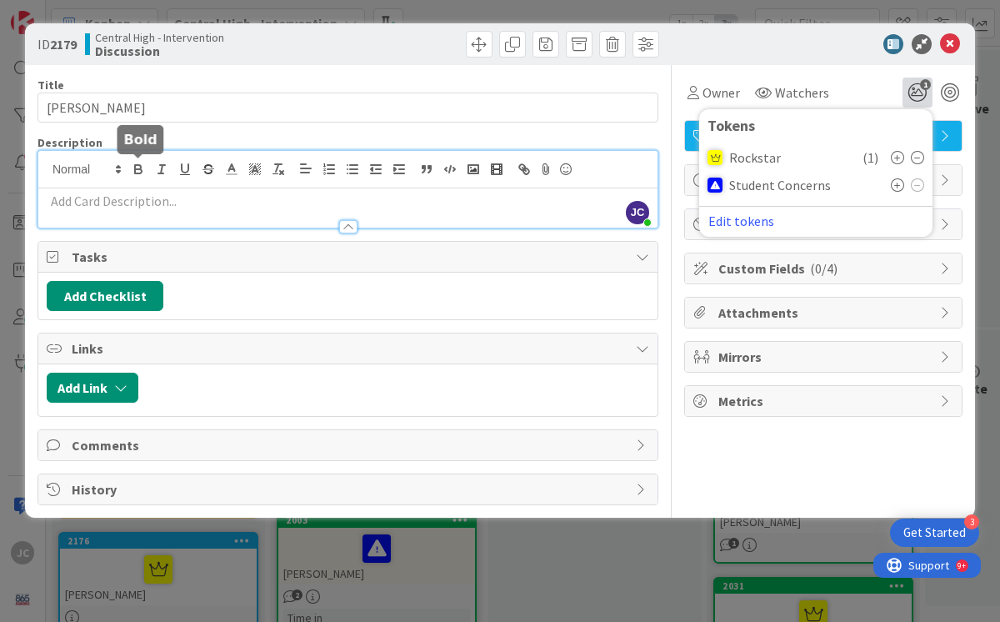
click at [130, 171] on div "[PERSON_NAME] [PERSON_NAME] just joined" at bounding box center [347, 189] width 619 height 77
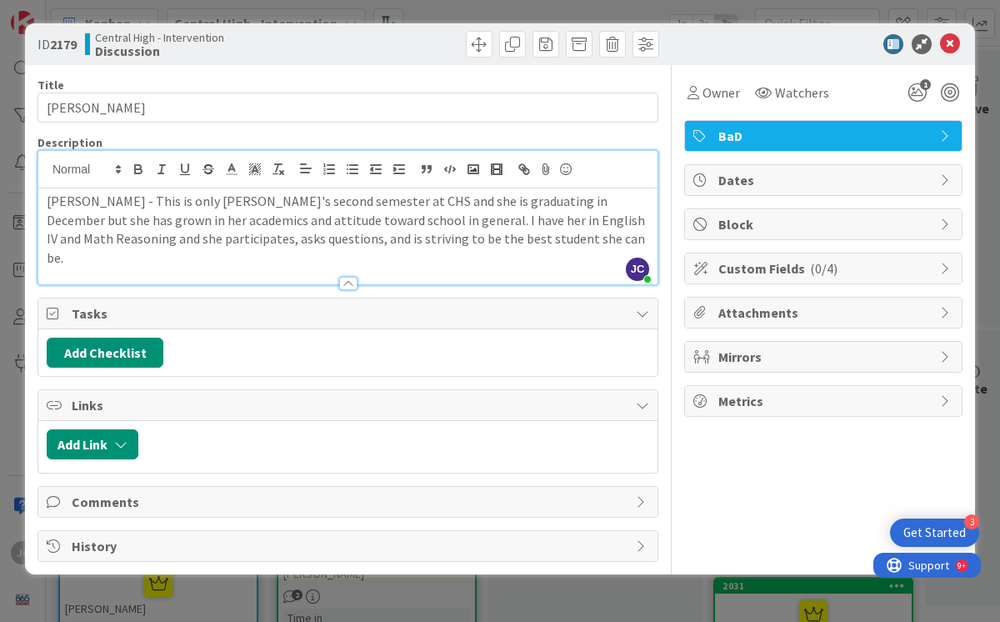
click at [81, 202] on p "[PERSON_NAME] - This is only [PERSON_NAME]'s second semester at CHS and she is …" at bounding box center [348, 230] width 603 height 76
click at [951, 43] on icon at bounding box center [950, 44] width 20 height 20
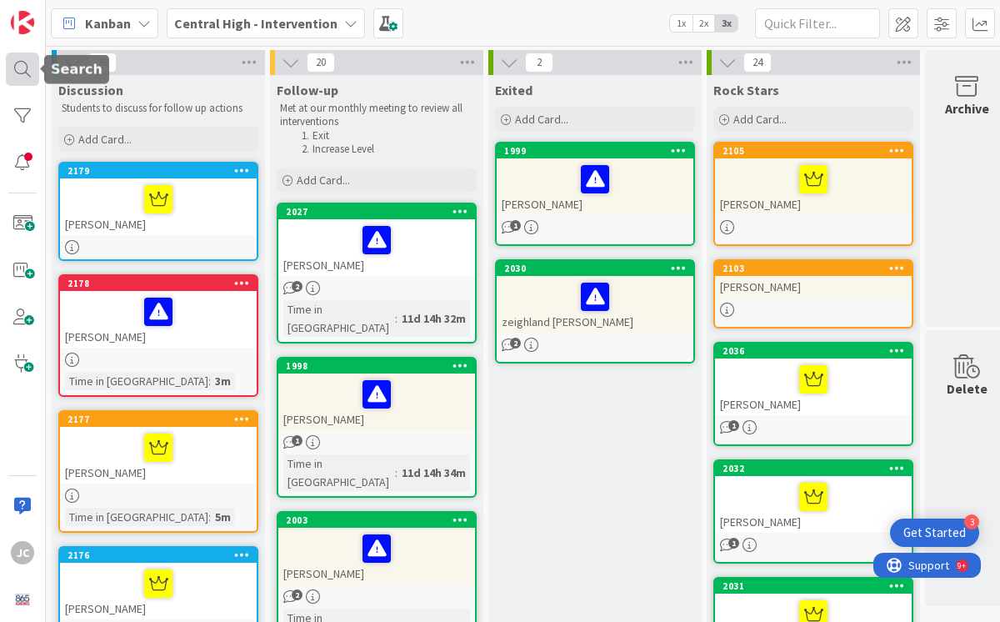
click at [26, 69] on div at bounding box center [22, 69] width 33 height 33
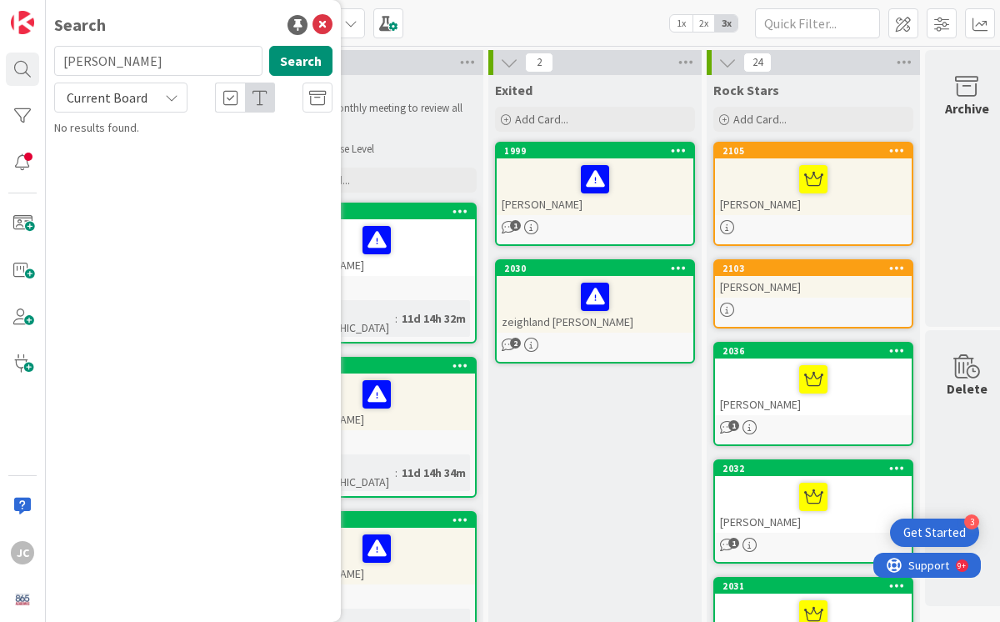
click at [133, 57] on input "[PERSON_NAME]" at bounding box center [158, 61] width 208 height 30
click at [23, 223] on span at bounding box center [22, 223] width 33 height 33
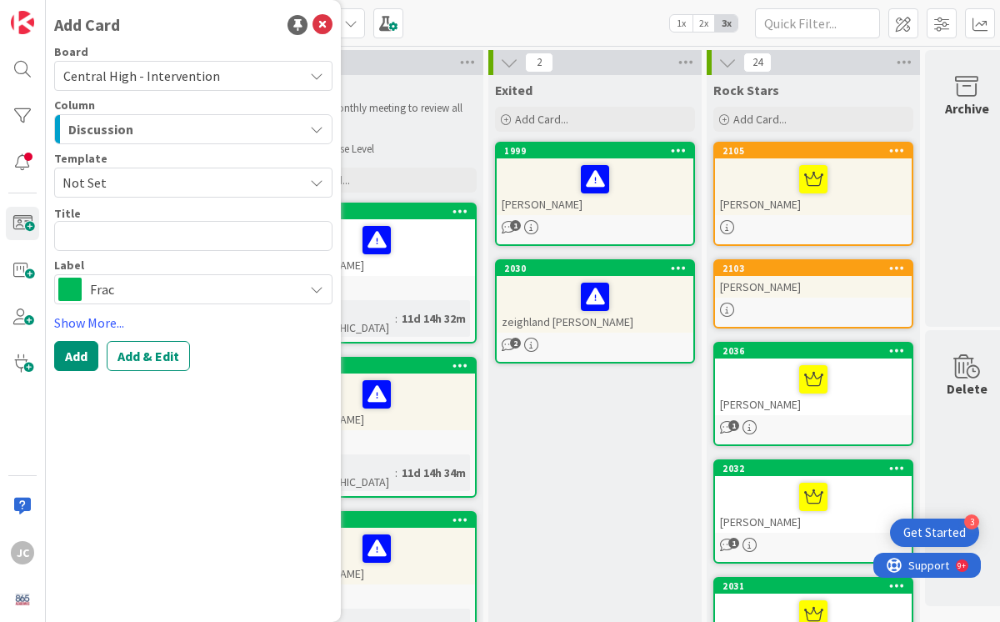
click at [130, 240] on textarea at bounding box center [193, 236] width 278 height 30
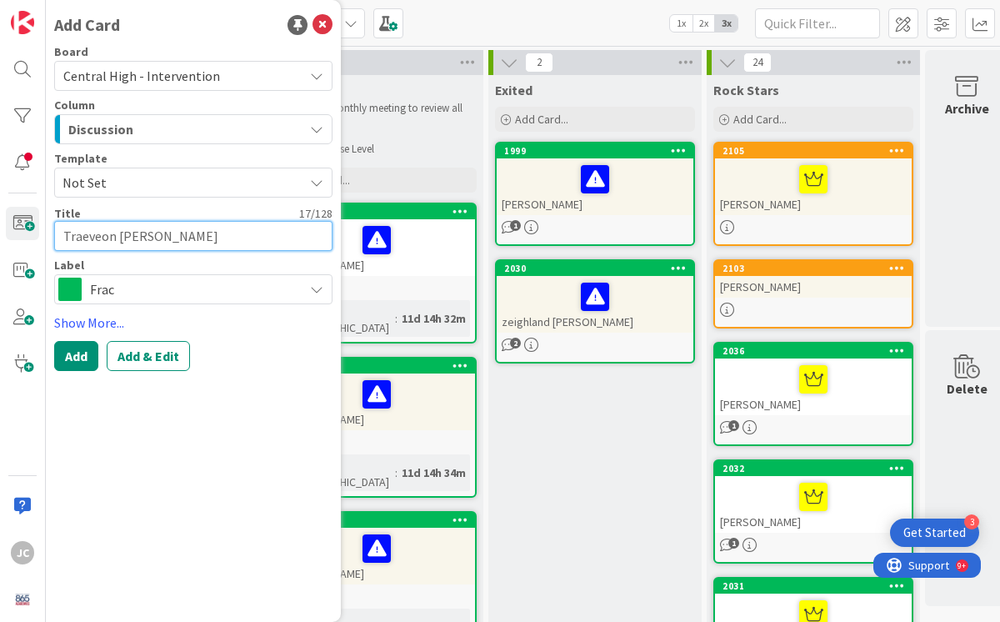
click at [101, 237] on textarea "Traeveon [PERSON_NAME]" at bounding box center [193, 236] width 278 height 30
click at [154, 295] on span "Frac" at bounding box center [192, 289] width 205 height 23
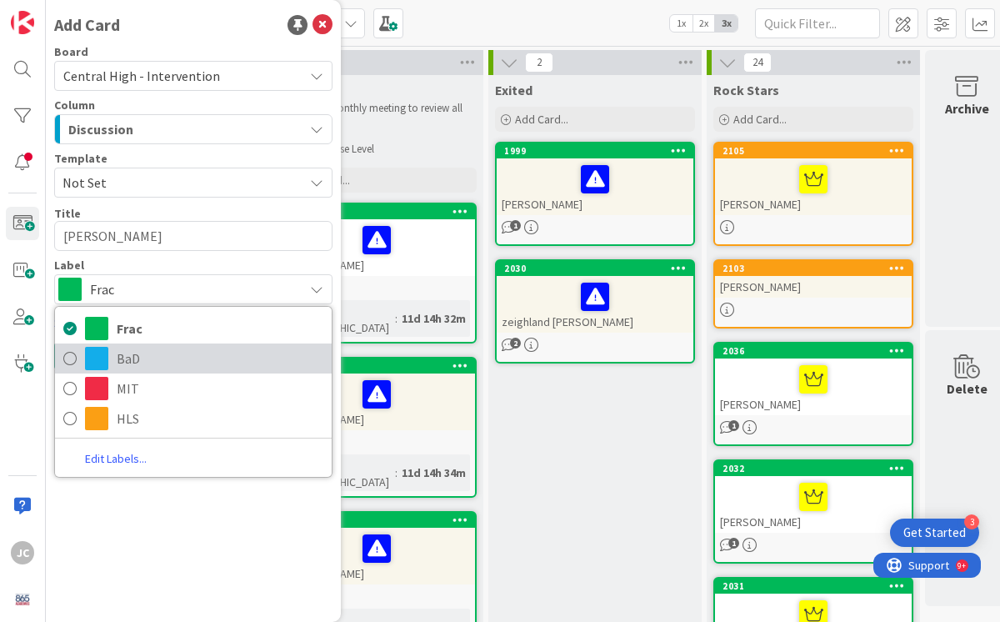
click at [81, 358] on link "BaD" at bounding box center [193, 358] width 277 height 30
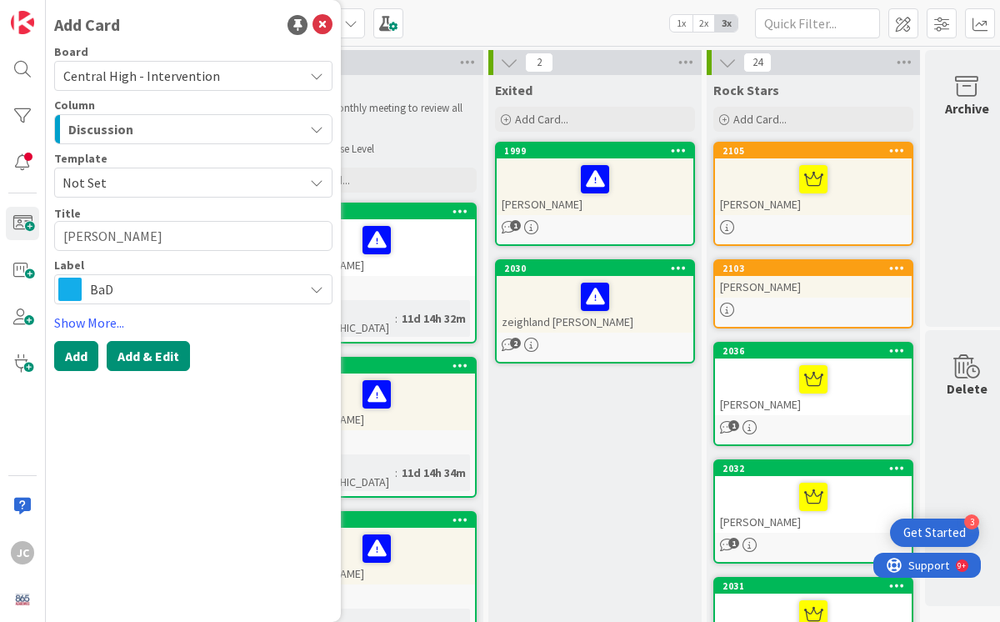
click at [164, 363] on button "Add & Edit" at bounding box center [148, 356] width 83 height 30
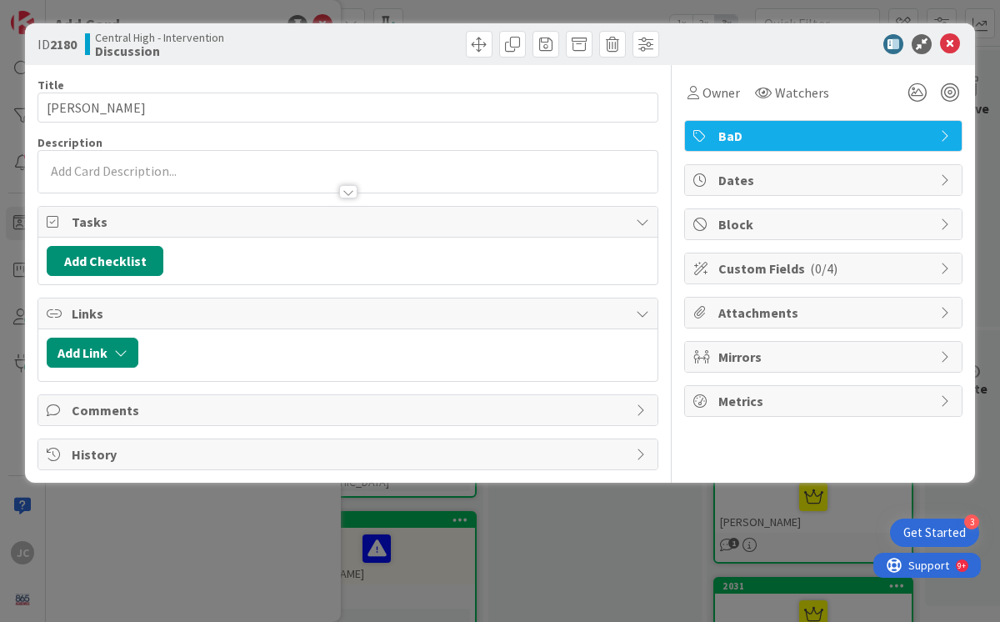
click at [82, 172] on div at bounding box center [347, 172] width 619 height 42
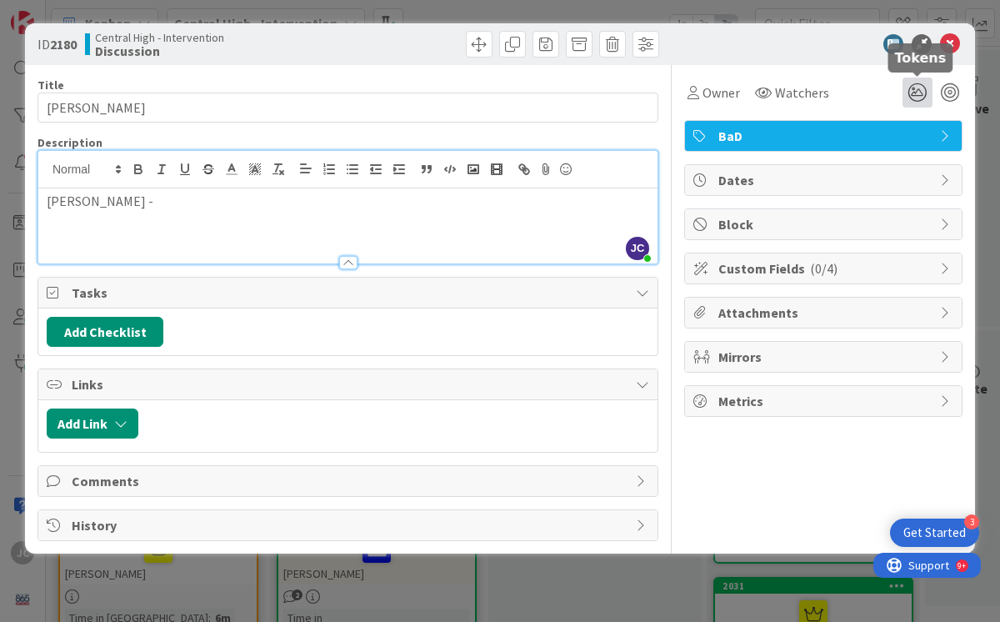
click at [913, 90] on icon at bounding box center [918, 93] width 30 height 30
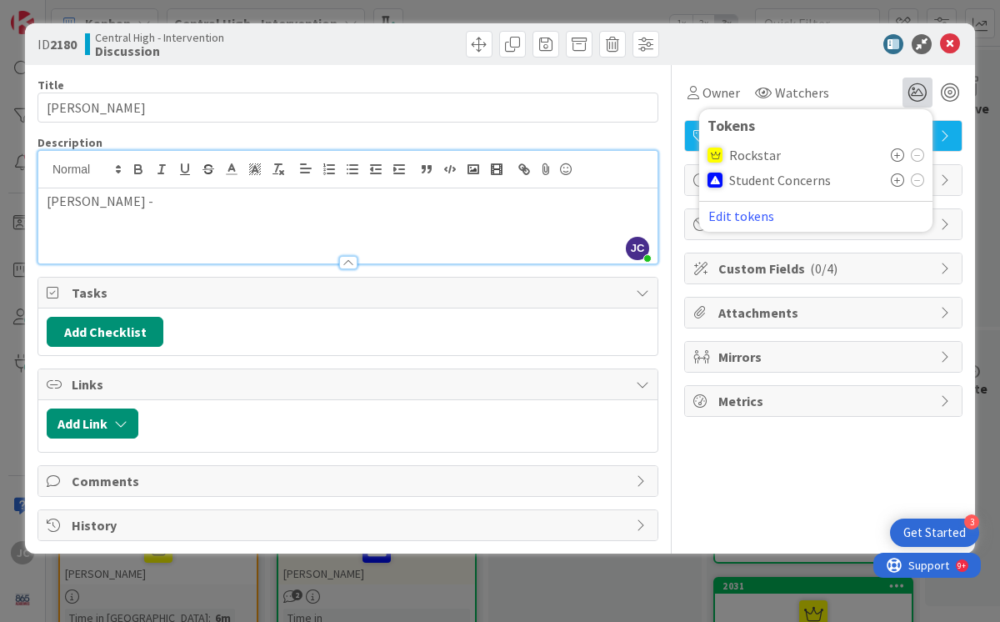
click at [899, 183] on icon at bounding box center [897, 179] width 13 height 13
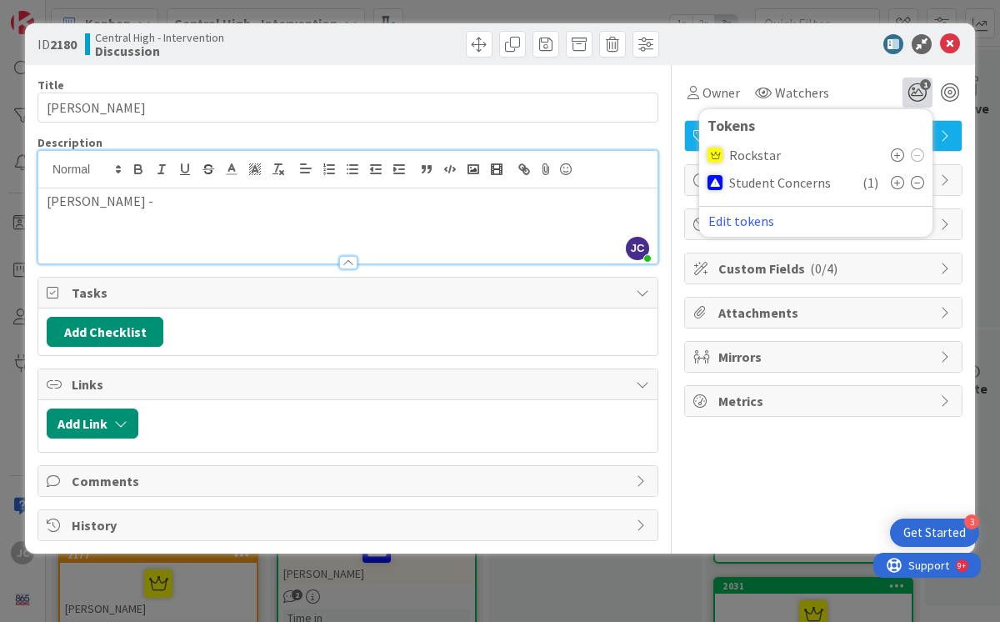
click at [140, 203] on p "[PERSON_NAME] -" at bounding box center [348, 201] width 603 height 19
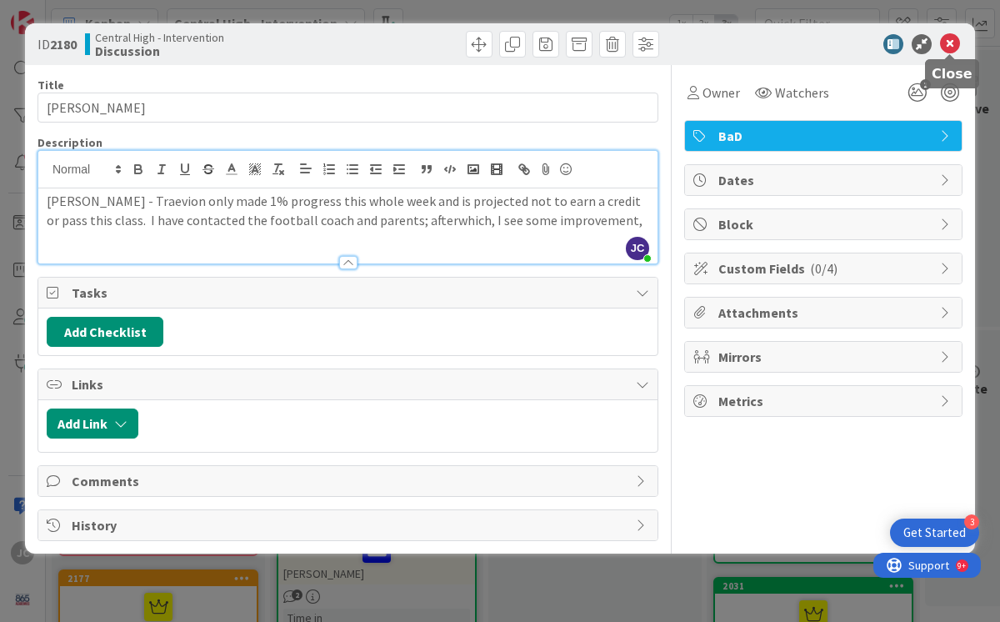
click at [954, 47] on icon at bounding box center [950, 44] width 20 height 20
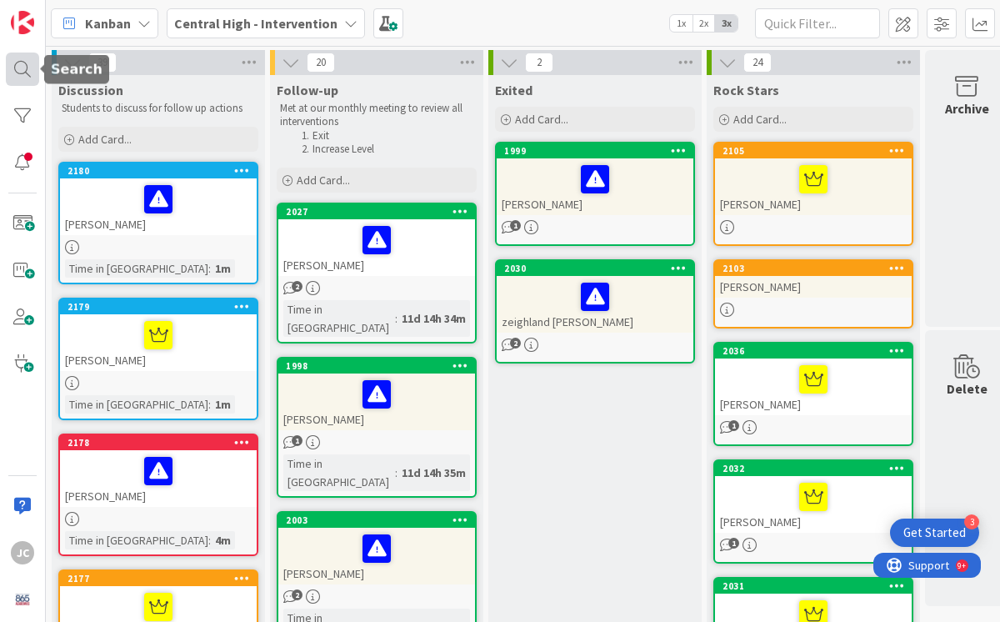
click at [18, 74] on div at bounding box center [22, 69] width 33 height 33
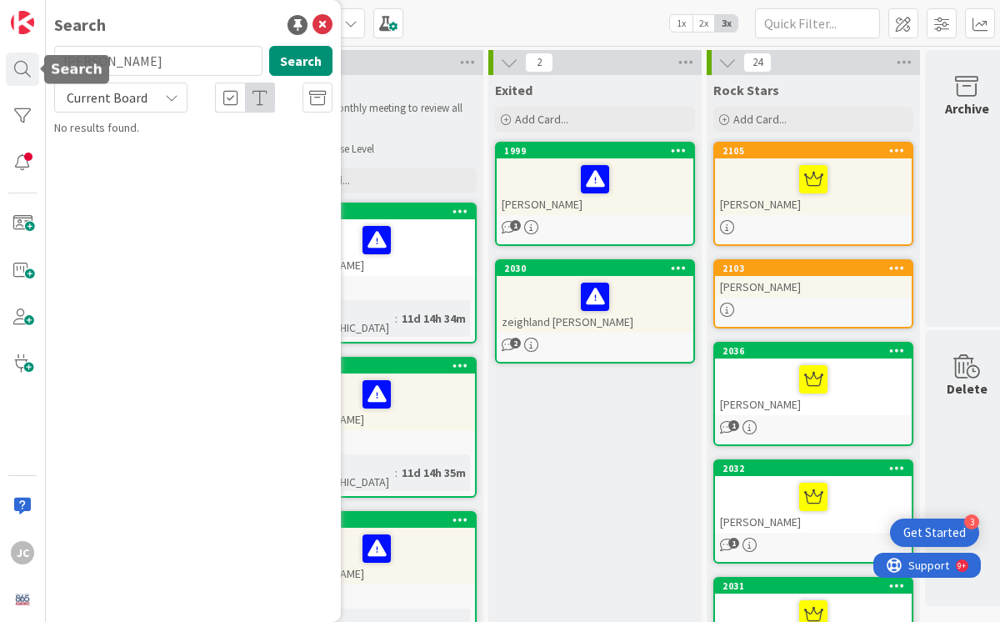
drag, startPoint x: 94, startPoint y: 68, endPoint x: -25, endPoint y: 66, distance: 119.2
click at [0, 66] on html "3 Get Started JC Search [PERSON_NAME] Search Current Board No results found. Ka…" at bounding box center [500, 311] width 1000 height 622
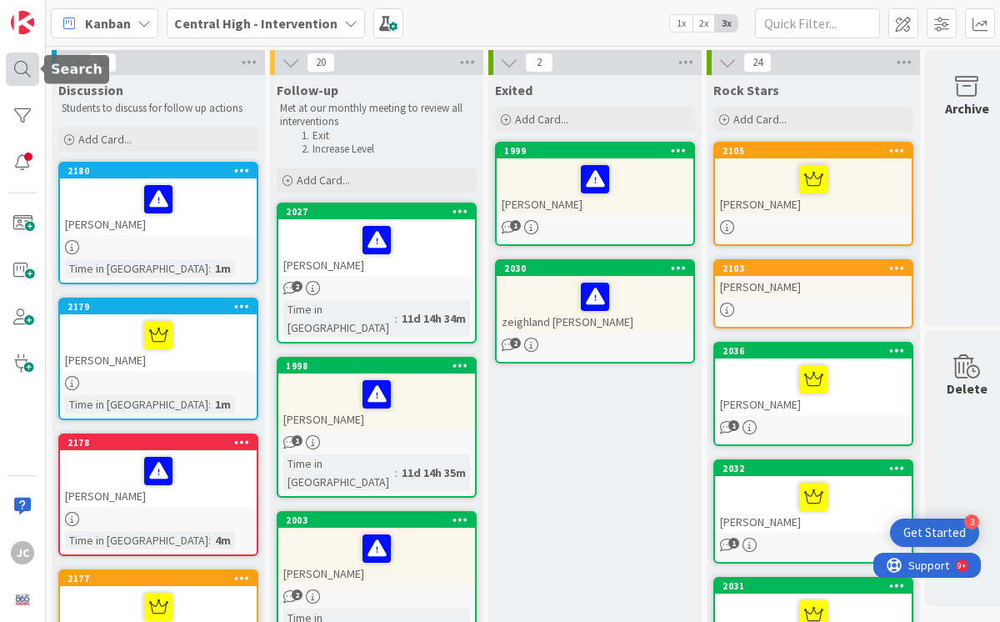
click at [19, 68] on div at bounding box center [22, 69] width 33 height 33
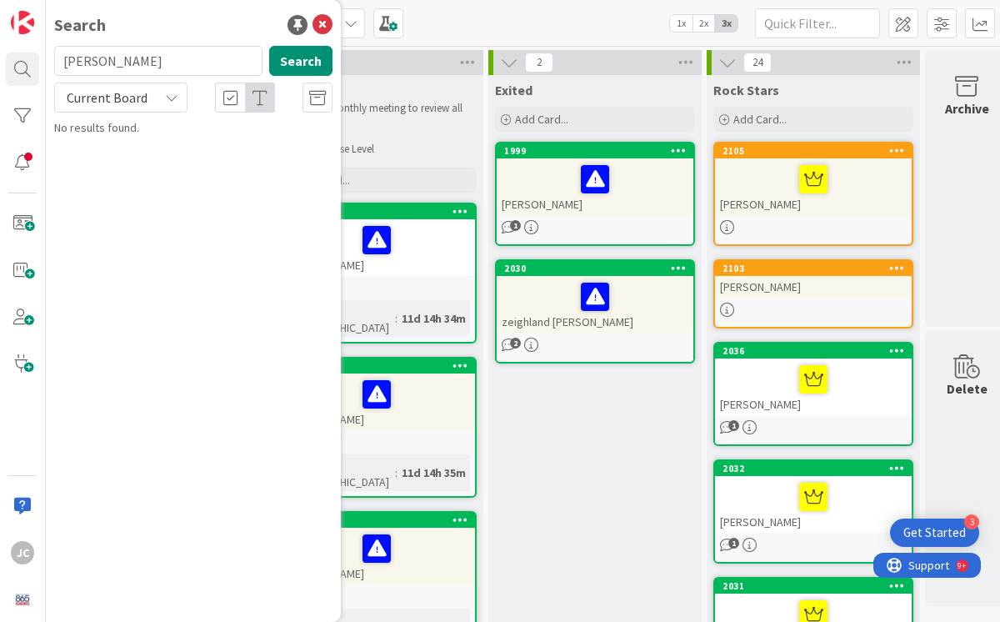
click at [140, 65] on input "[PERSON_NAME]" at bounding box center [158, 61] width 208 height 30
click at [22, 225] on span at bounding box center [22, 223] width 33 height 33
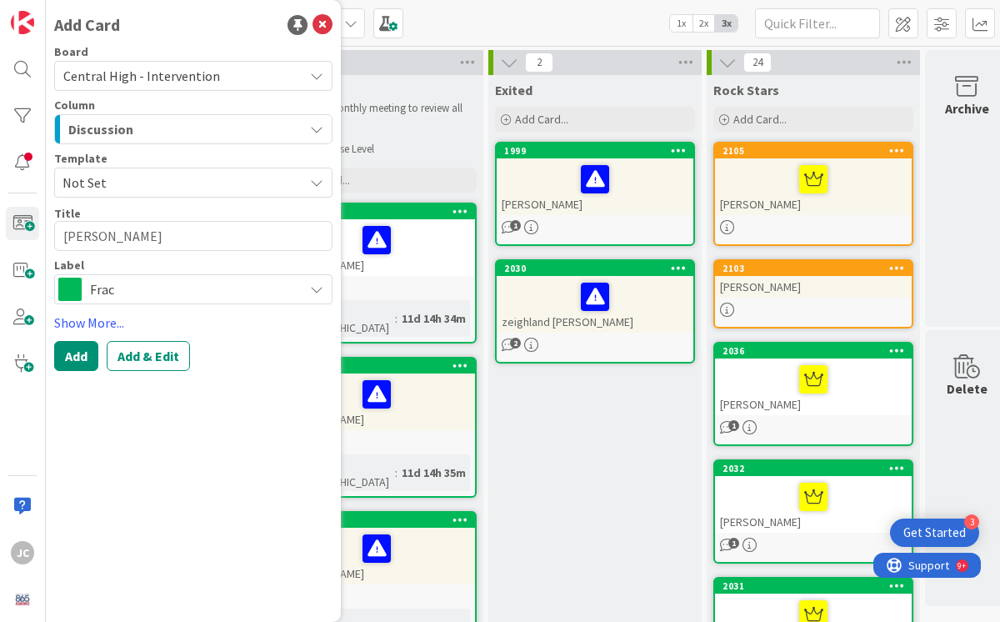
click at [137, 290] on span "Frac" at bounding box center [192, 289] width 205 height 23
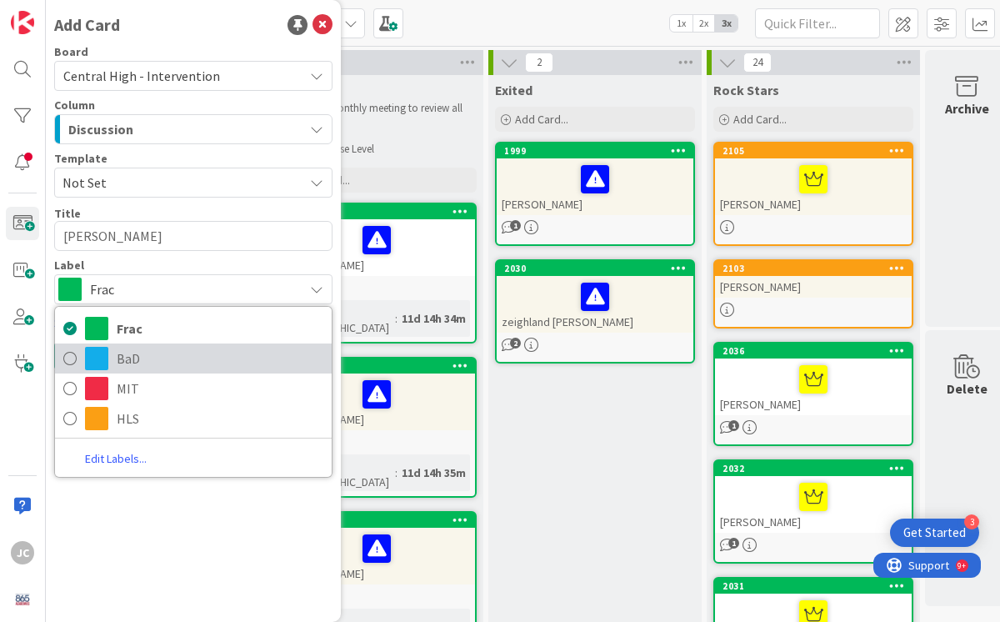
click at [76, 361] on icon at bounding box center [69, 358] width 13 height 25
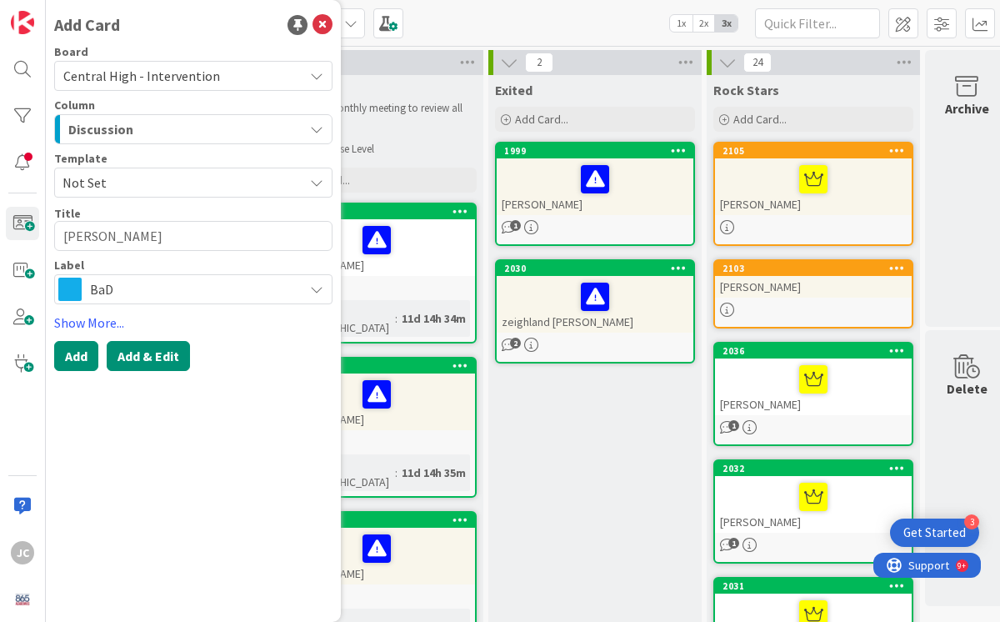
click at [152, 358] on button "Add & Edit" at bounding box center [148, 356] width 83 height 30
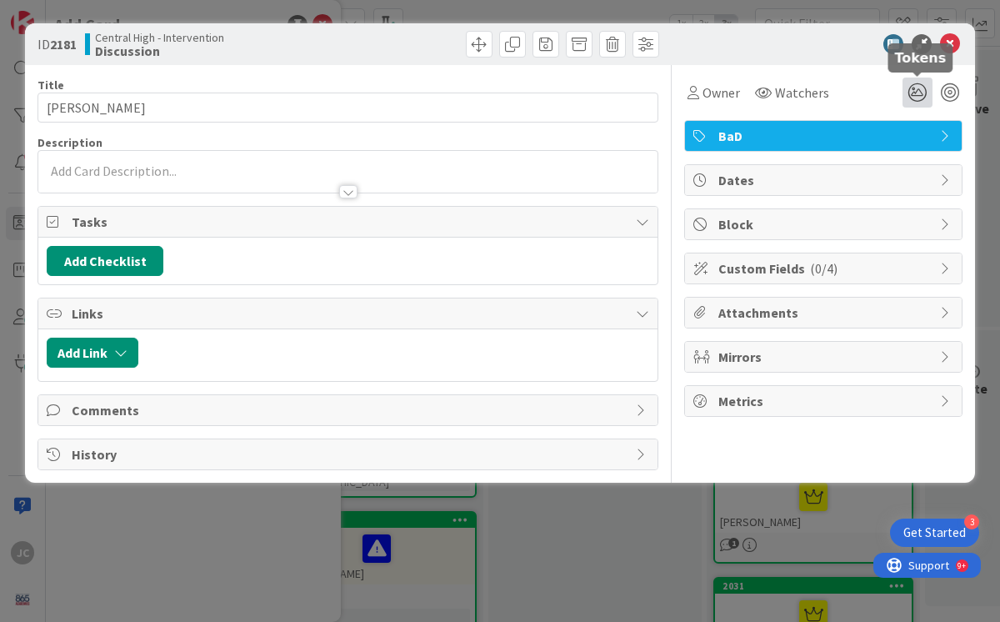
click at [913, 96] on icon at bounding box center [918, 93] width 30 height 30
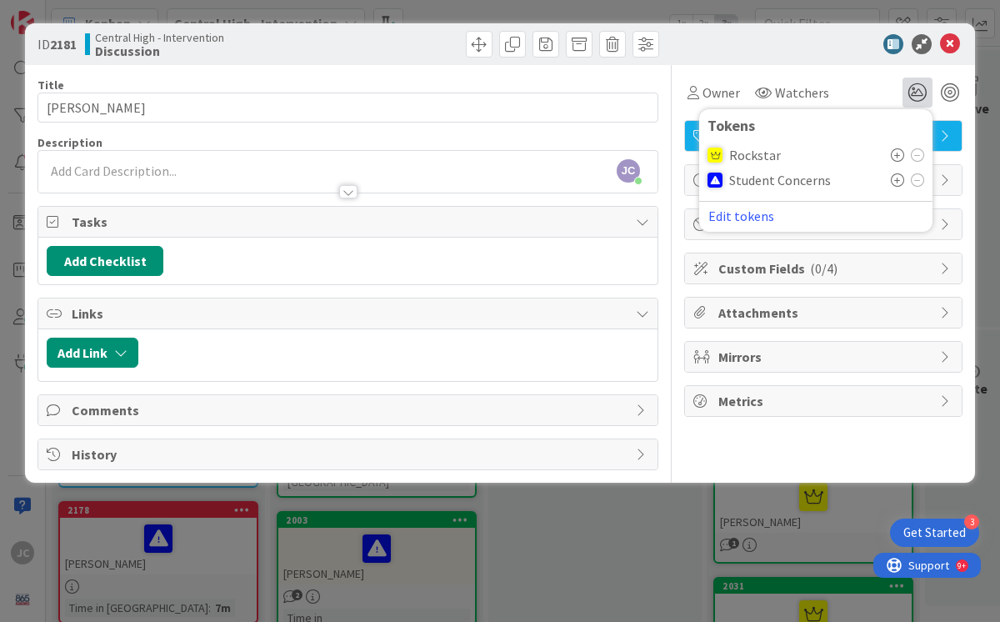
click at [896, 153] on icon at bounding box center [897, 154] width 13 height 13
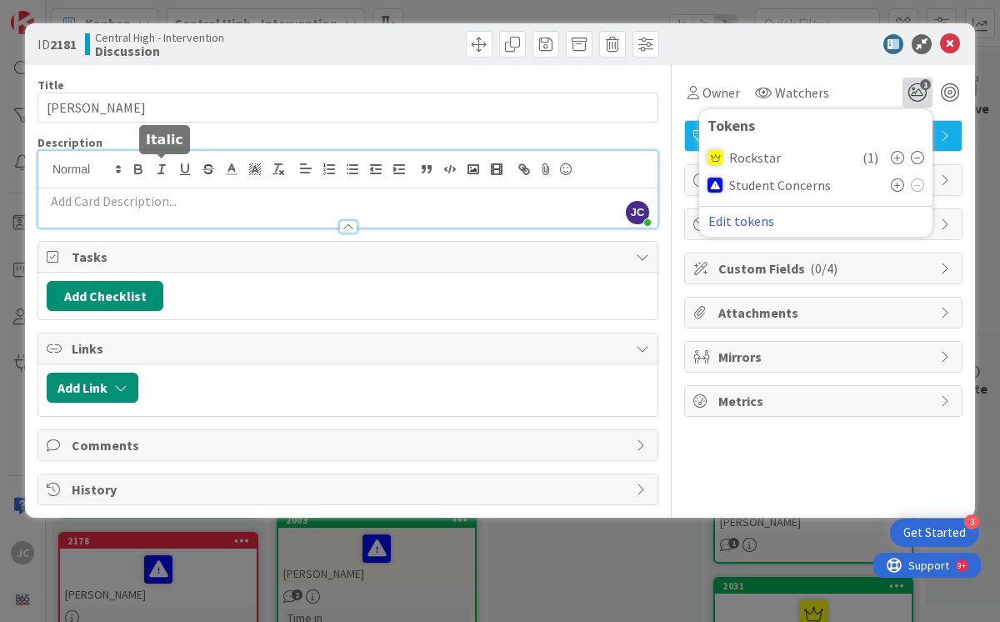
click at [151, 166] on div "[PERSON_NAME] [PERSON_NAME] just joined" at bounding box center [347, 189] width 619 height 77
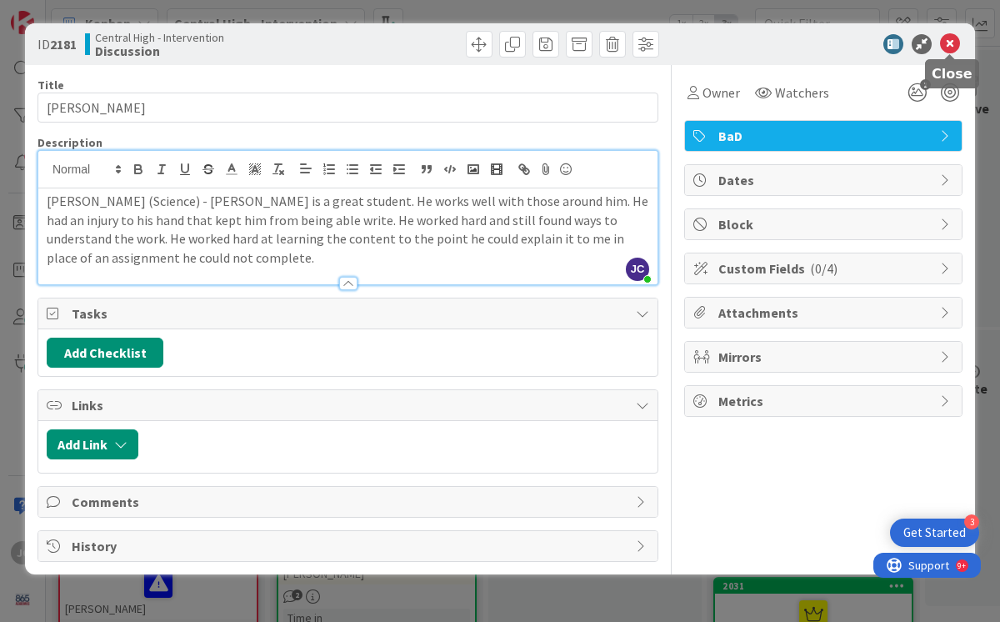
click at [949, 45] on icon at bounding box center [950, 44] width 20 height 20
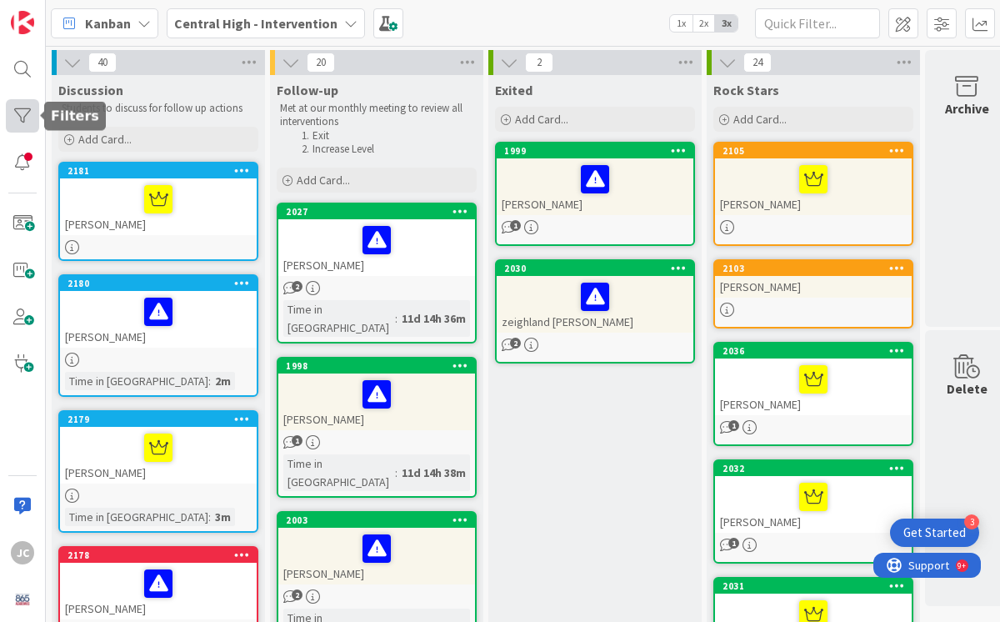
click at [19, 119] on div at bounding box center [22, 115] width 33 height 33
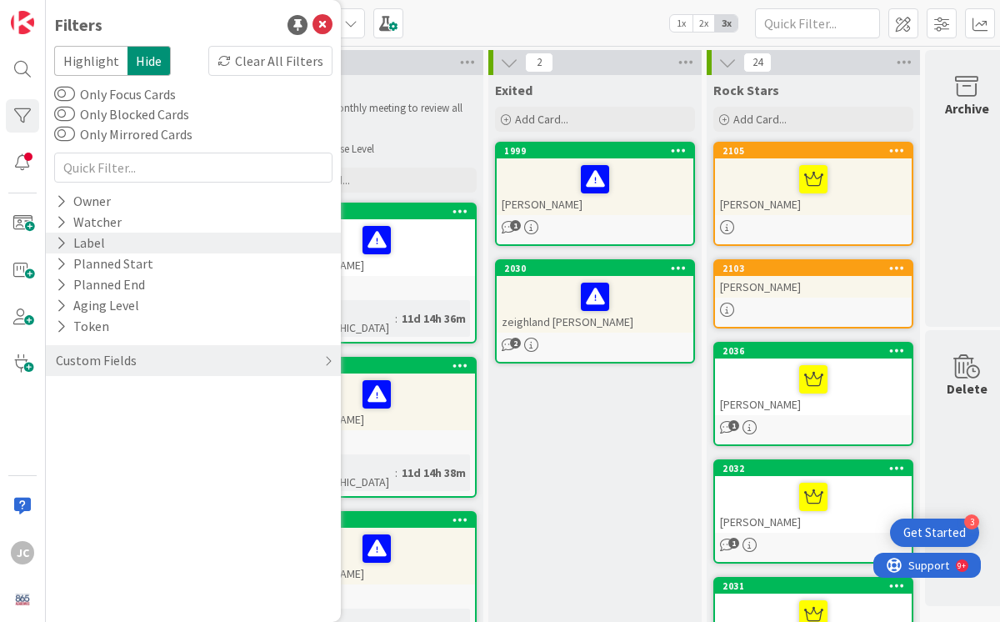
click at [98, 243] on div "Label" at bounding box center [80, 243] width 53 height 21
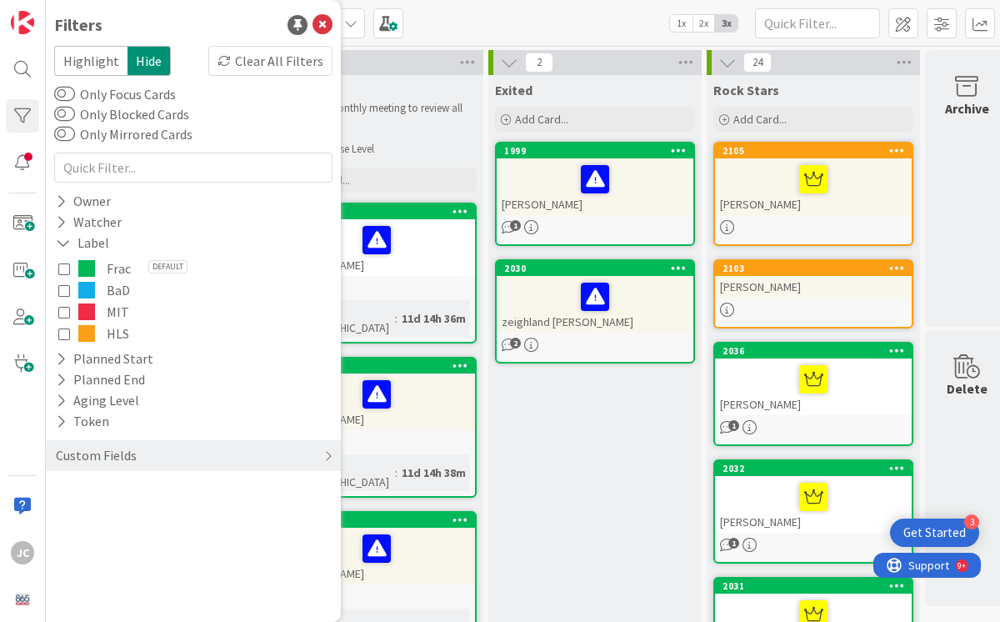
click at [65, 288] on icon at bounding box center [64, 290] width 12 height 12
